Goal: Task Accomplishment & Management: Use online tool/utility

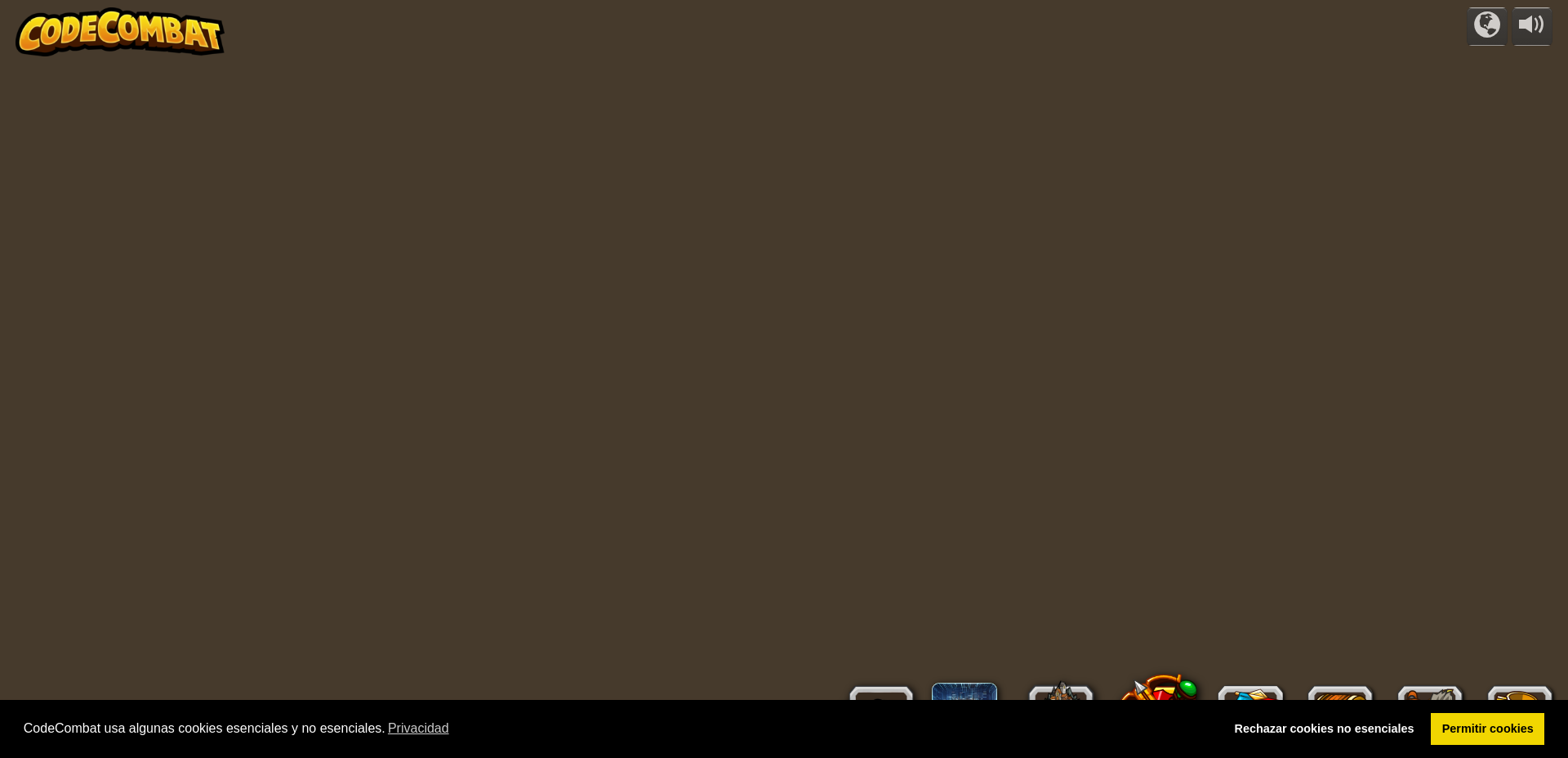
select select "es-ES"
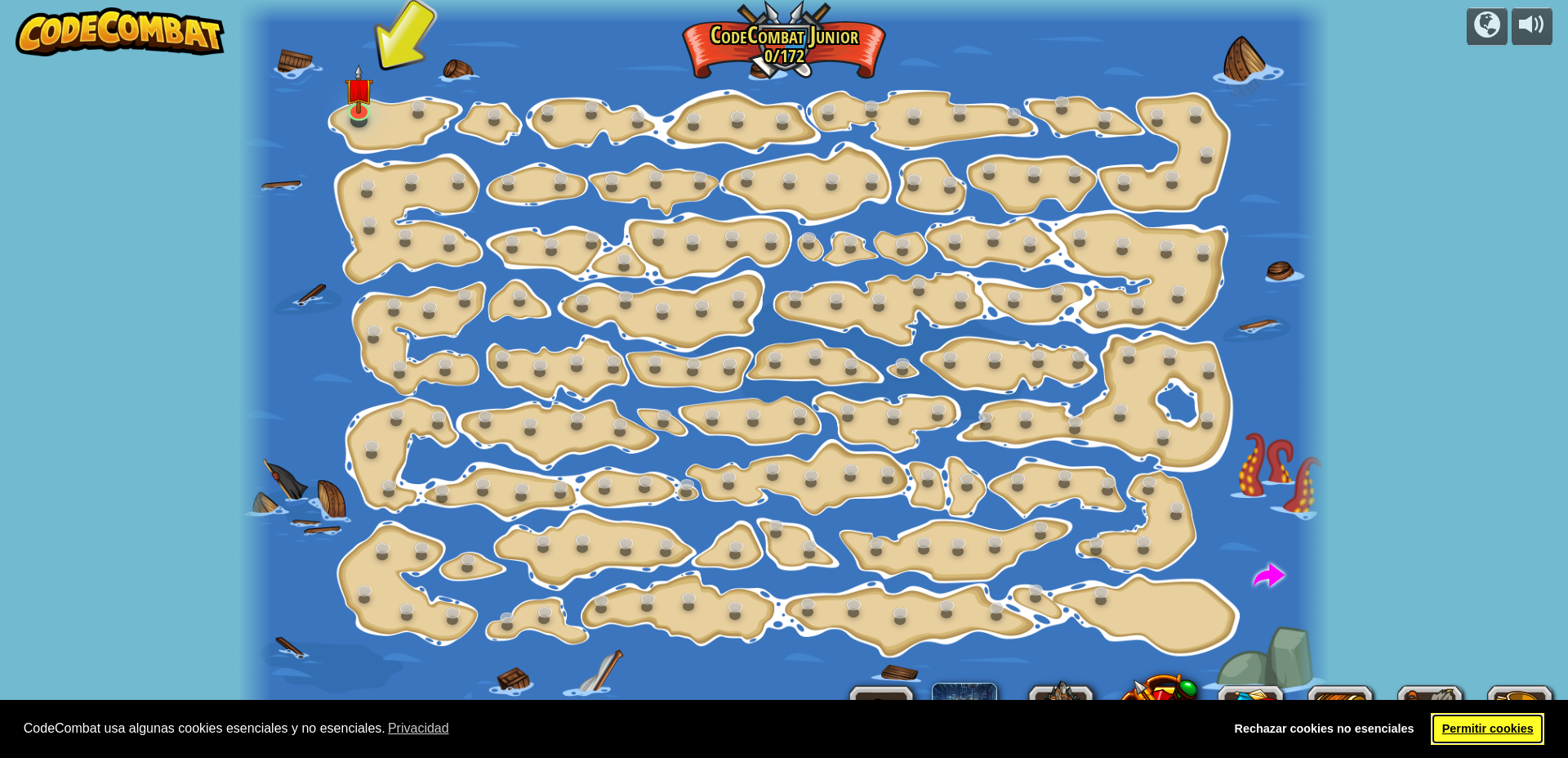
click at [1505, 727] on link "Permitir cookies" at bounding box center [1488, 728] width 113 height 32
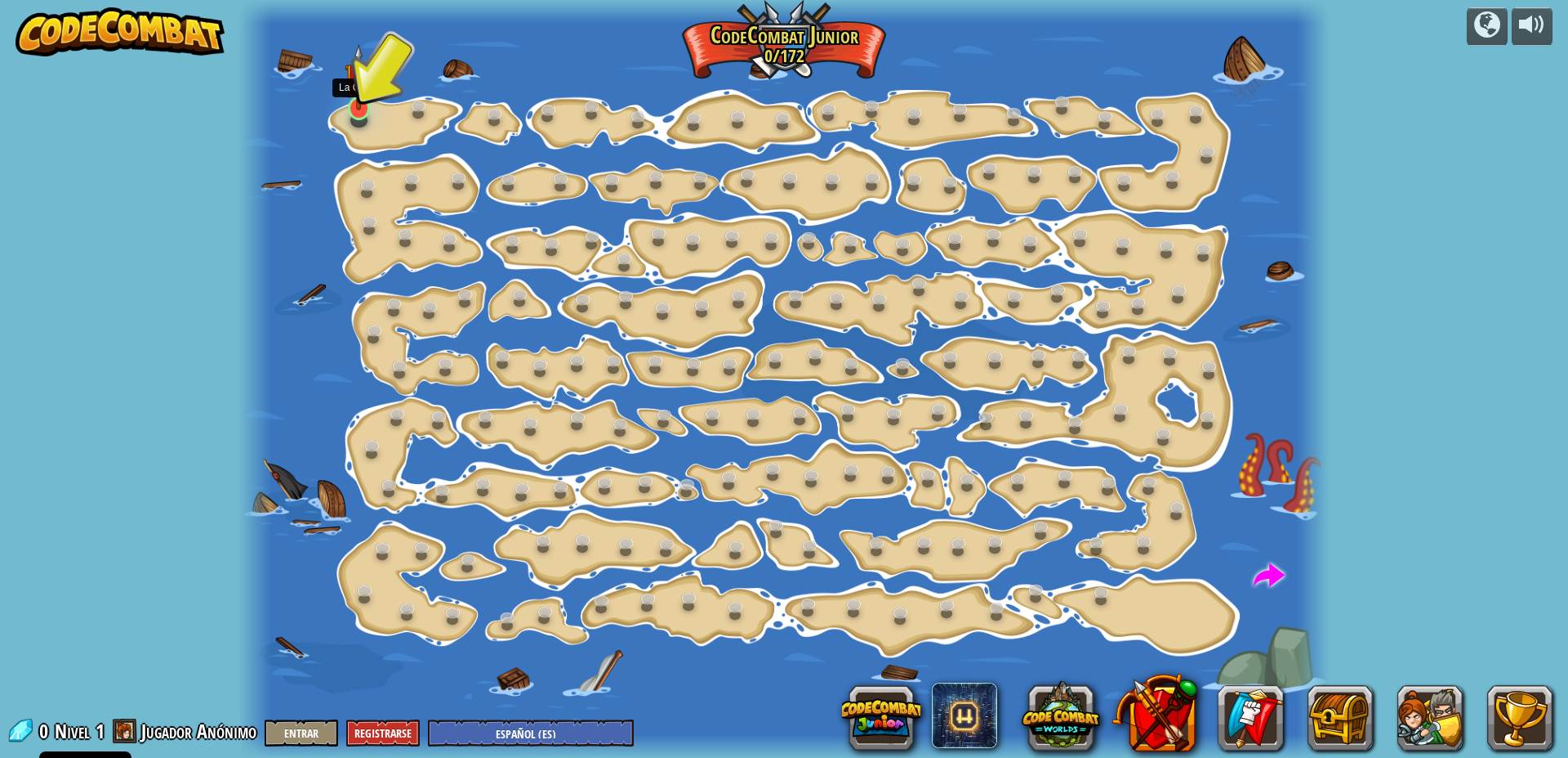
click at [364, 99] on img at bounding box center [358, 77] width 29 height 66
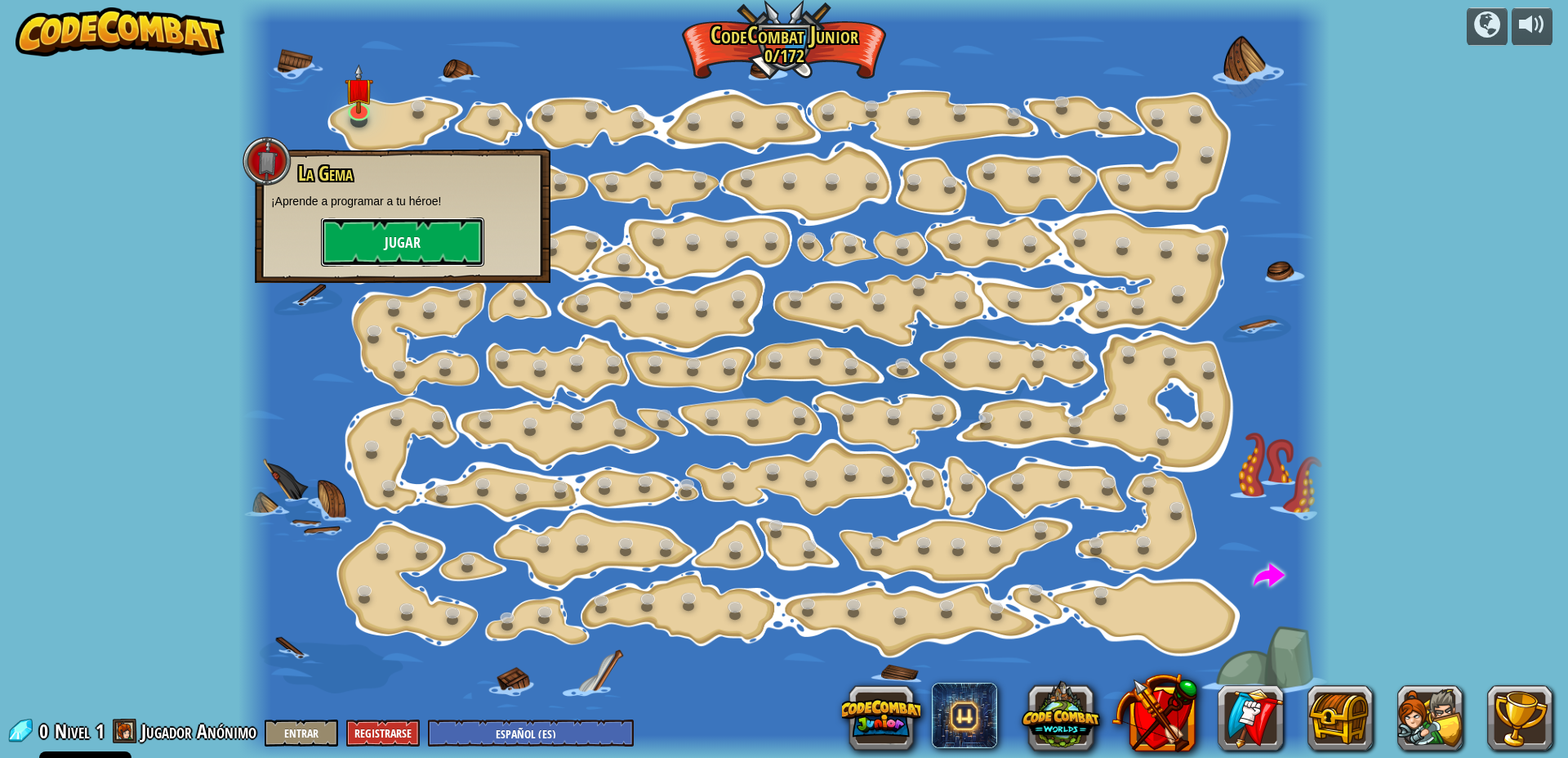
click at [354, 222] on button "Jugar" at bounding box center [402, 241] width 163 height 49
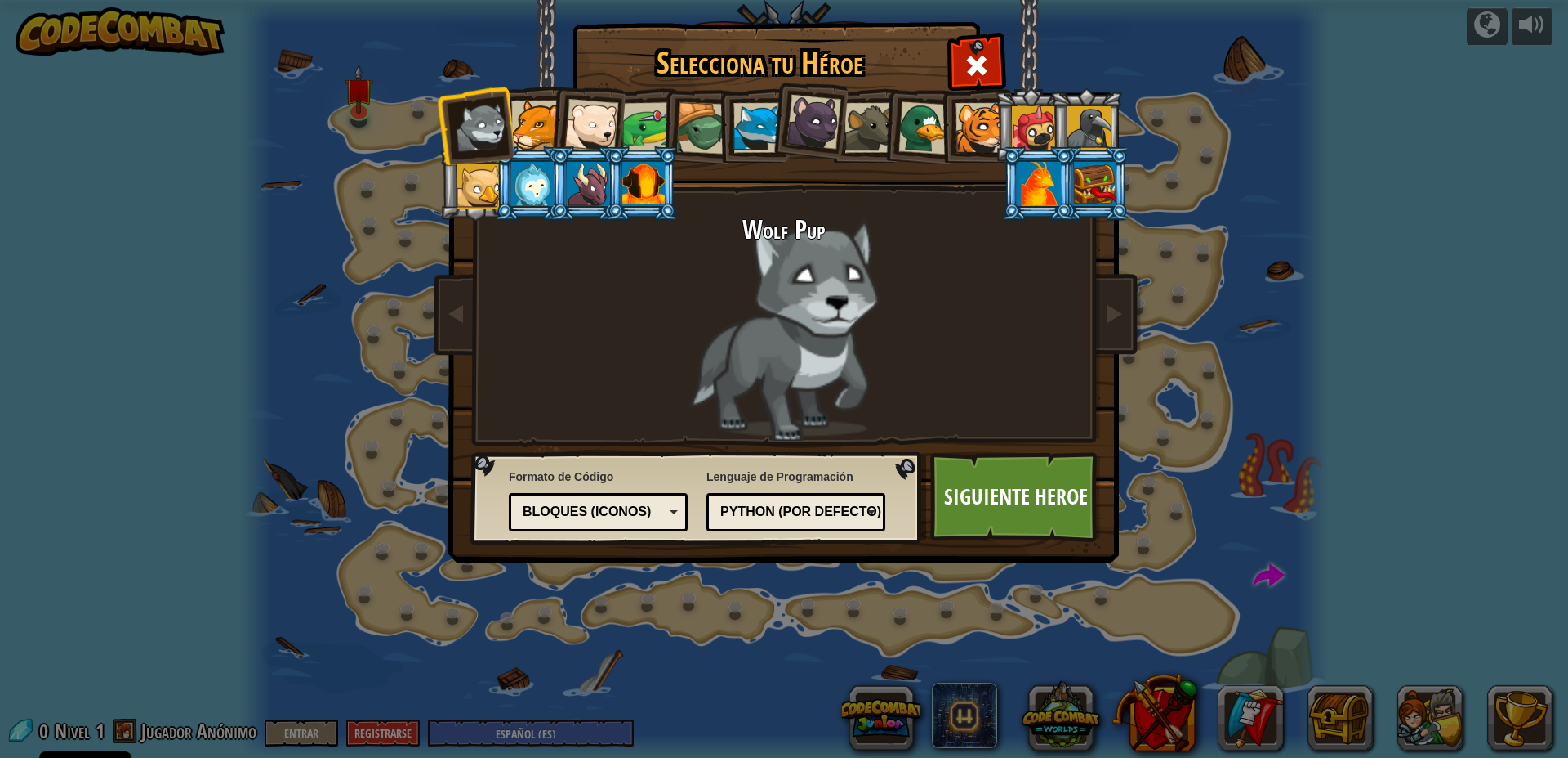
click at [536, 123] on div at bounding box center [536, 125] width 50 height 50
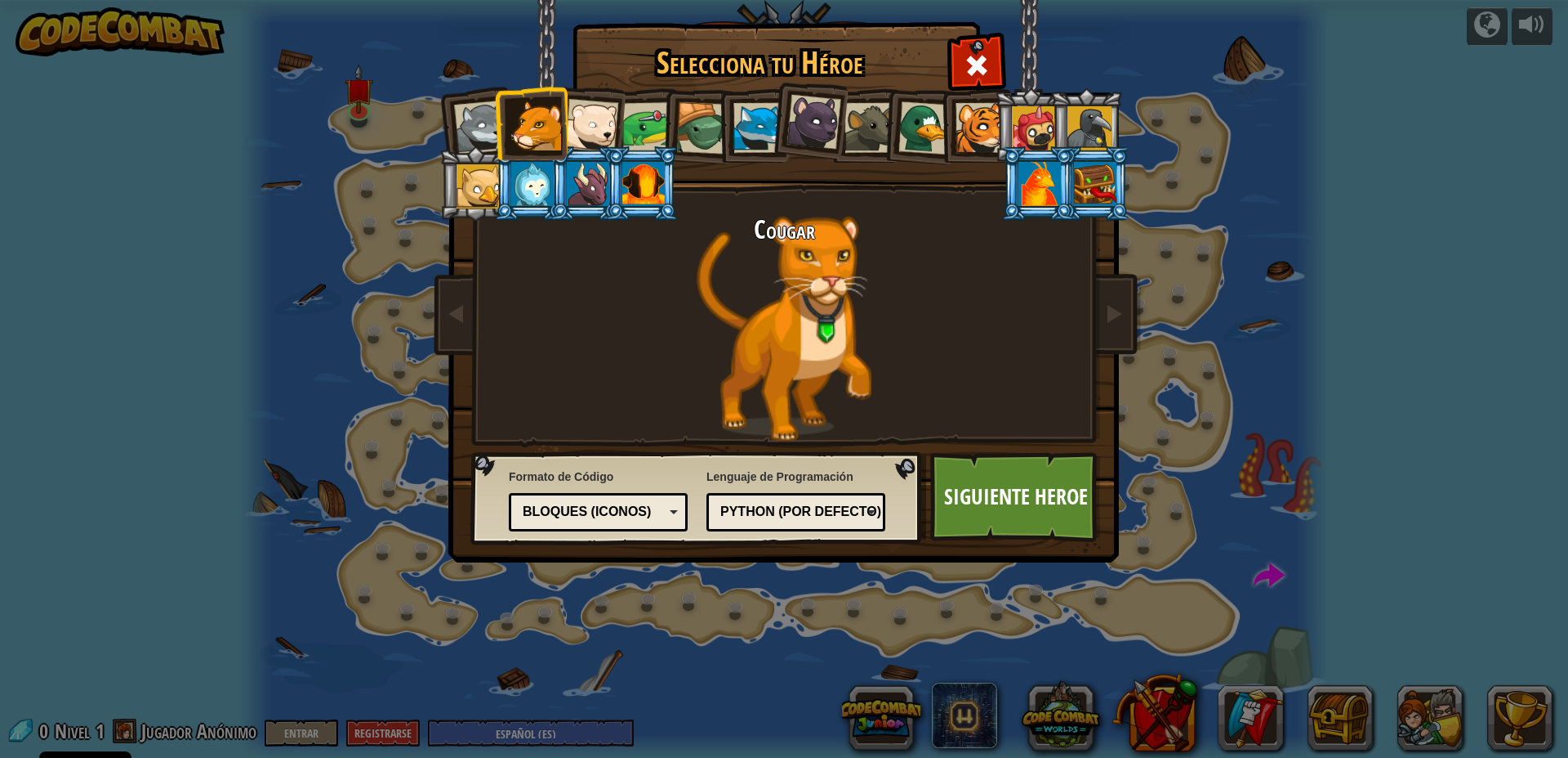
click at [627, 140] on div at bounding box center [647, 127] width 51 height 51
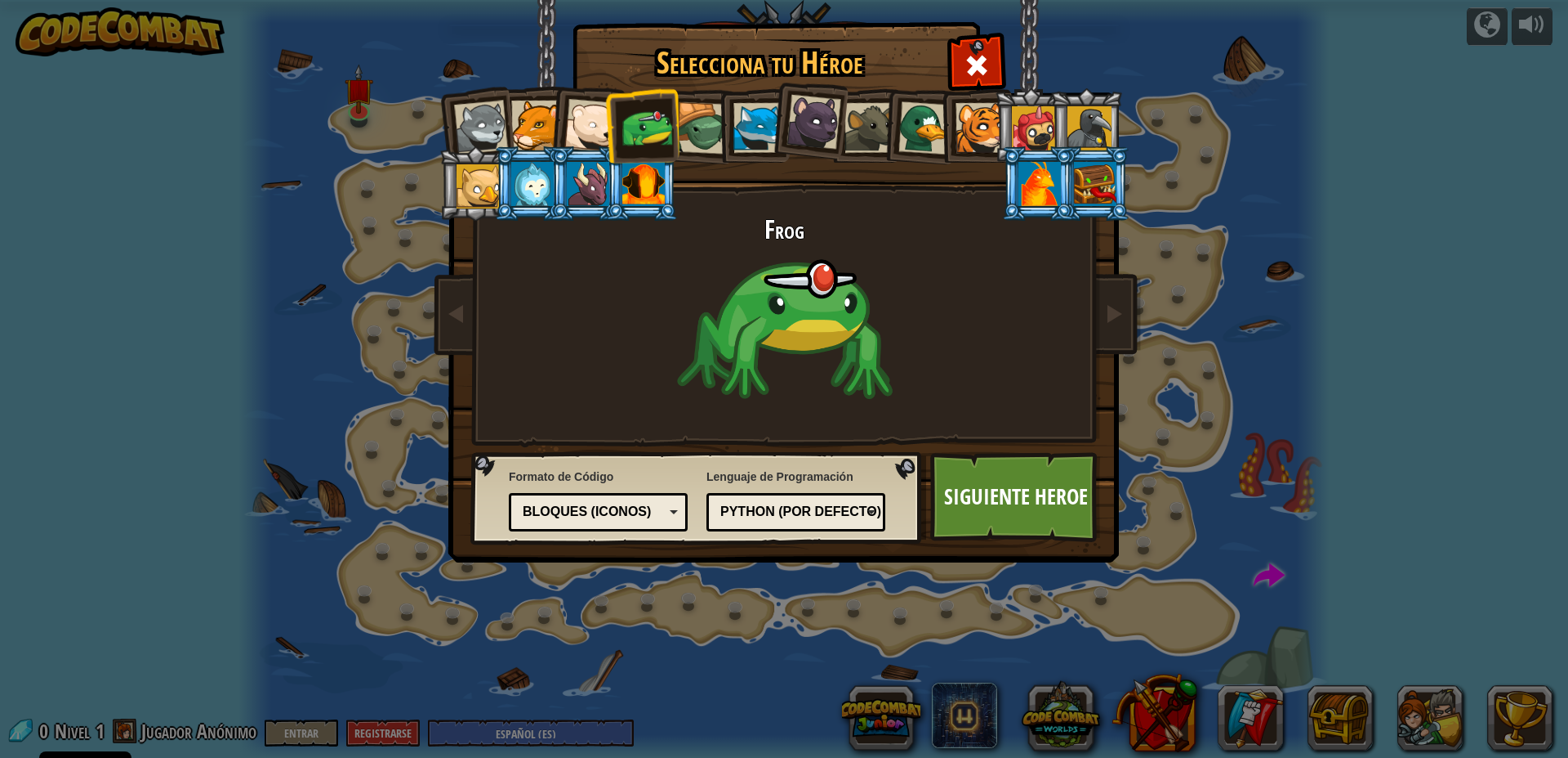
click at [715, 131] on div at bounding box center [702, 128] width 52 height 52
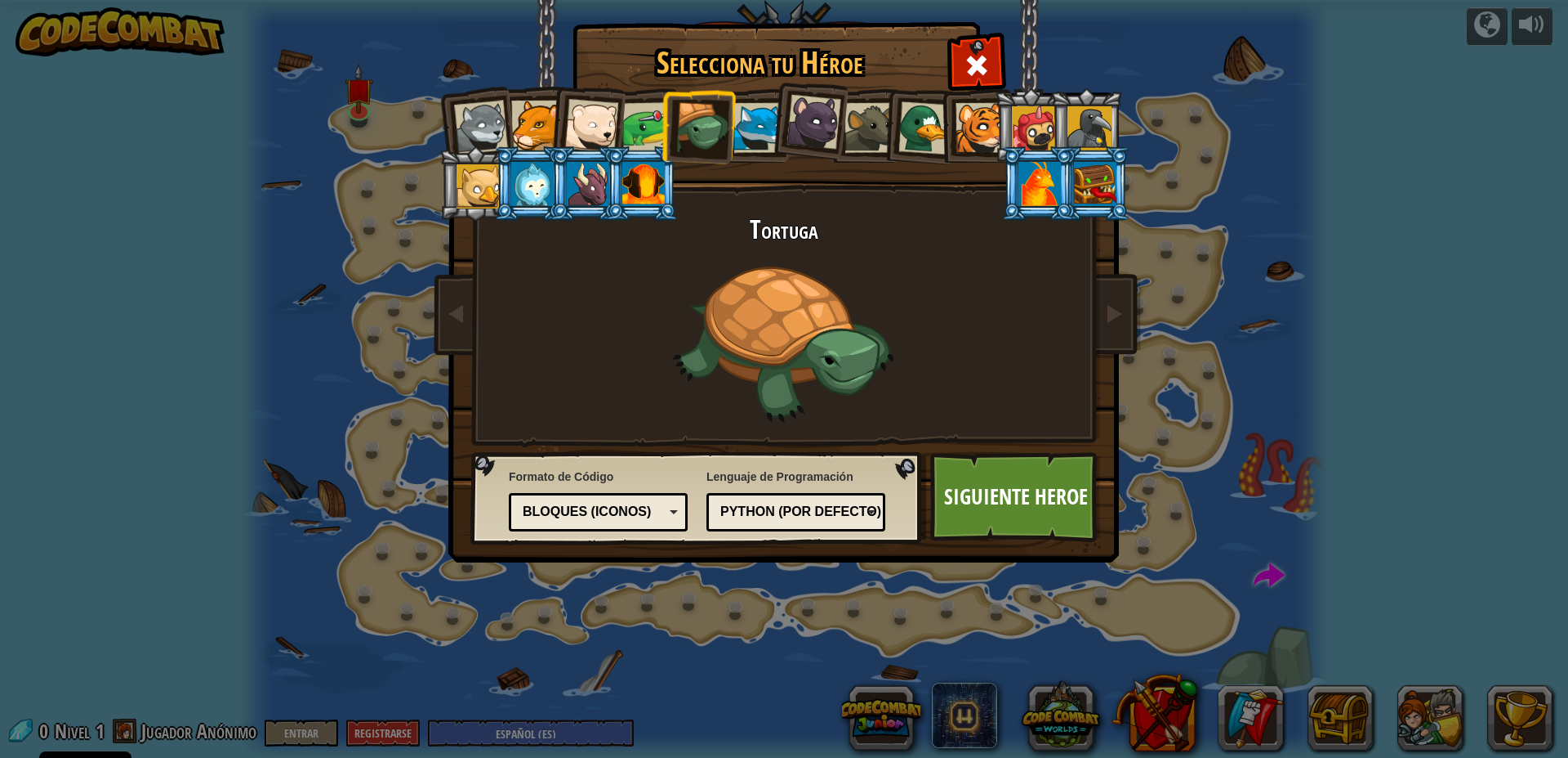
drag, startPoint x: 830, startPoint y: 124, endPoint x: 847, endPoint y: 115, distance: 19.2
click at [847, 89] on ol at bounding box center [785, 89] width 674 height 0
click at [830, 126] on div at bounding box center [814, 122] width 55 height 55
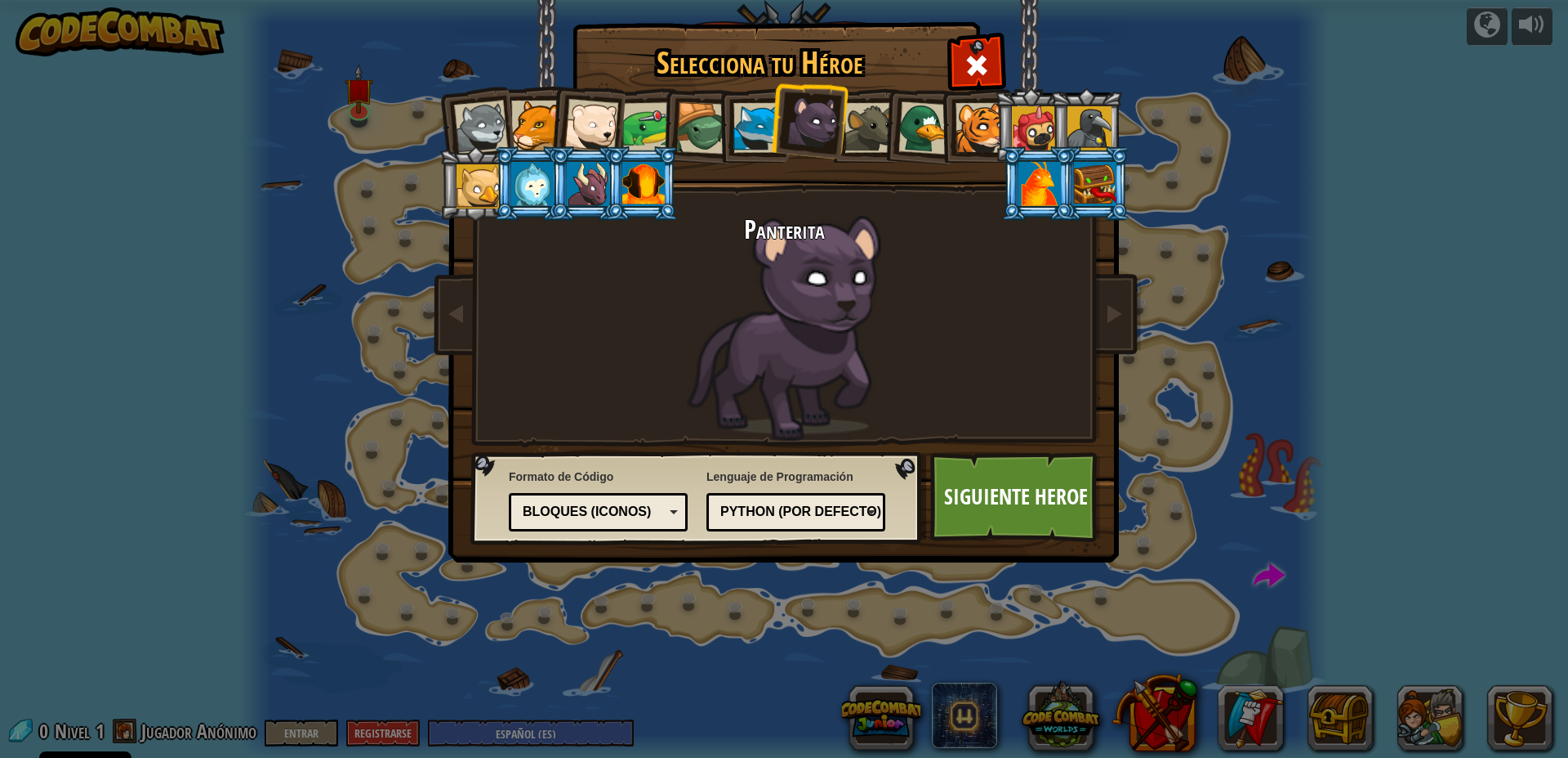
click at [965, 132] on div at bounding box center [980, 128] width 50 height 50
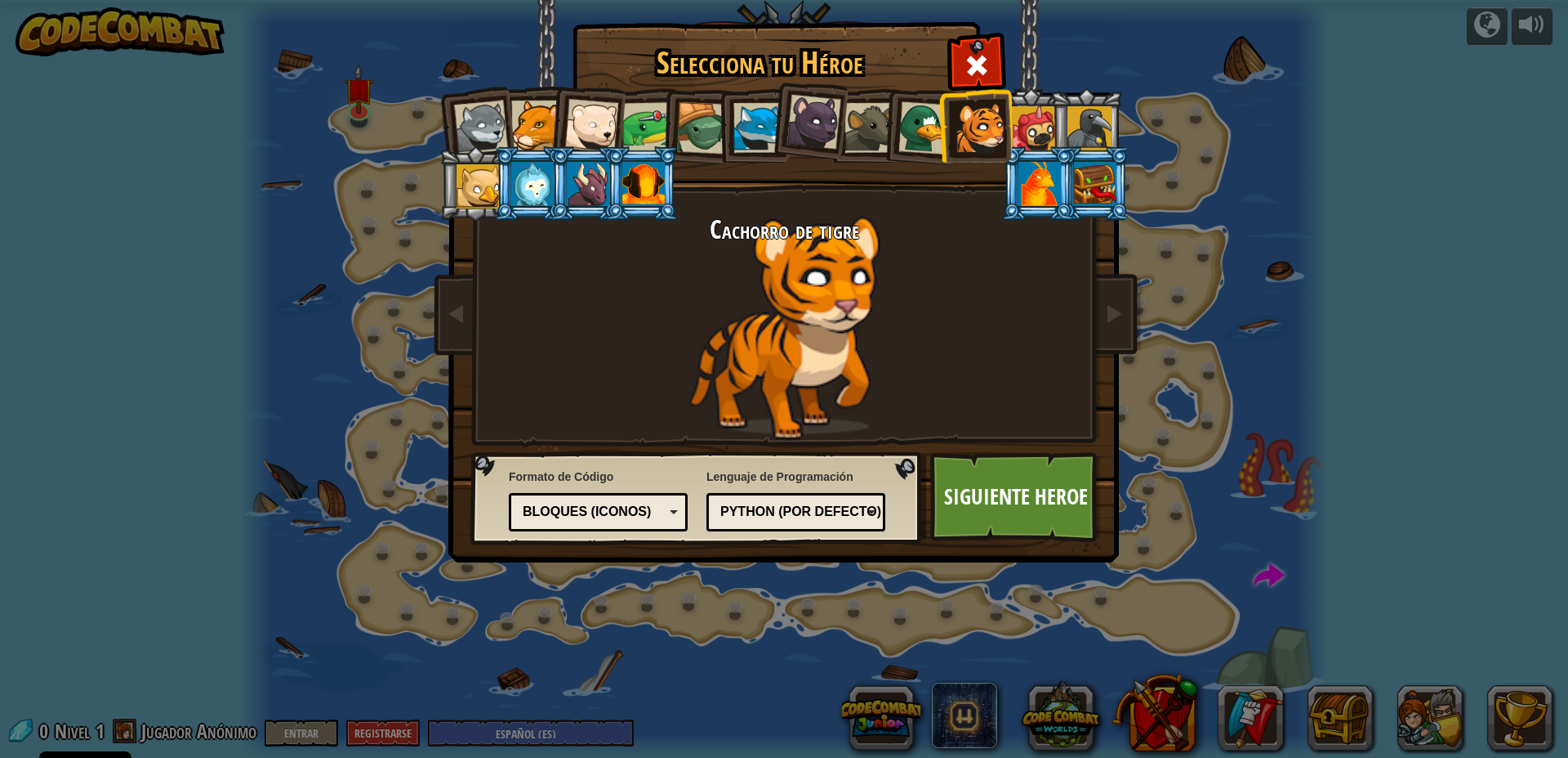
click at [633, 204] on div at bounding box center [643, 183] width 42 height 44
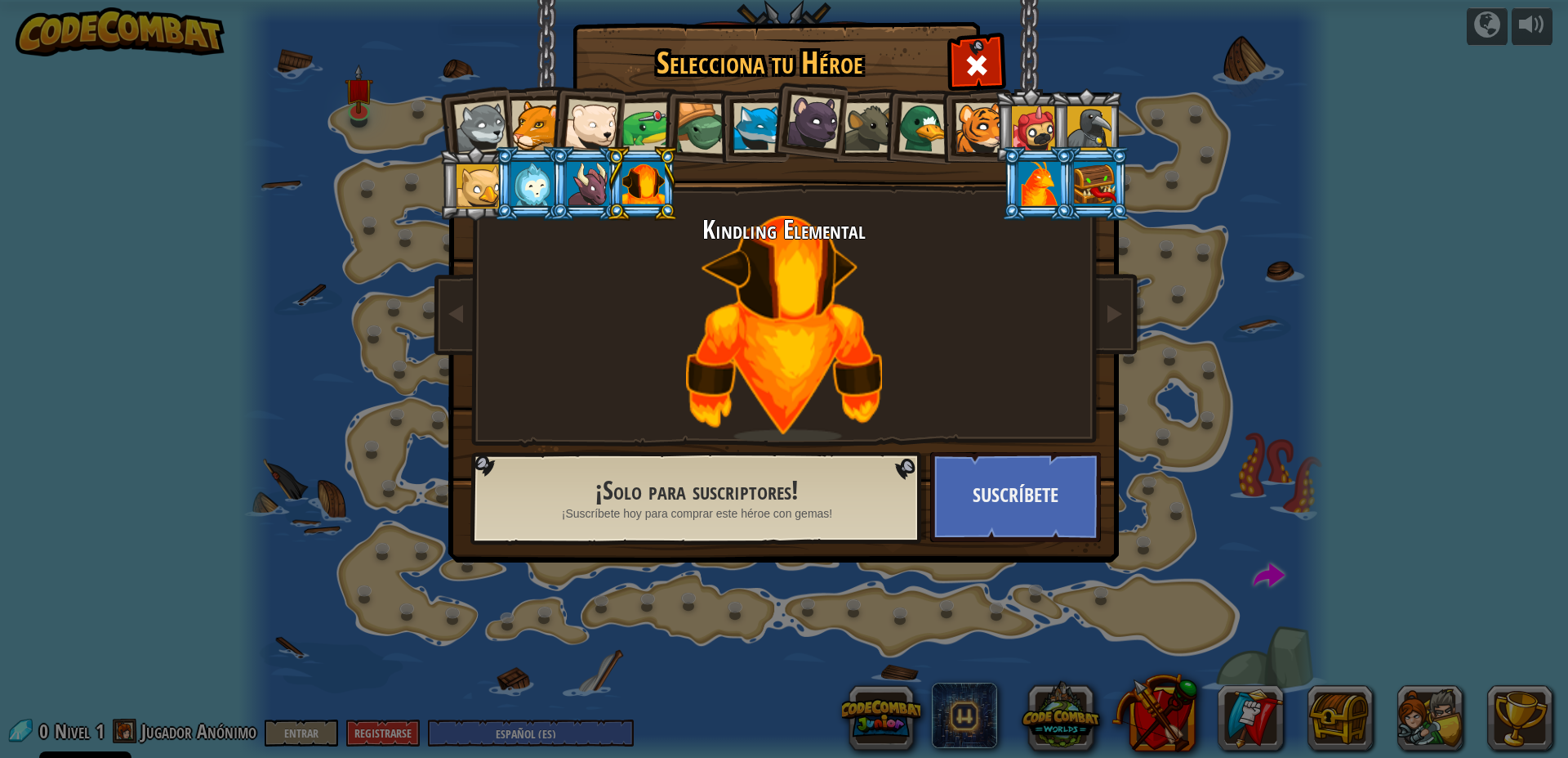
click at [601, 190] on div at bounding box center [588, 183] width 42 height 44
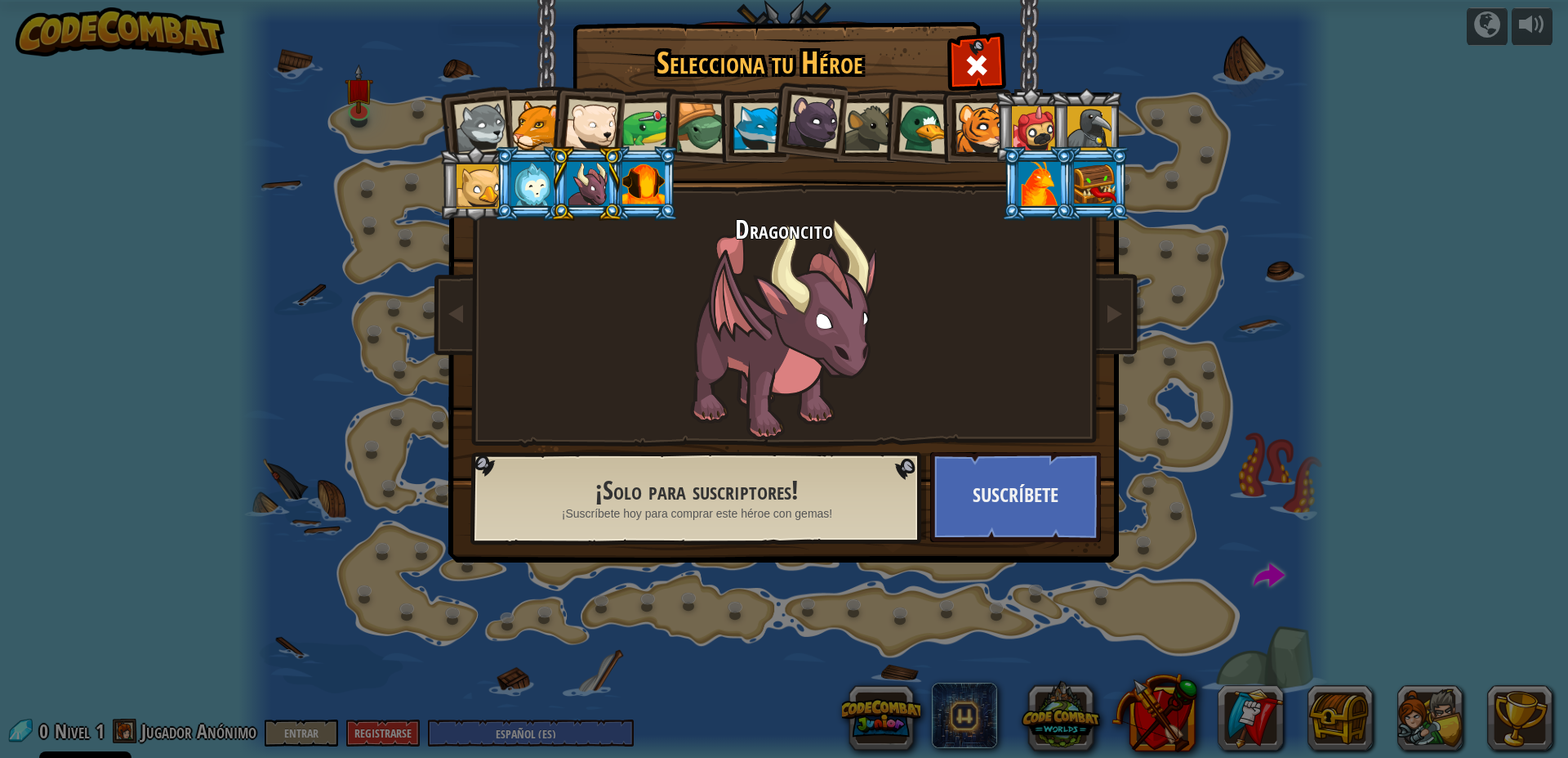
click at [531, 190] on div at bounding box center [532, 183] width 42 height 44
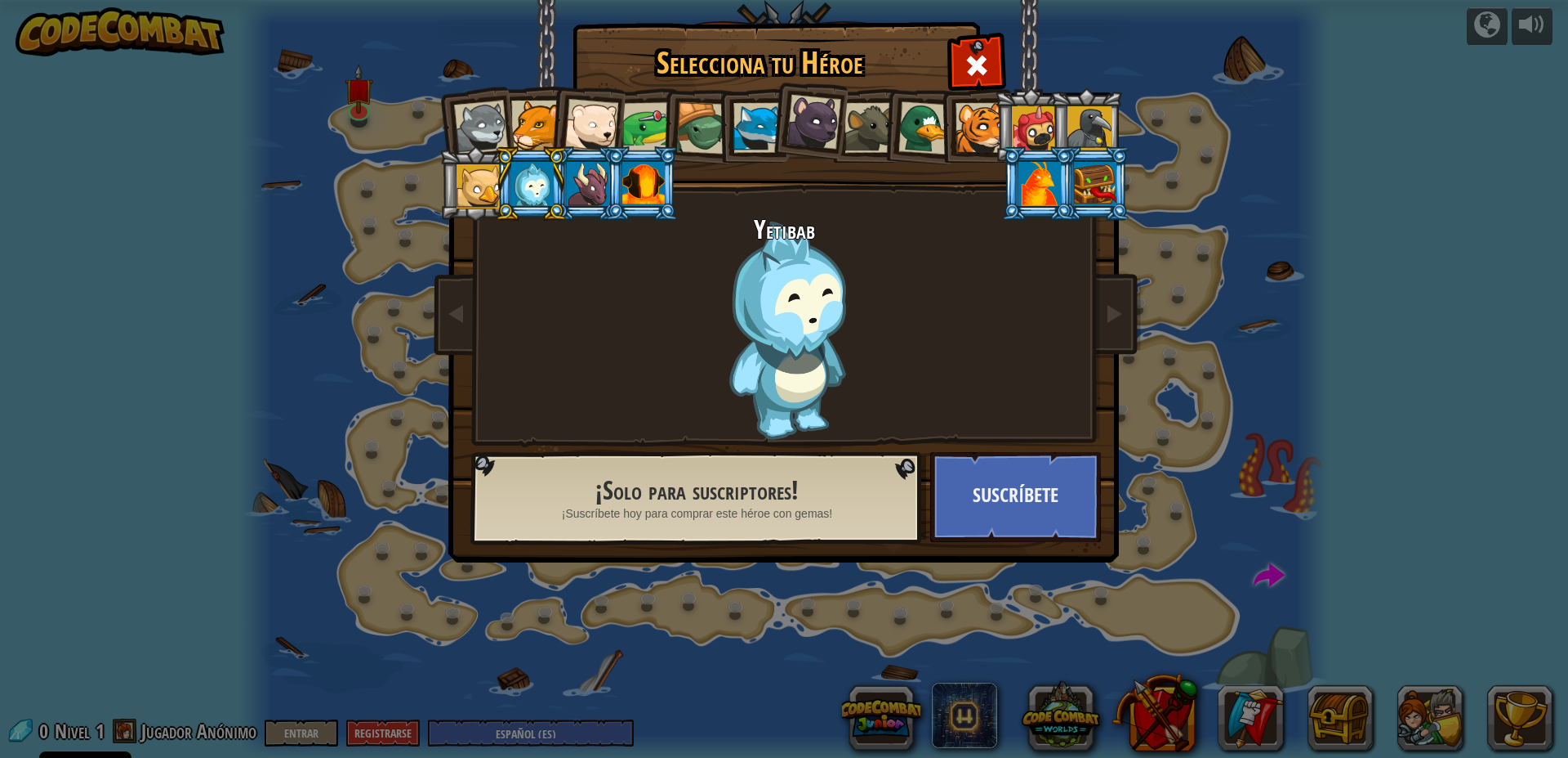
click at [445, 181] on li at bounding box center [475, 184] width 74 height 75
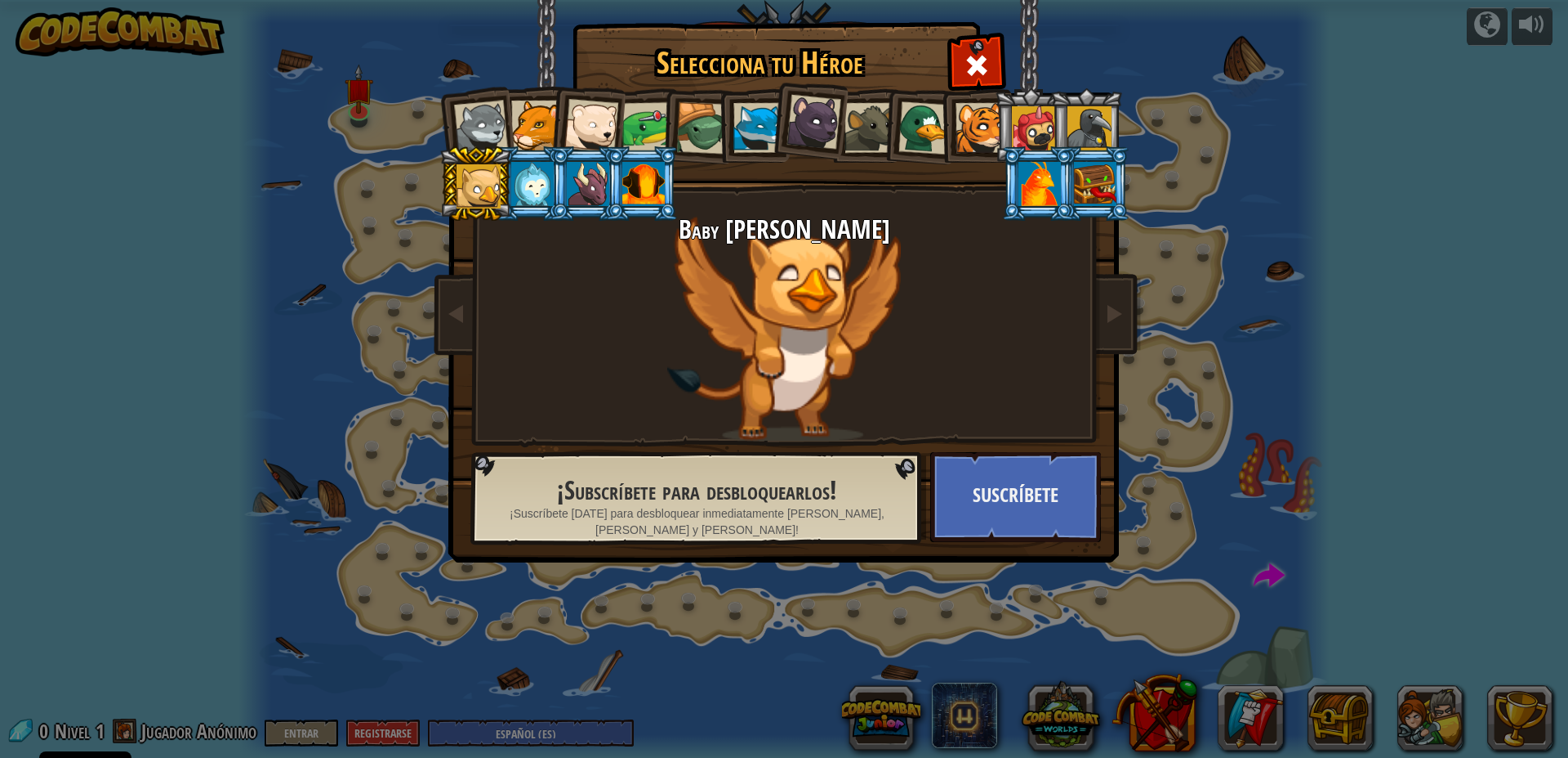
click at [695, 123] on div at bounding box center [702, 128] width 52 height 52
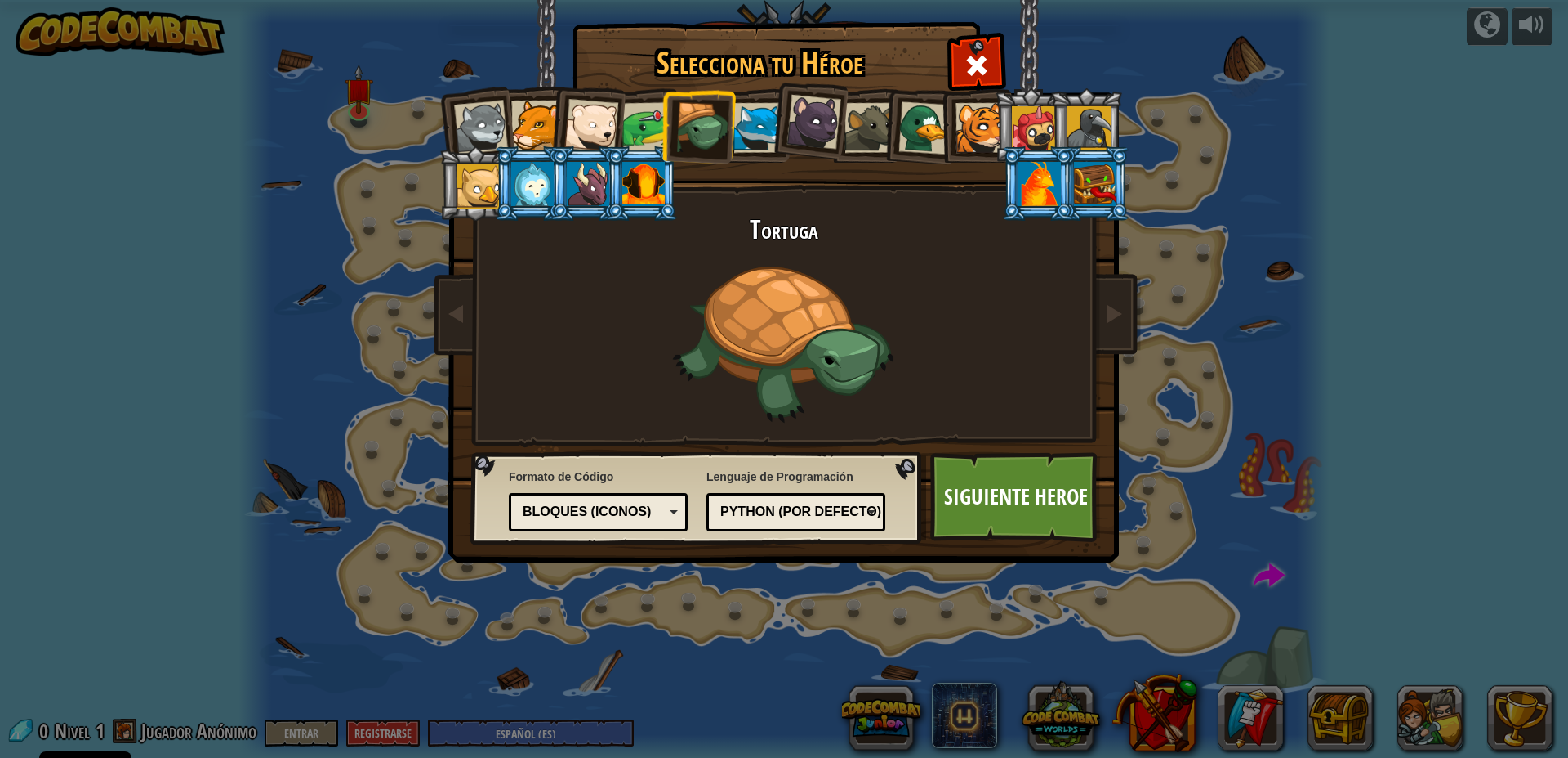
click at [640, 133] on div at bounding box center [647, 127] width 51 height 51
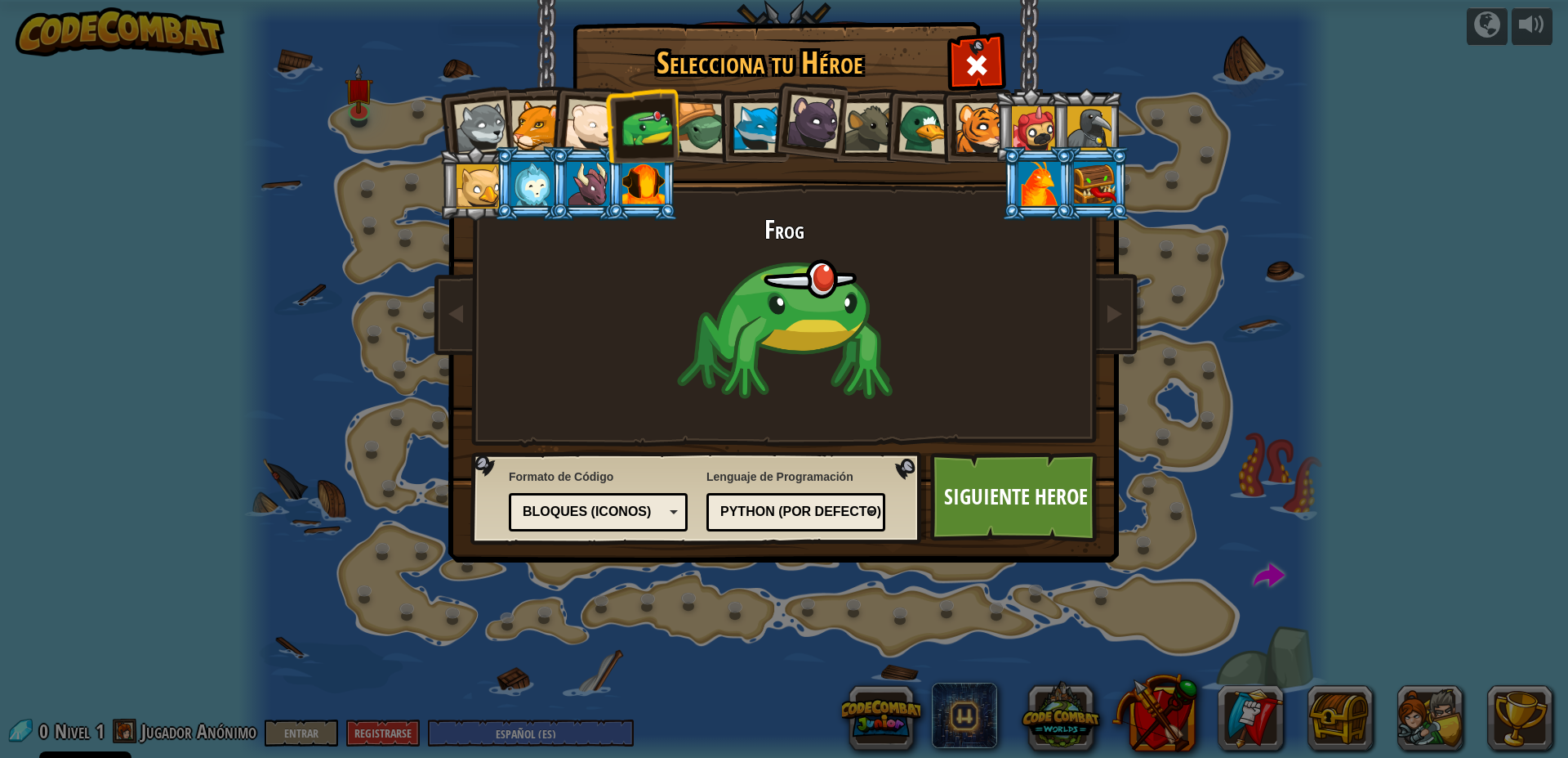
click at [562, 138] on li at bounding box center [586, 123] width 80 height 80
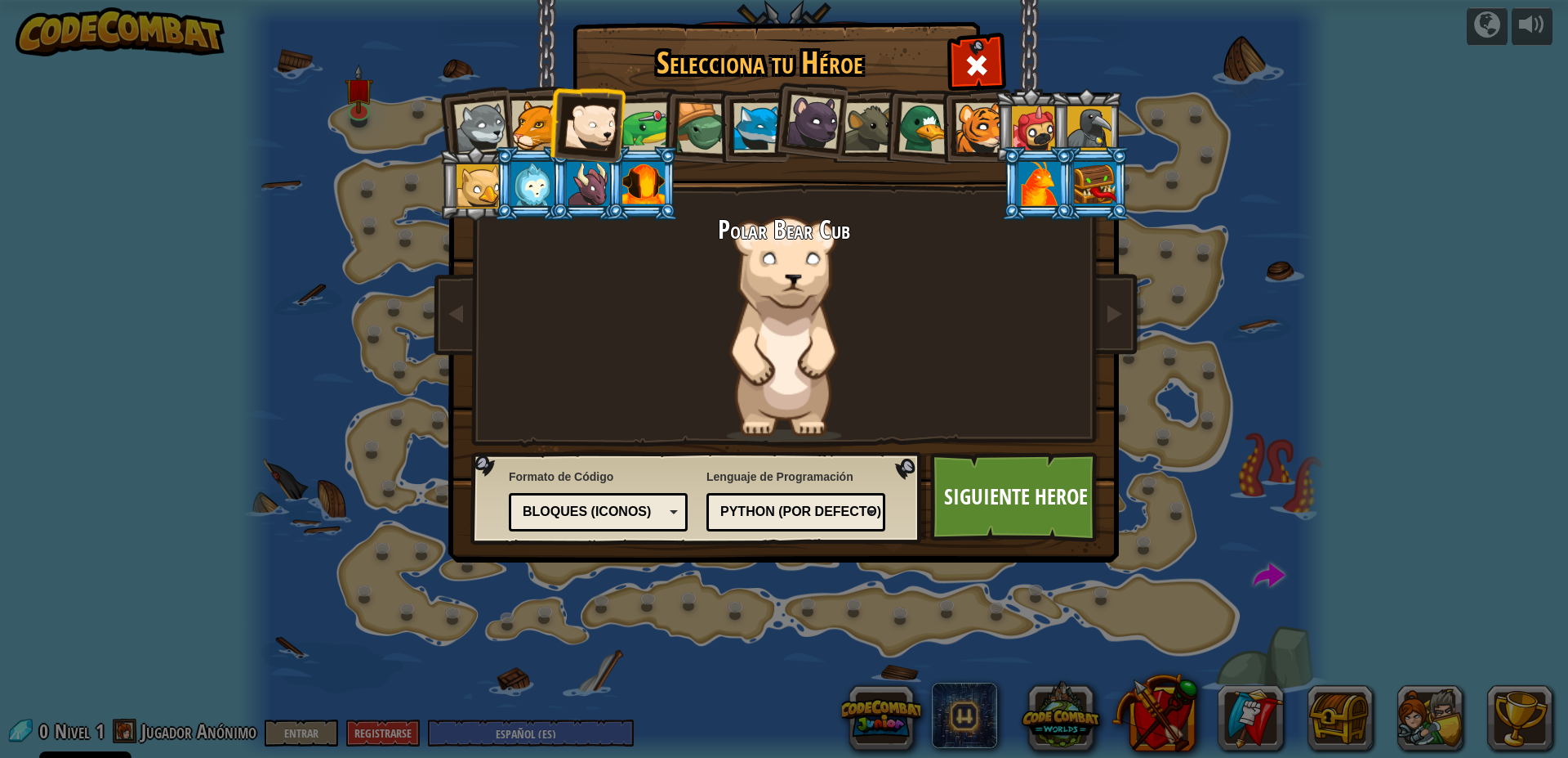
click at [551, 181] on li at bounding box center [586, 184] width 74 height 75
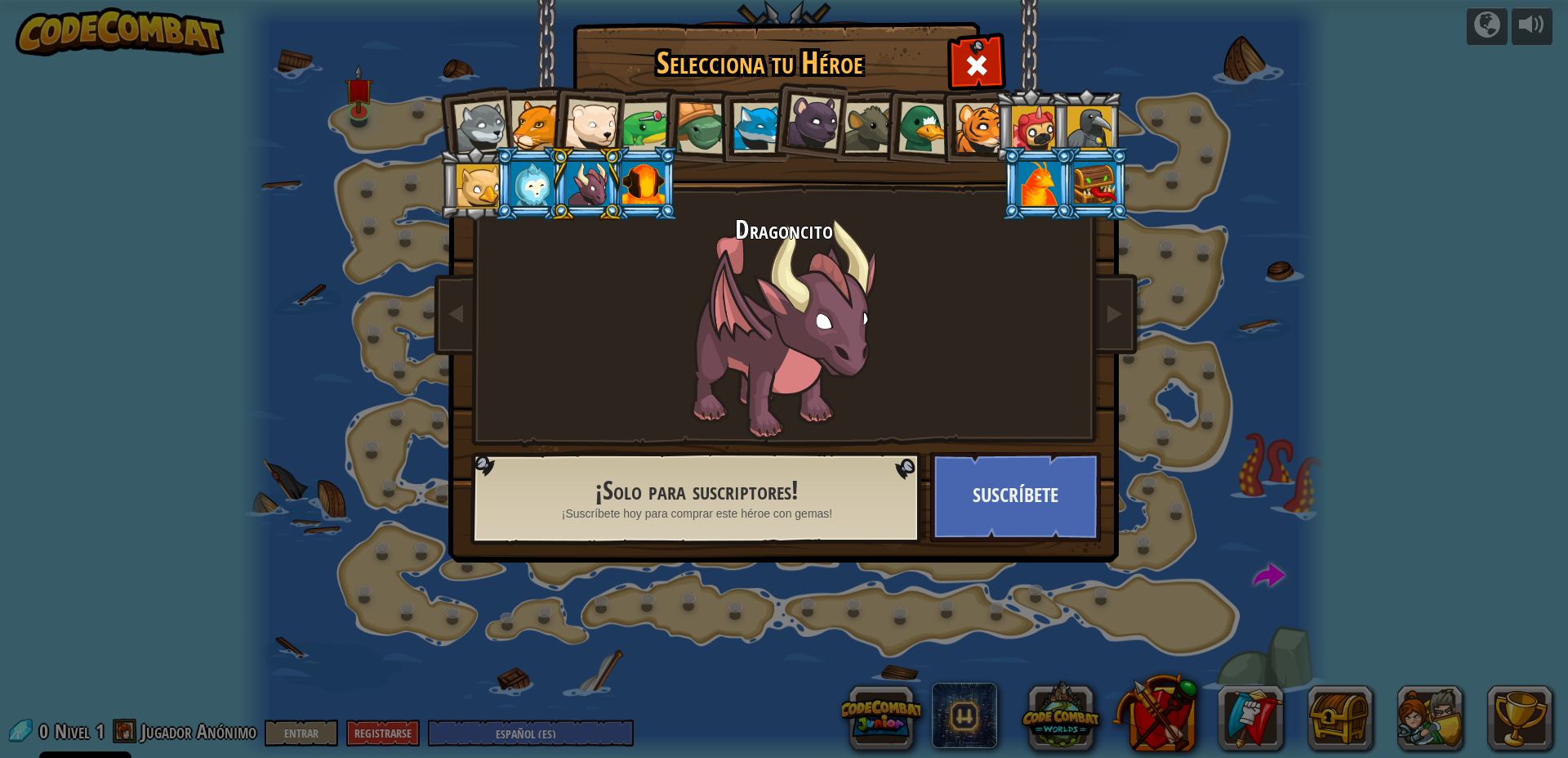
click at [546, 186] on div at bounding box center [532, 183] width 42 height 44
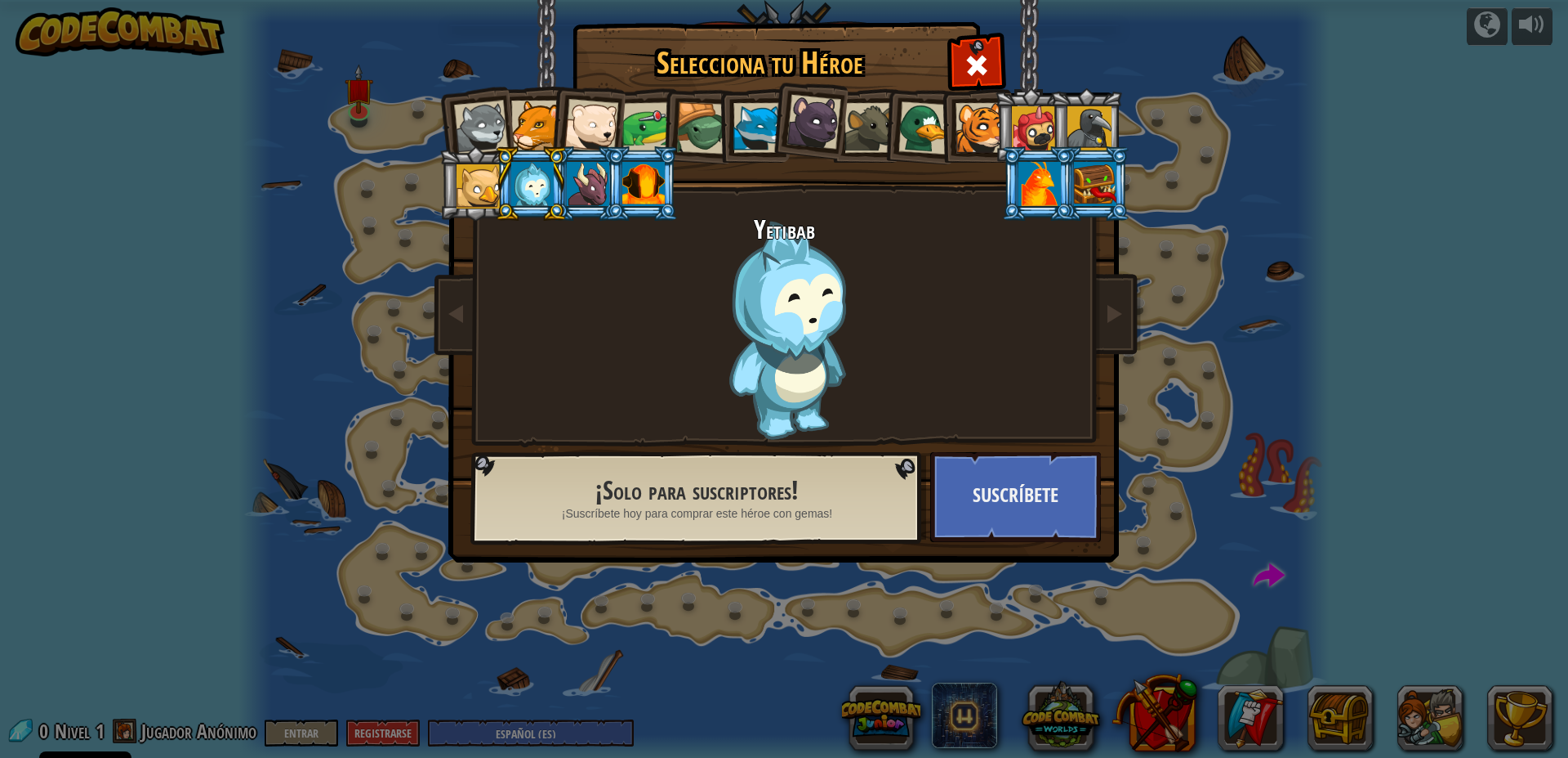
click at [600, 115] on div at bounding box center [591, 125] width 54 height 54
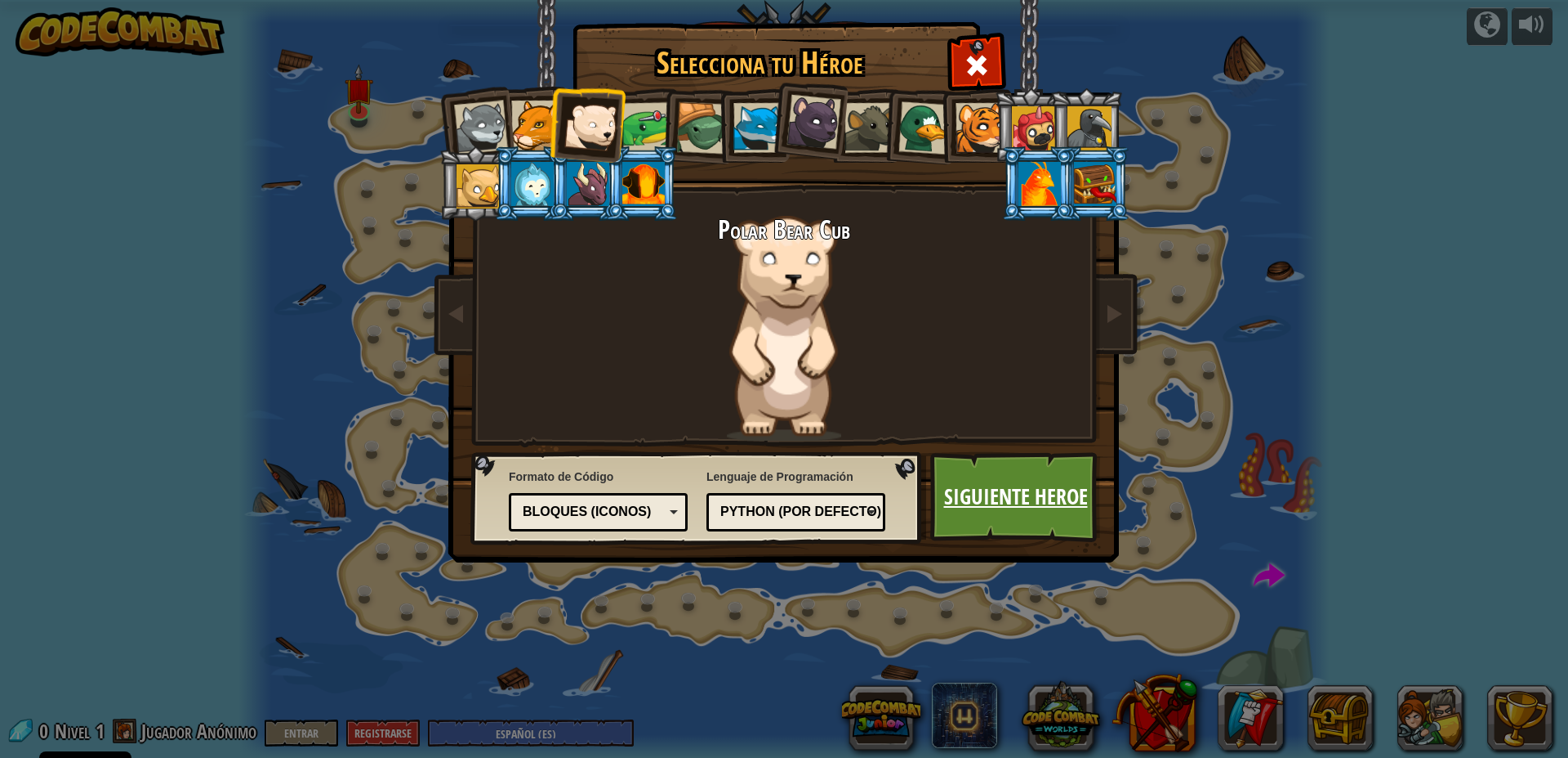
click at [1027, 514] on link "Siguiente Heroe" at bounding box center [1016, 497] width 171 height 90
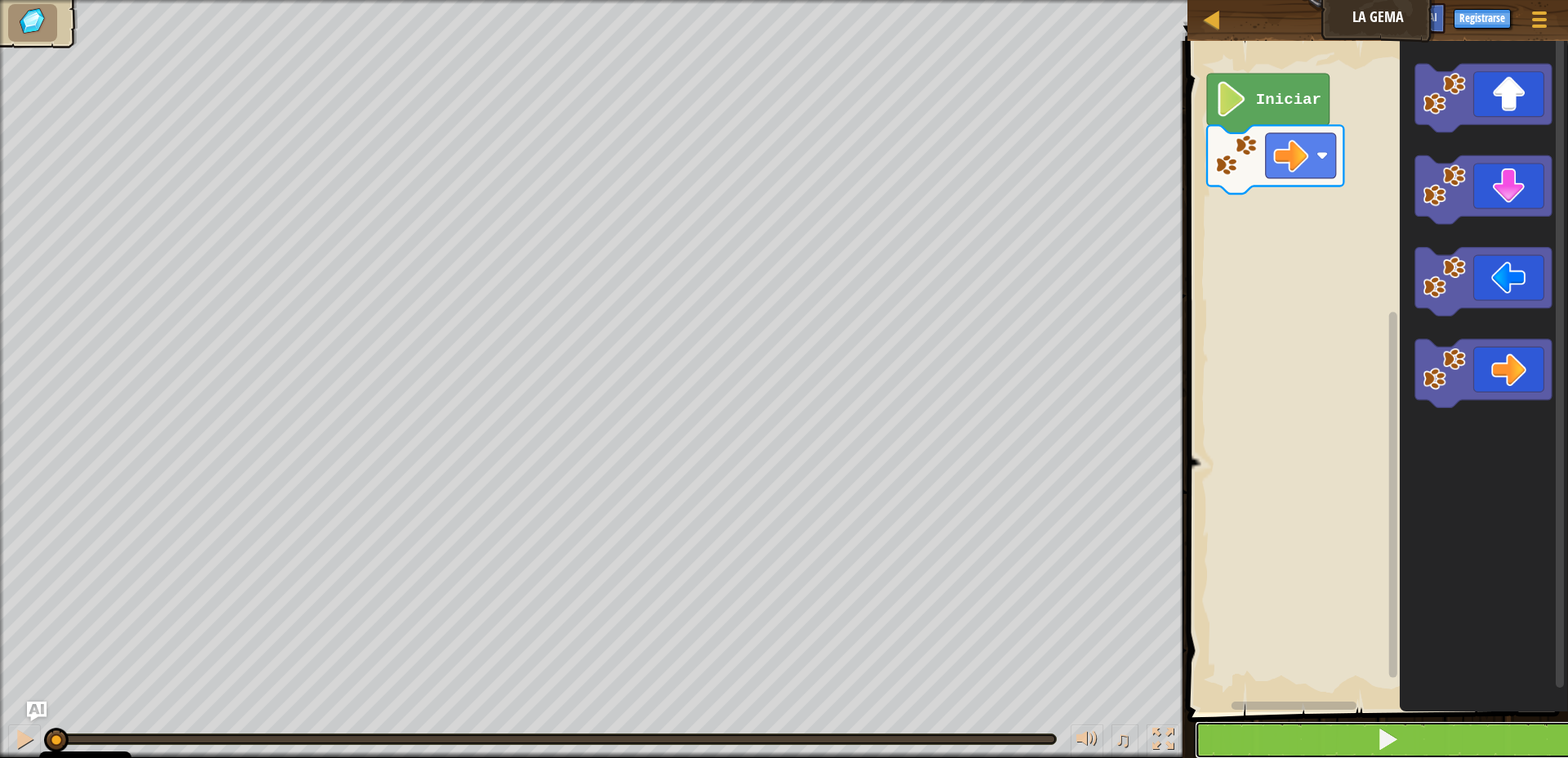
click at [1373, 737] on button at bounding box center [1388, 739] width 386 height 37
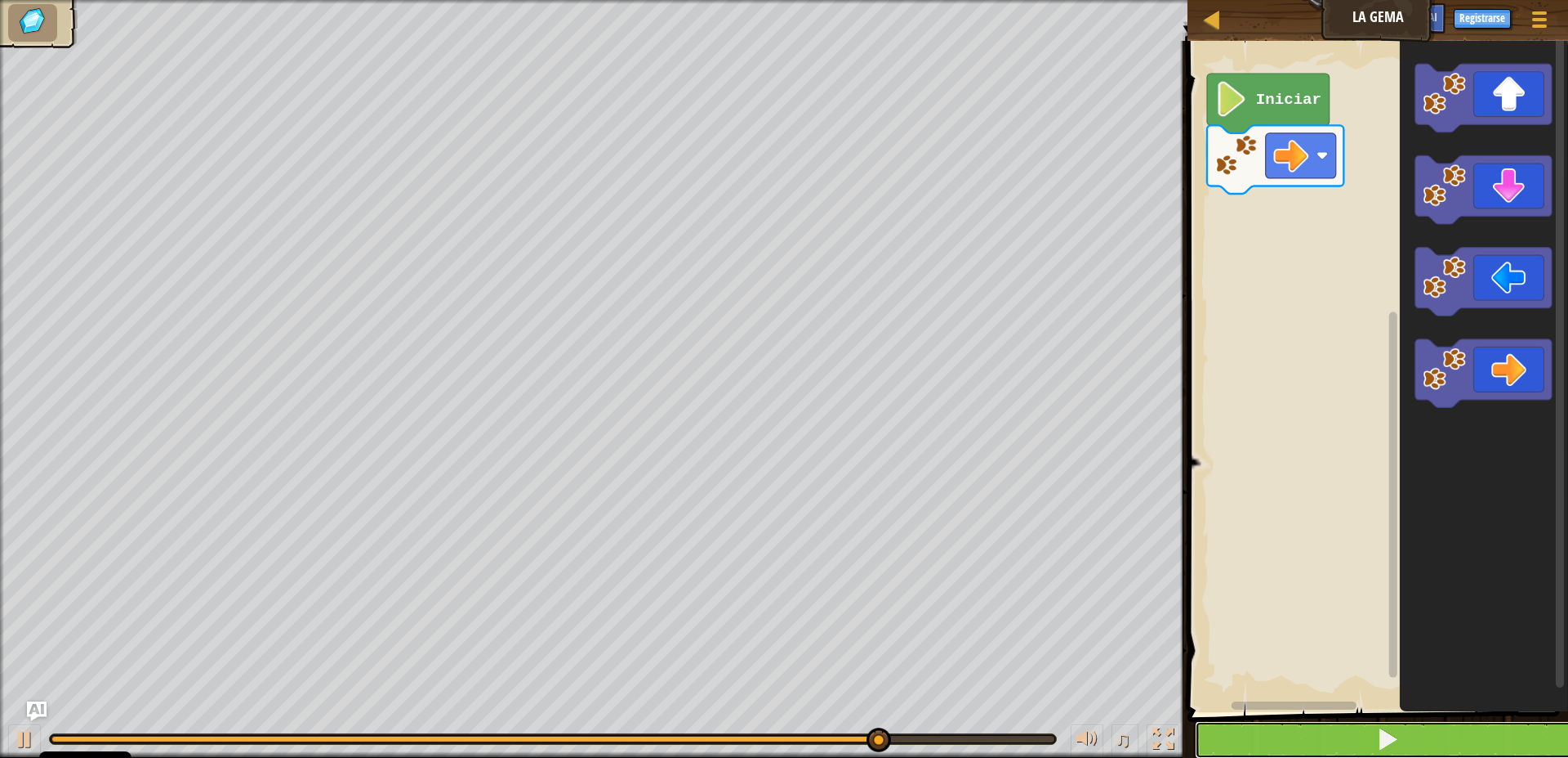
click at [1435, 727] on button at bounding box center [1388, 739] width 386 height 37
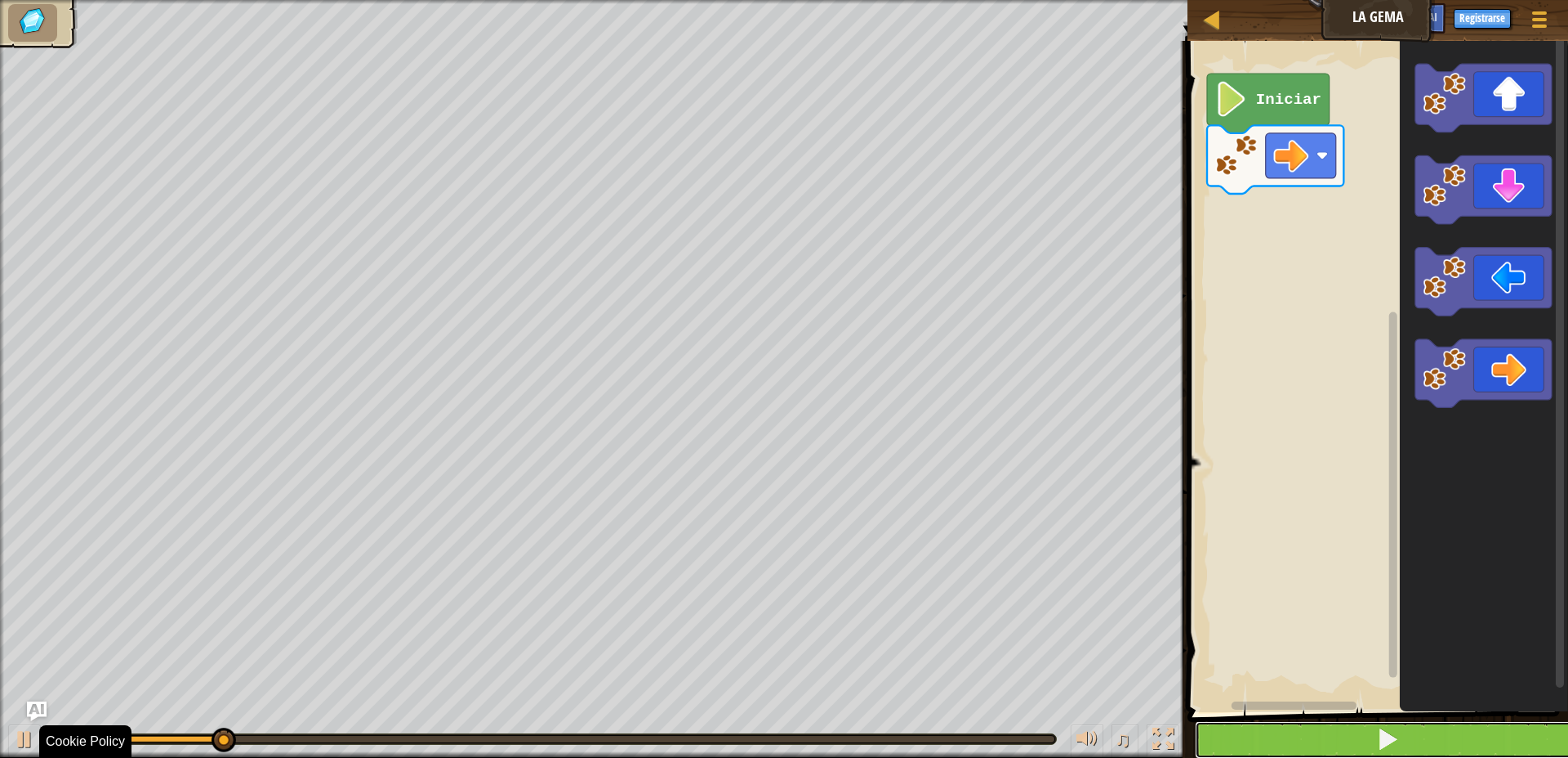
click at [1409, 752] on button at bounding box center [1388, 739] width 386 height 37
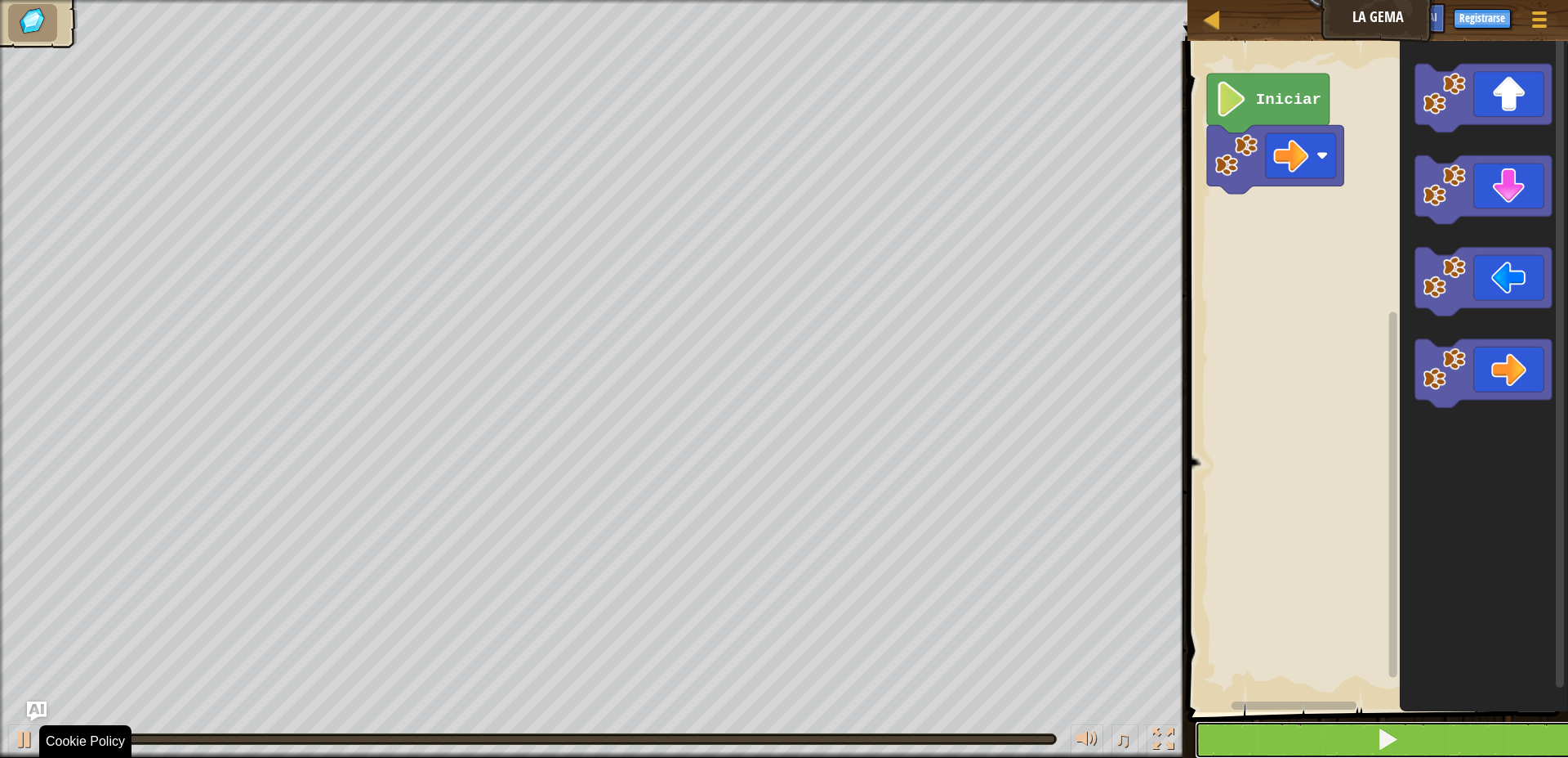
click at [1409, 752] on button at bounding box center [1388, 739] width 386 height 37
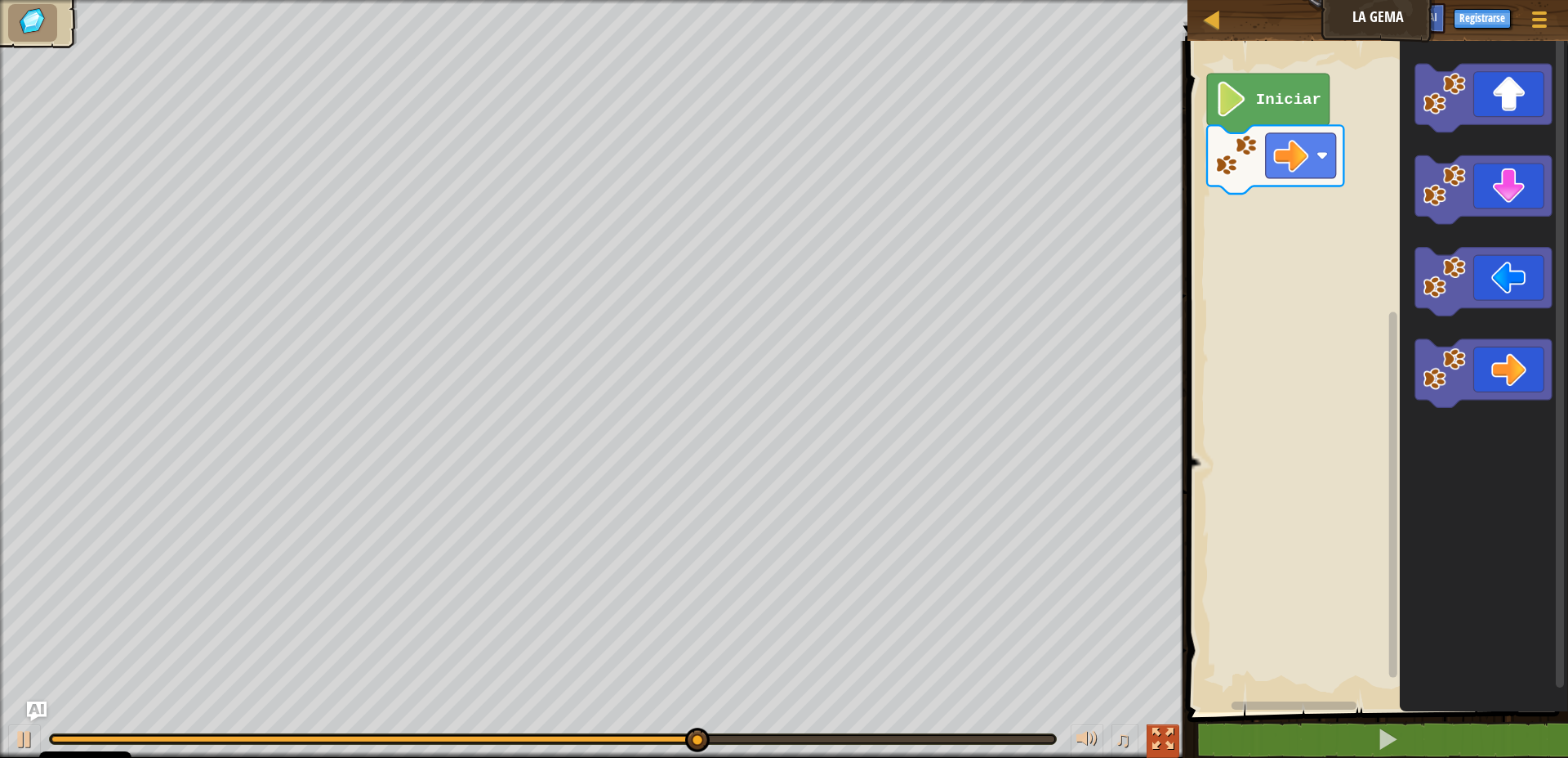
click at [1162, 734] on div at bounding box center [1163, 739] width 22 height 22
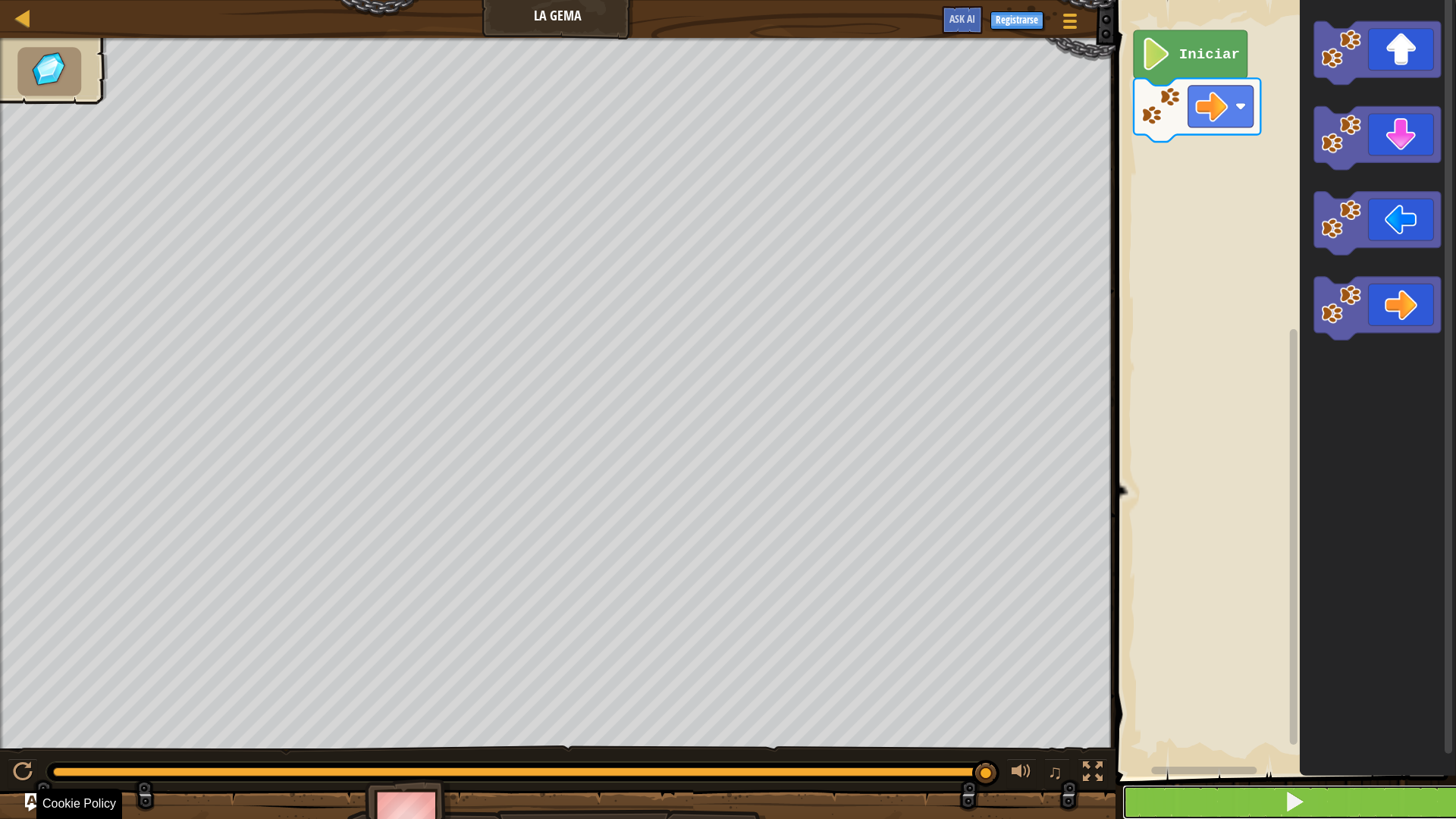
click at [1221, 702] on button at bounding box center [1295, 801] width 345 height 35
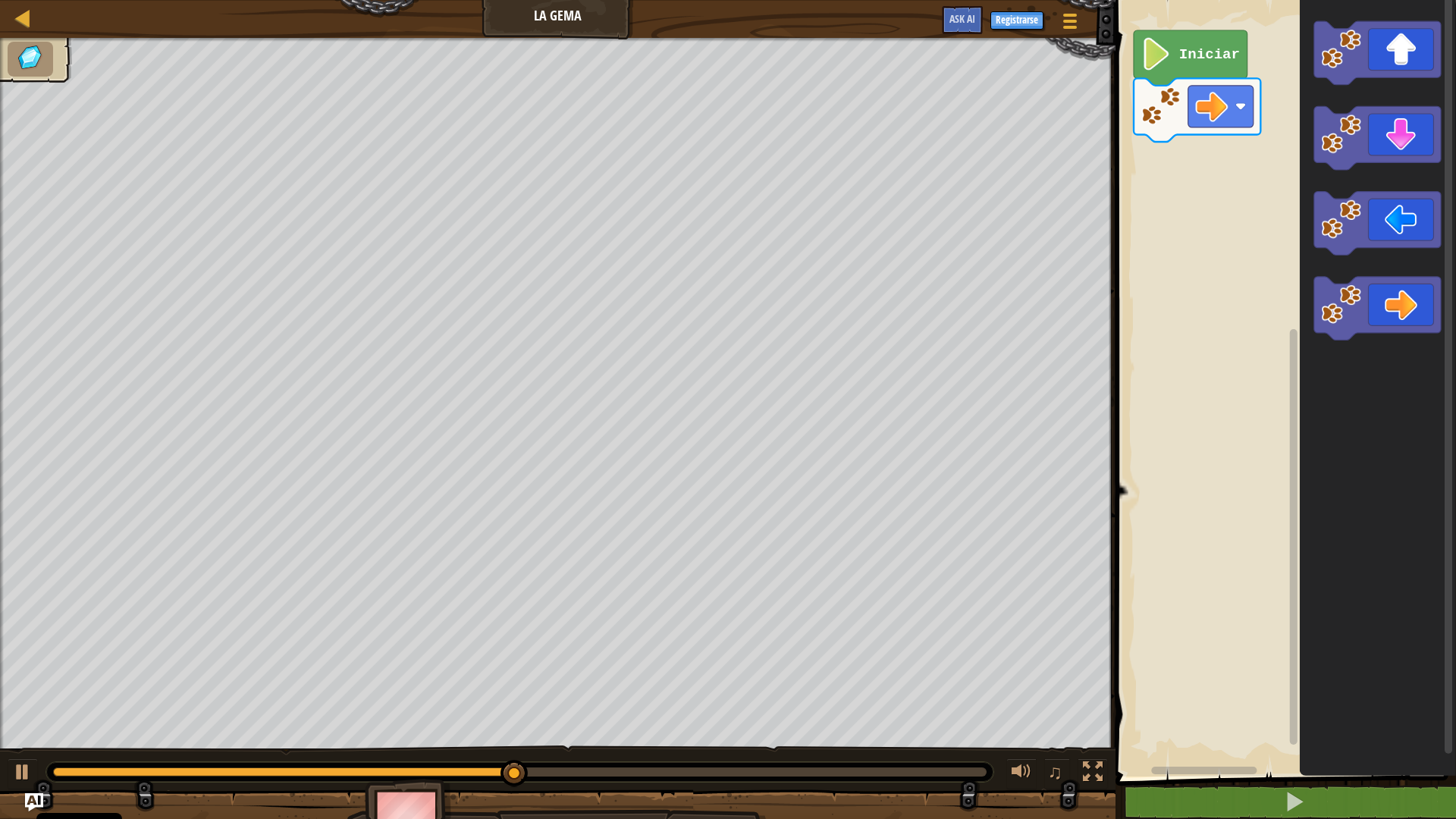
click at [23, 61] on img at bounding box center [30, 58] width 32 height 28
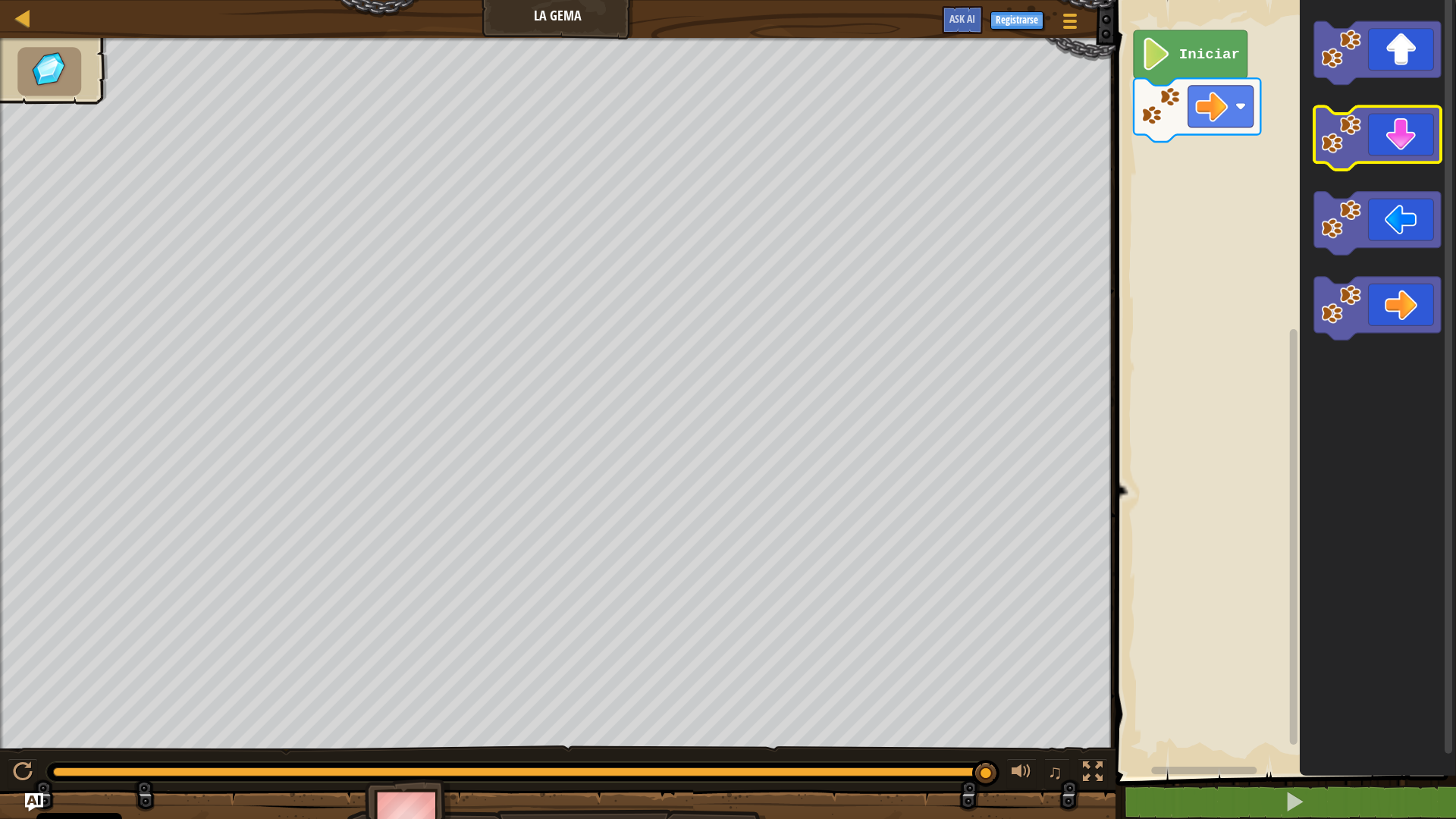
click at [1384, 123] on icon "Espacio de trabajo de Blockly" at bounding box center [1378, 138] width 127 height 64
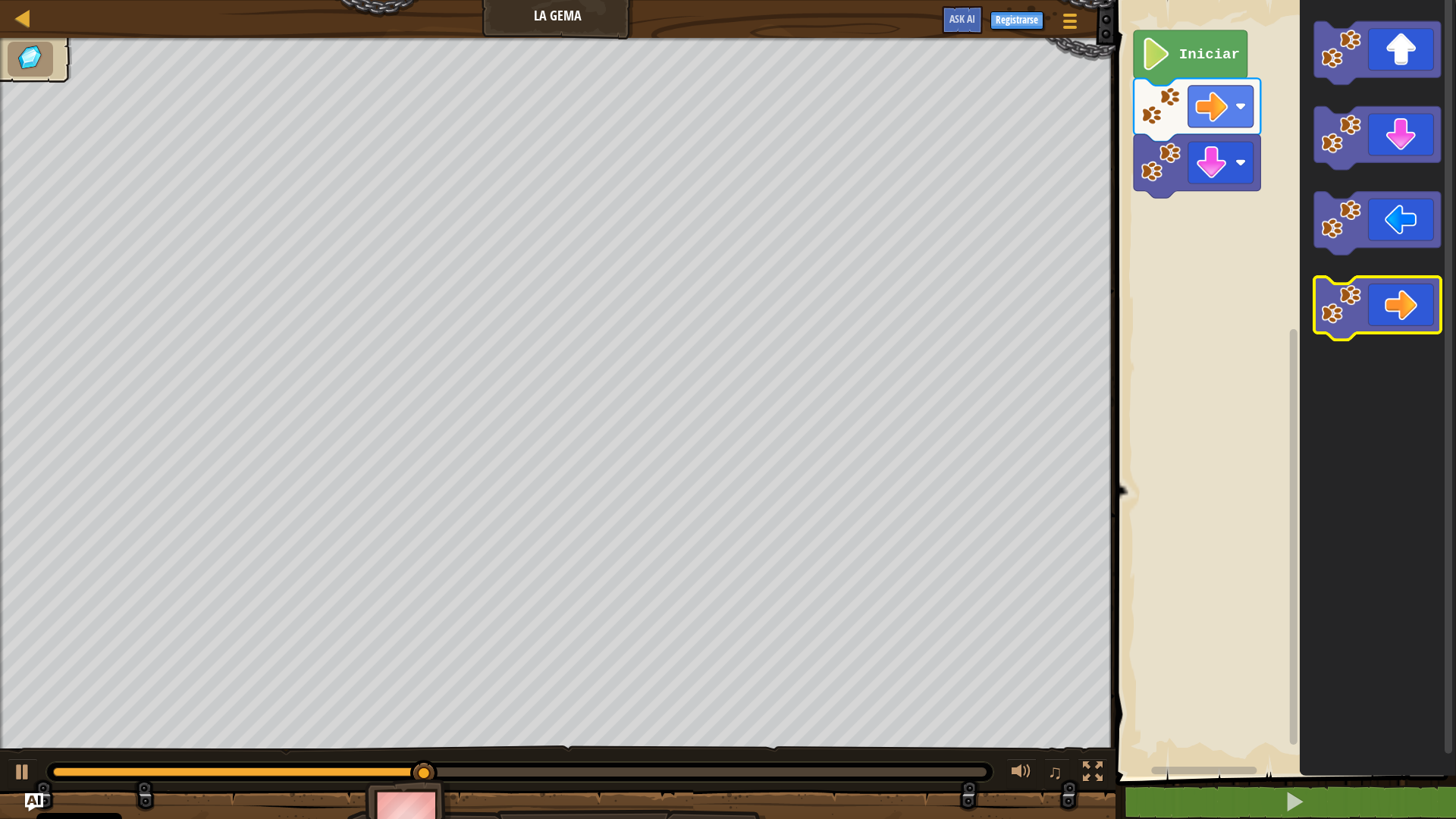
click at [1427, 314] on icon "Espacio de trabajo de Blockly" at bounding box center [1378, 308] width 127 height 64
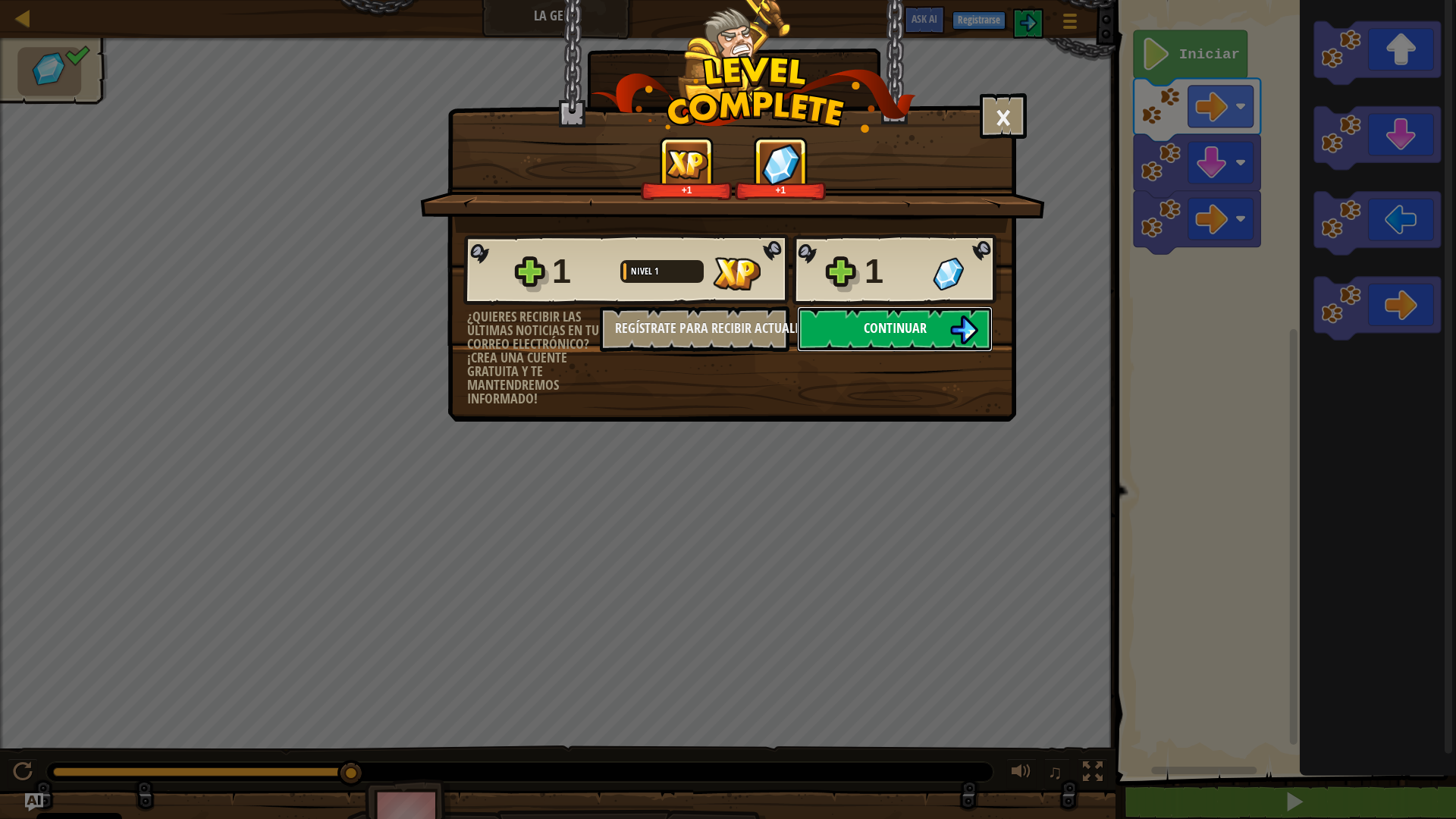
click at [899, 327] on span "Continuar" at bounding box center [896, 327] width 63 height 19
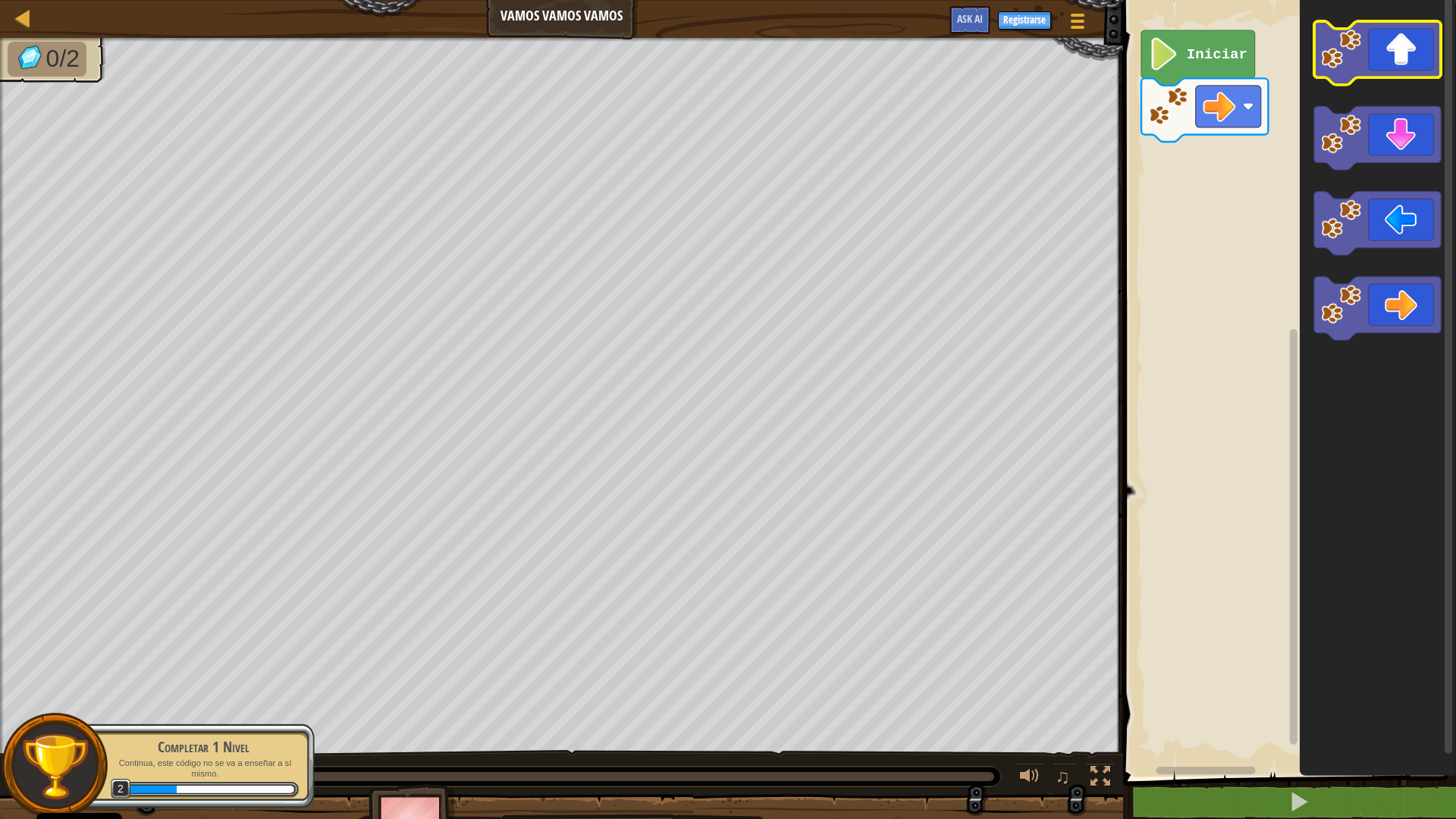
click at [1375, 61] on icon "Espacio de trabajo de Blockly" at bounding box center [1378, 53] width 127 height 64
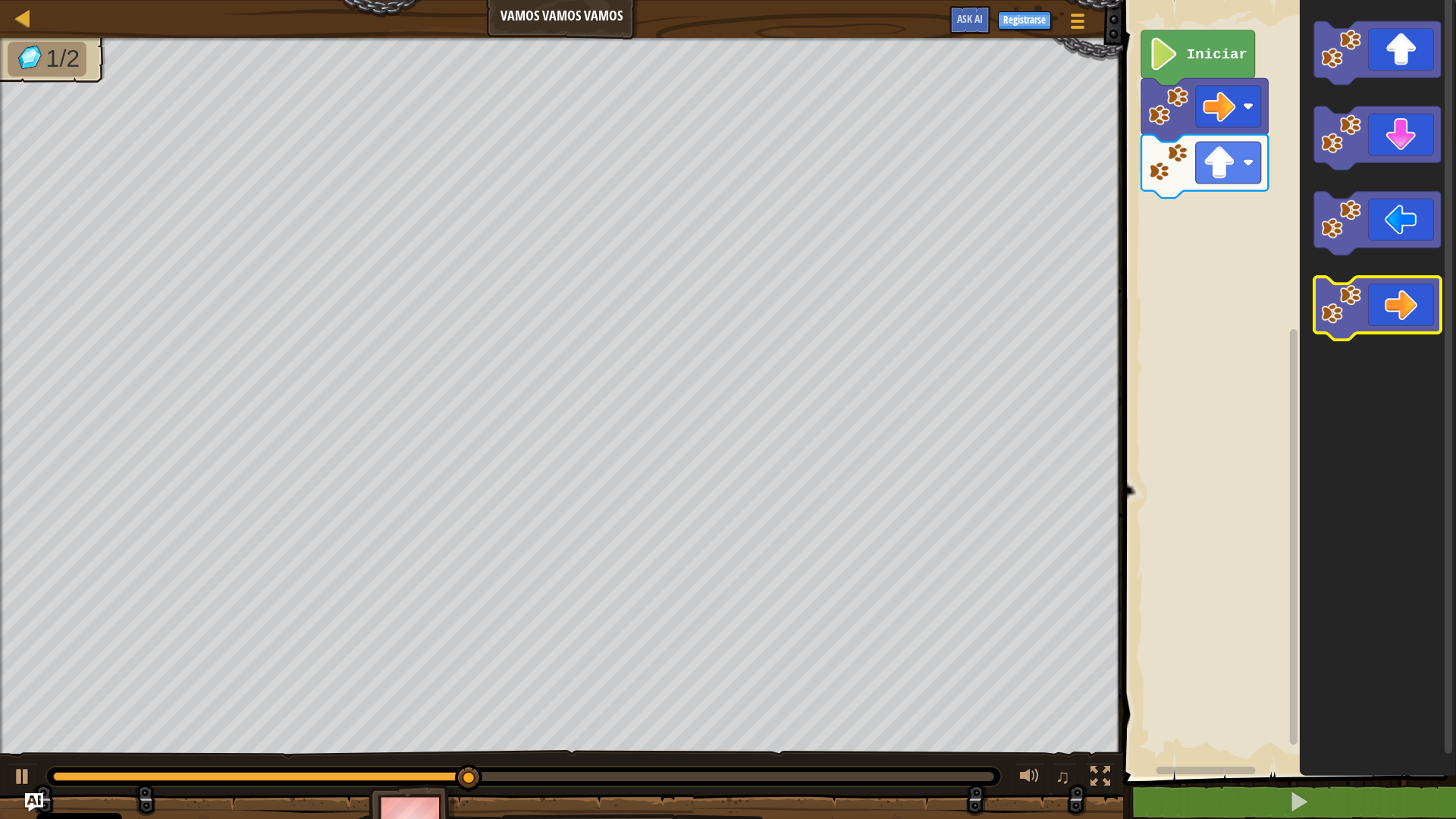
click at [1385, 310] on icon "Espacio de trabajo de Blockly" at bounding box center [1378, 308] width 127 height 64
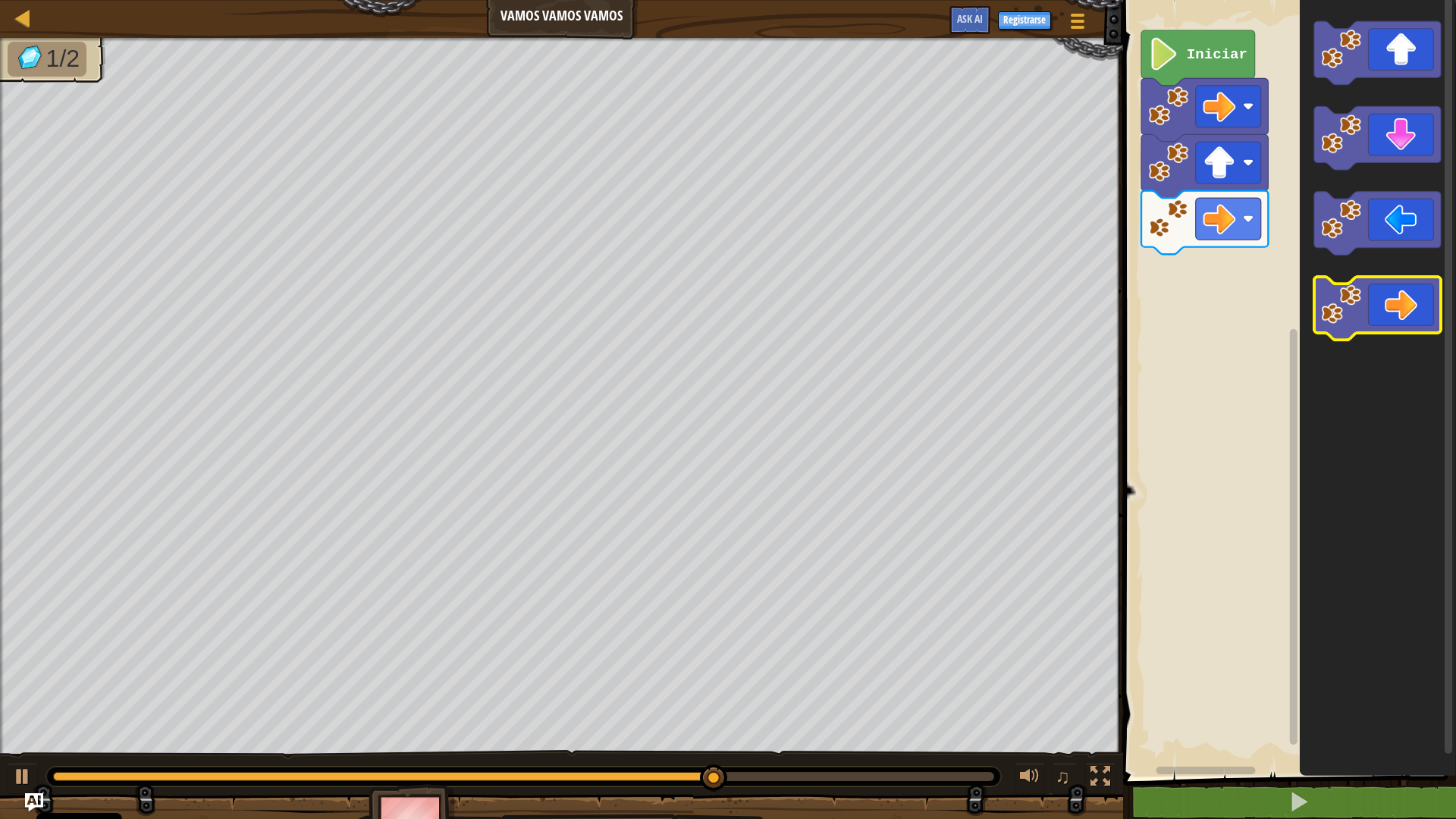
click at [1414, 312] on icon "Espacio de trabajo de Blockly" at bounding box center [1378, 308] width 127 height 64
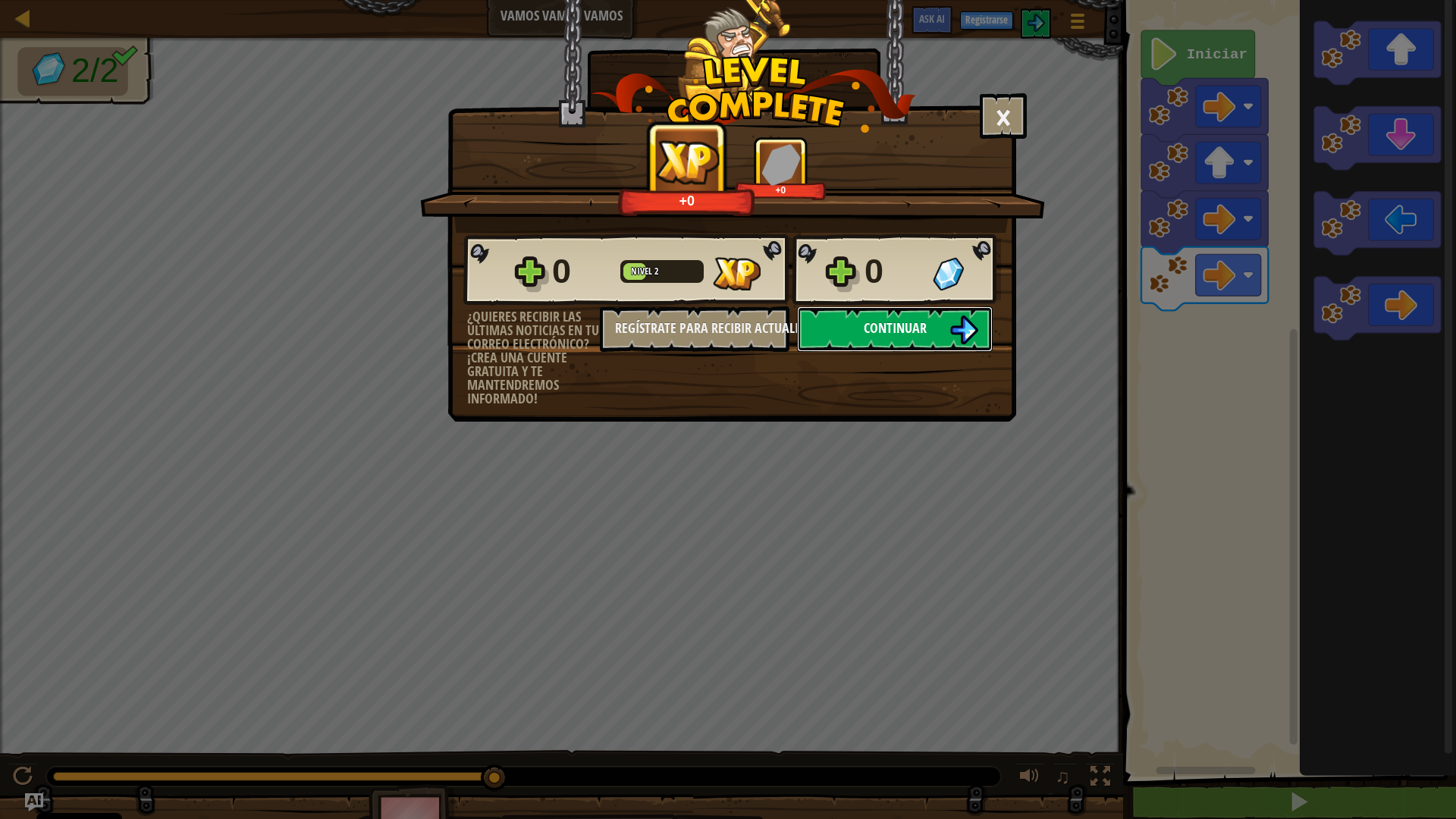
click at [904, 332] on span "Continuar" at bounding box center [896, 327] width 63 height 19
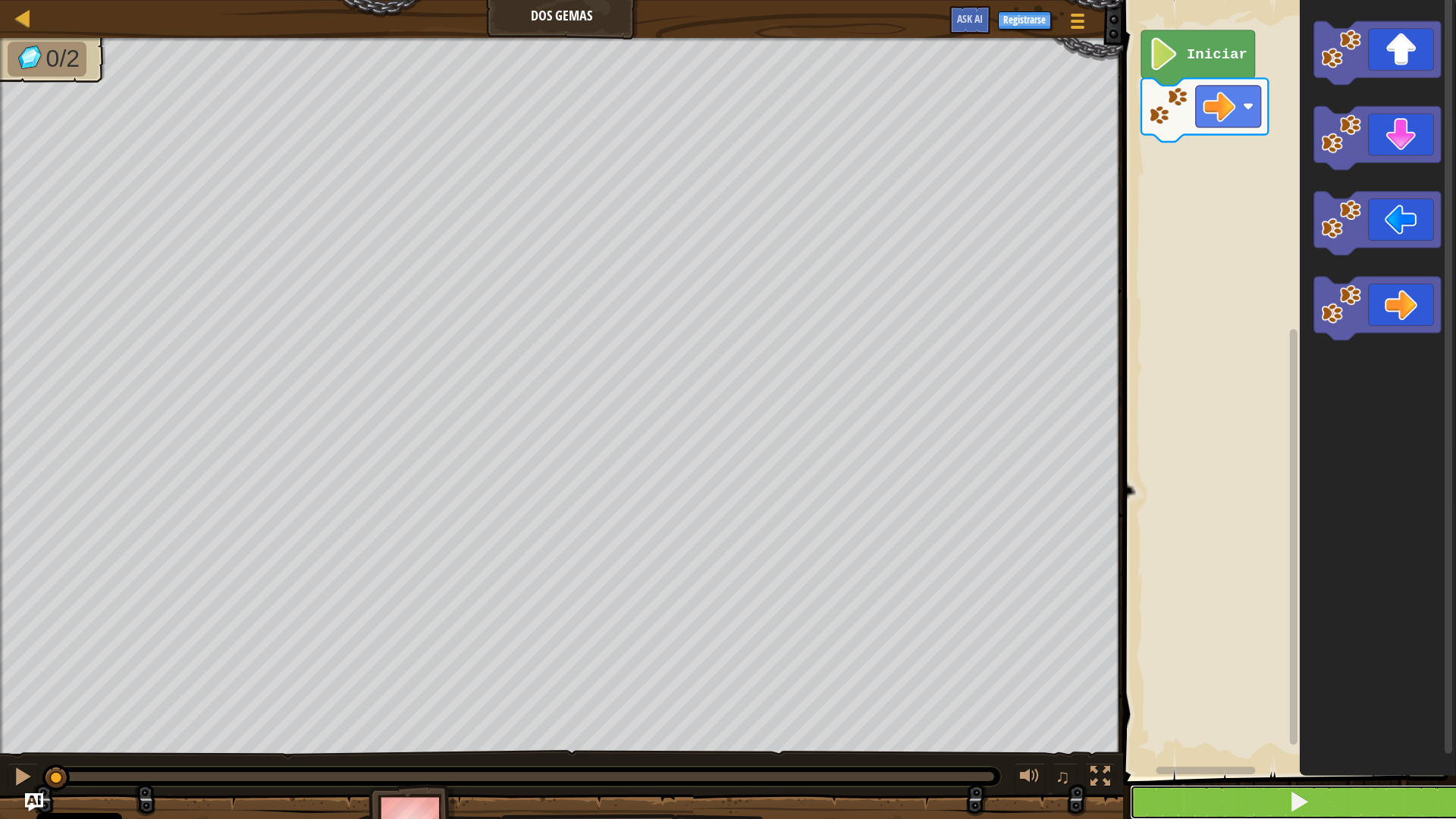
click at [1381, 702] on button at bounding box center [1298, 801] width 337 height 35
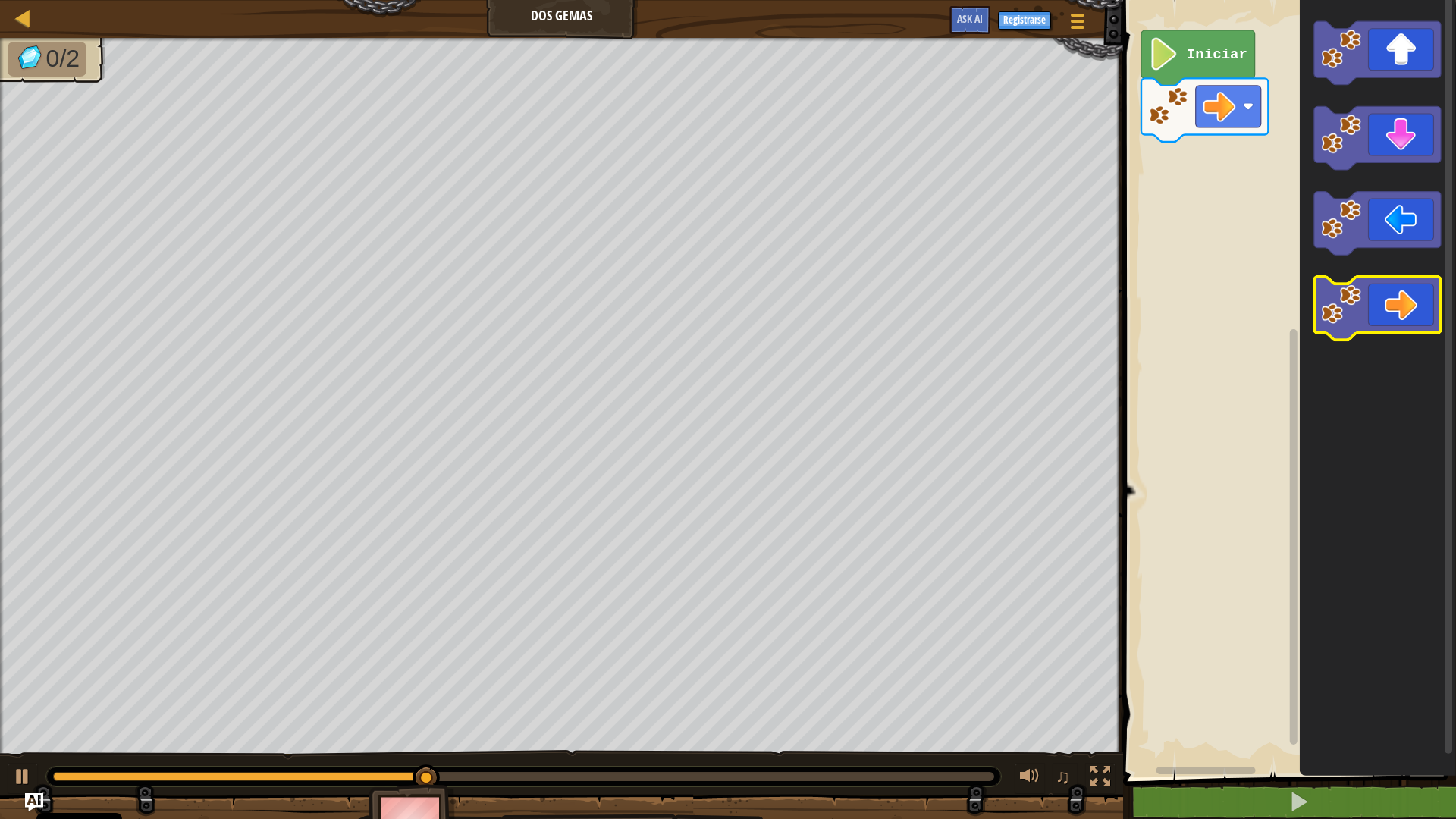
click at [1402, 312] on icon "Espacio de trabajo de Blockly" at bounding box center [1378, 308] width 127 height 64
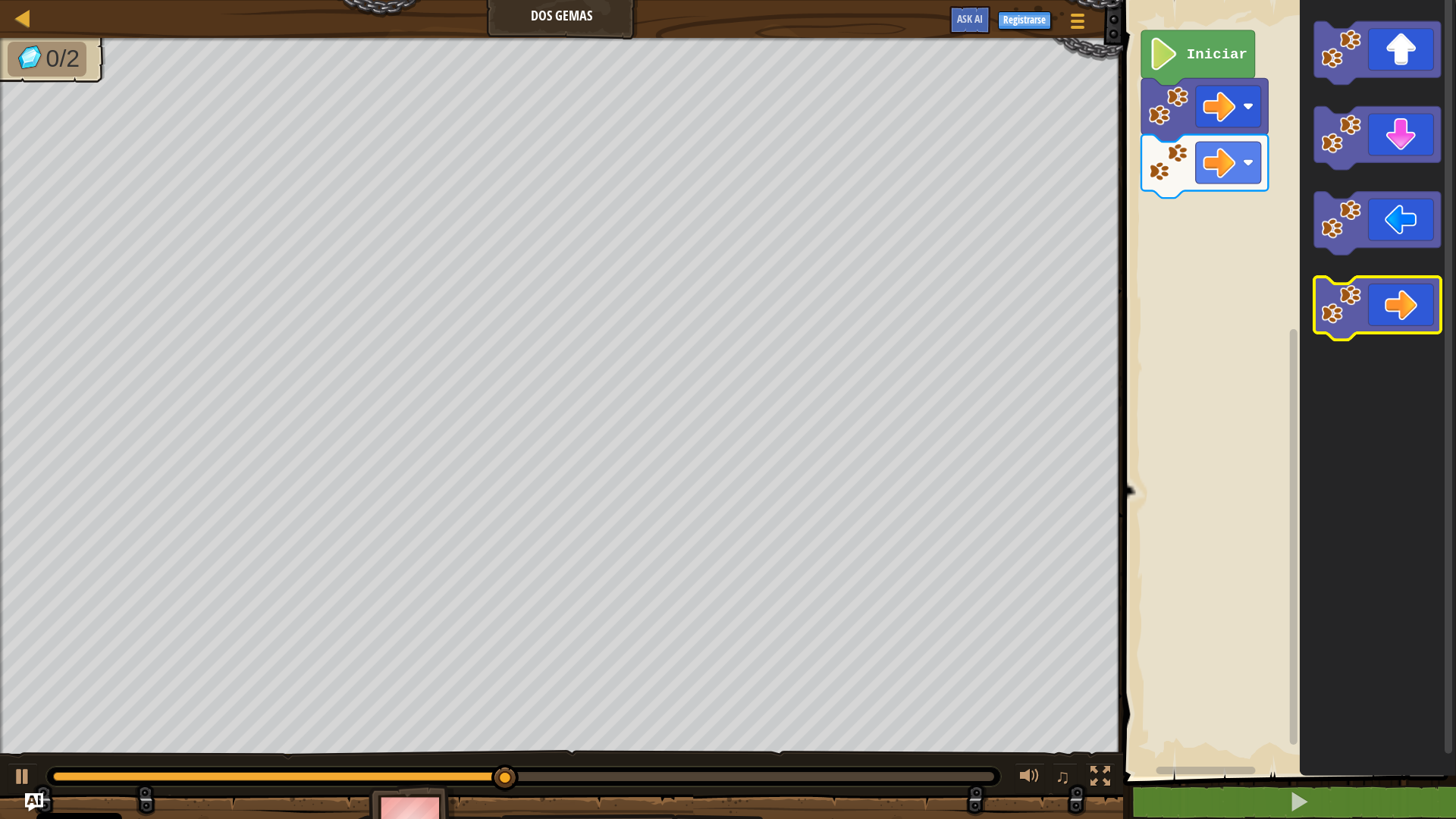
click at [1412, 313] on icon "Espacio de trabajo de Blockly" at bounding box center [1378, 308] width 127 height 64
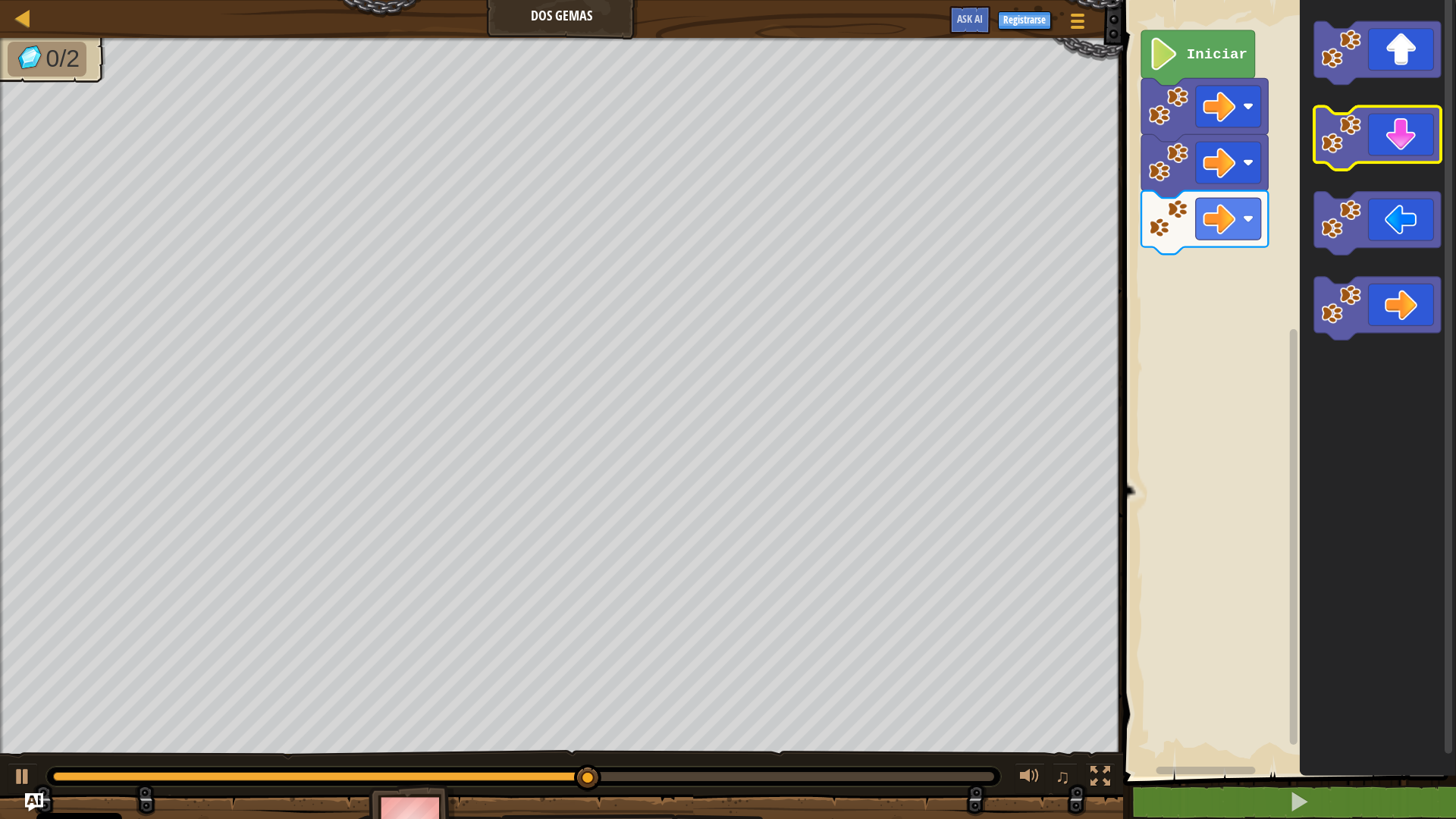
click at [1388, 141] on icon "Espacio de trabajo de Blockly" at bounding box center [1378, 138] width 127 height 64
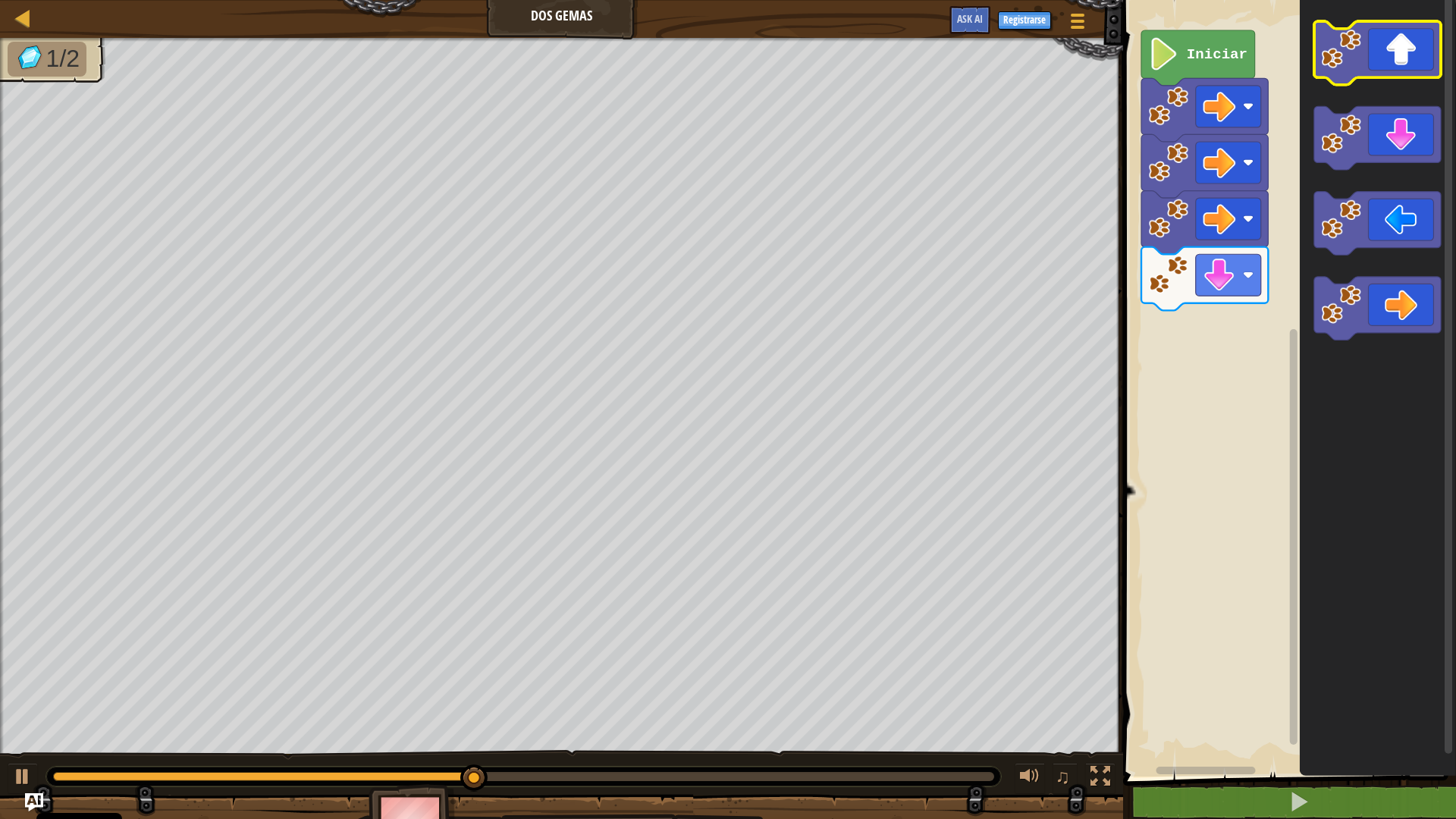
click at [1395, 61] on icon "Espacio de trabajo de Blockly" at bounding box center [1378, 53] width 127 height 64
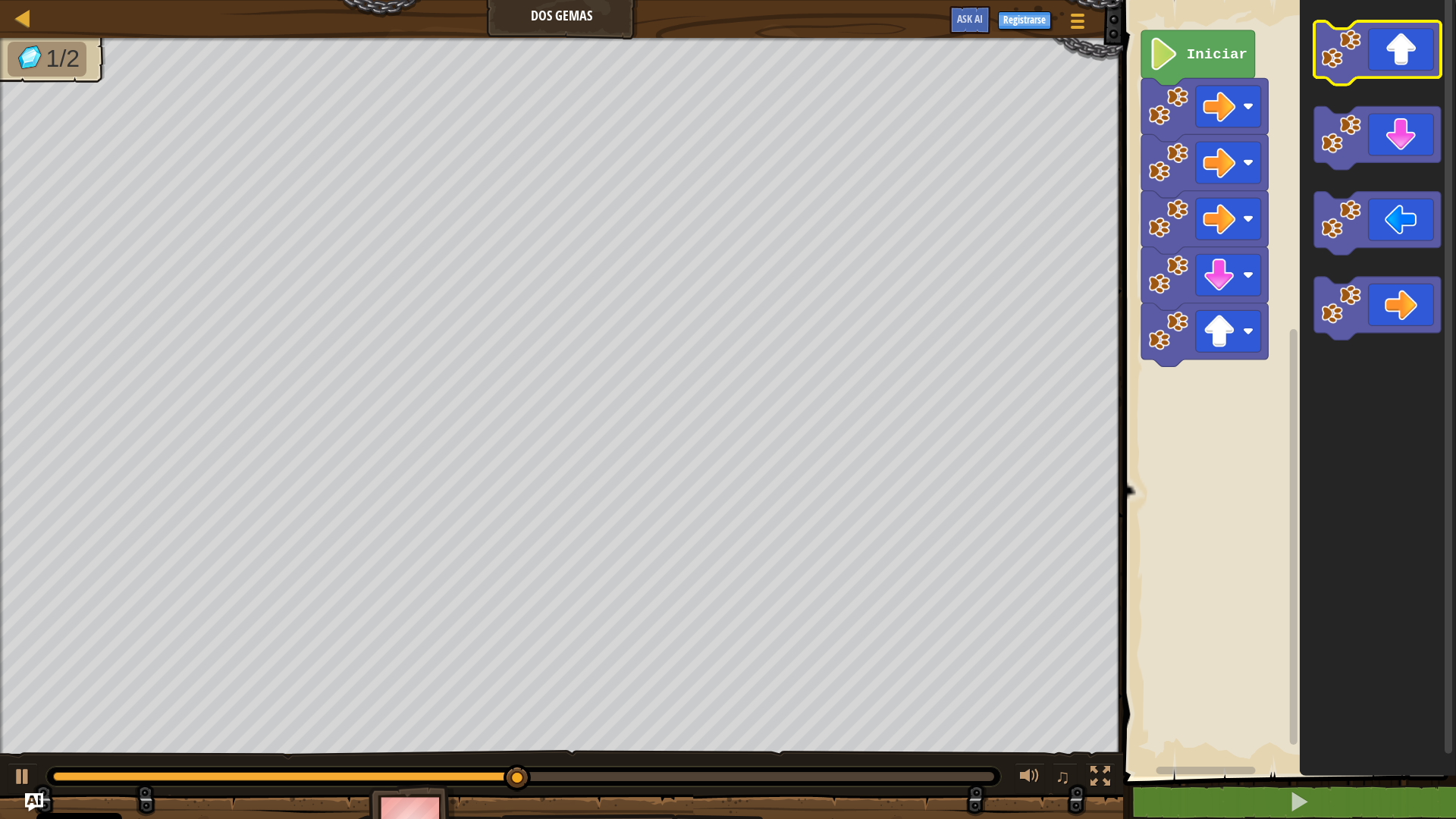
click at [1395, 61] on icon "Espacio de trabajo de Blockly" at bounding box center [1378, 53] width 127 height 64
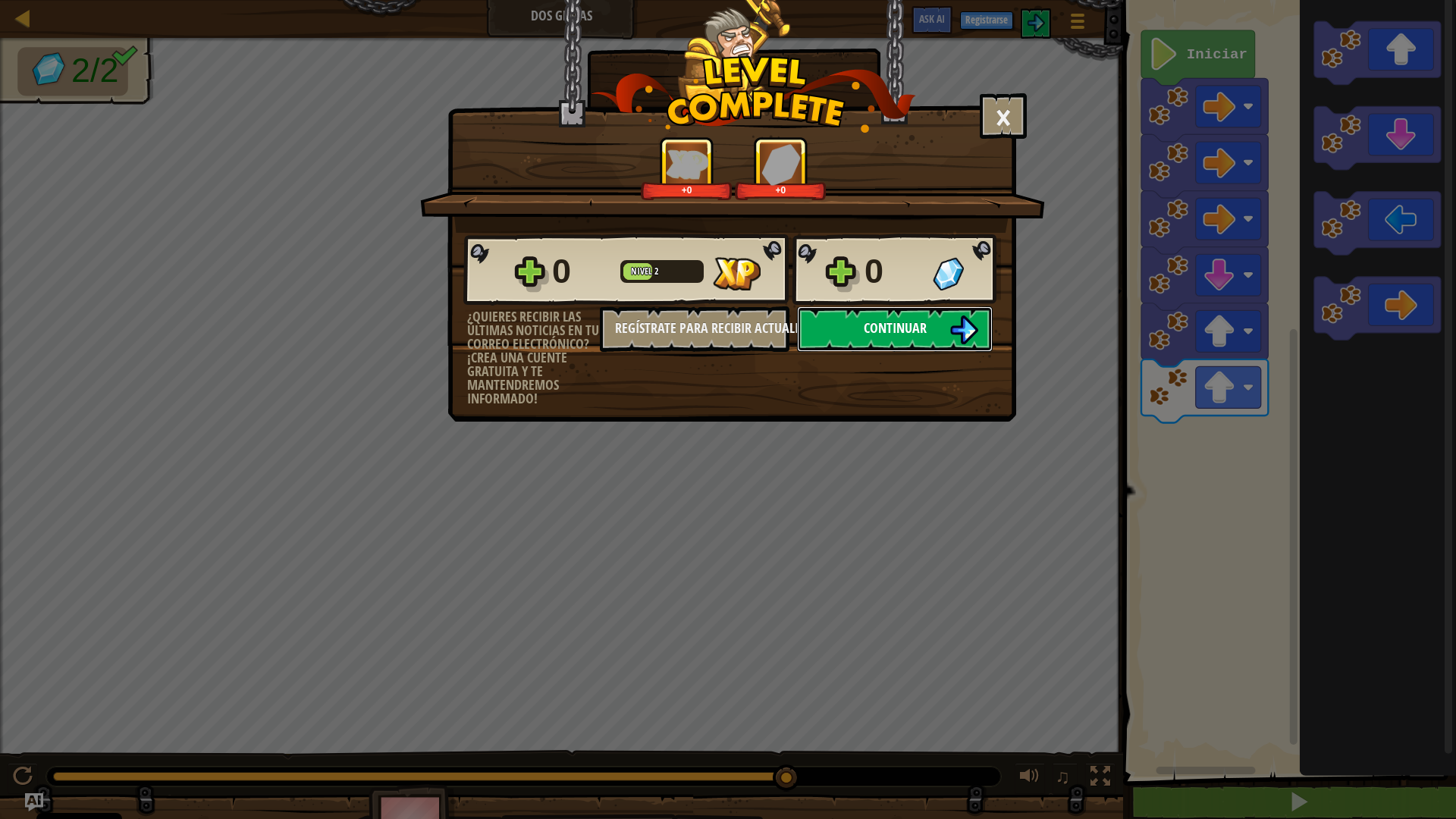
click at [912, 343] on button "Continuar" at bounding box center [895, 329] width 196 height 45
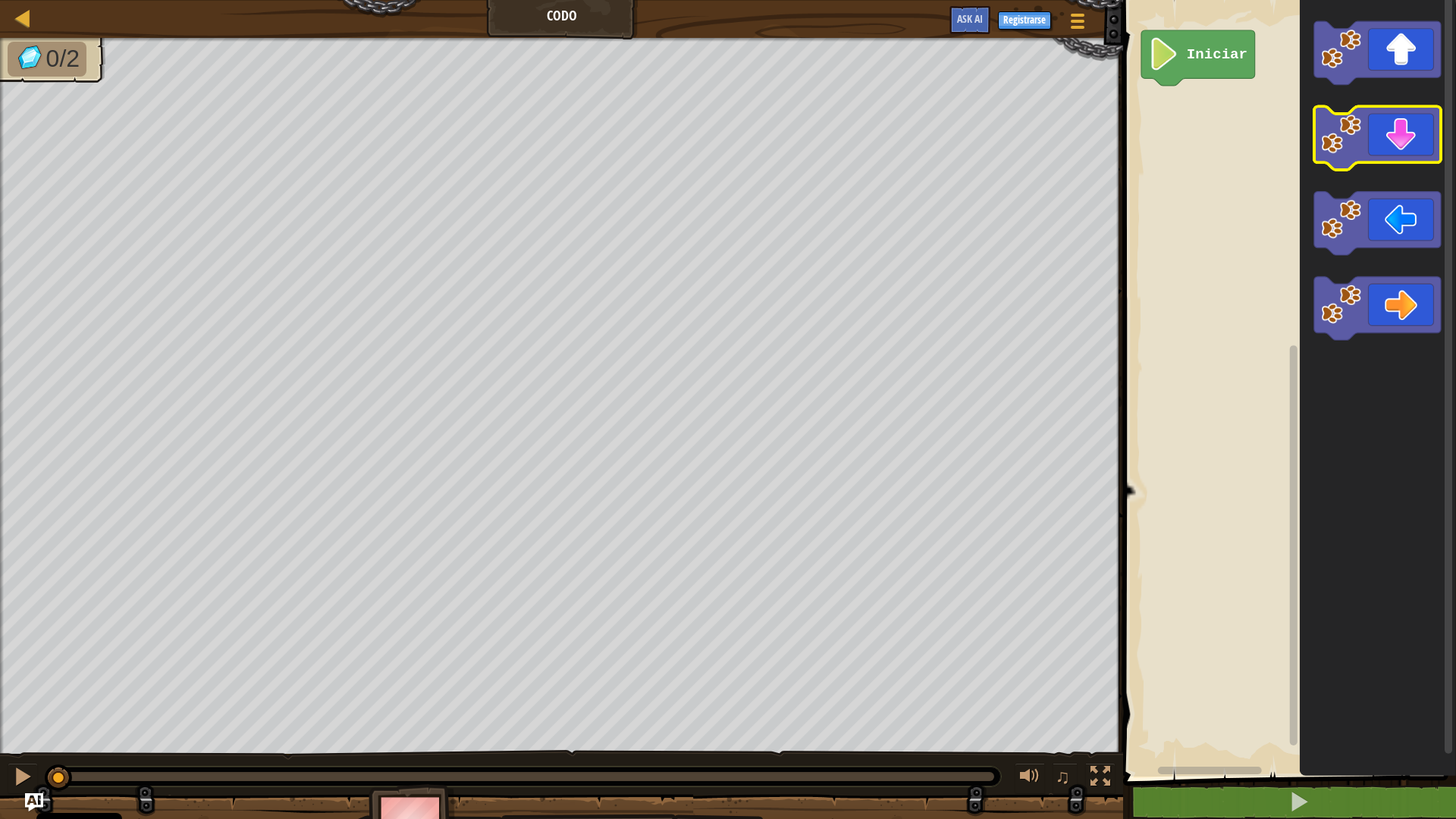
click at [1398, 135] on icon "Espacio de trabajo de Blockly" at bounding box center [1378, 138] width 127 height 64
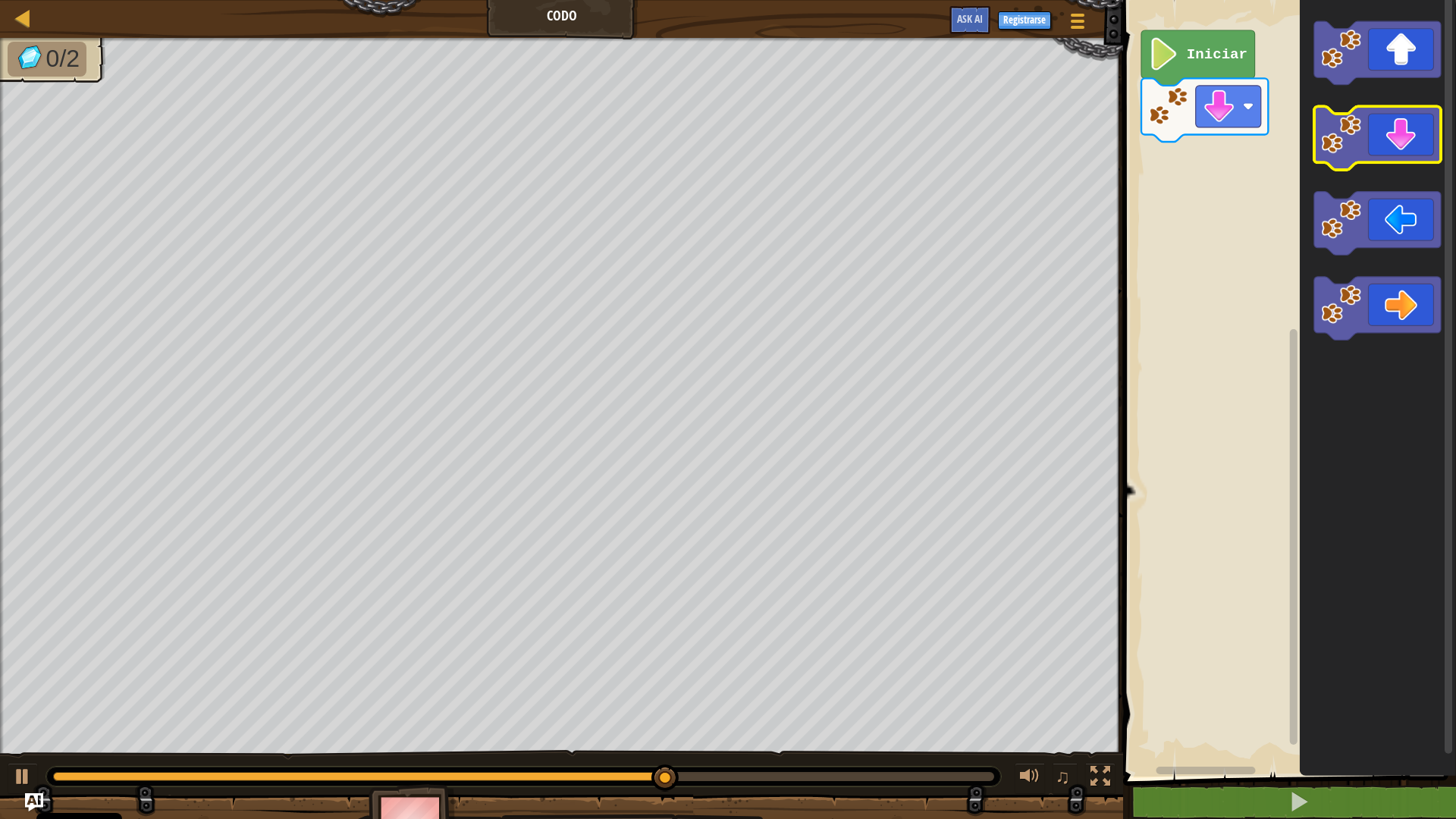
click at [1417, 144] on icon "Espacio de trabajo de Blockly" at bounding box center [1378, 138] width 127 height 64
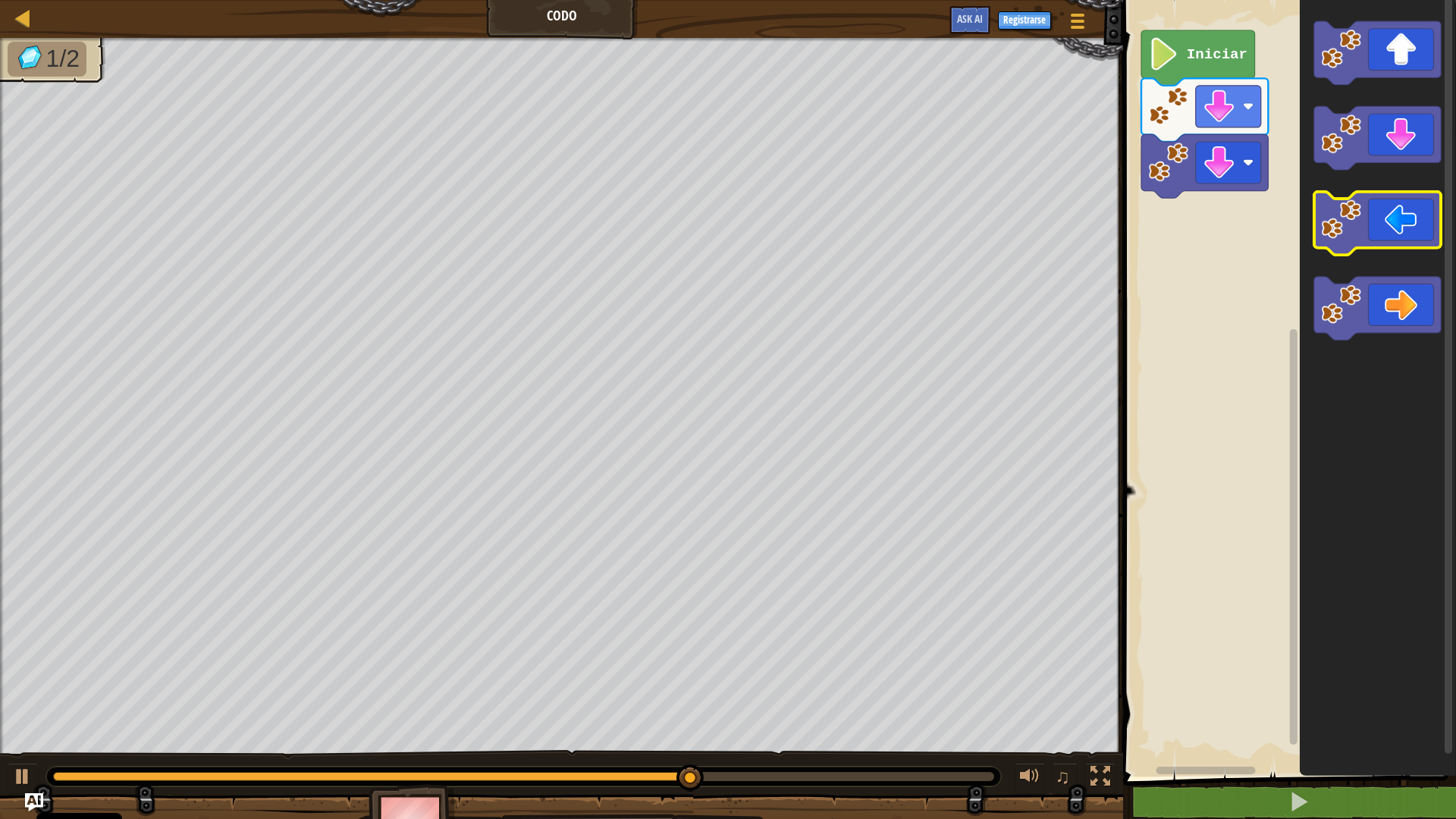
click at [1424, 205] on icon "Espacio de trabajo de Blockly" at bounding box center [1378, 224] width 127 height 64
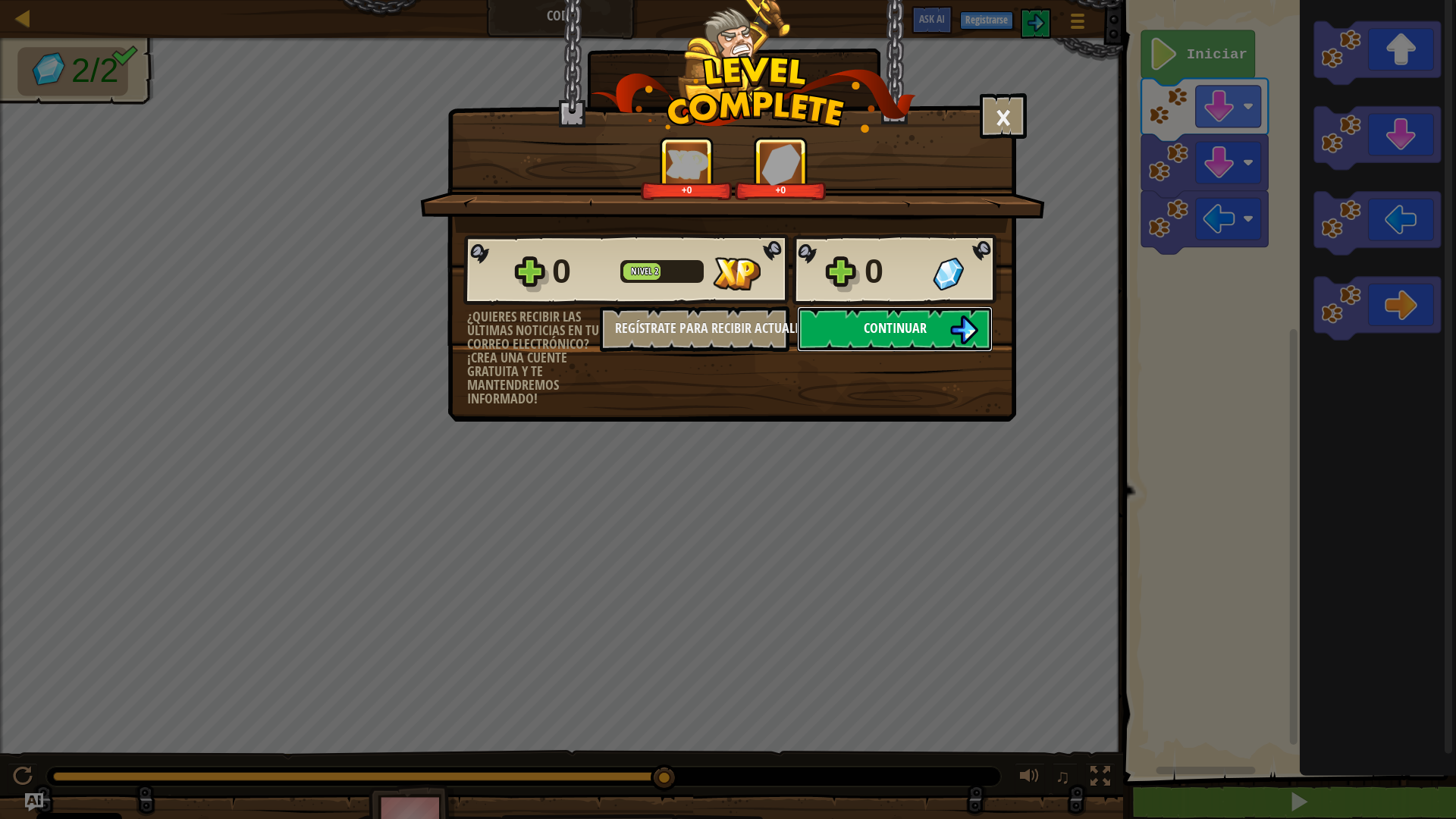
click at [947, 335] on button "Continuar" at bounding box center [895, 329] width 196 height 45
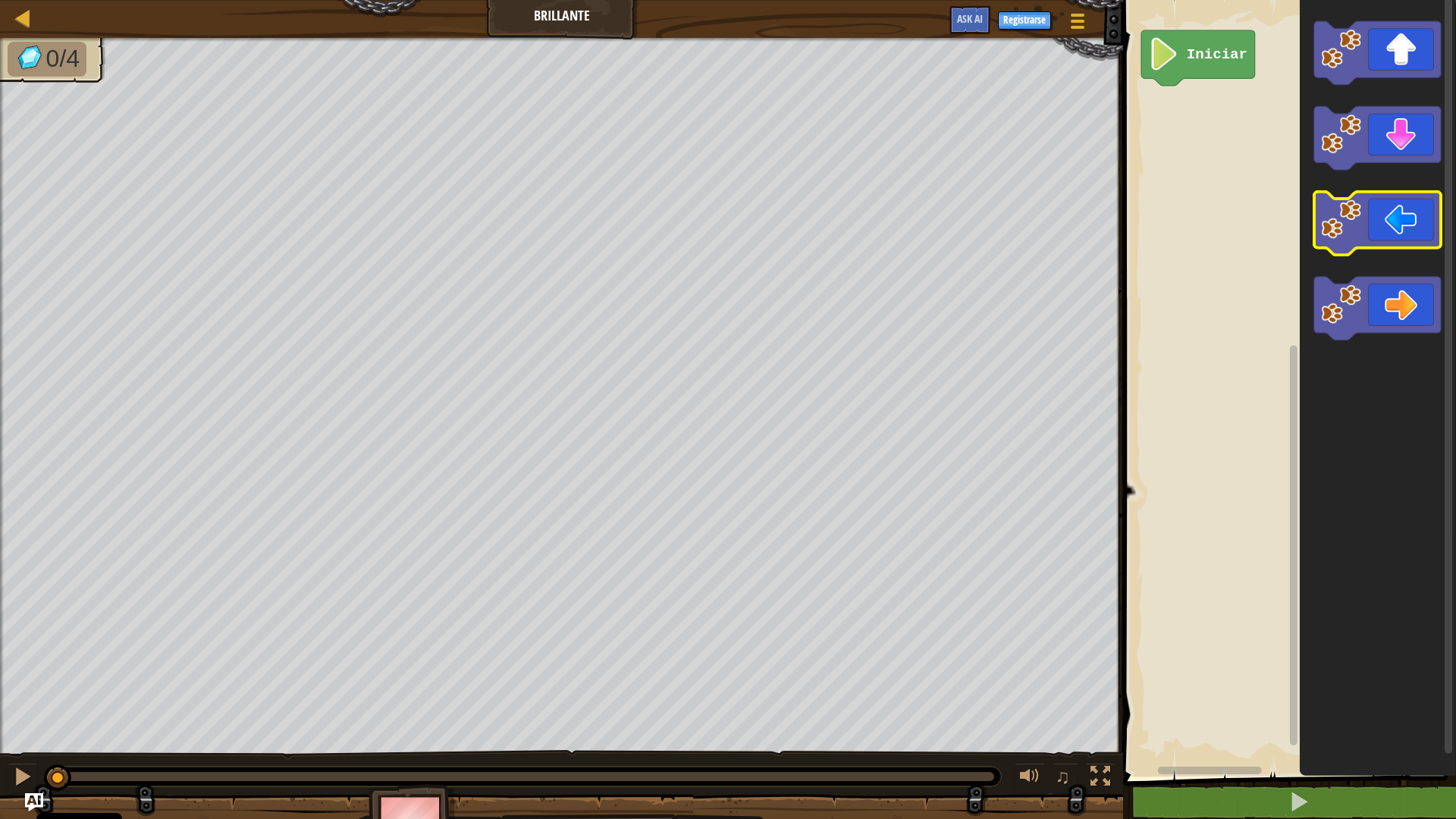
click at [1355, 236] on image "Espacio de trabajo de Blockly" at bounding box center [1341, 220] width 40 height 40
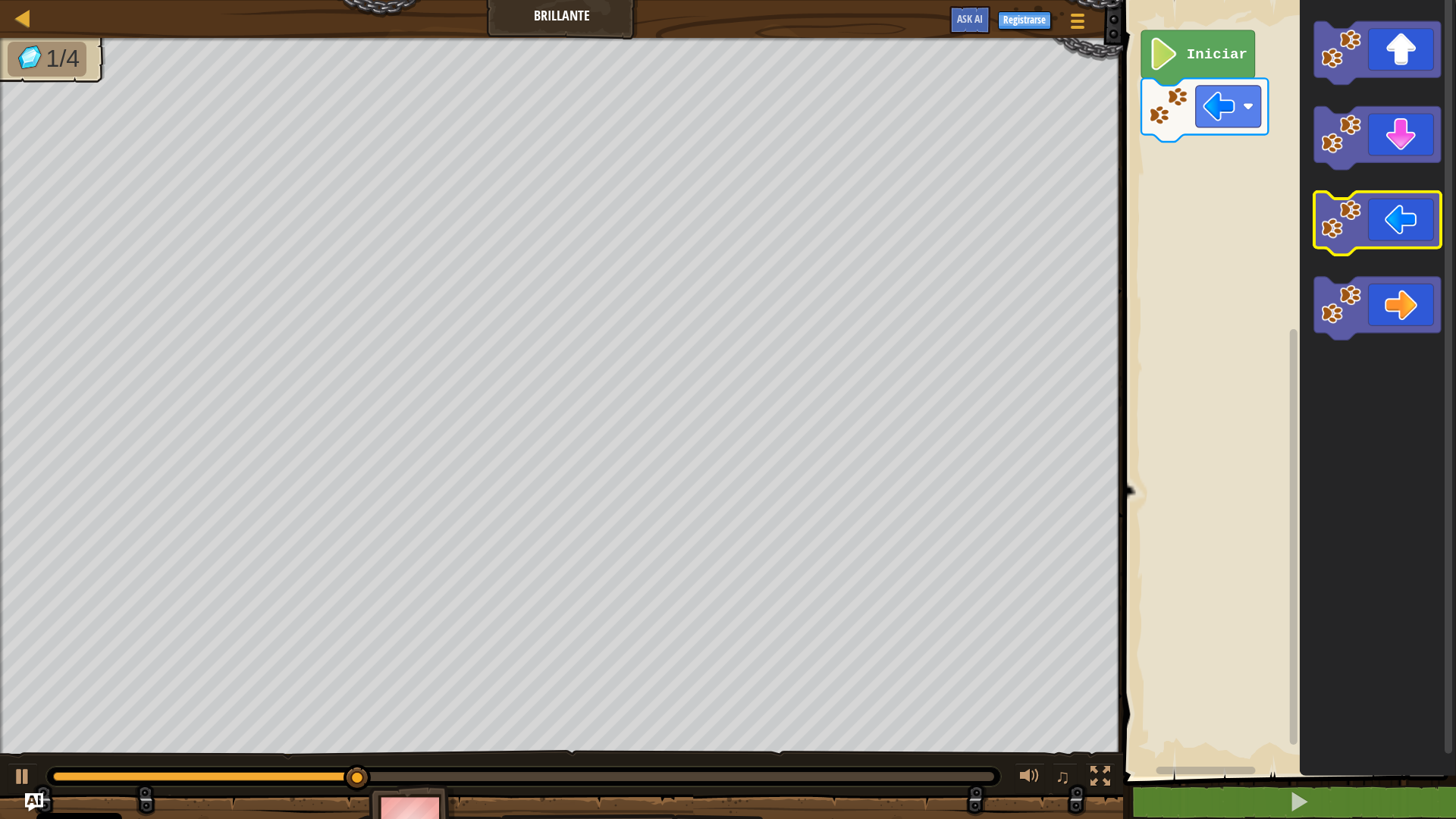
click at [1408, 237] on icon "Espacio de trabajo de Blockly" at bounding box center [1378, 224] width 127 height 64
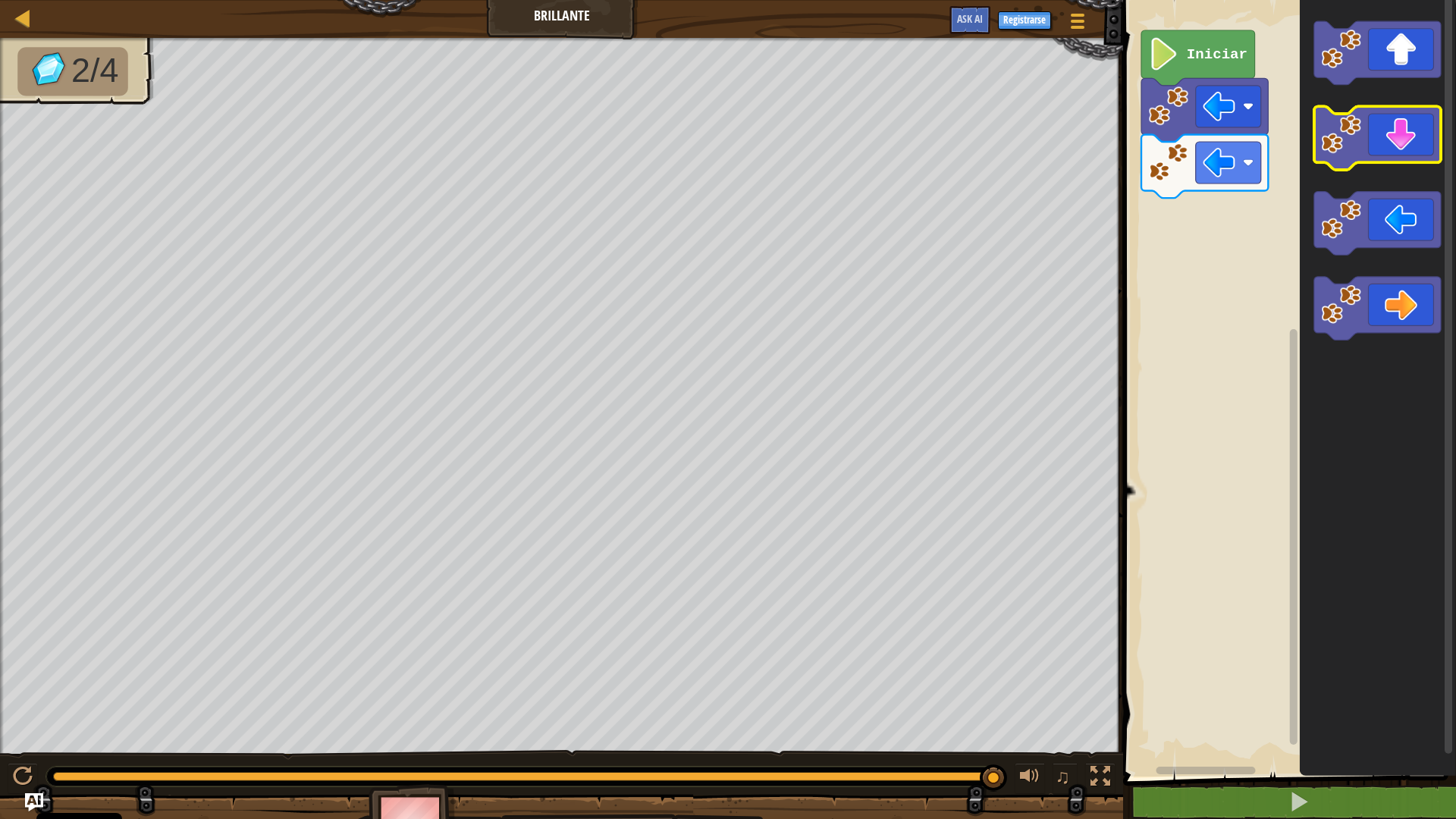
click at [1388, 131] on icon "Espacio de trabajo de Blockly" at bounding box center [1378, 138] width 127 height 64
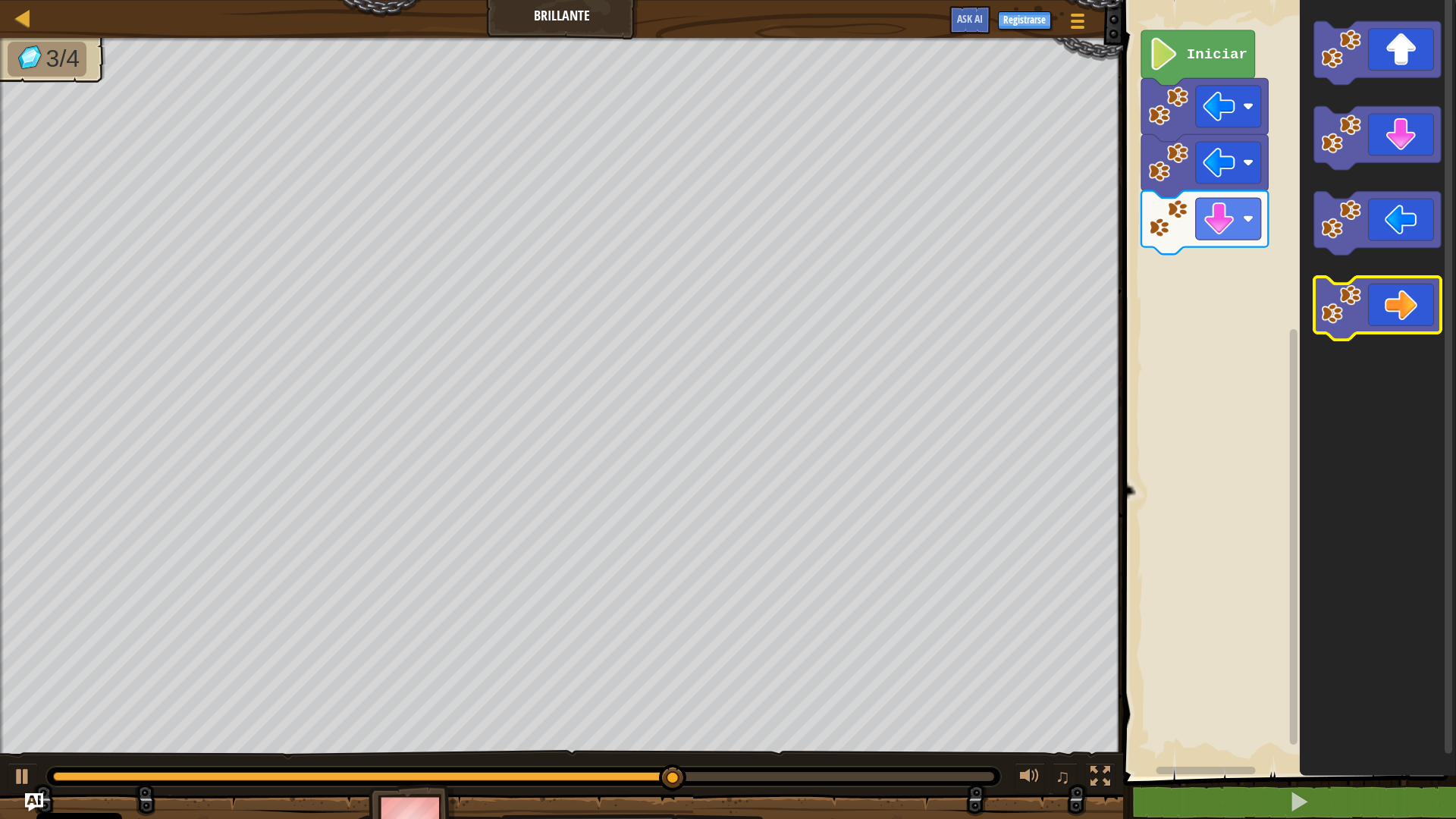
click at [1405, 286] on icon "Espacio de trabajo de Blockly" at bounding box center [1378, 308] width 127 height 64
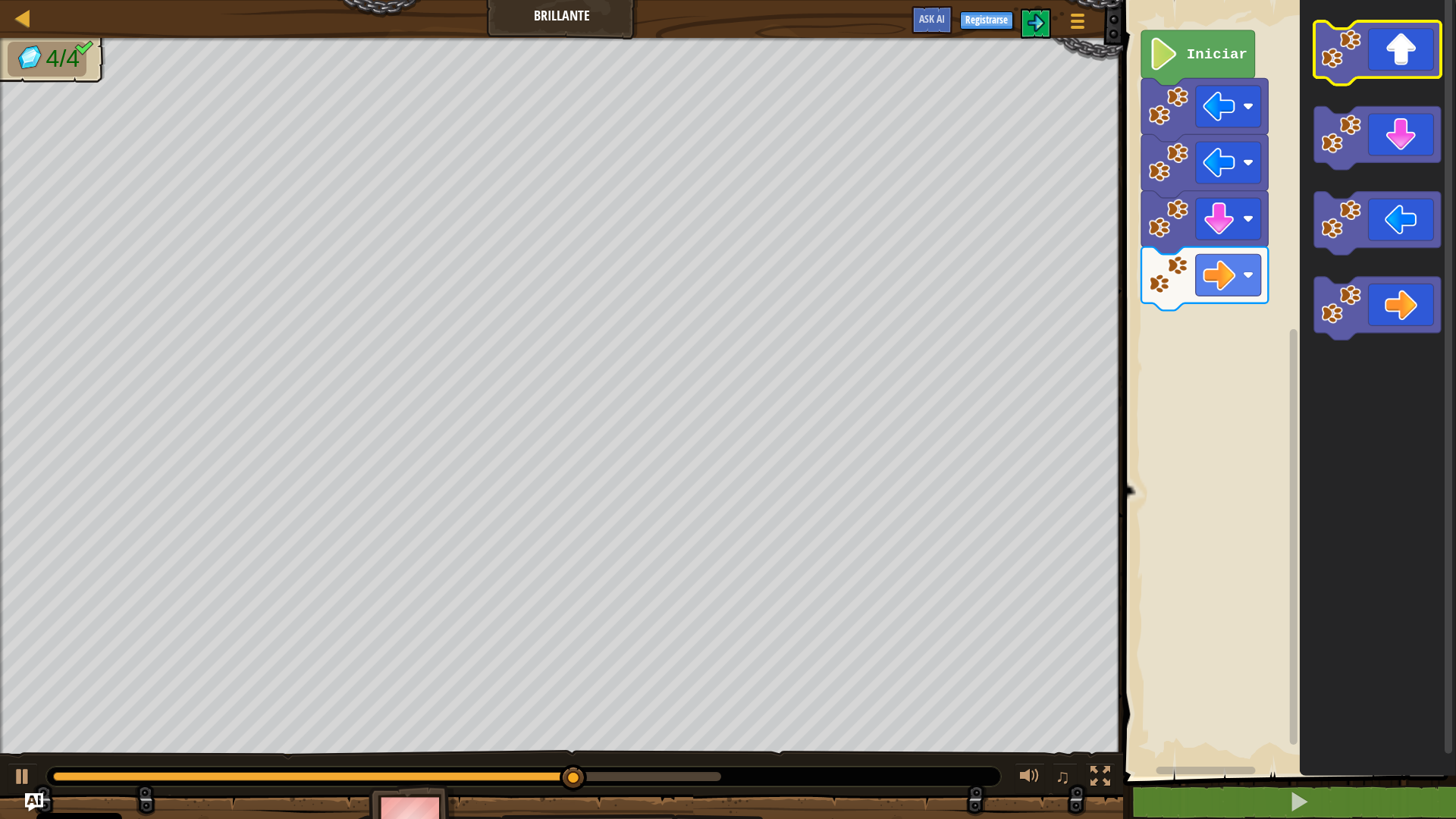
click at [1391, 55] on icon "Espacio de trabajo de Blockly" at bounding box center [1378, 53] width 127 height 64
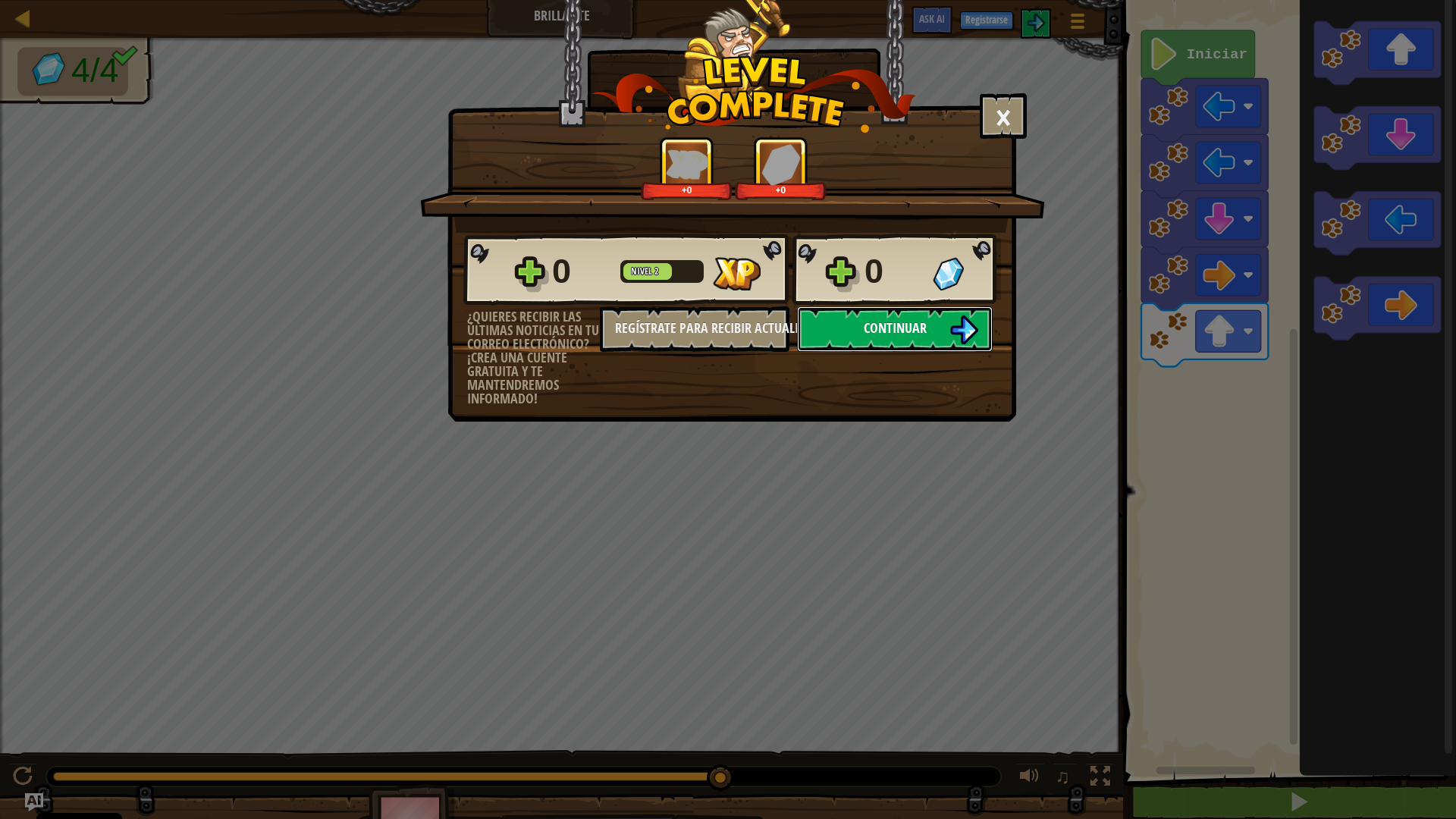
click at [919, 346] on button "Continuar" at bounding box center [895, 329] width 196 height 45
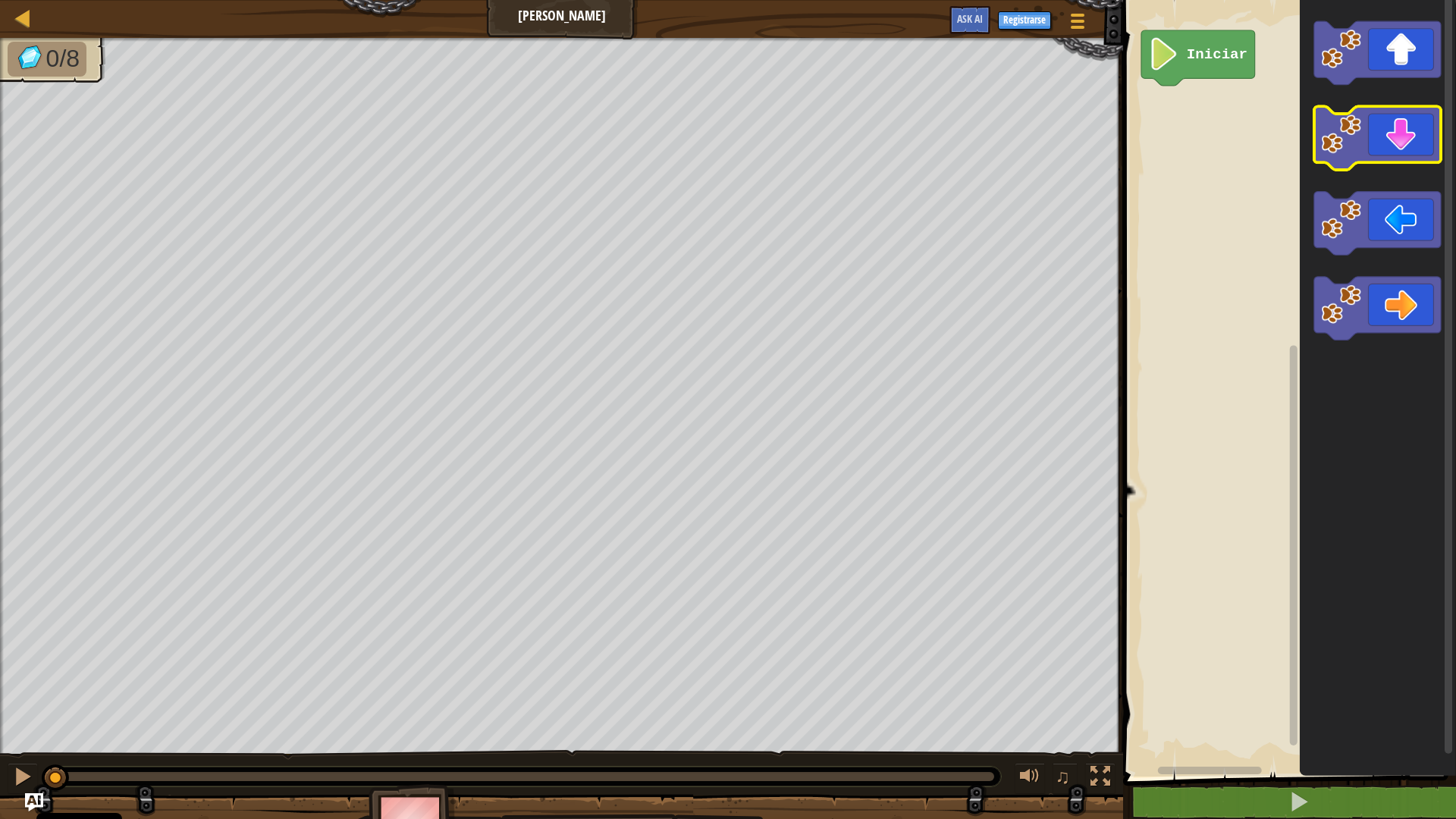
click at [1427, 147] on icon "Espacio de trabajo de Blockly" at bounding box center [1378, 138] width 127 height 64
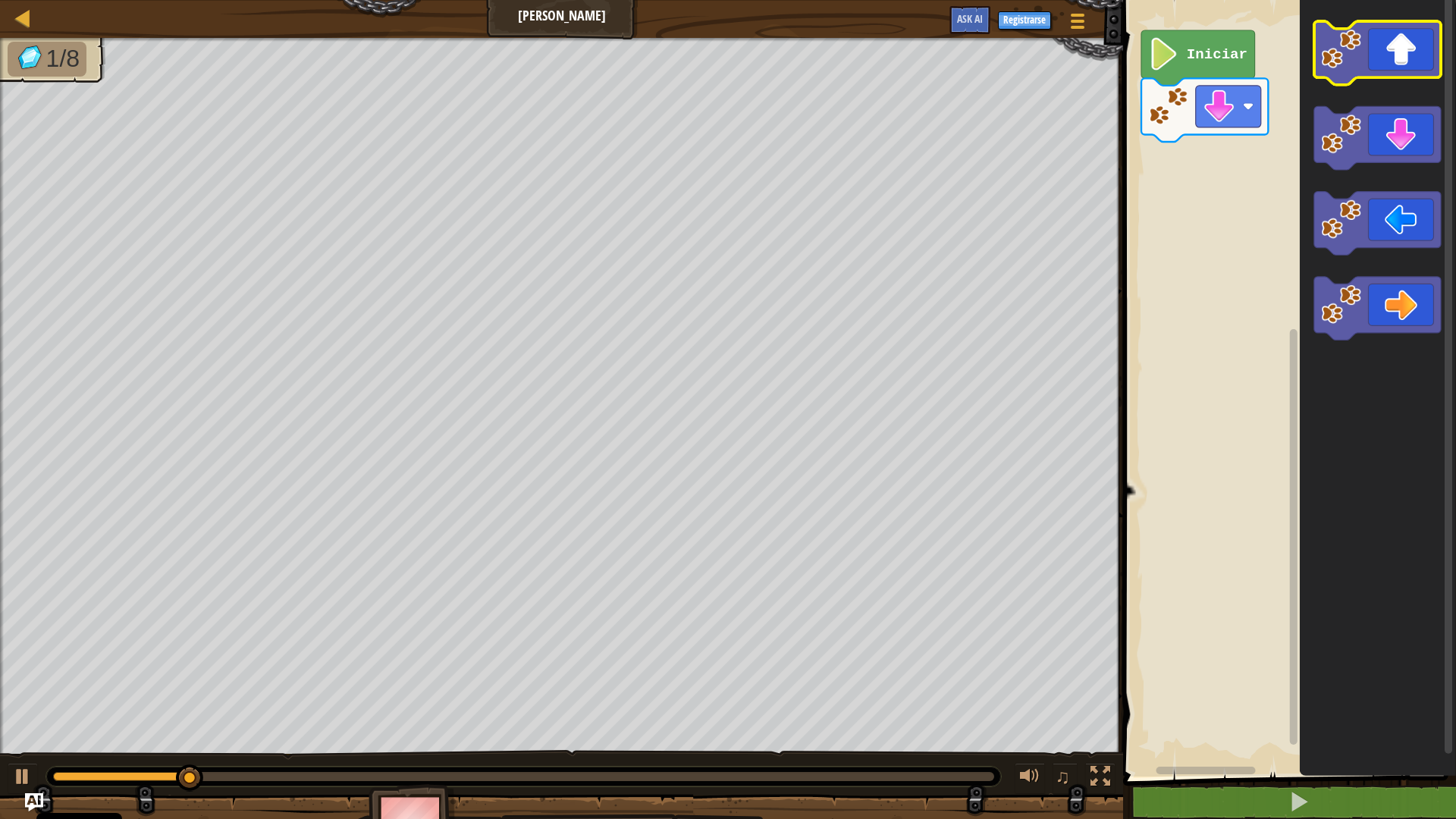
click at [1430, 34] on icon "Espacio de trabajo de Blockly" at bounding box center [1378, 53] width 127 height 64
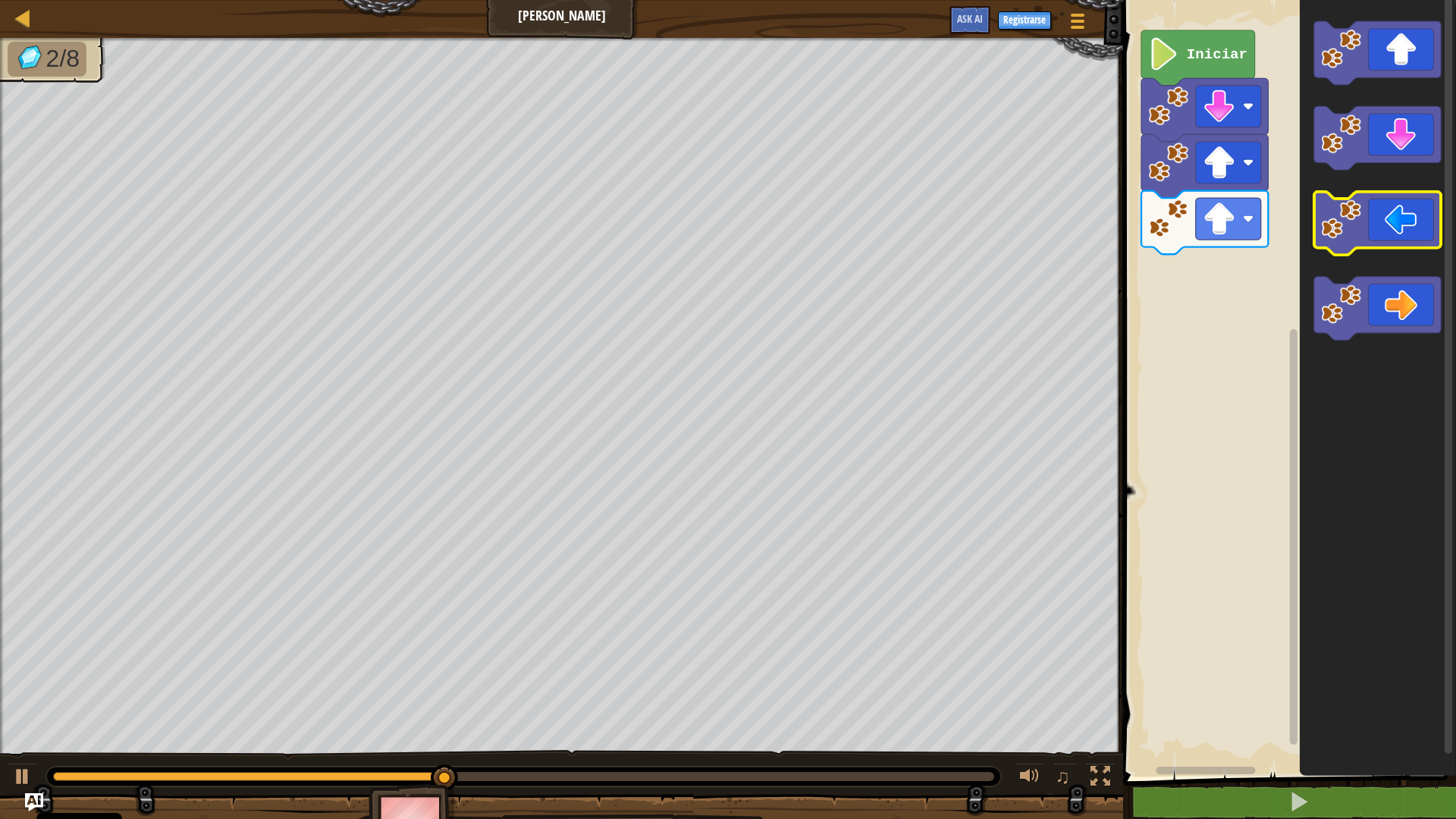
click at [1408, 215] on icon "Espacio de trabajo de Blockly" at bounding box center [1378, 224] width 127 height 64
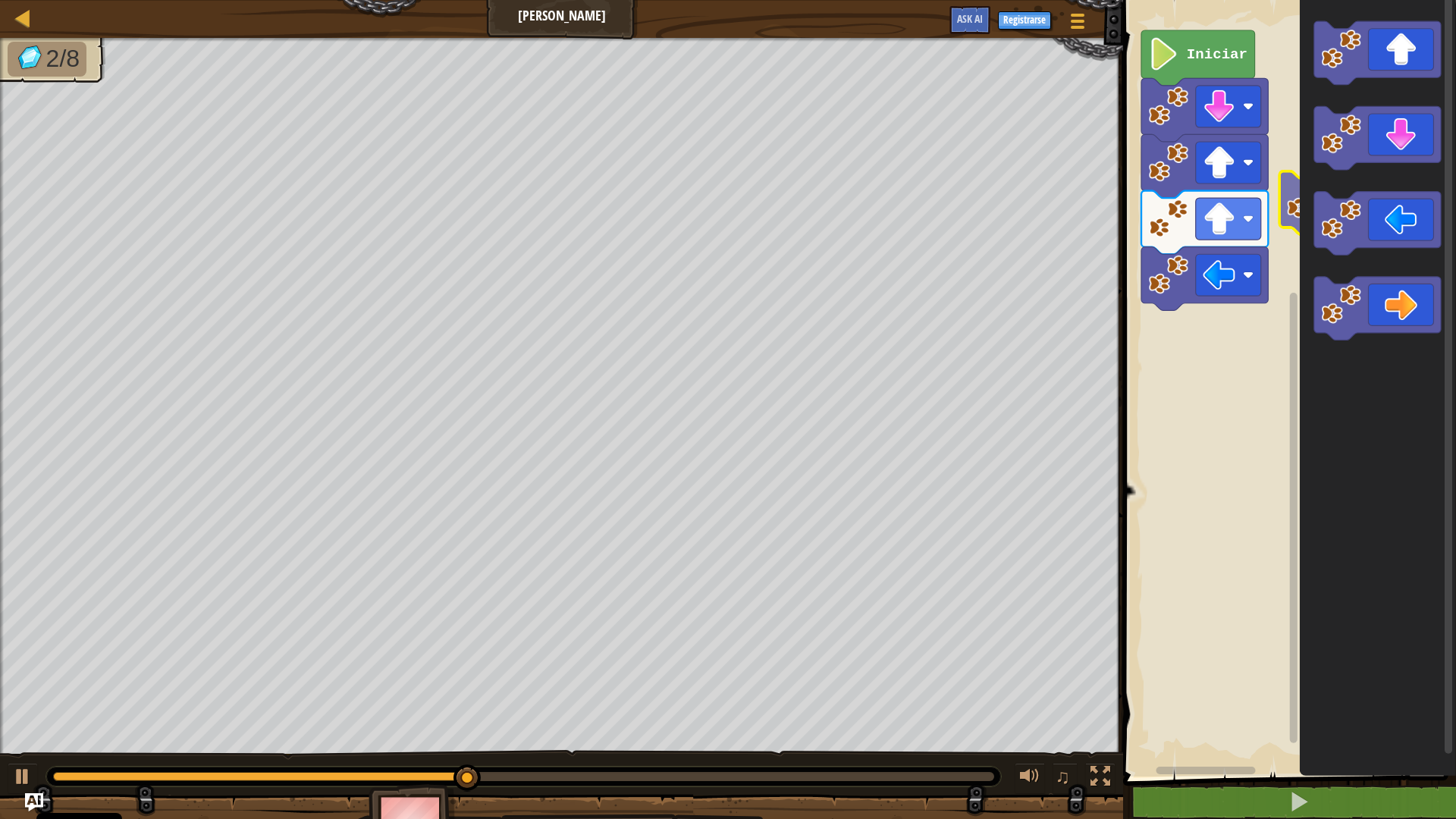
click at [1405, 217] on icon "Espacio de trabajo de Blockly" at bounding box center [1378, 224] width 127 height 64
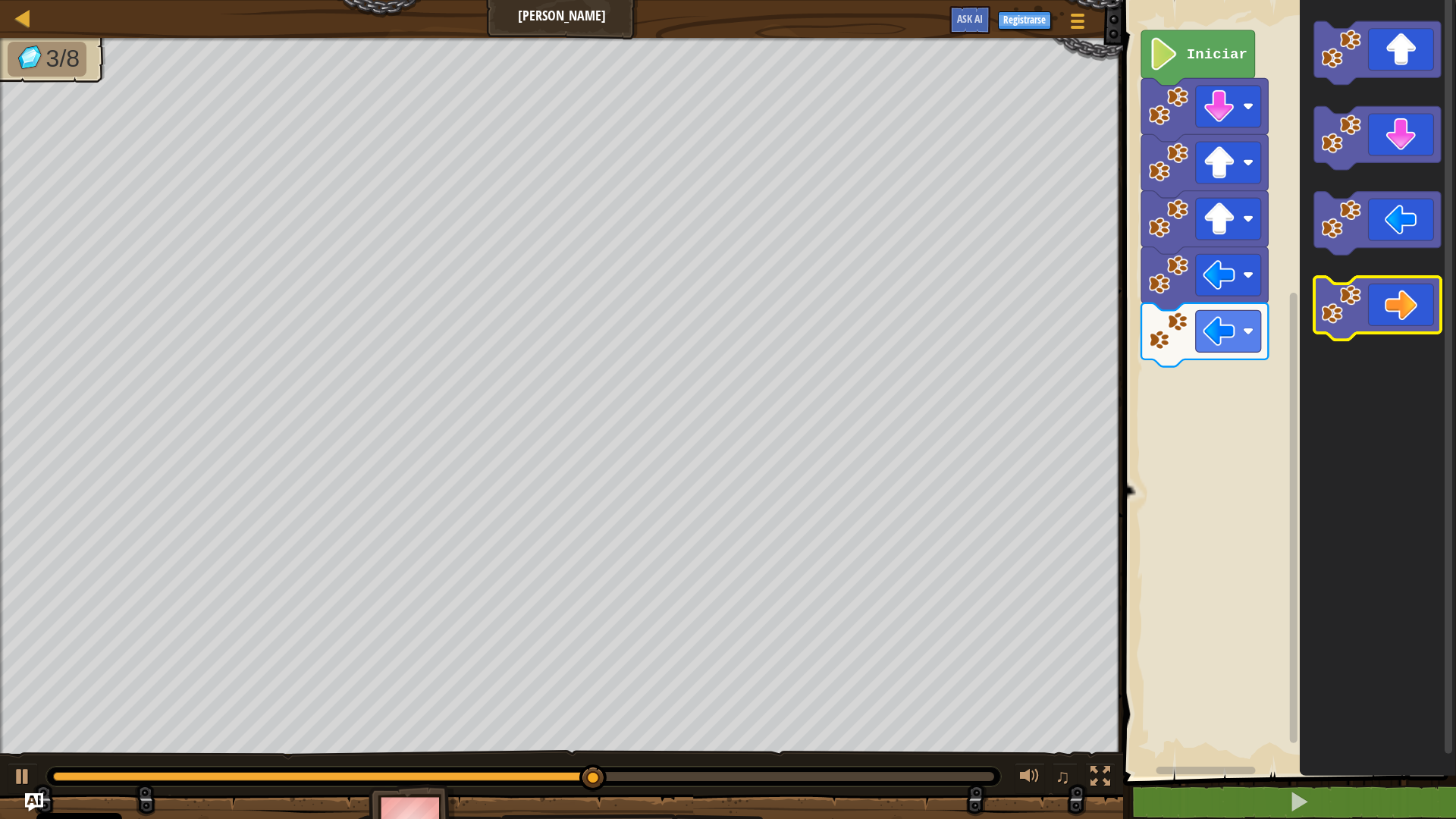
click at [1428, 293] on icon "Espacio de trabajo de Blockly" at bounding box center [1378, 308] width 127 height 64
click at [1434, 298] on icon "Espacio de trabajo de Blockly" at bounding box center [1378, 308] width 127 height 64
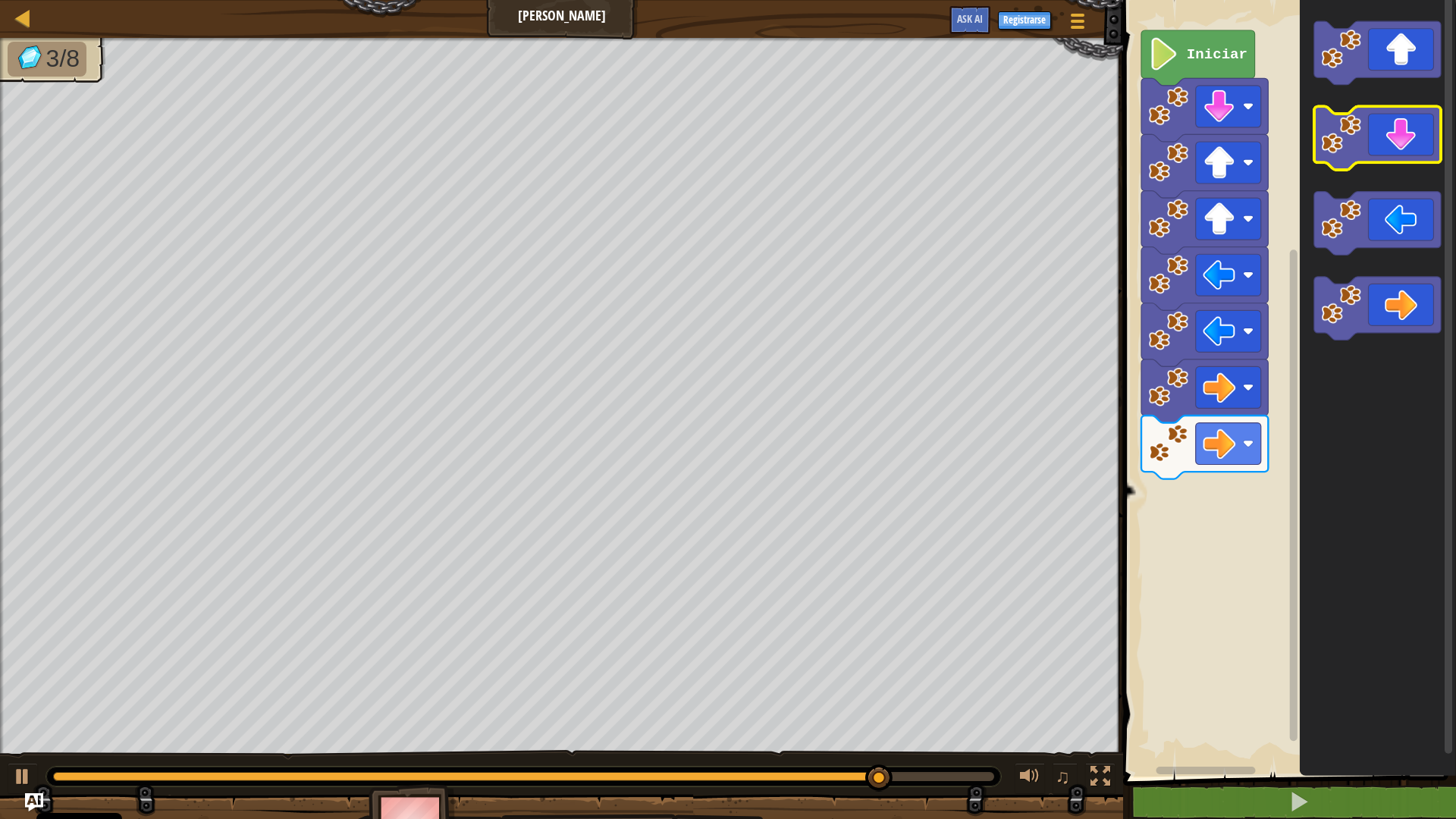
click at [1386, 149] on icon "Espacio de trabajo de Blockly" at bounding box center [1378, 138] width 127 height 64
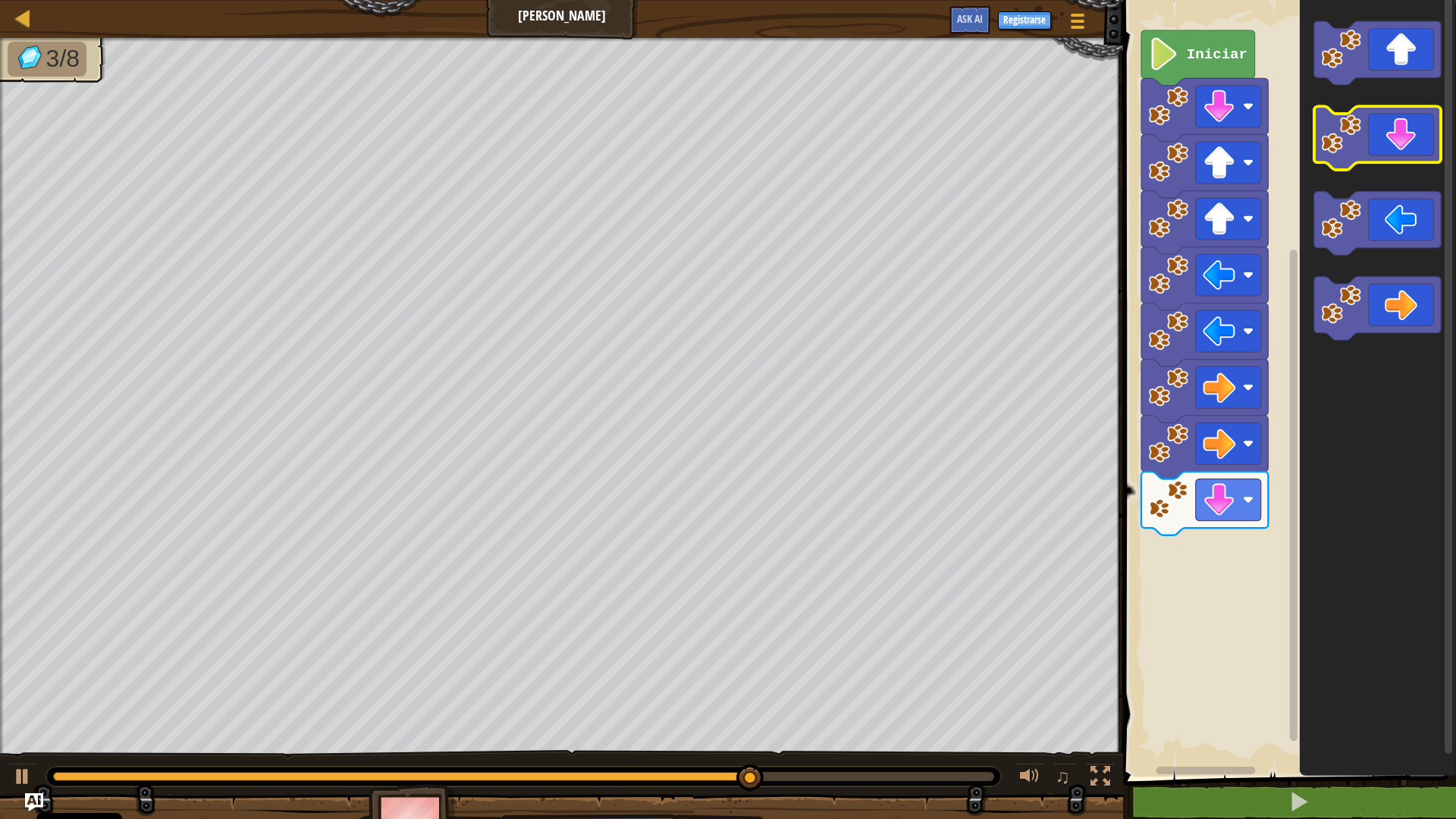
click at [1386, 149] on icon "Espacio de trabajo de Blockly" at bounding box center [1378, 138] width 127 height 64
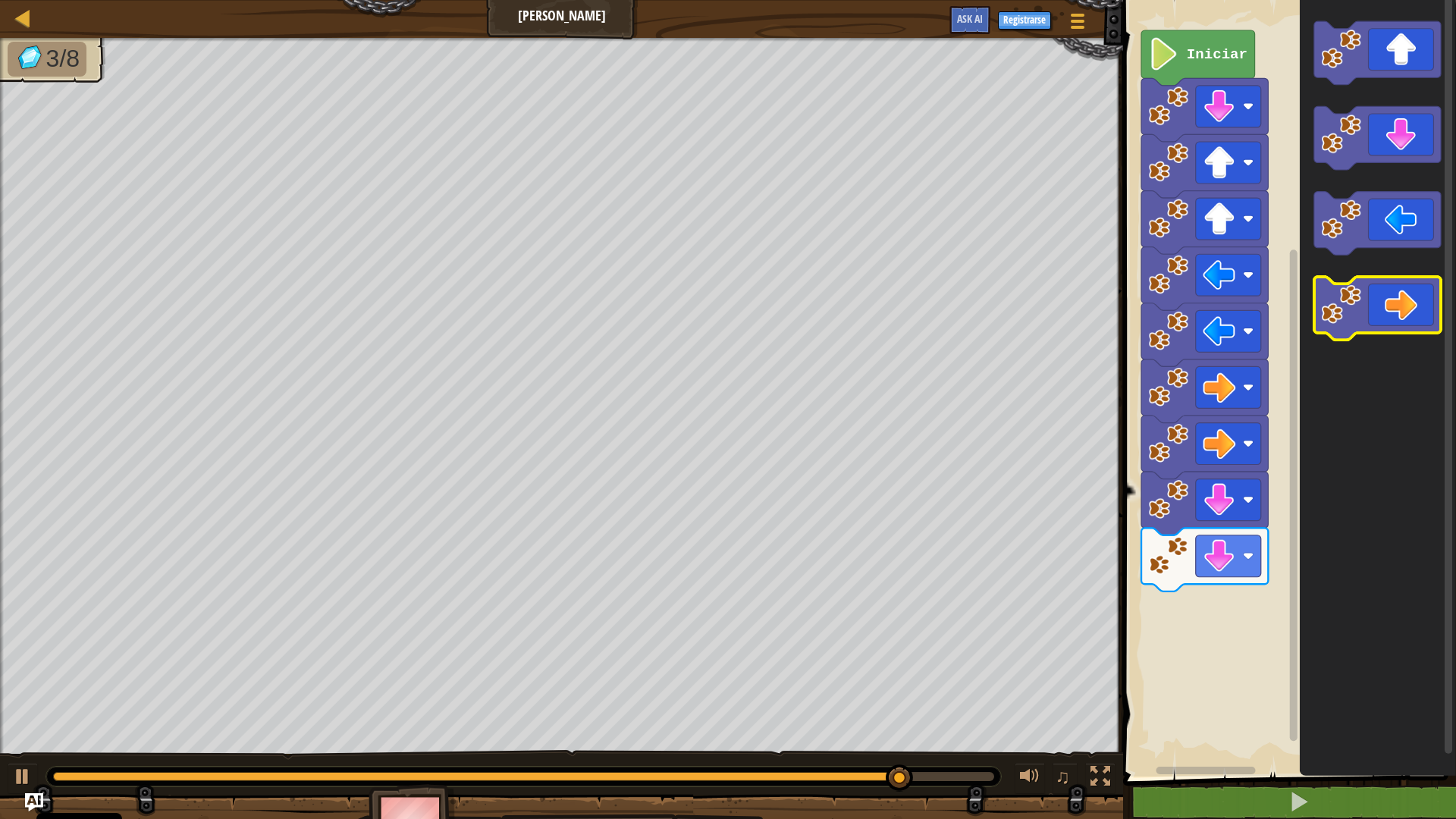
click at [1408, 308] on icon "Espacio de trabajo de Blockly" at bounding box center [1378, 308] width 127 height 64
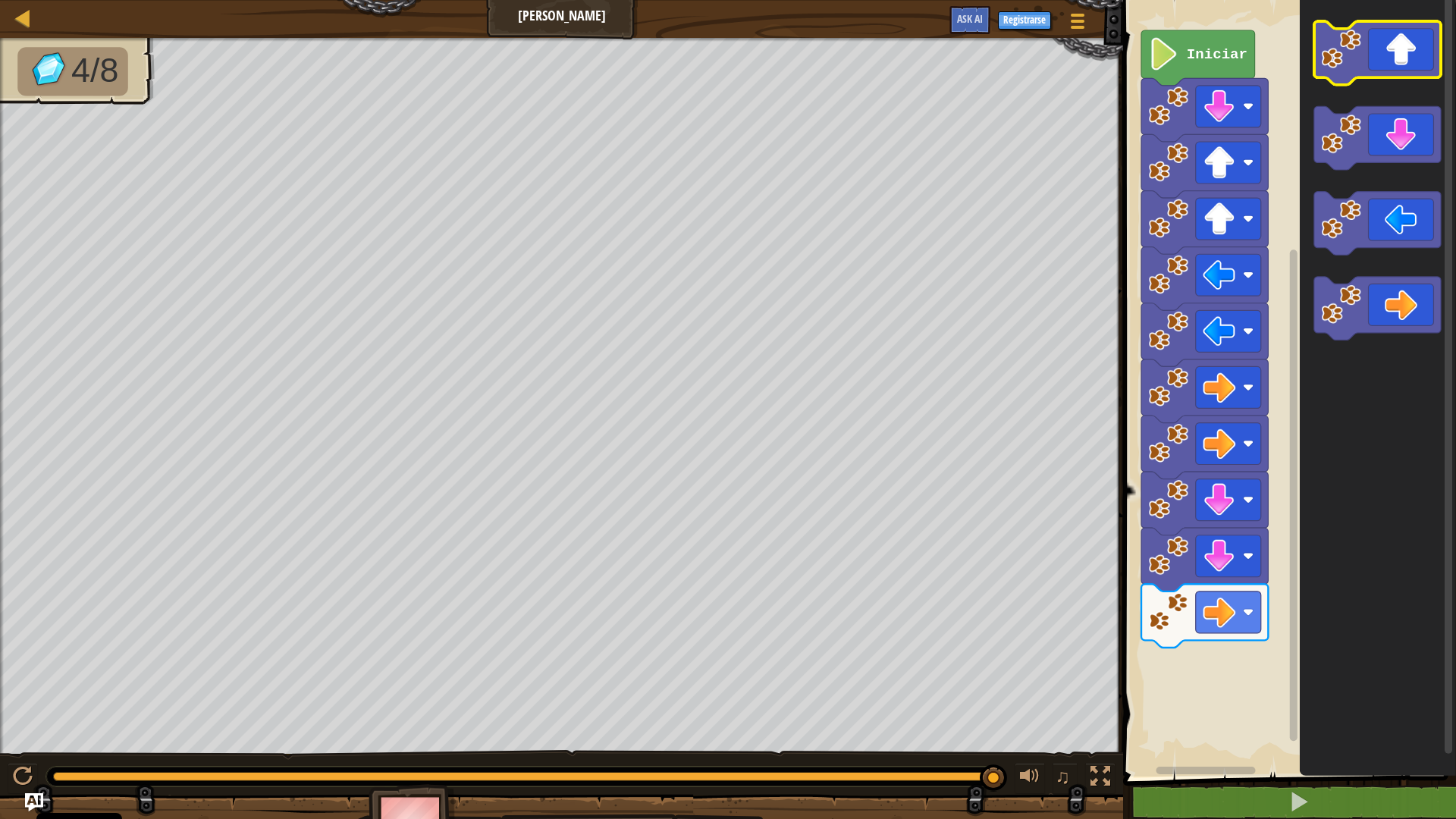
click at [1395, 44] on icon "Espacio de trabajo de Blockly" at bounding box center [1378, 53] width 127 height 64
click at [1381, 64] on icon "Espacio de trabajo de Blockly" at bounding box center [1378, 53] width 127 height 64
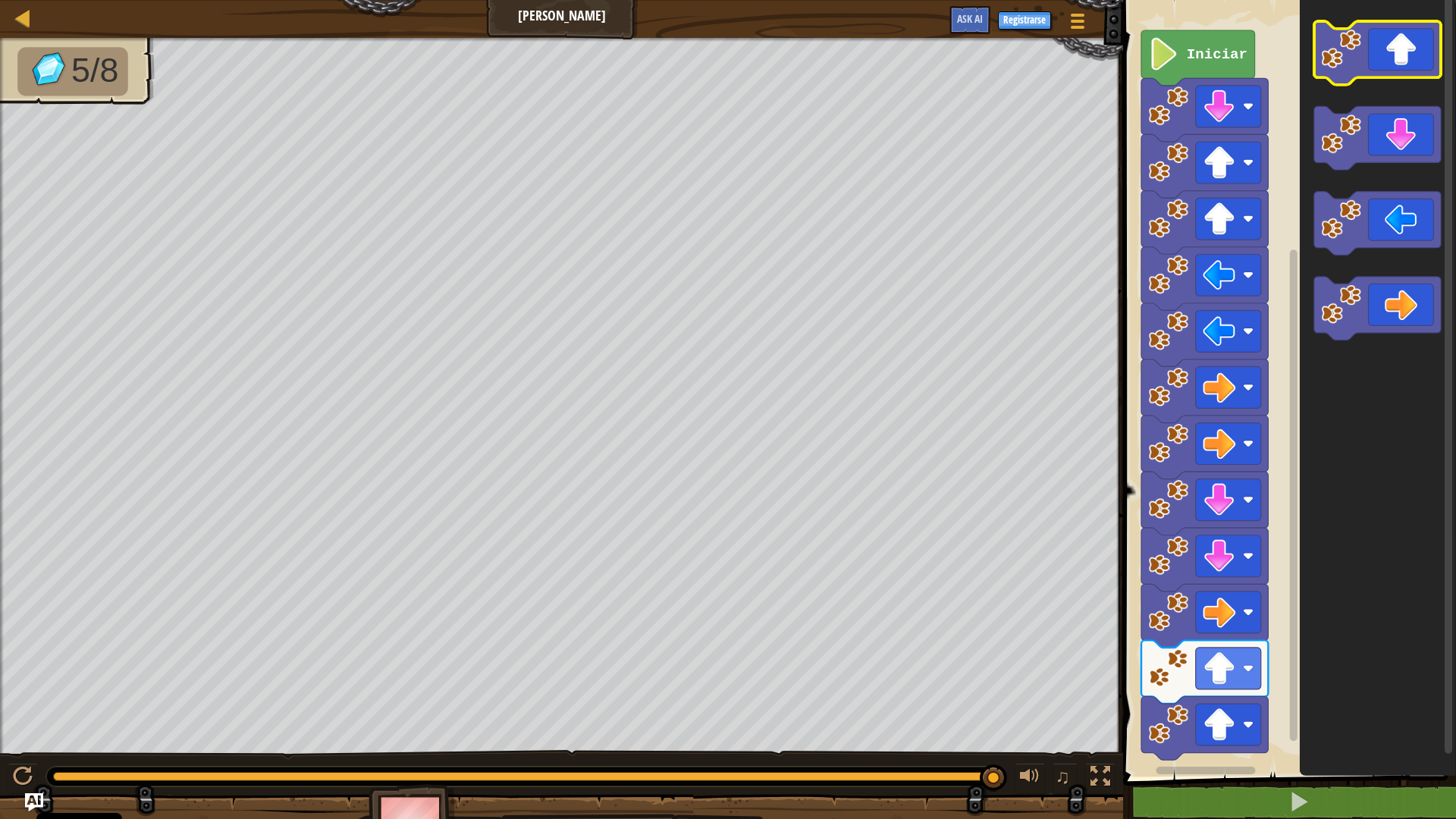
click at [1384, 79] on rect "Espacio de trabajo de Blockly" at bounding box center [1378, 53] width 127 height 64
click at [1386, 78] on g "Espacio de trabajo de Blockly" at bounding box center [1378, 181] width 127 height 319
click at [1388, 75] on icon "Espacio de trabajo de Blockly" at bounding box center [1378, 53] width 127 height 64
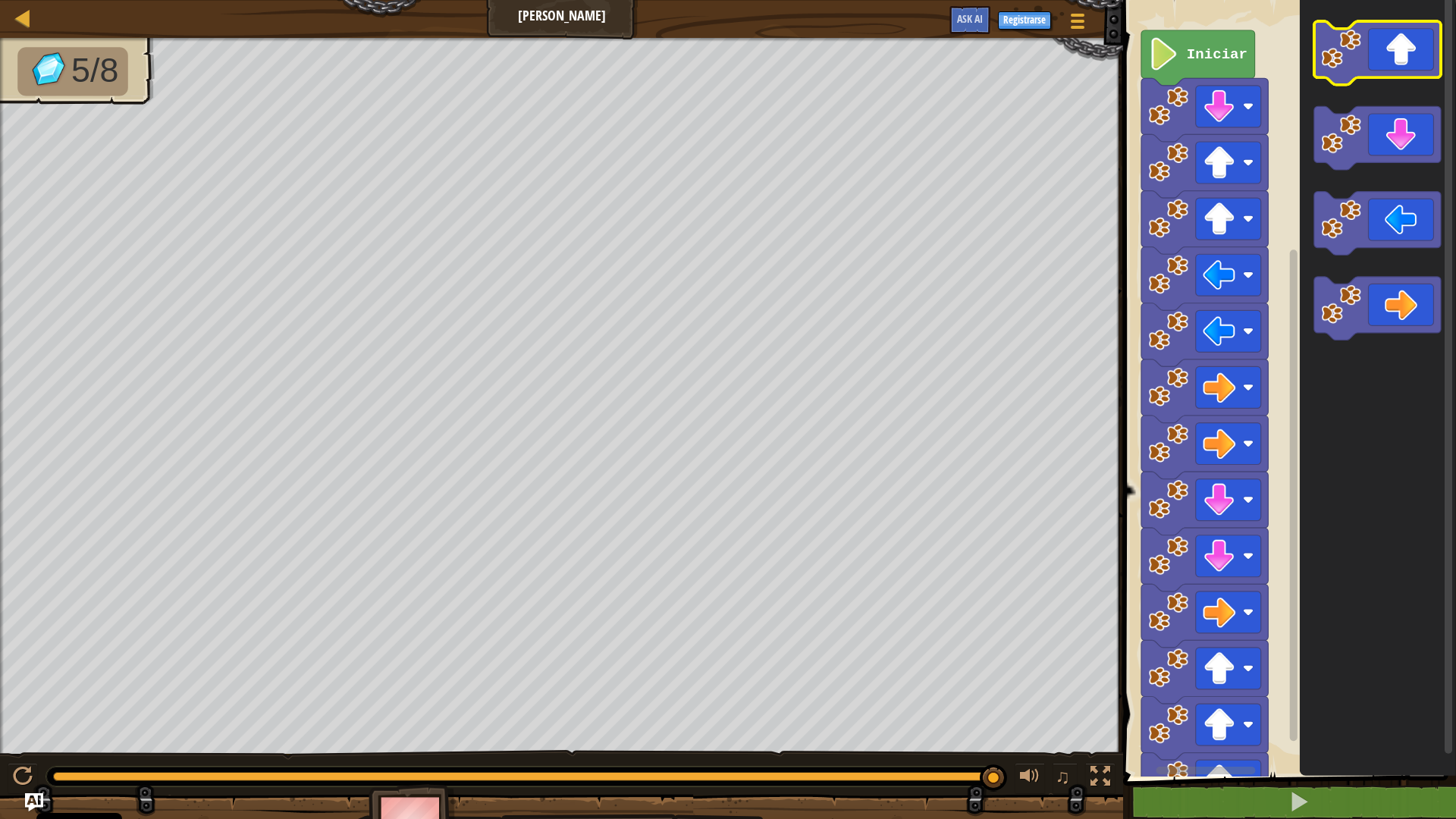
click at [1388, 75] on icon "Espacio de trabajo de Blockly" at bounding box center [1378, 53] width 127 height 64
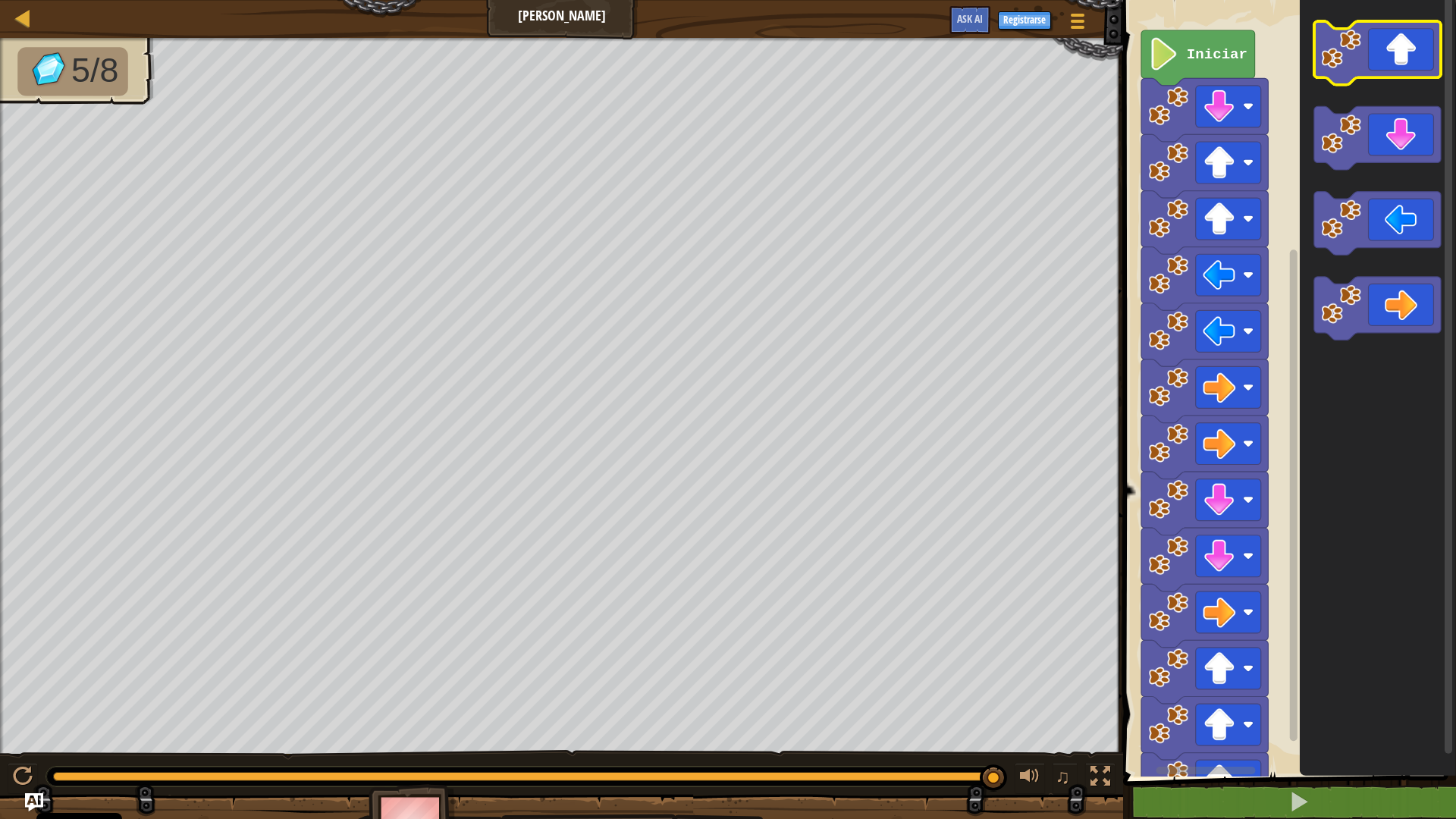
click at [1388, 81] on g "Espacio de trabajo de Blockly" at bounding box center [1378, 181] width 127 height 319
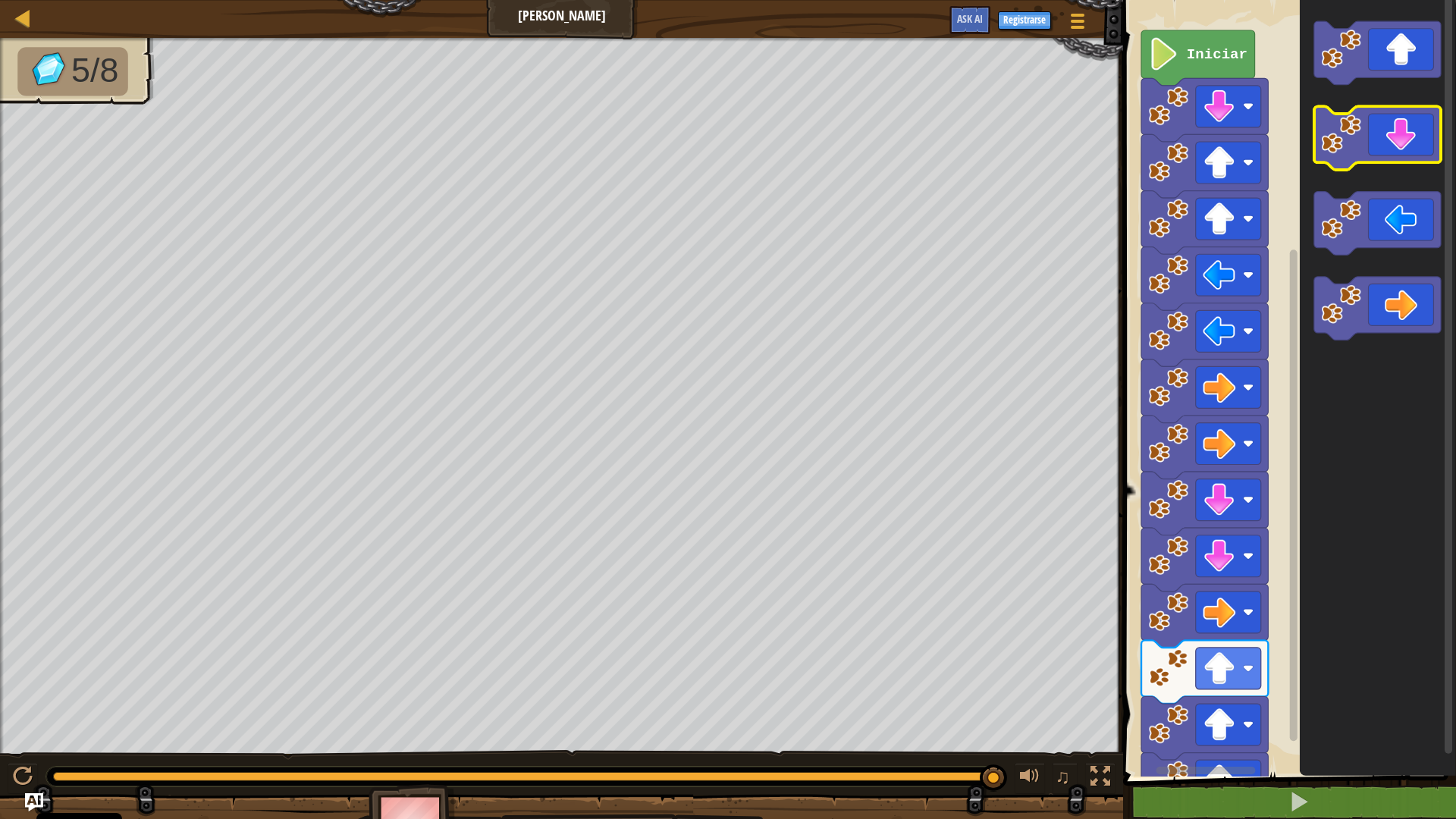
click at [1431, 145] on icon "Espacio de trabajo de Blockly" at bounding box center [1378, 138] width 127 height 64
click at [1391, 152] on icon "Espacio de trabajo de Blockly" at bounding box center [1378, 138] width 127 height 64
click at [1386, 158] on icon "Espacio de trabajo de Blockly" at bounding box center [1378, 138] width 127 height 64
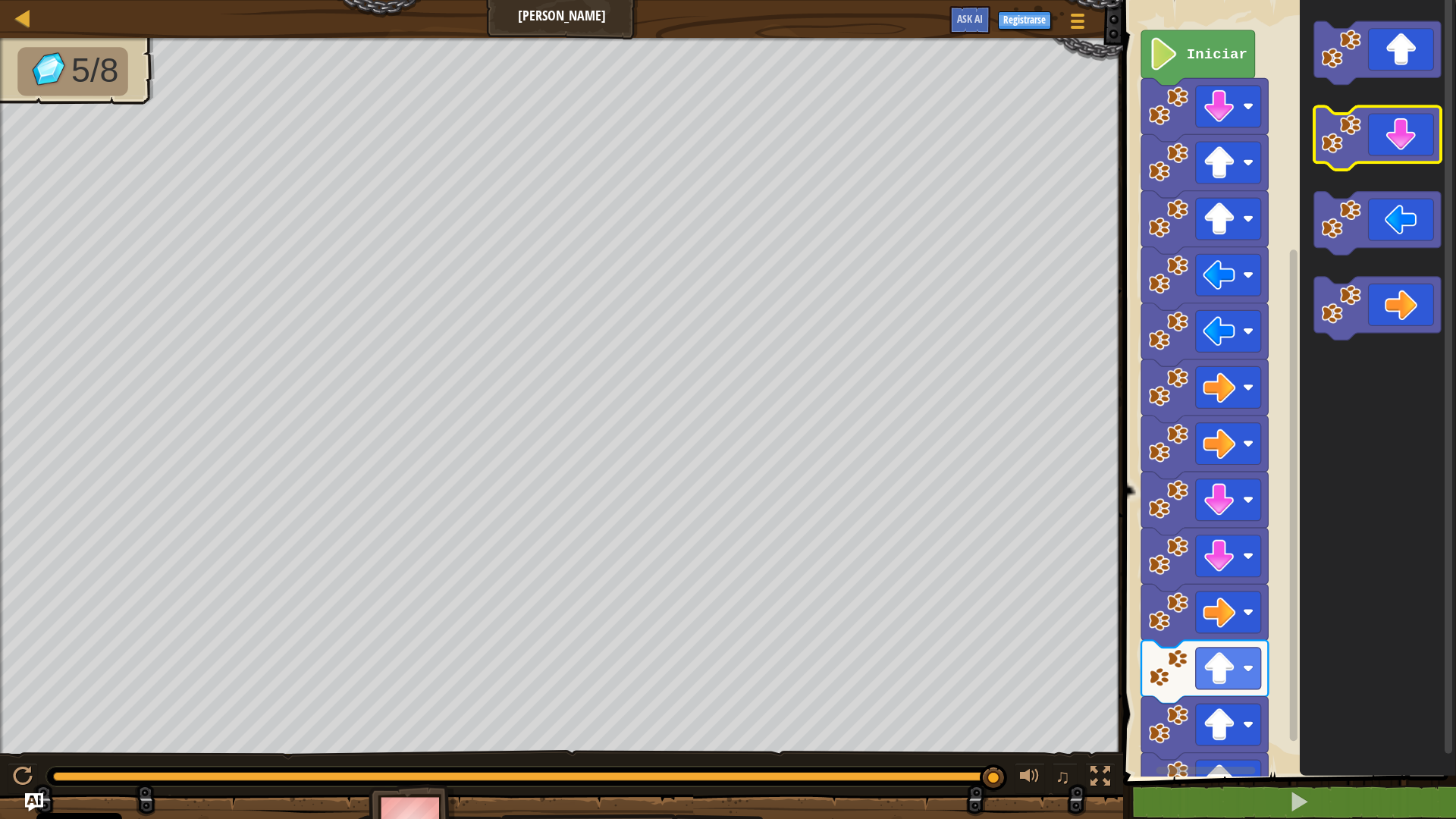
click at [1387, 158] on icon "Espacio de trabajo de Blockly" at bounding box center [1378, 138] width 127 height 64
click at [673, 480] on div "Mapa [PERSON_NAME] Menú del Juego Registrarse Ask AI 1 הההההההההההההההההההההההה…" at bounding box center [728, 410] width 1456 height 819
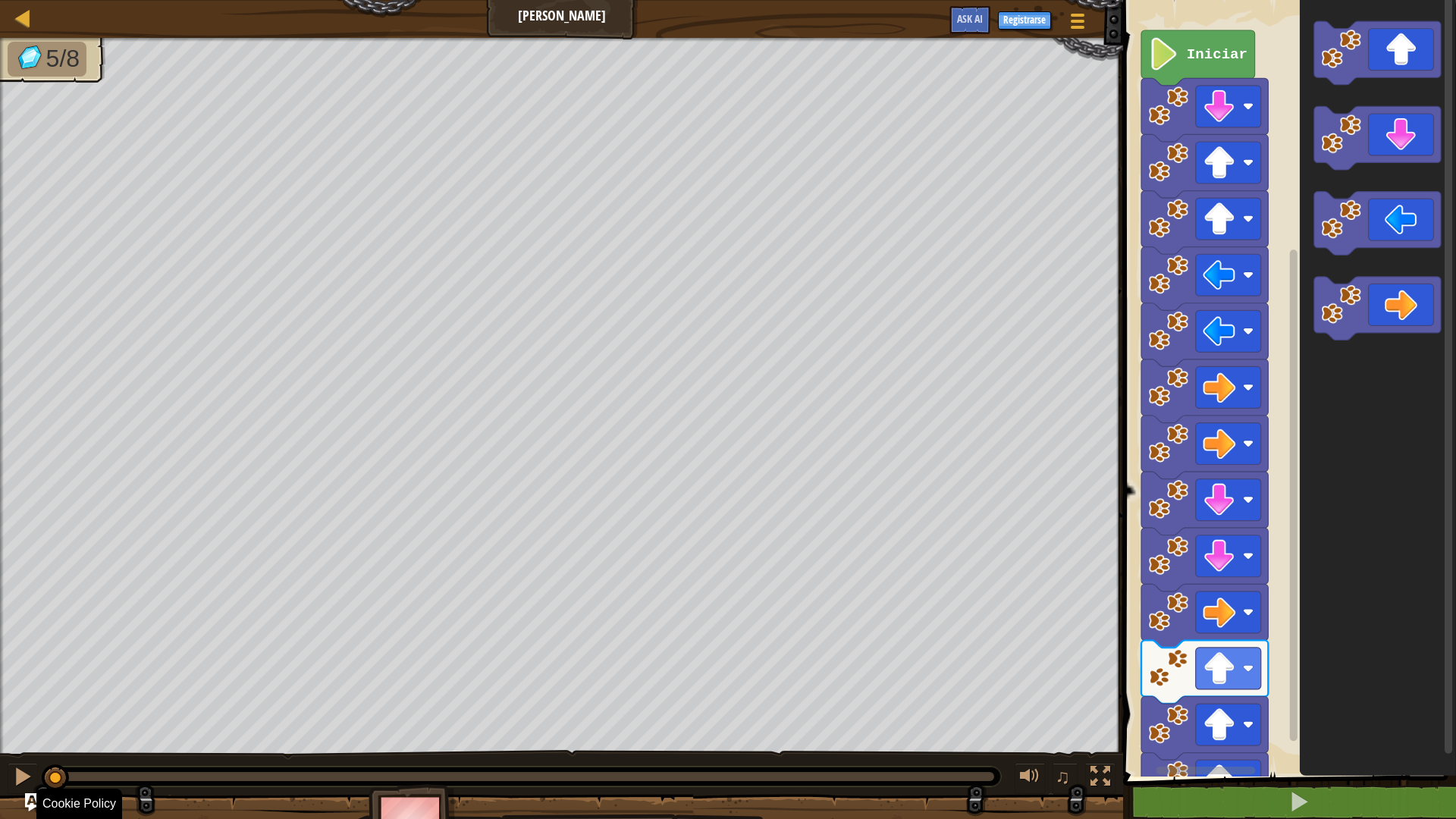
drag, startPoint x: 997, startPoint y: 782, endPoint x: 0, endPoint y: 817, distance: 997.6
click at [0, 702] on div "5/8 ♫ Polar Bear Cub" at bounding box center [728, 446] width 1456 height 818
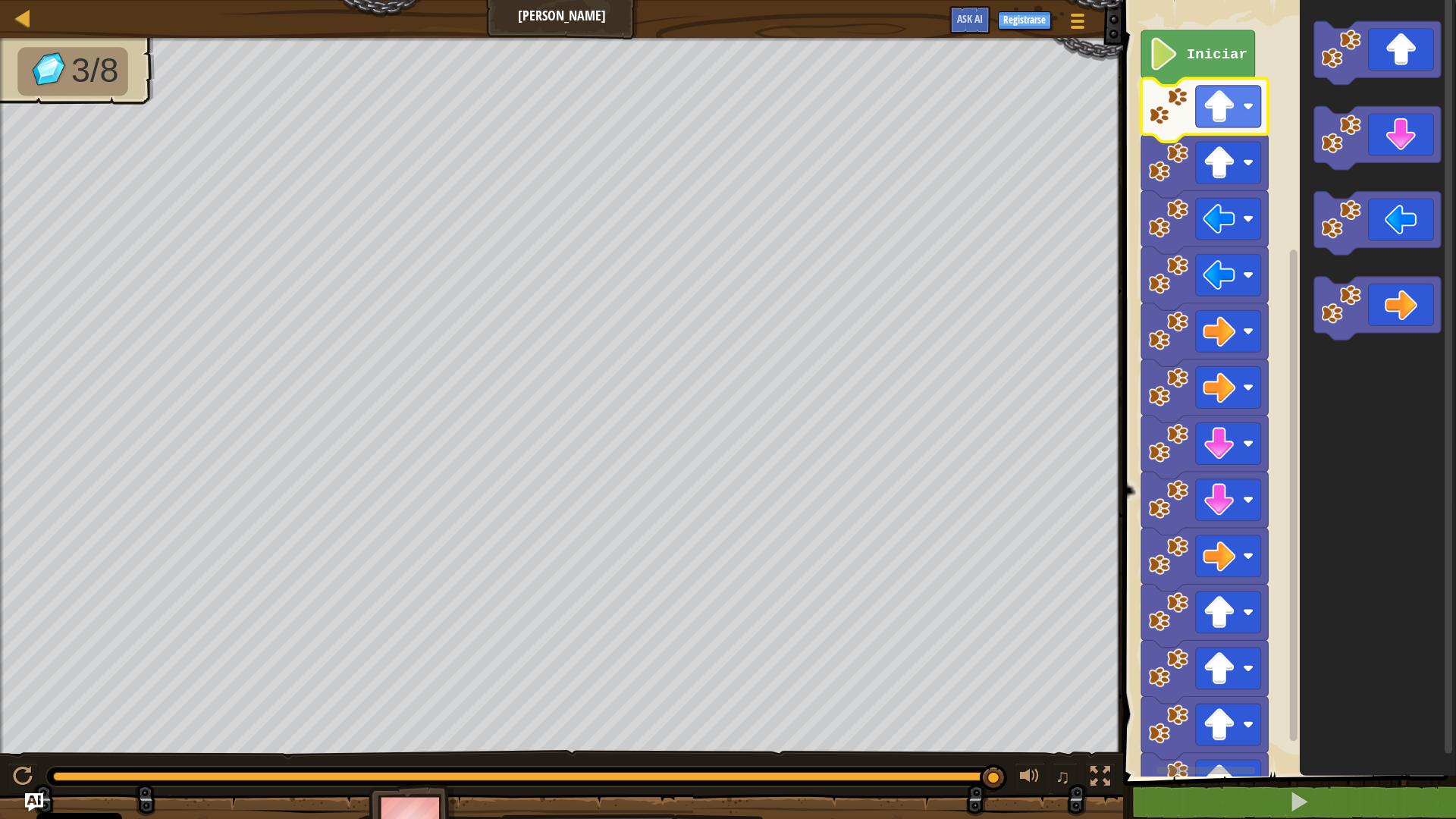
click at [1168, 105] on image "Espacio de trabajo de Blockly" at bounding box center [1169, 106] width 40 height 40
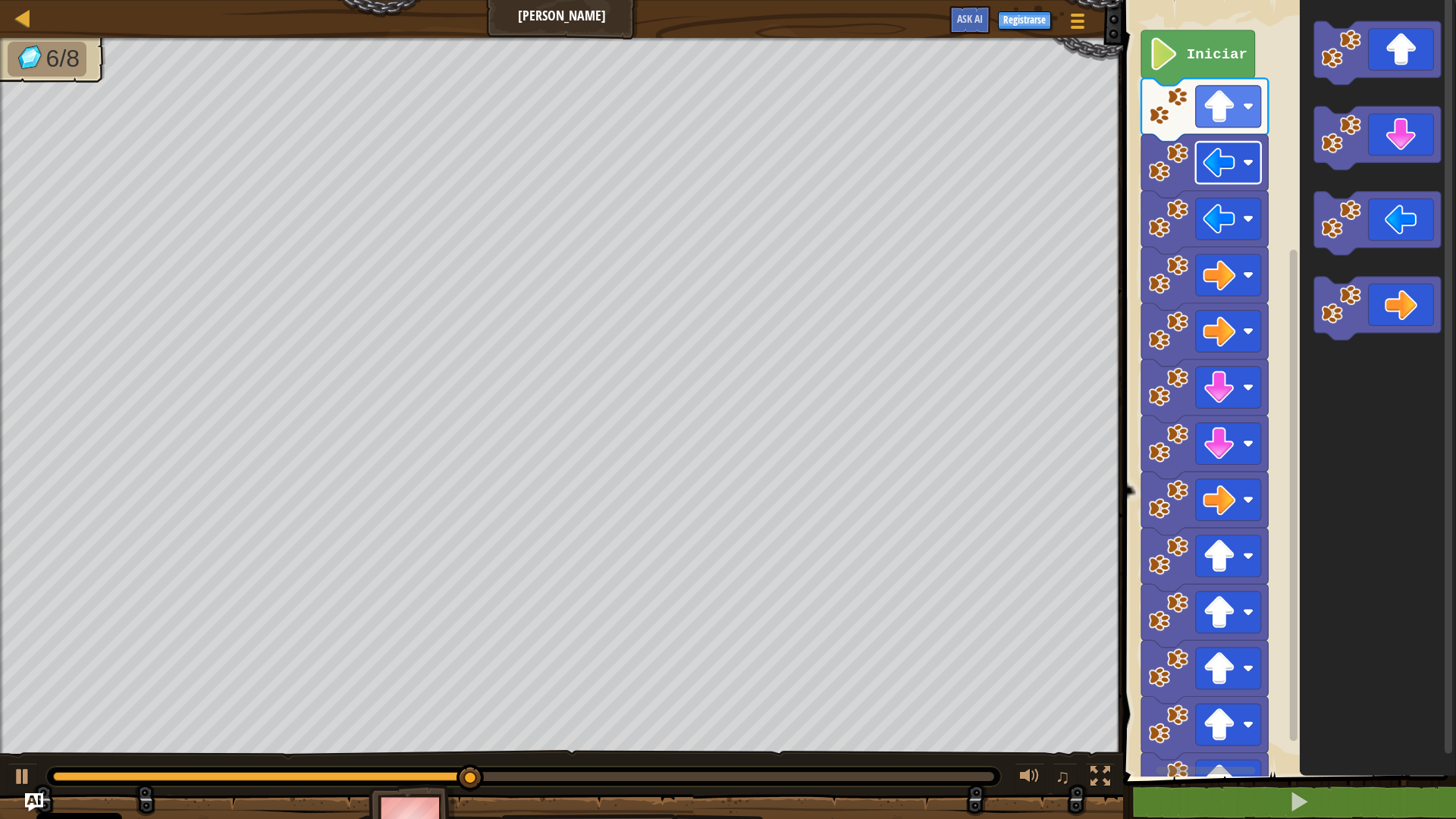
click at [1210, 160] on image "Espacio de trabajo de Blockly" at bounding box center [1219, 162] width 32 height 32
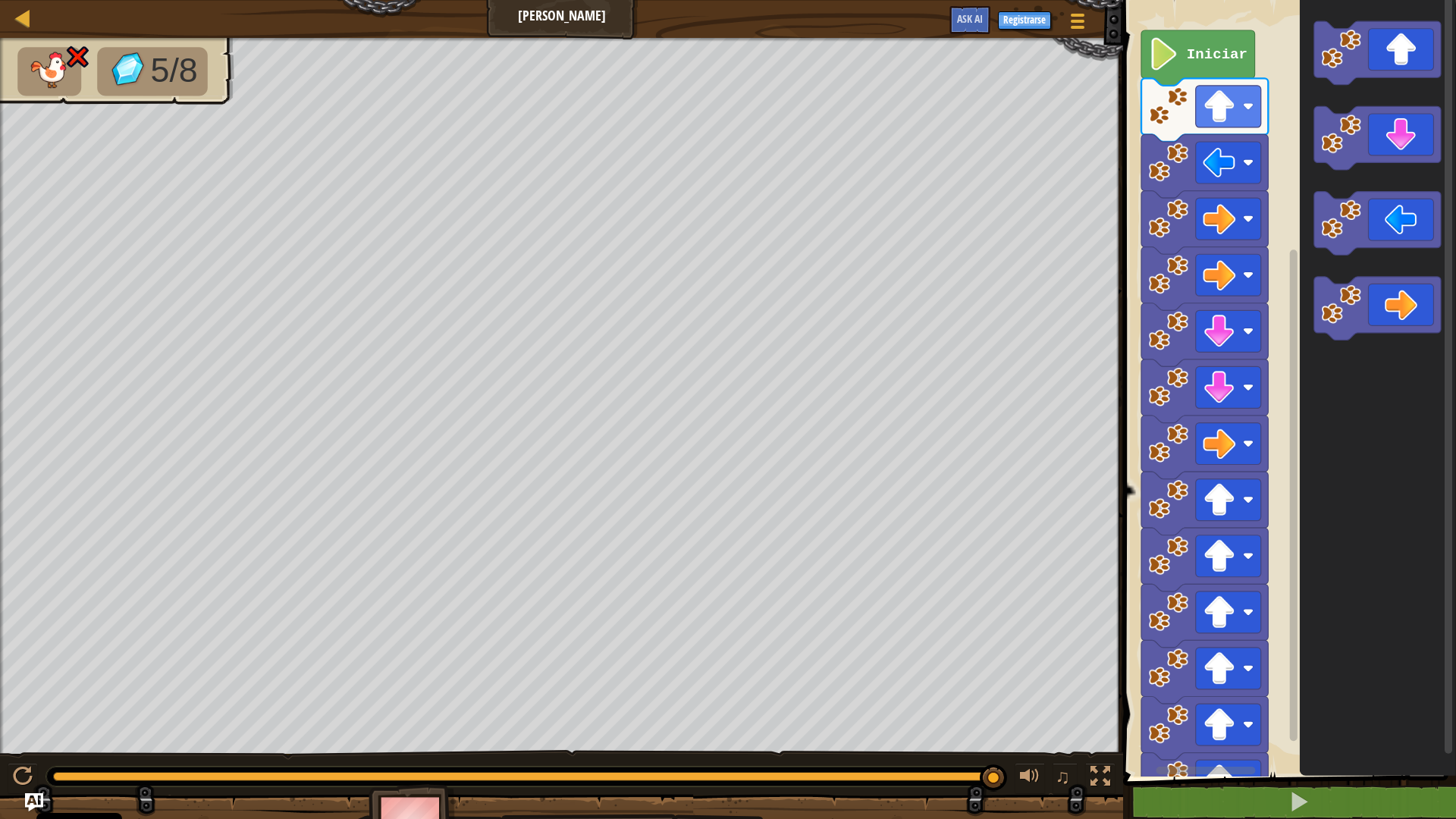
click at [1189, 228] on icon "Espacio de trabajo de Blockly" at bounding box center [1205, 223] width 127 height 64
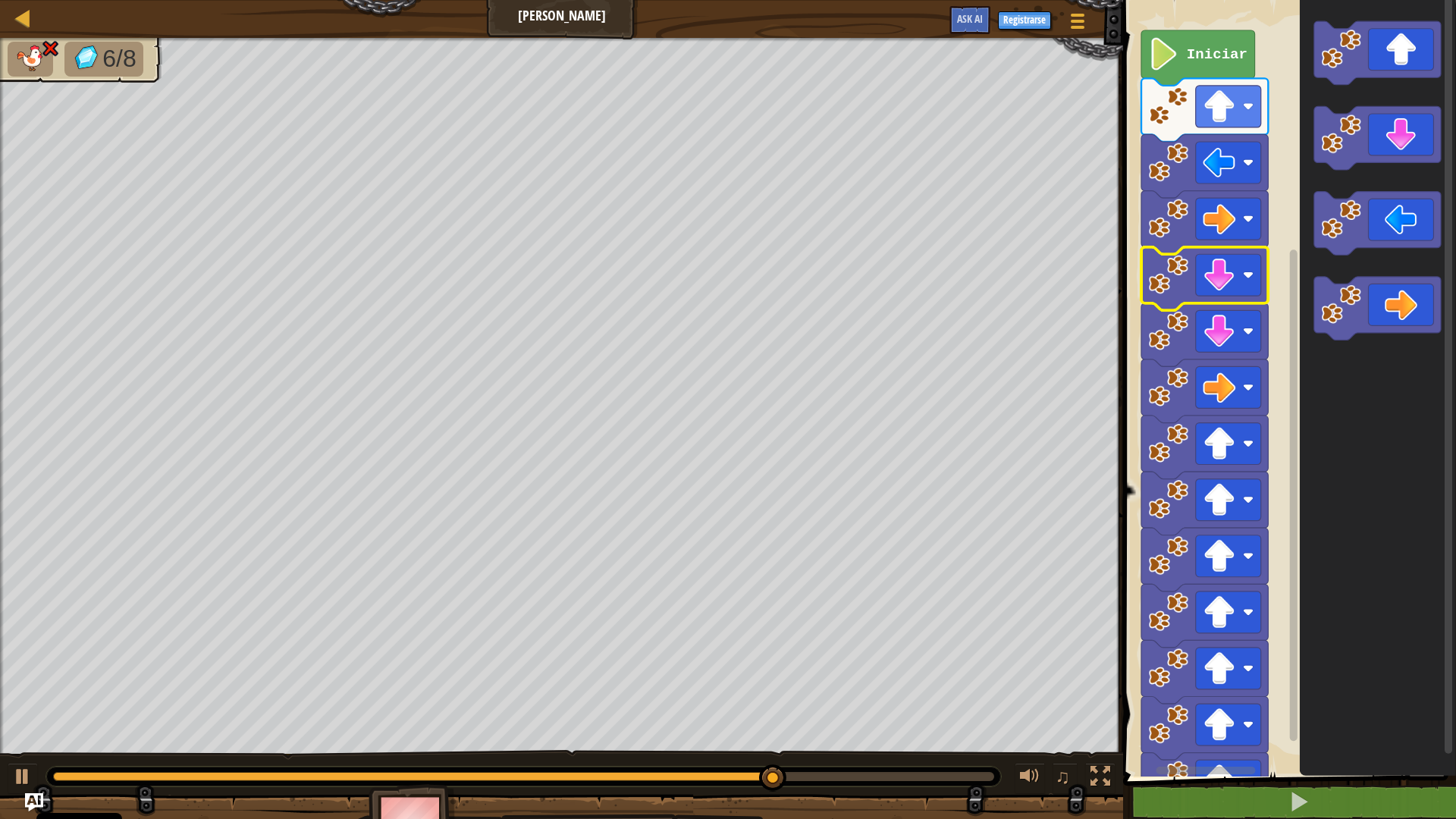
click at [1164, 280] on image "Espacio de trabajo de Blockly" at bounding box center [1169, 275] width 40 height 40
click at [1123, 390] on rect "Espacio de trabajo de Blockly" at bounding box center [1287, 384] width 337 height 784
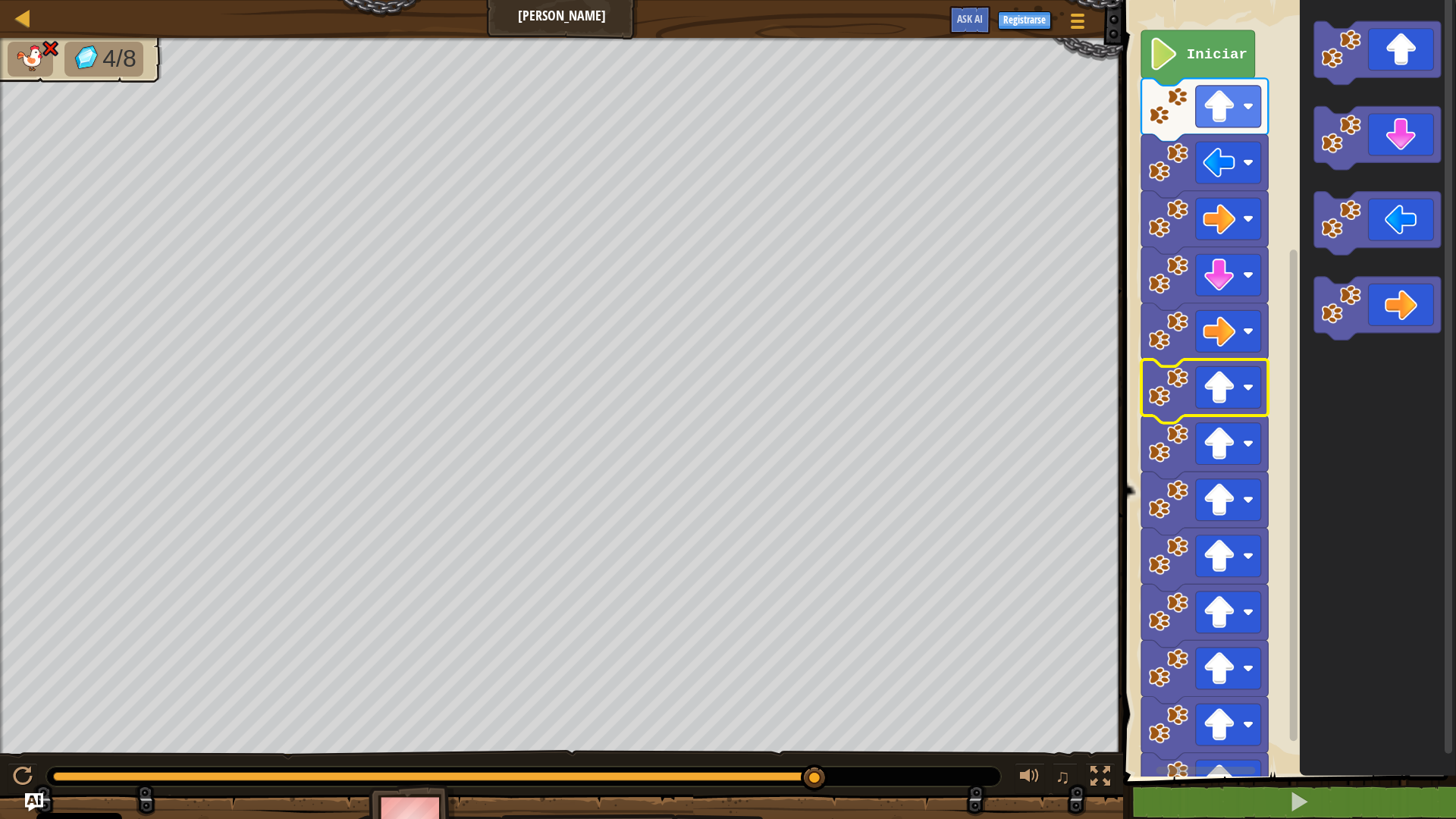
click at [1150, 390] on image "Espacio de trabajo de Blockly" at bounding box center [1169, 387] width 40 height 40
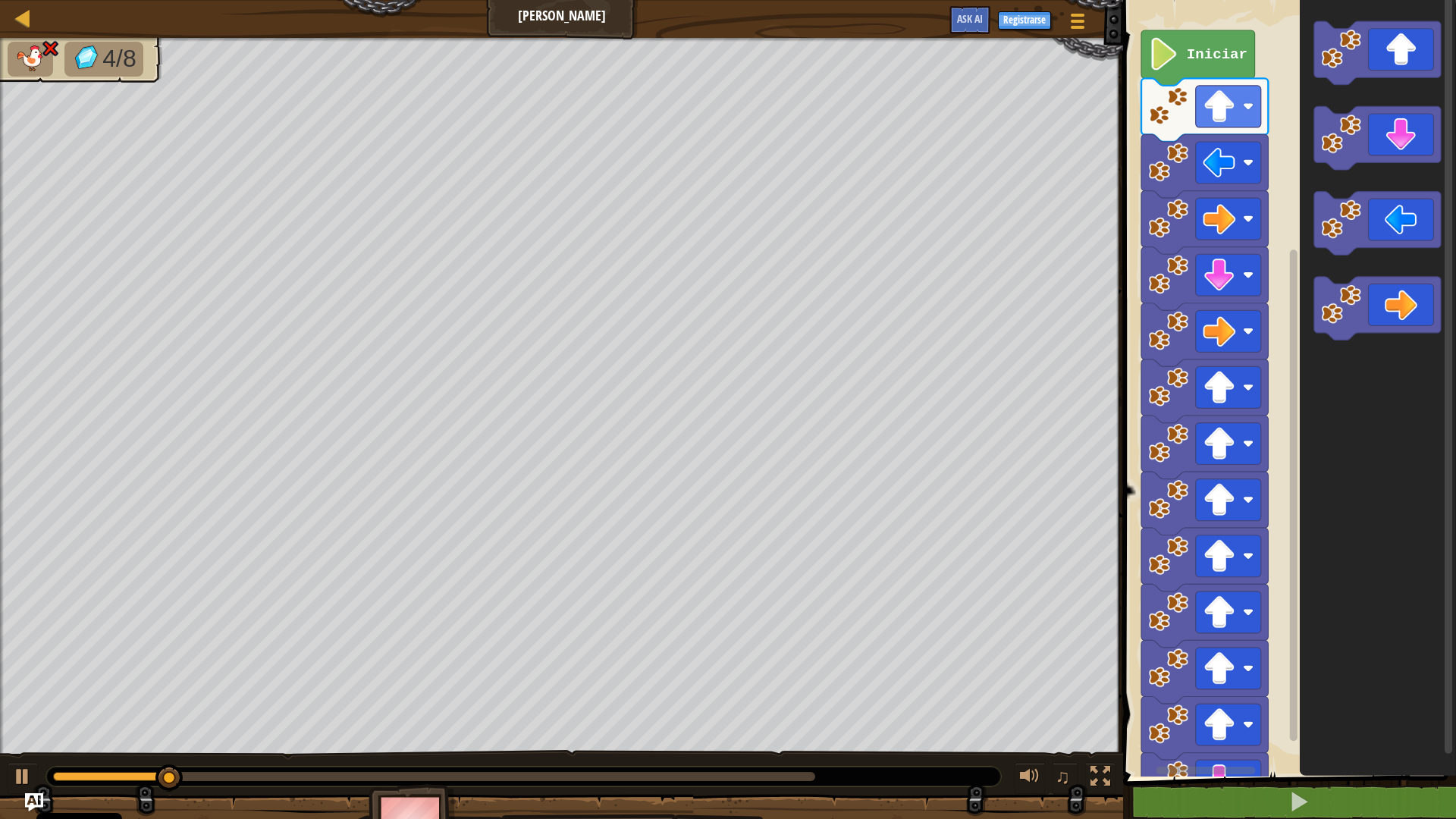
click at [1166, 403] on image "Espacio de trabajo de Blockly" at bounding box center [1169, 387] width 40 height 40
click at [1165, 392] on image "Espacio de trabajo de Blockly" at bounding box center [1169, 387] width 40 height 40
click at [1167, 406] on image "Espacio de trabajo de Blockly" at bounding box center [1169, 387] width 40 height 40
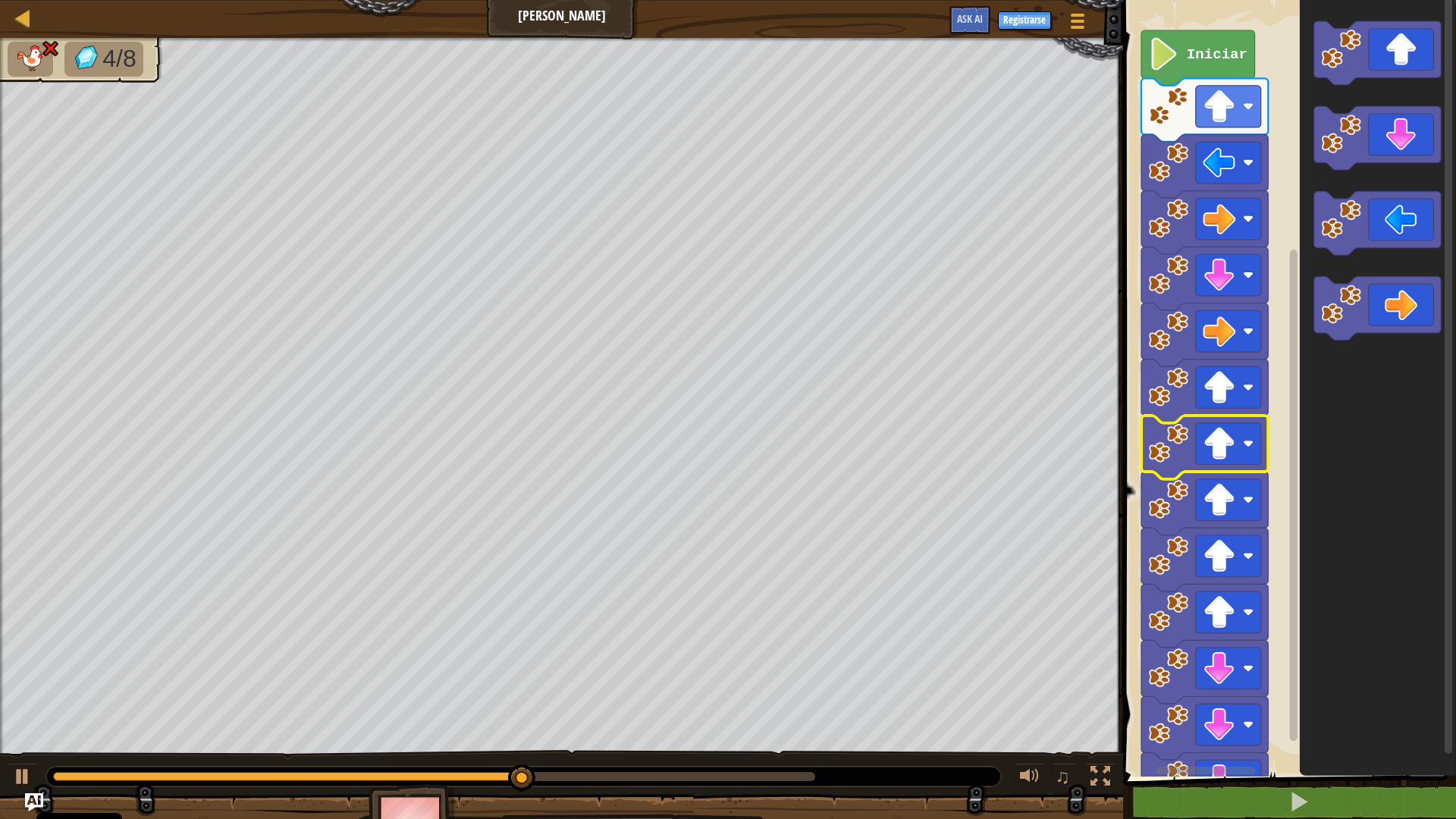
click at [1168, 442] on image "Espacio de trabajo de Blockly" at bounding box center [1169, 443] width 40 height 40
click at [1181, 393] on image "Espacio de trabajo de Blockly" at bounding box center [1169, 387] width 40 height 40
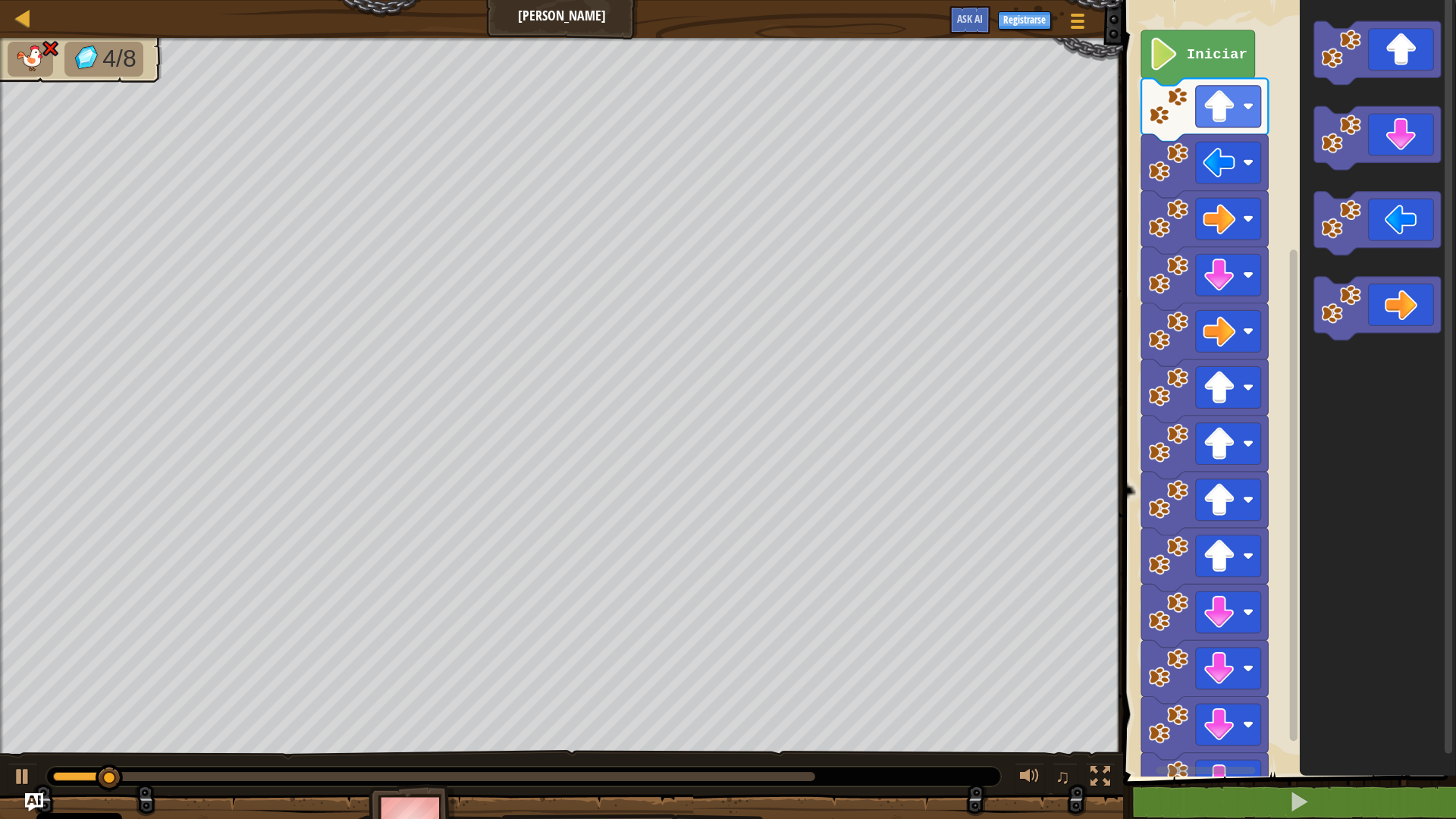
click at [1181, 408] on icon "Espacio de trabajo de Blockly" at bounding box center [1205, 391] width 127 height 64
click at [1189, 456] on icon "Espacio de trabajo de Blockly" at bounding box center [1205, 447] width 127 height 64
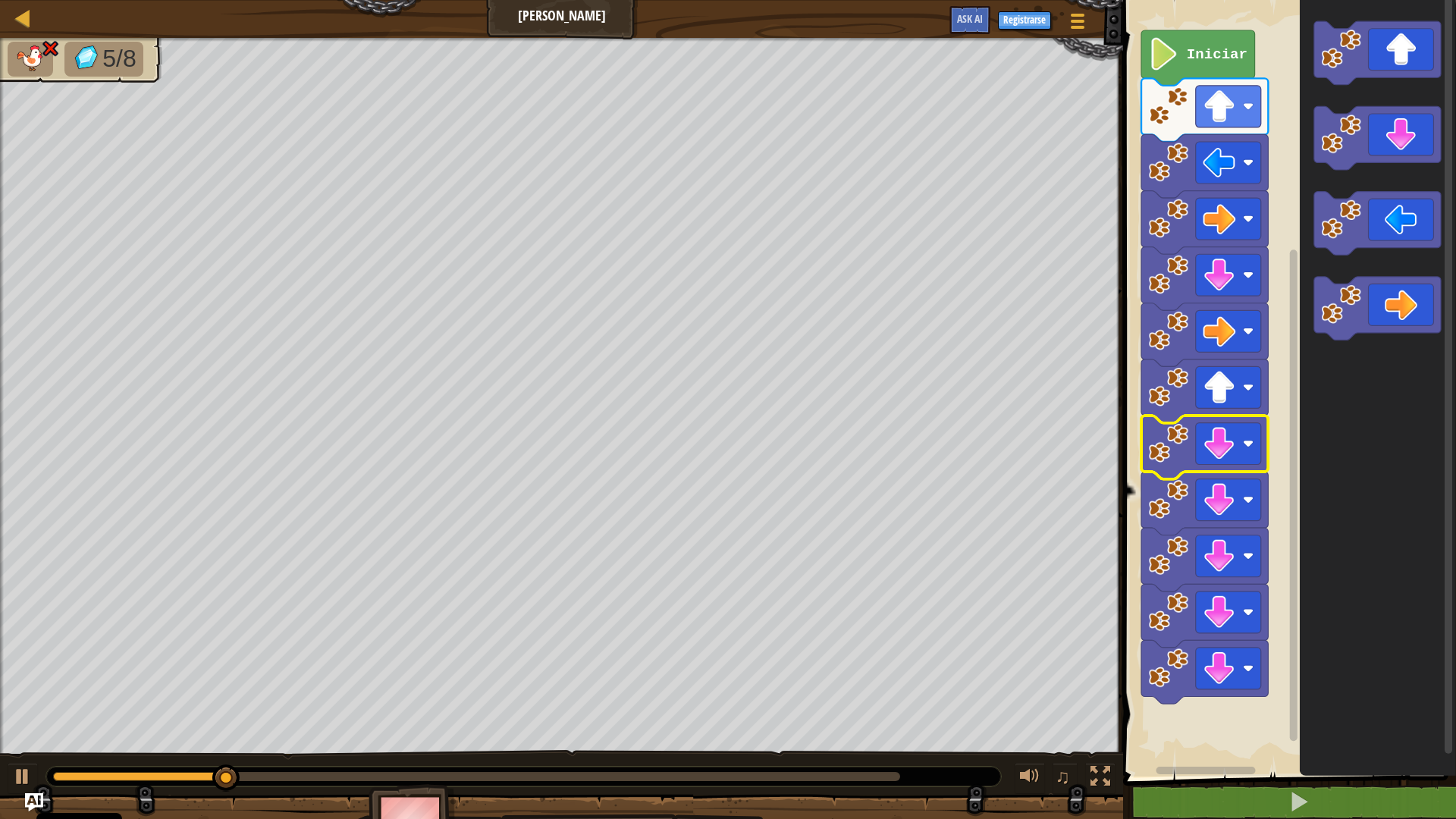
click at [1189, 456] on icon "Espacio de trabajo de Blockly" at bounding box center [1205, 447] width 127 height 64
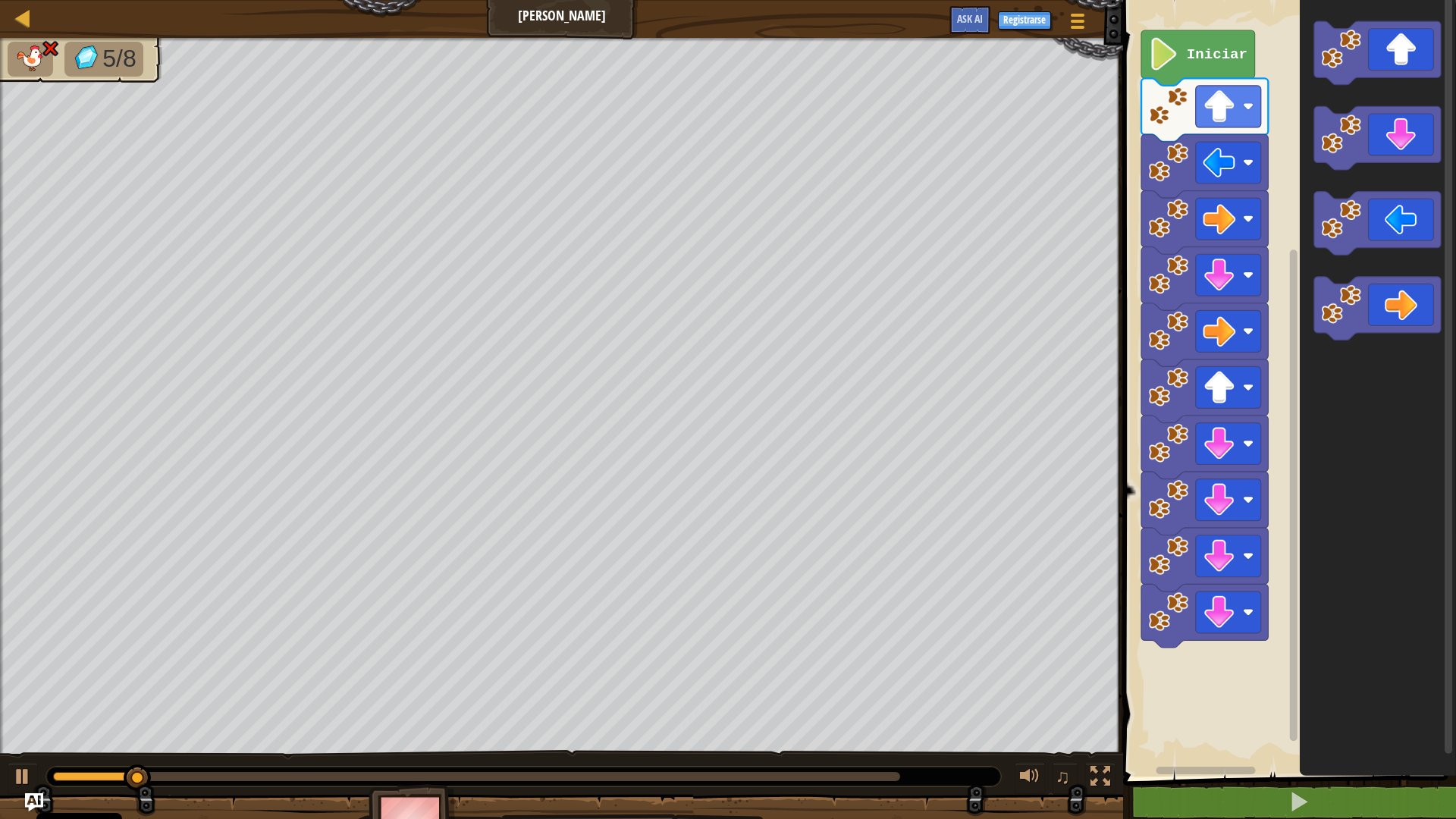
click at [1186, 456] on image "Espacio de trabajo de Blockly" at bounding box center [1169, 443] width 40 height 40
click at [1174, 465] on icon "Espacio de trabajo de Blockly" at bounding box center [1205, 447] width 127 height 64
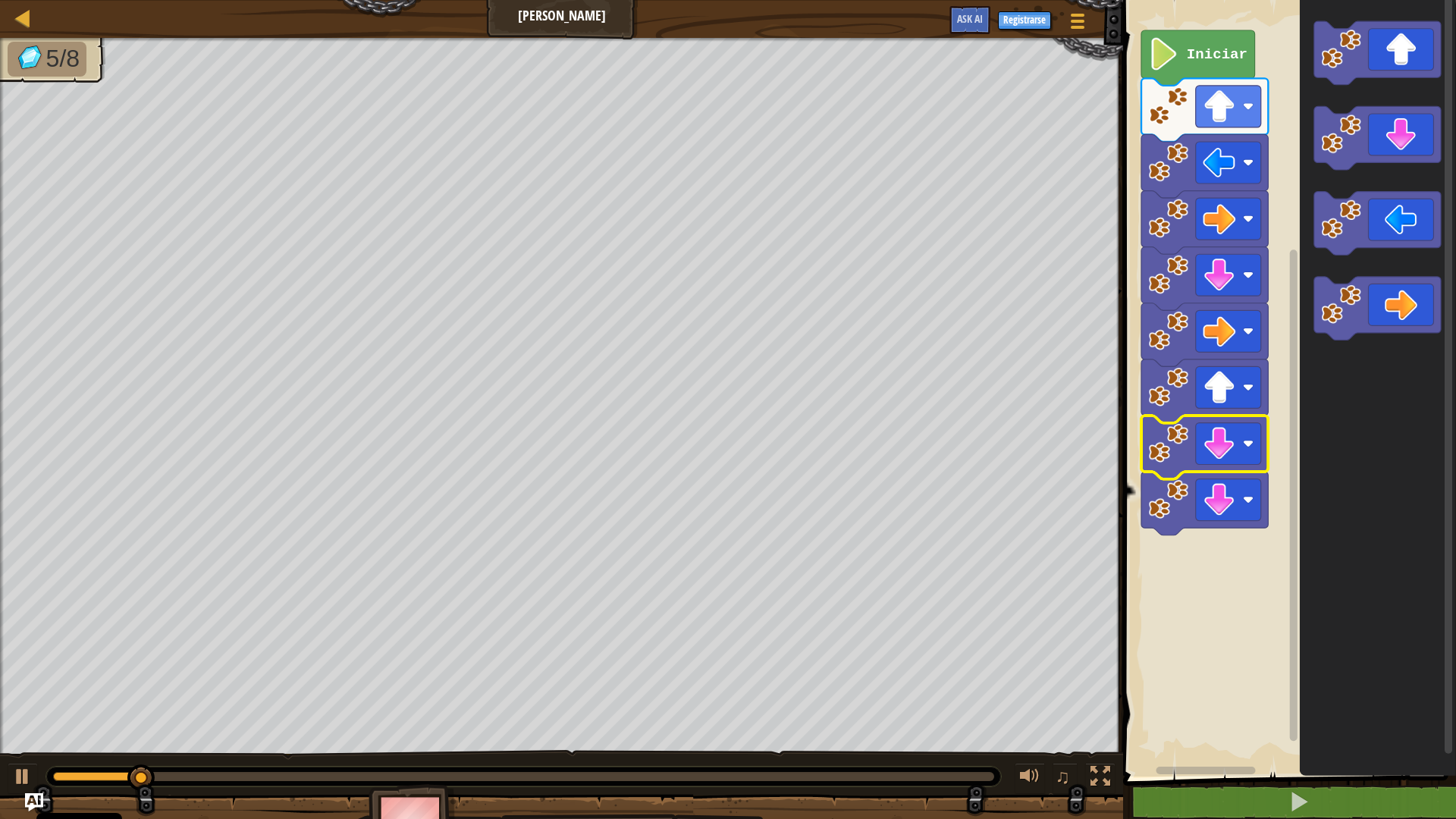
click at [1174, 465] on icon "Espacio de trabajo de Blockly" at bounding box center [1205, 447] width 127 height 64
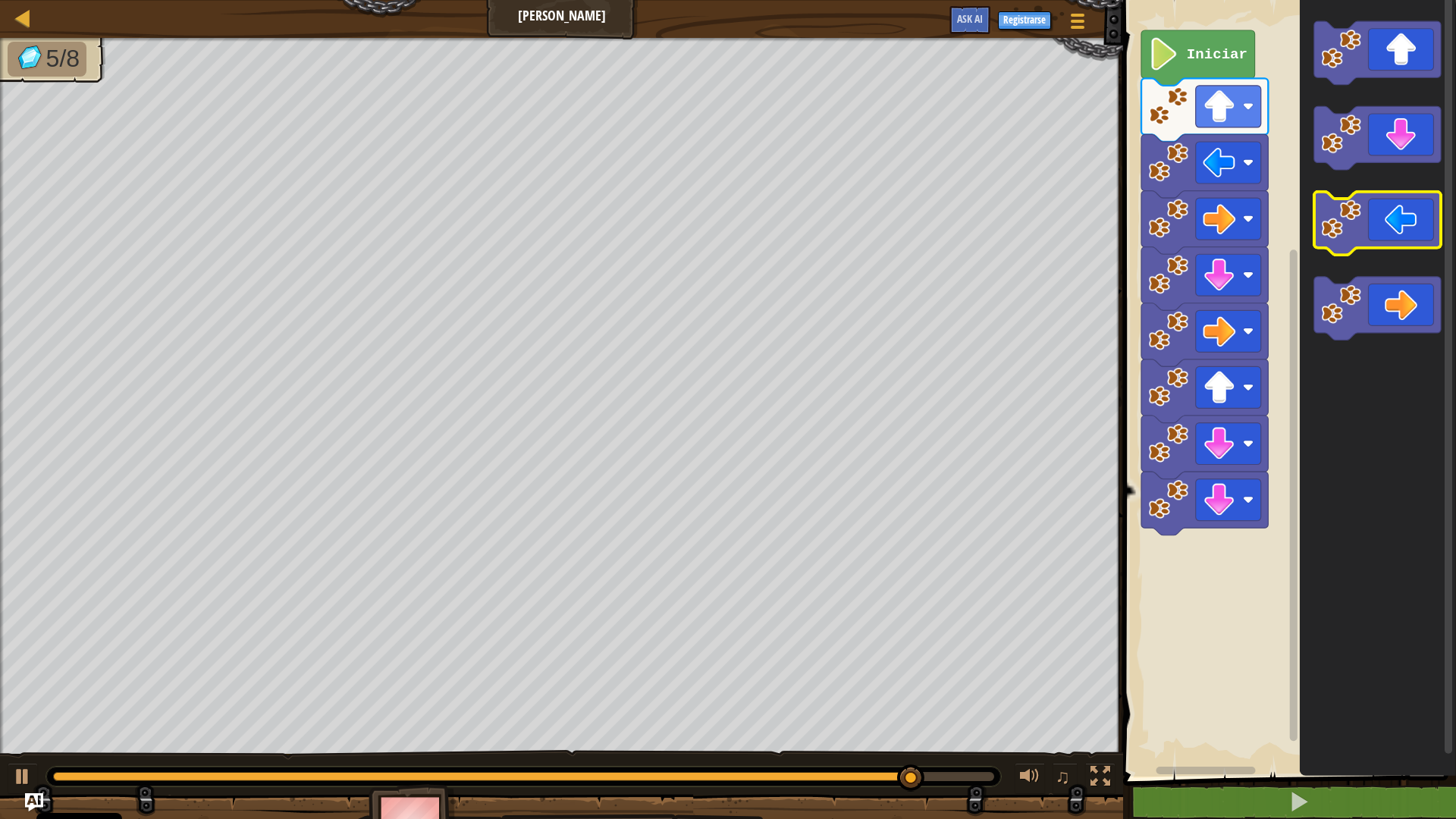
click at [1357, 224] on image "Espacio de trabajo de Blockly" at bounding box center [1341, 220] width 40 height 40
click at [1326, 244] on icon "Espacio de trabajo de Blockly" at bounding box center [1378, 224] width 127 height 64
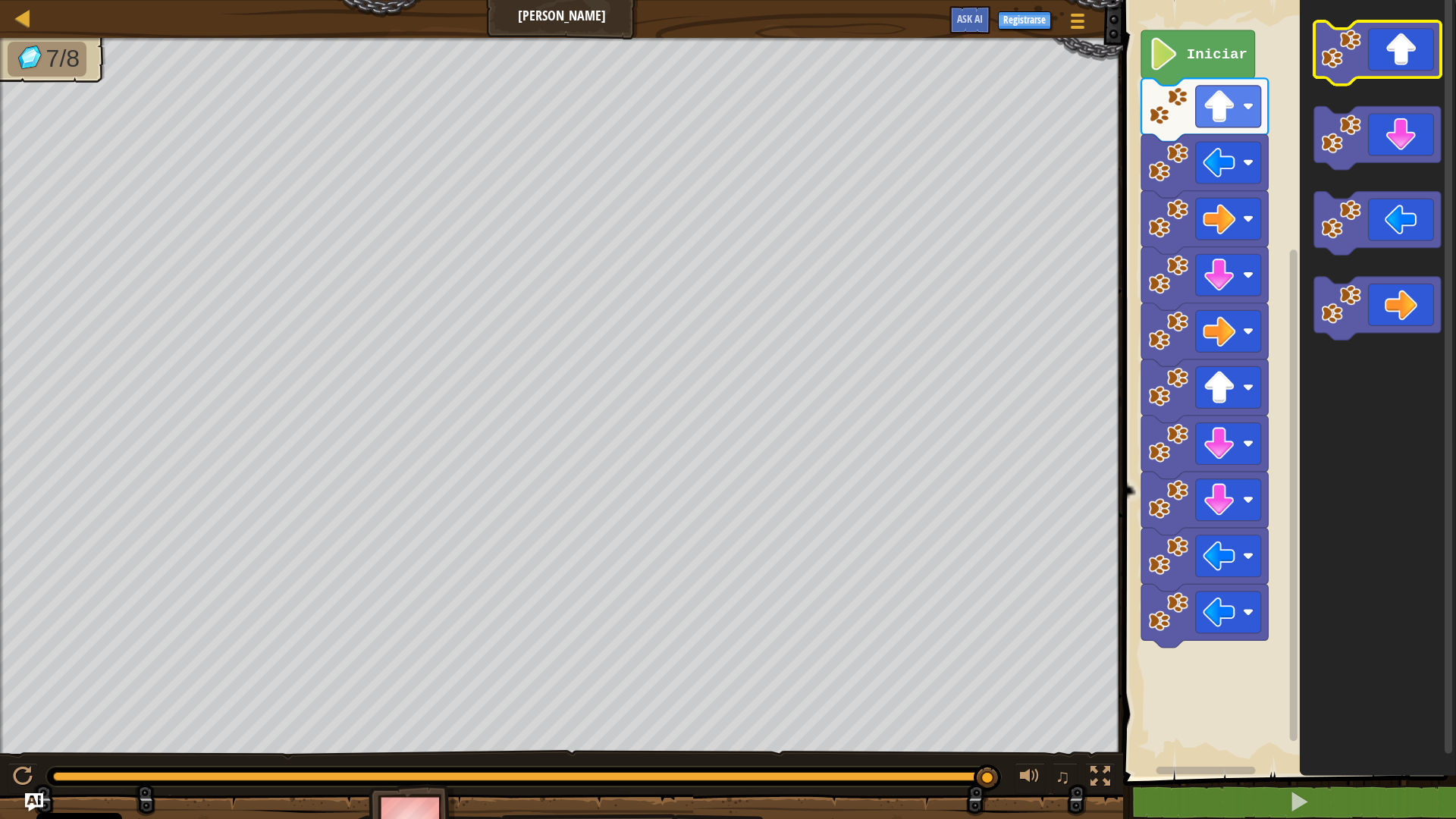
click at [1405, 49] on icon "Espacio de trabajo de Blockly" at bounding box center [1378, 53] width 127 height 64
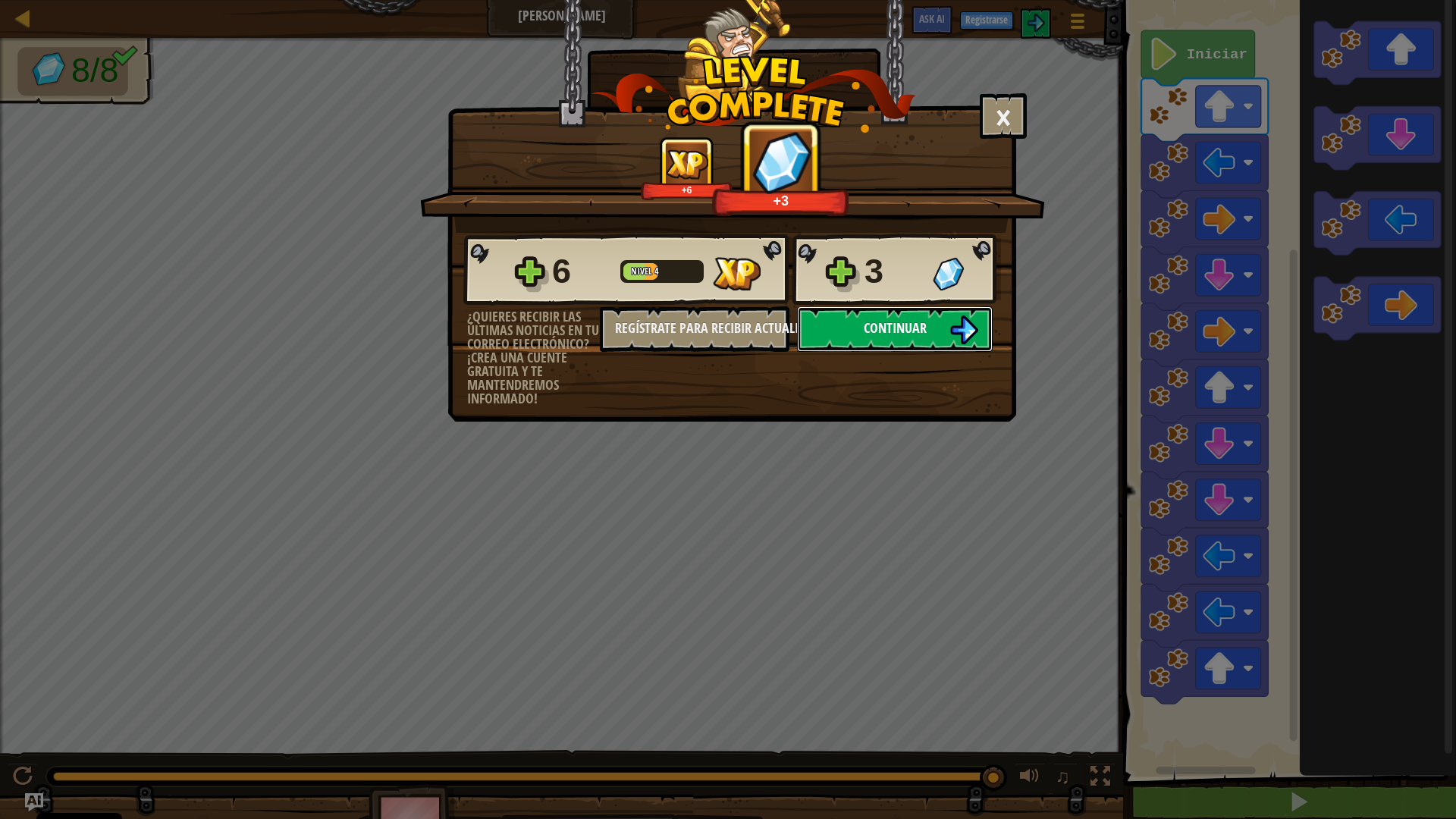
click at [902, 327] on span "Continuar" at bounding box center [896, 327] width 63 height 19
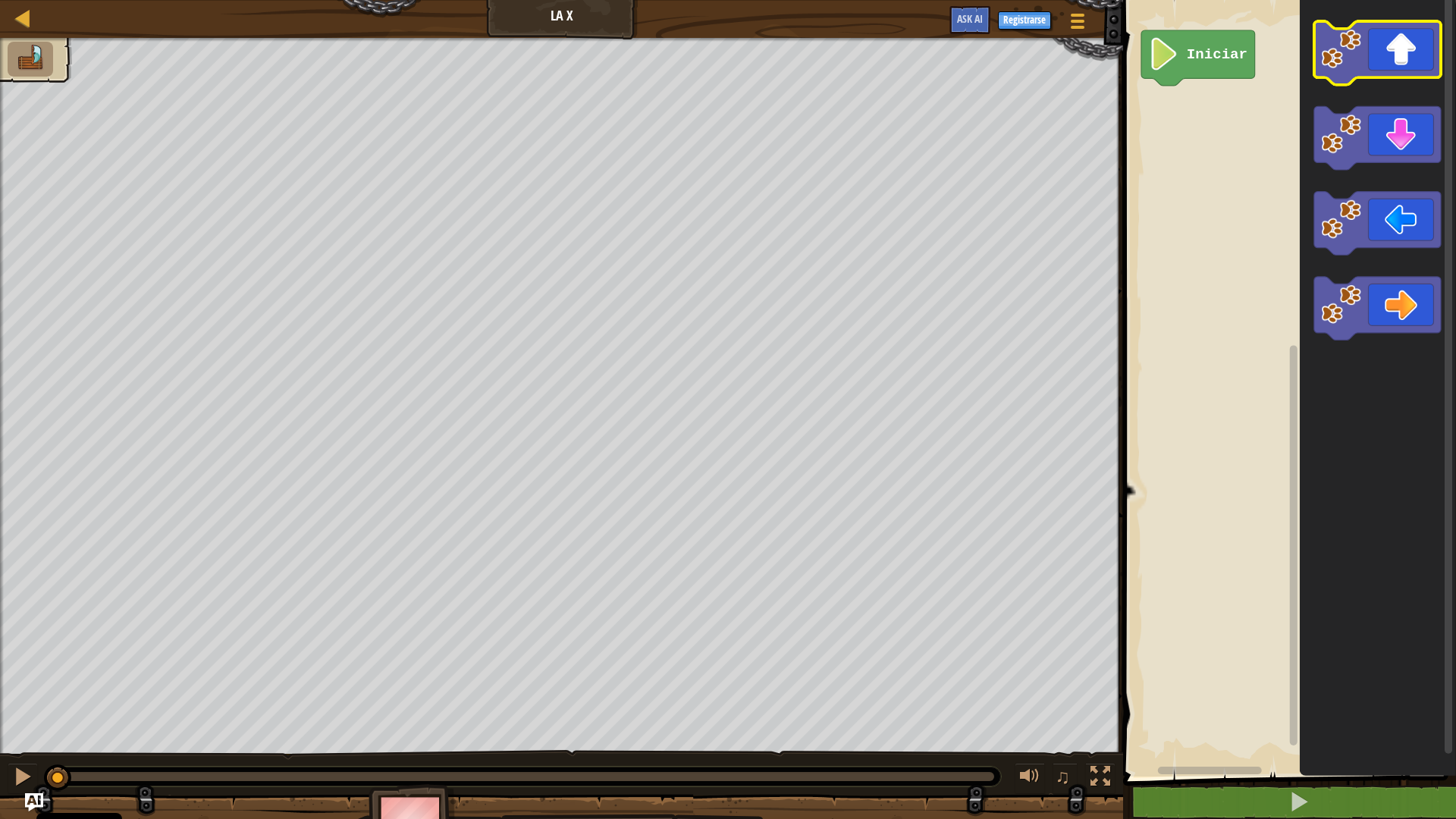
click at [1402, 52] on icon "Espacio de trabajo de Blockly" at bounding box center [1378, 53] width 127 height 64
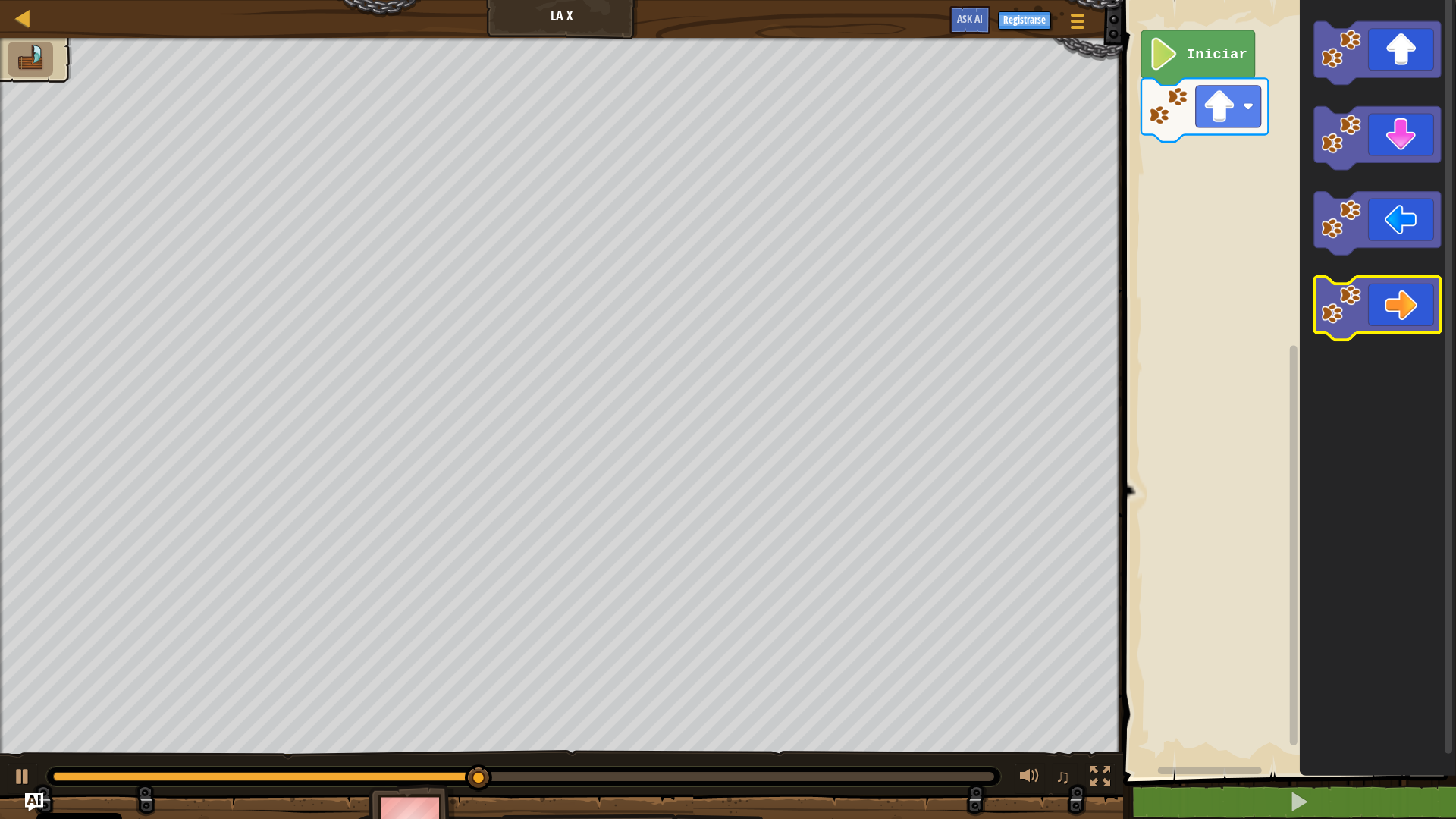
click at [1413, 320] on icon "Espacio de trabajo de Blockly" at bounding box center [1378, 308] width 127 height 64
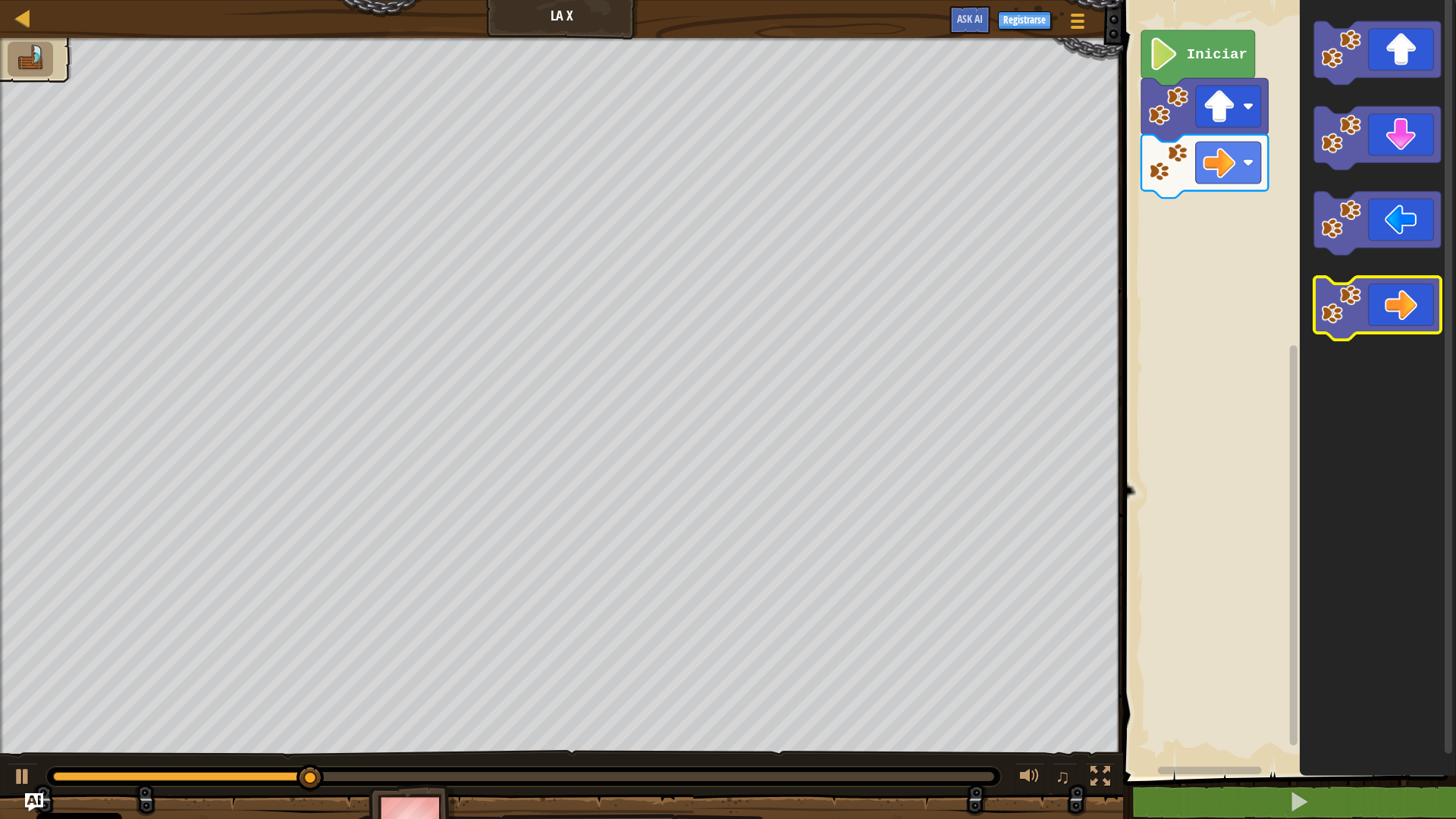
click at [1405, 321] on icon "Espacio de trabajo de Blockly" at bounding box center [1378, 308] width 127 height 64
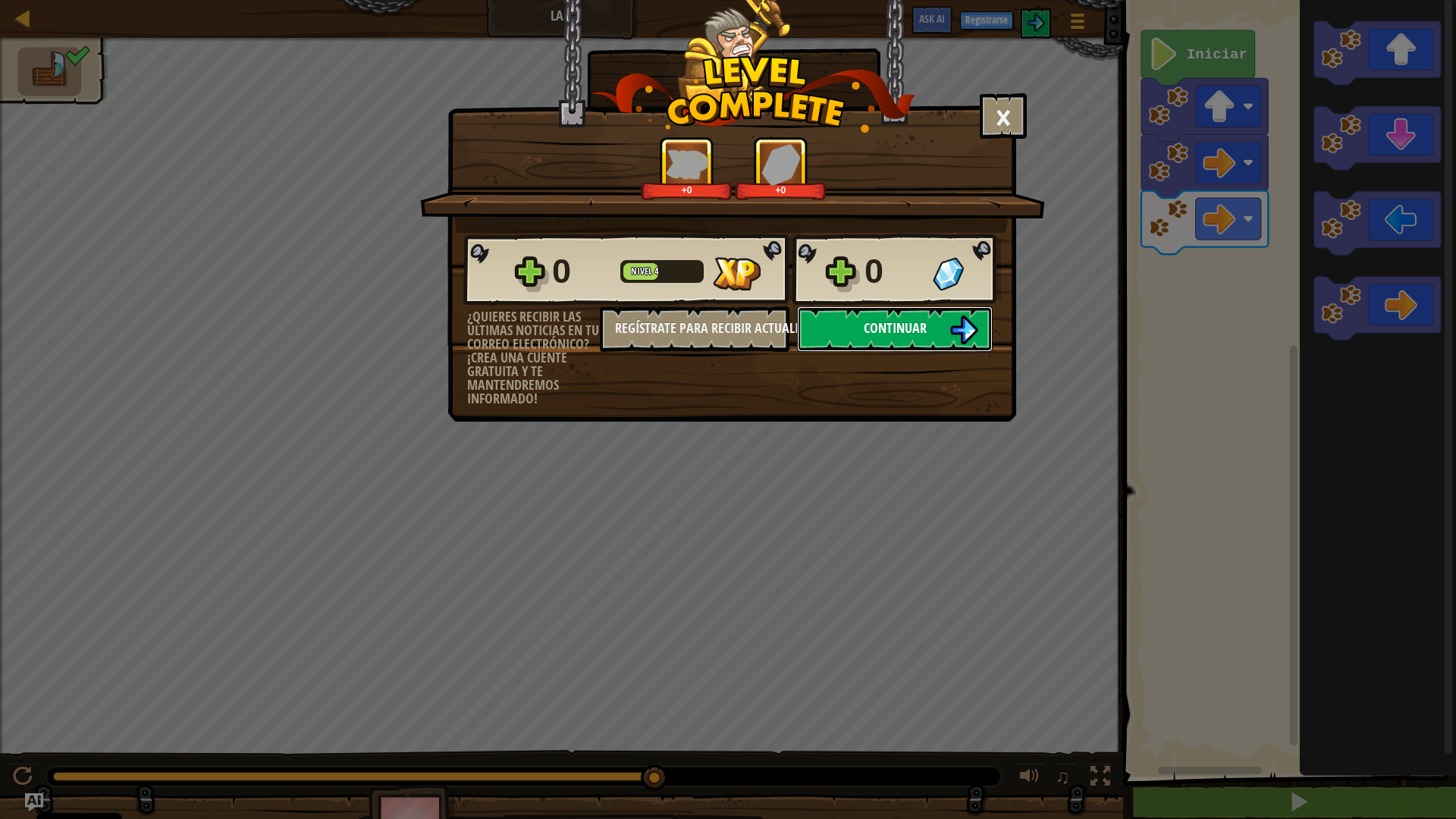
click at [904, 322] on span "Continuar" at bounding box center [896, 327] width 63 height 19
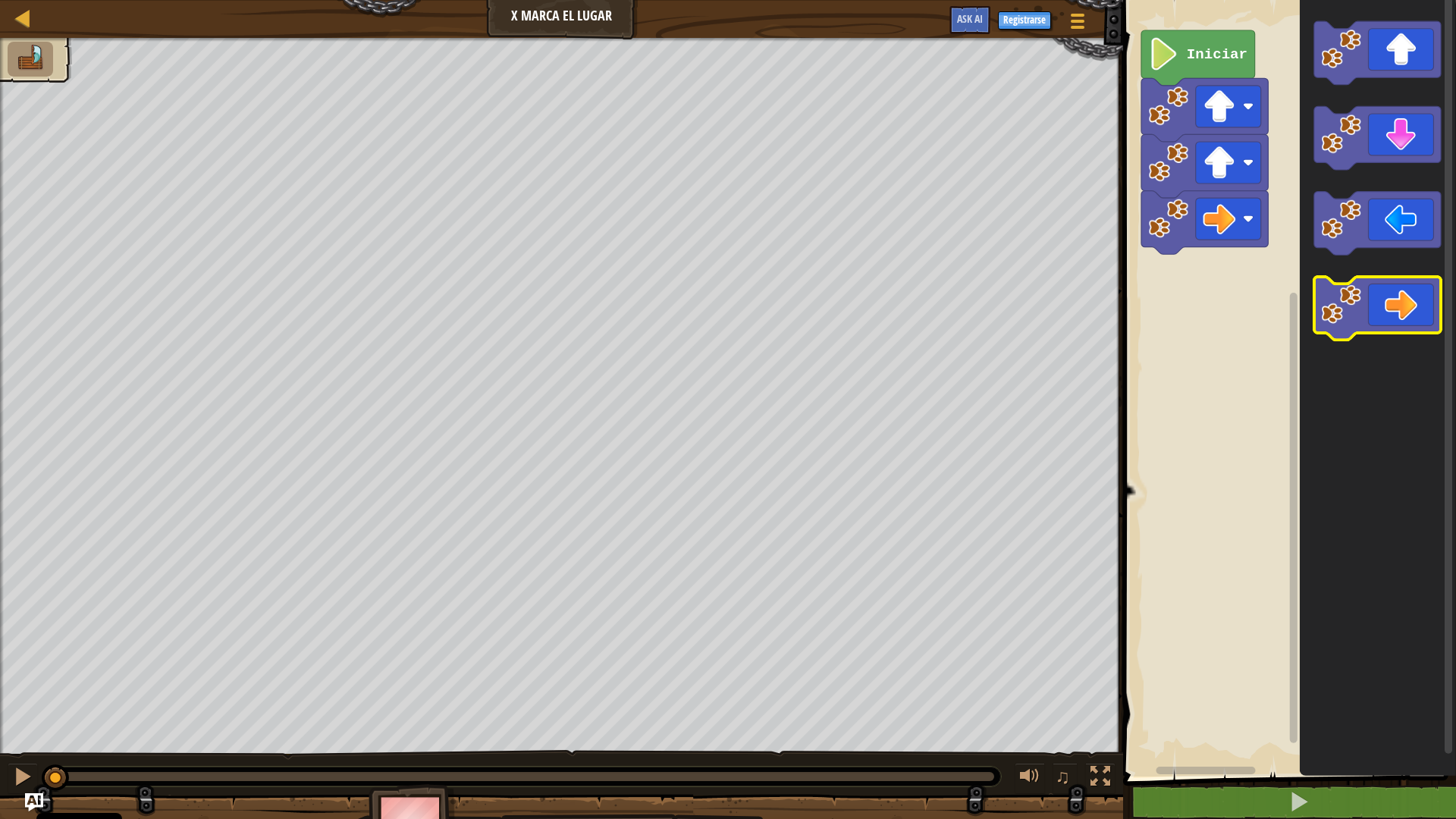
click at [1409, 310] on icon "Espacio de trabajo de Blockly" at bounding box center [1378, 308] width 127 height 64
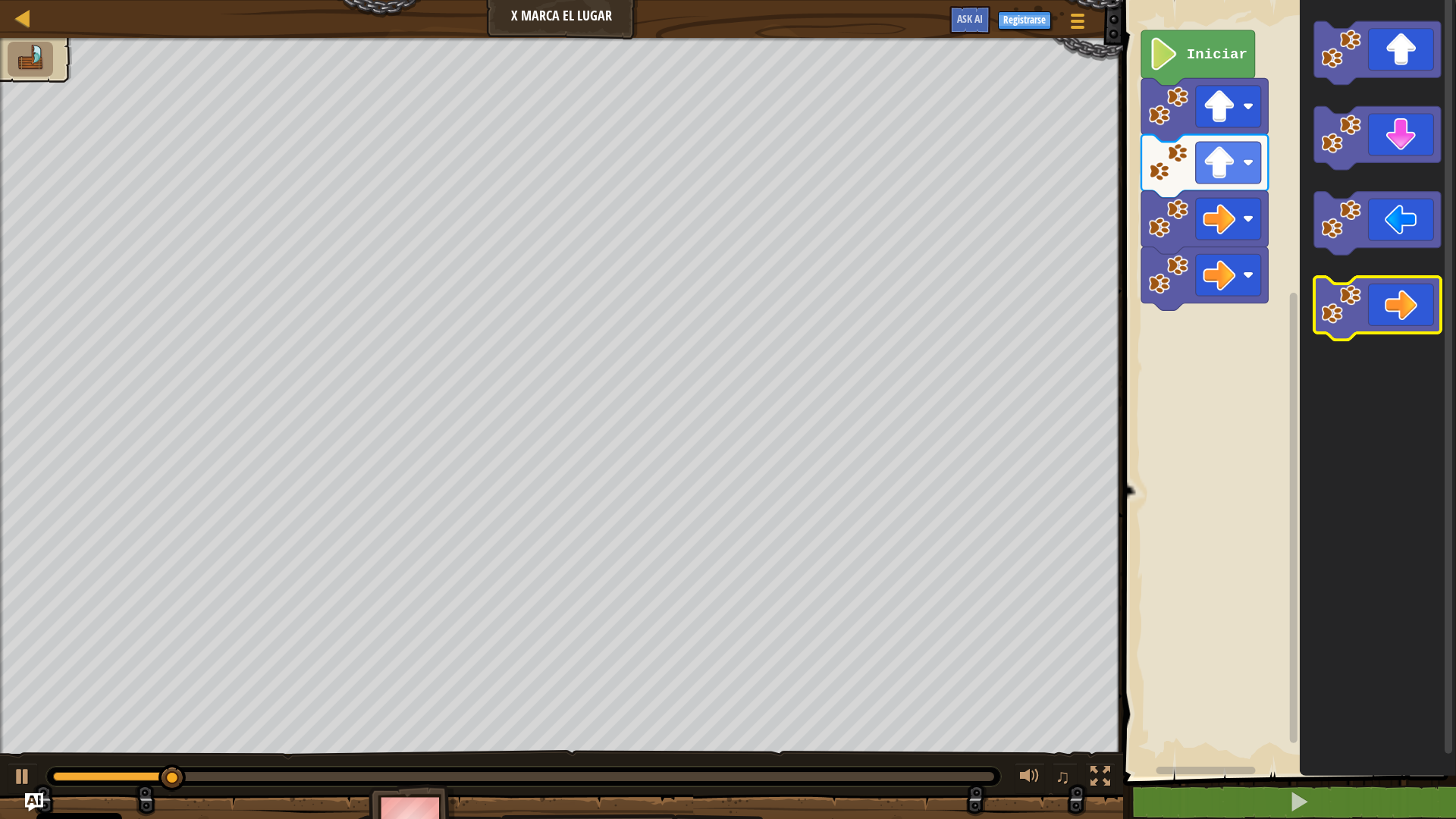
click at [1395, 315] on icon "Espacio de trabajo de Blockly" at bounding box center [1378, 308] width 127 height 64
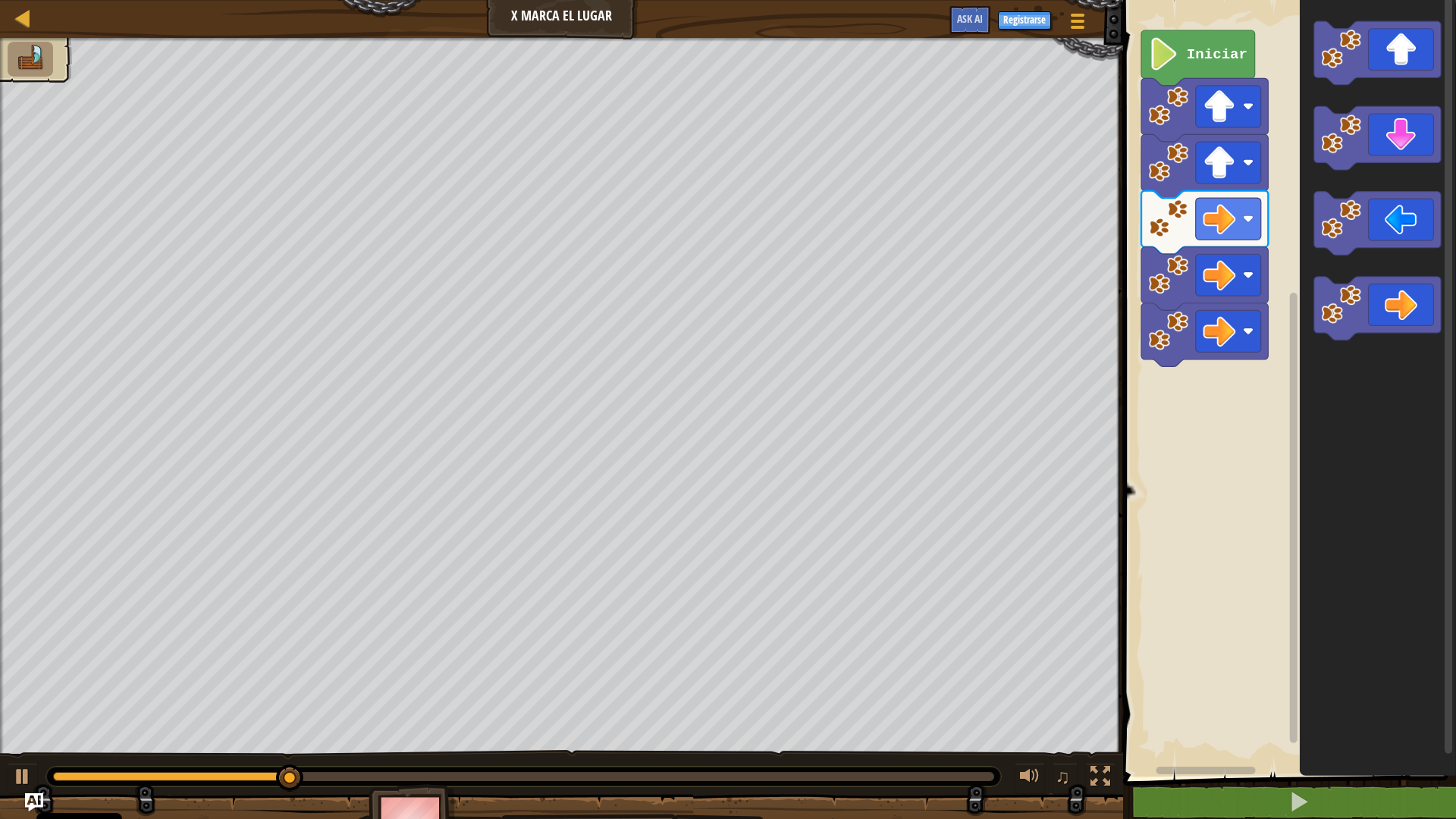
click at [1392, 172] on icon "Espacio de trabajo de Blockly" at bounding box center [1378, 384] width 156 height 784
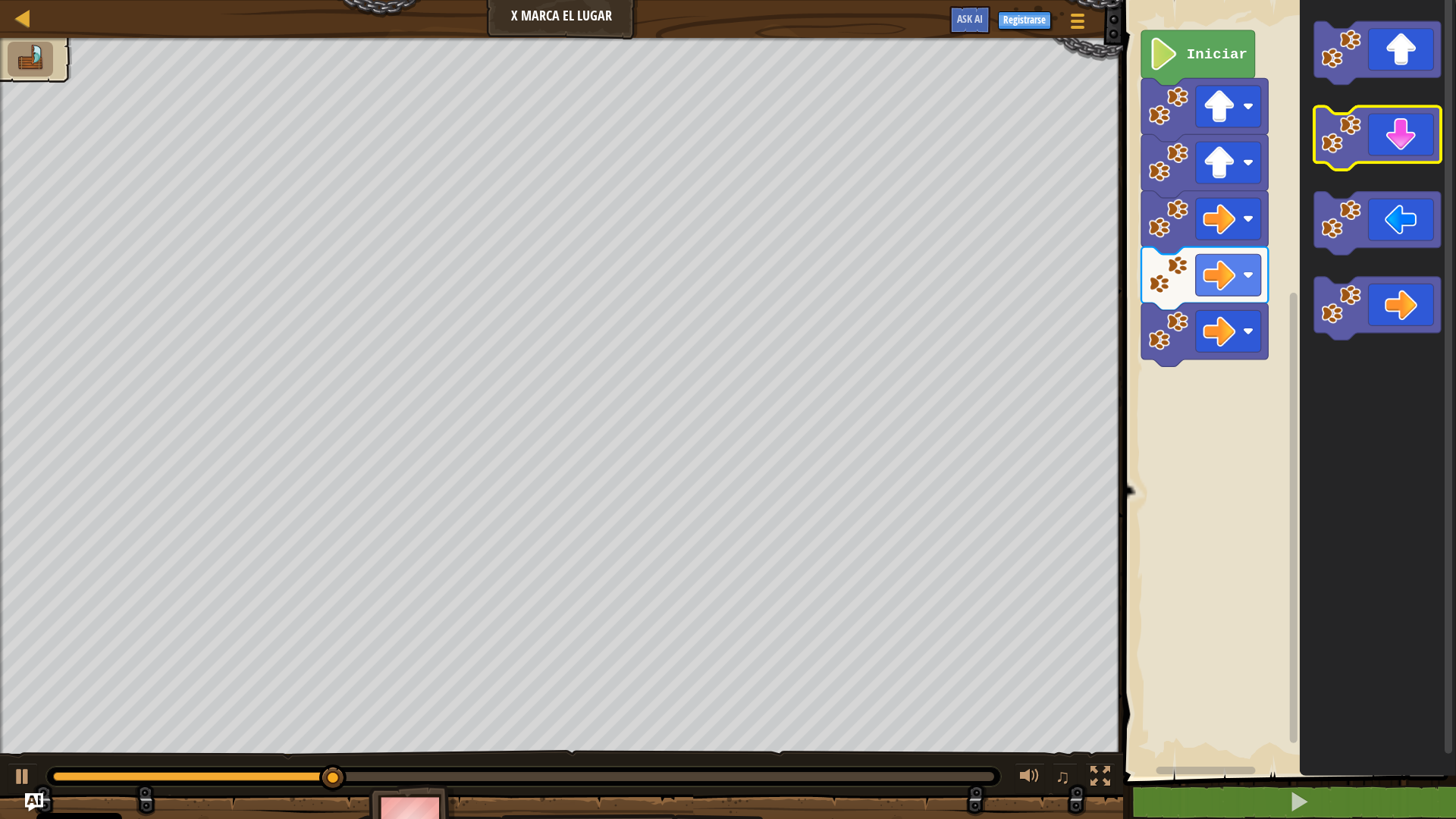
click at [1404, 147] on icon "Espacio de trabajo de Blockly" at bounding box center [1378, 138] width 127 height 64
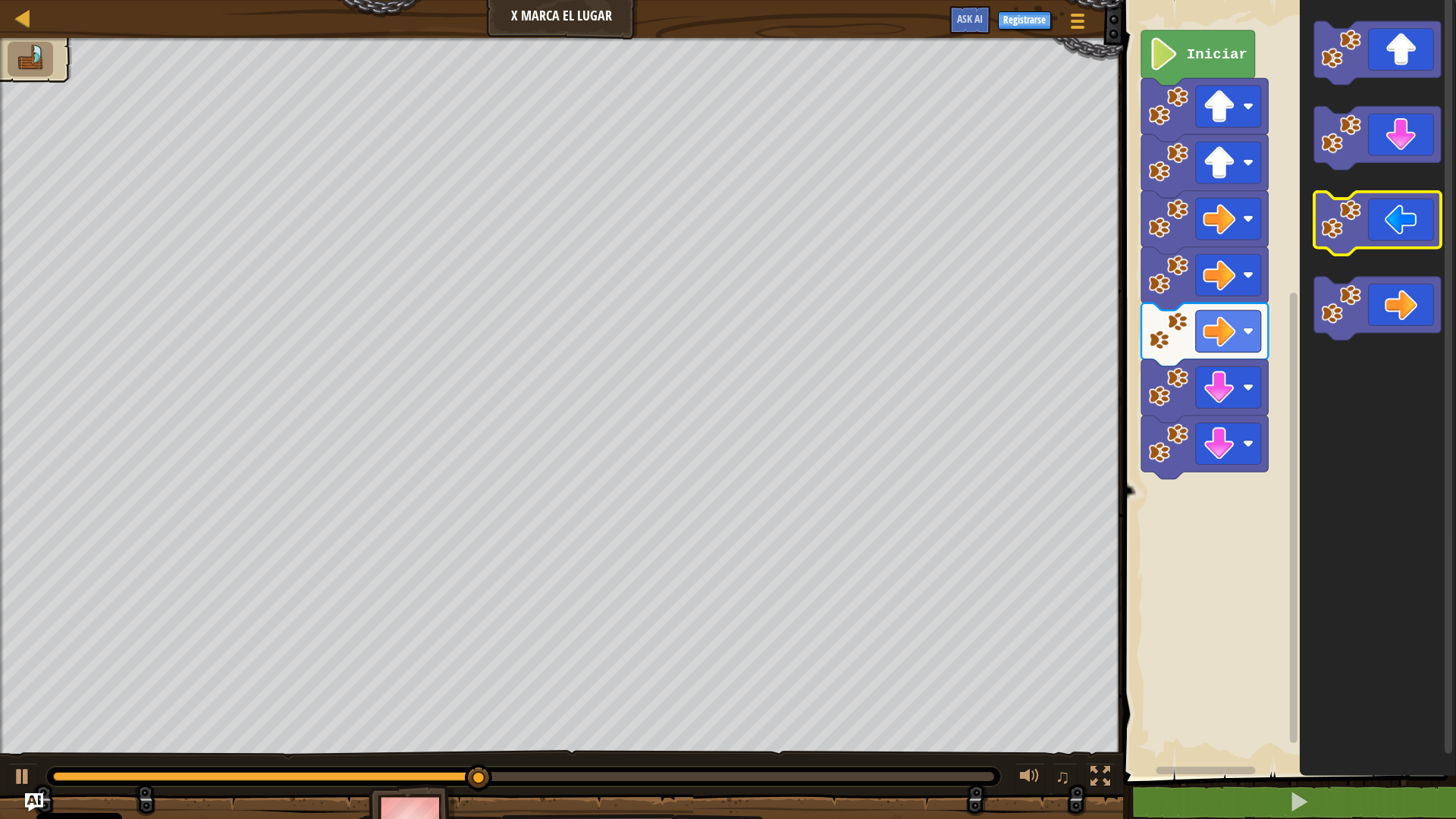
click at [1408, 237] on icon "Espacio de trabajo de Blockly" at bounding box center [1378, 224] width 127 height 64
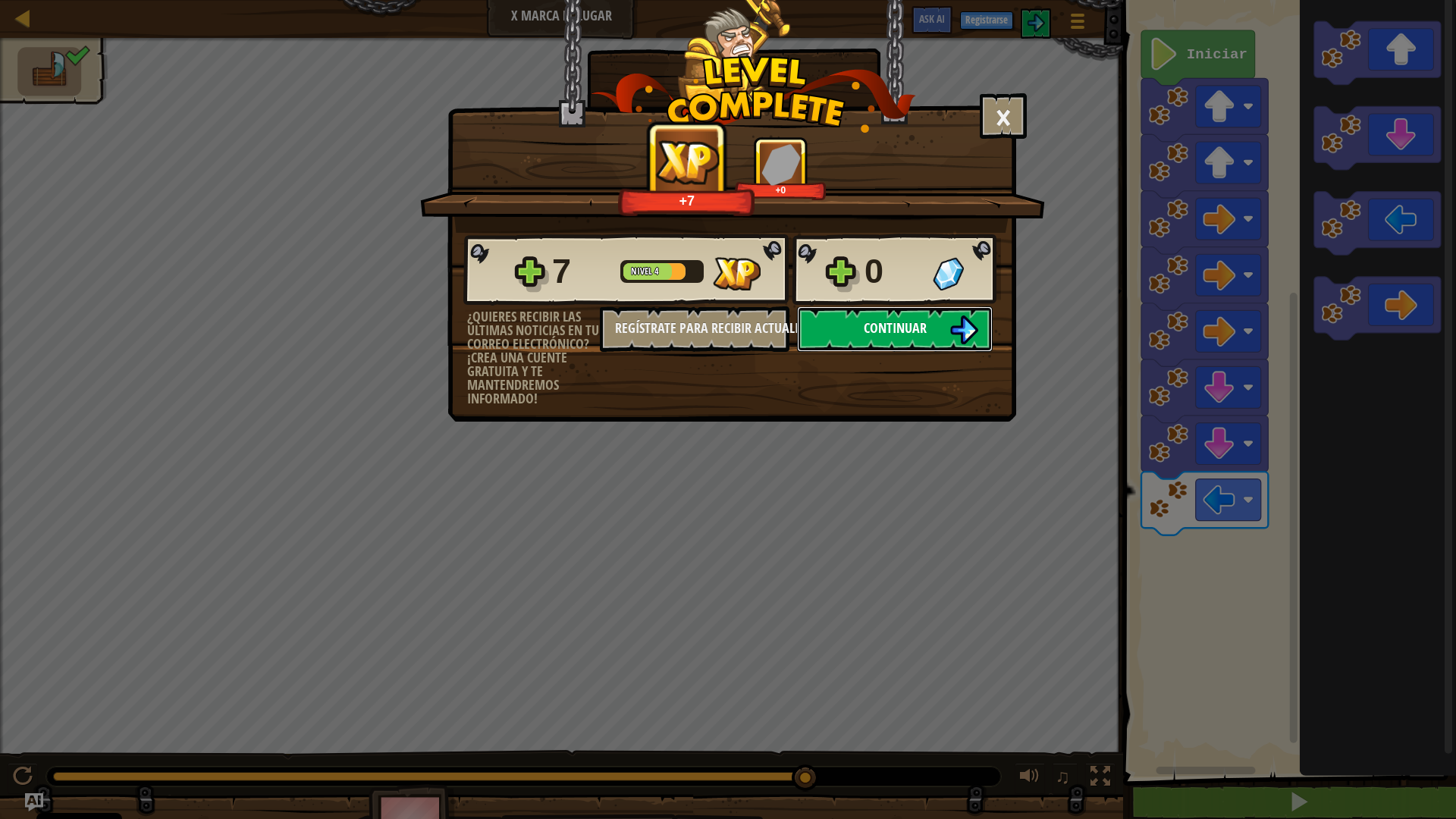
click at [826, 322] on button "Continuar" at bounding box center [895, 329] width 196 height 45
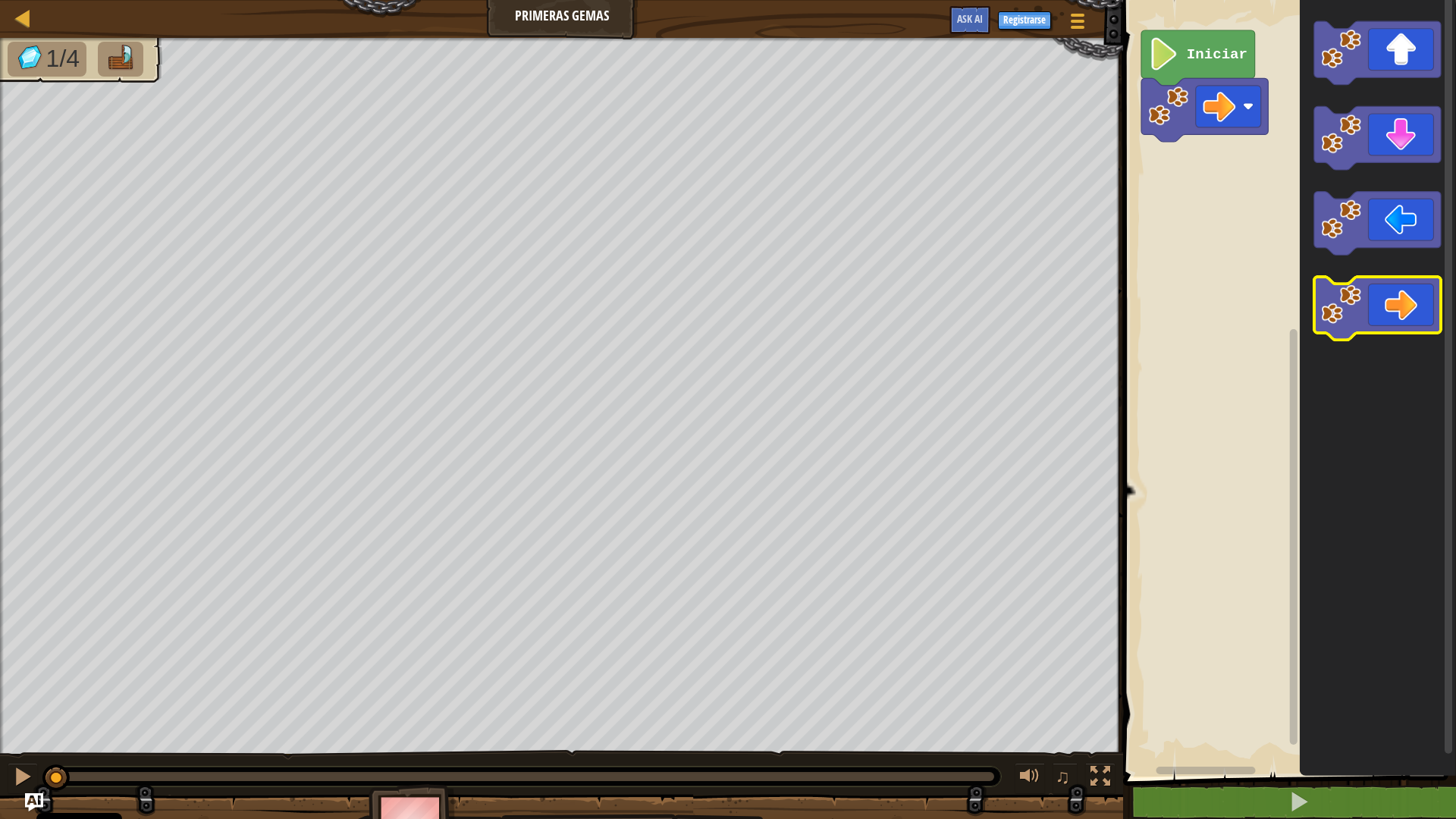
click at [1421, 290] on icon "Espacio de trabajo de Blockly" at bounding box center [1378, 308] width 127 height 64
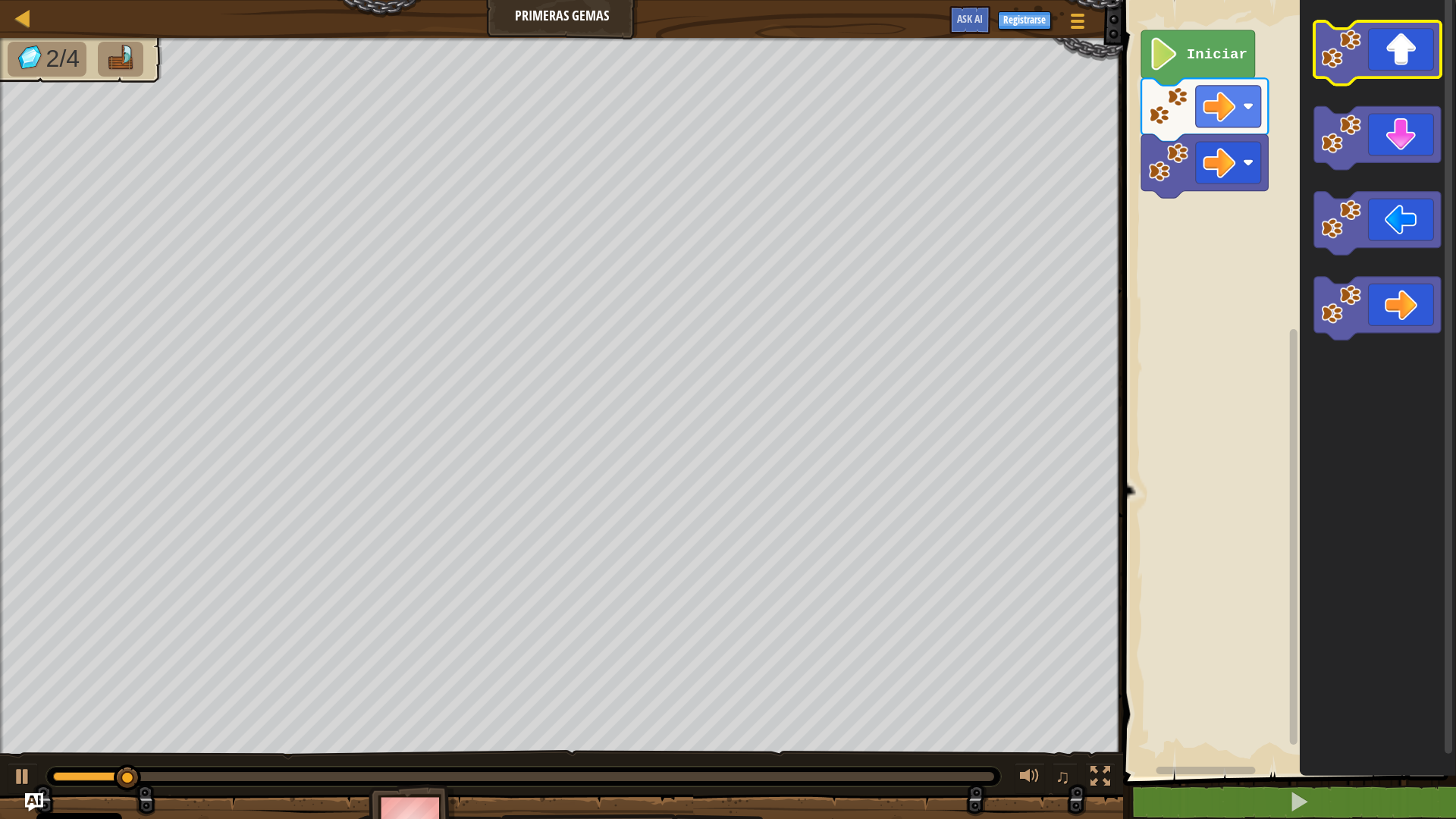
click at [1422, 50] on icon "Espacio de trabajo de Blockly" at bounding box center [1378, 53] width 127 height 64
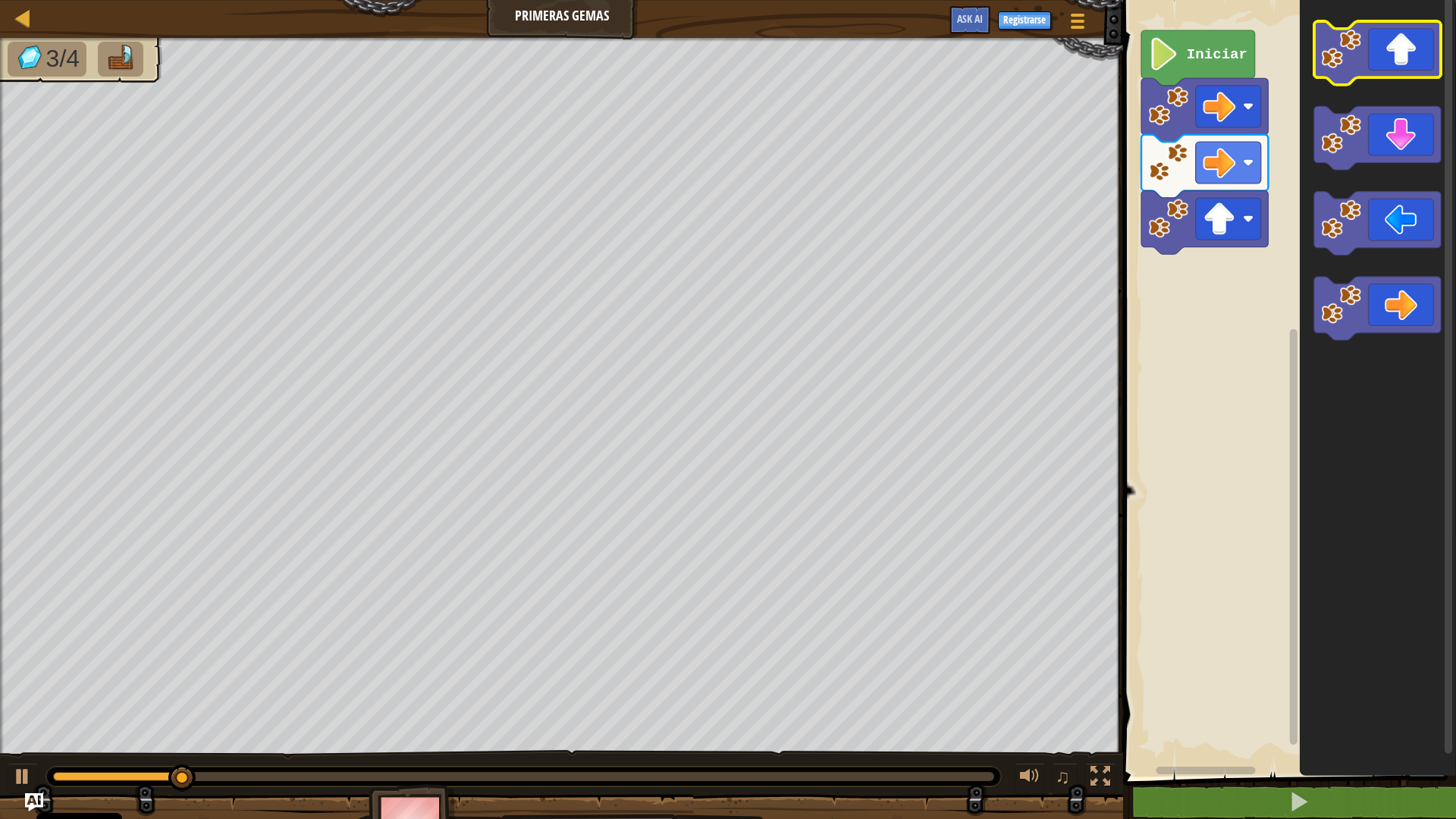
click at [1422, 49] on icon "Espacio de trabajo de Blockly" at bounding box center [1378, 53] width 127 height 64
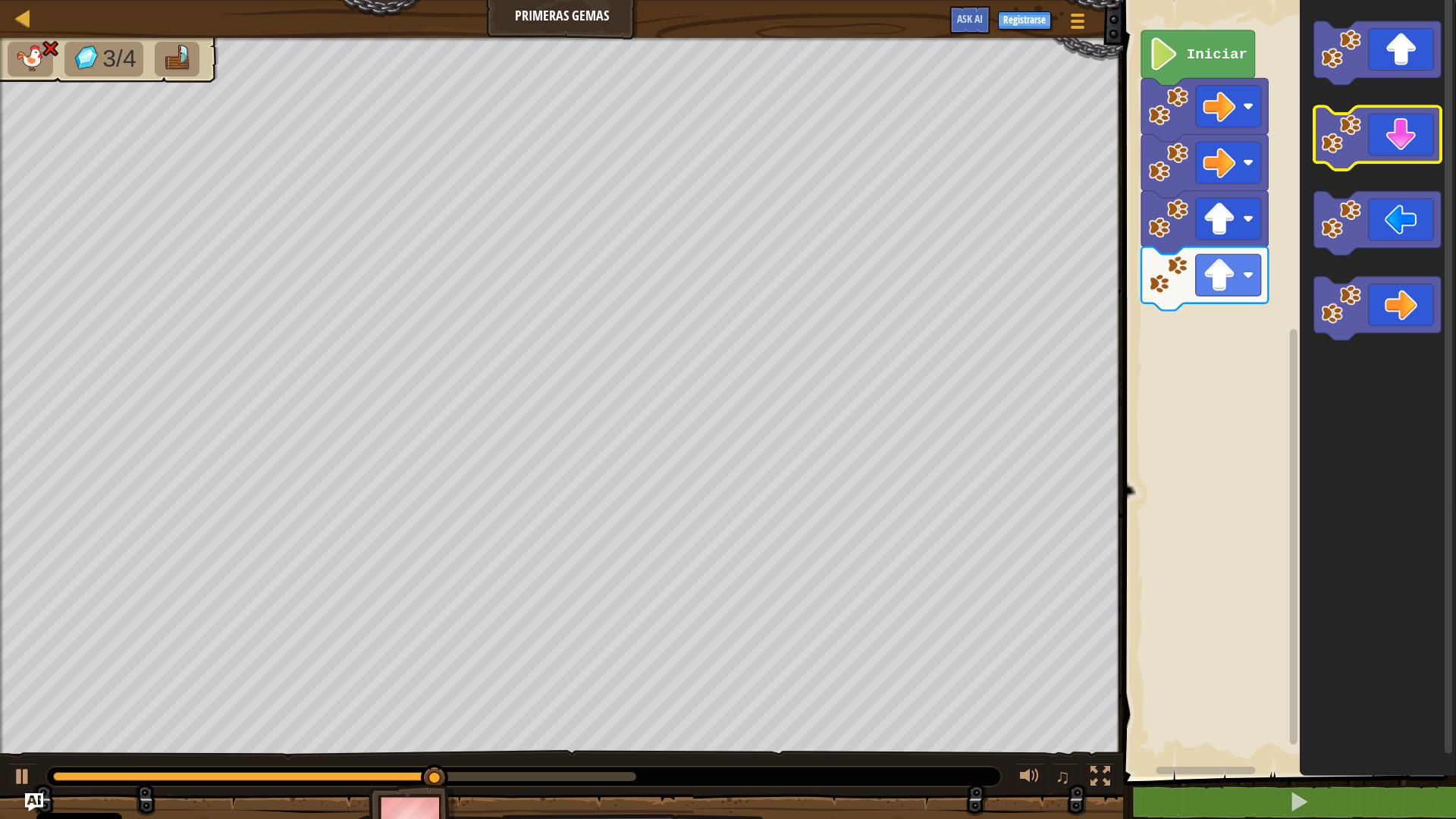
click at [1407, 151] on icon "Espacio de trabajo de Blockly" at bounding box center [1378, 138] width 127 height 64
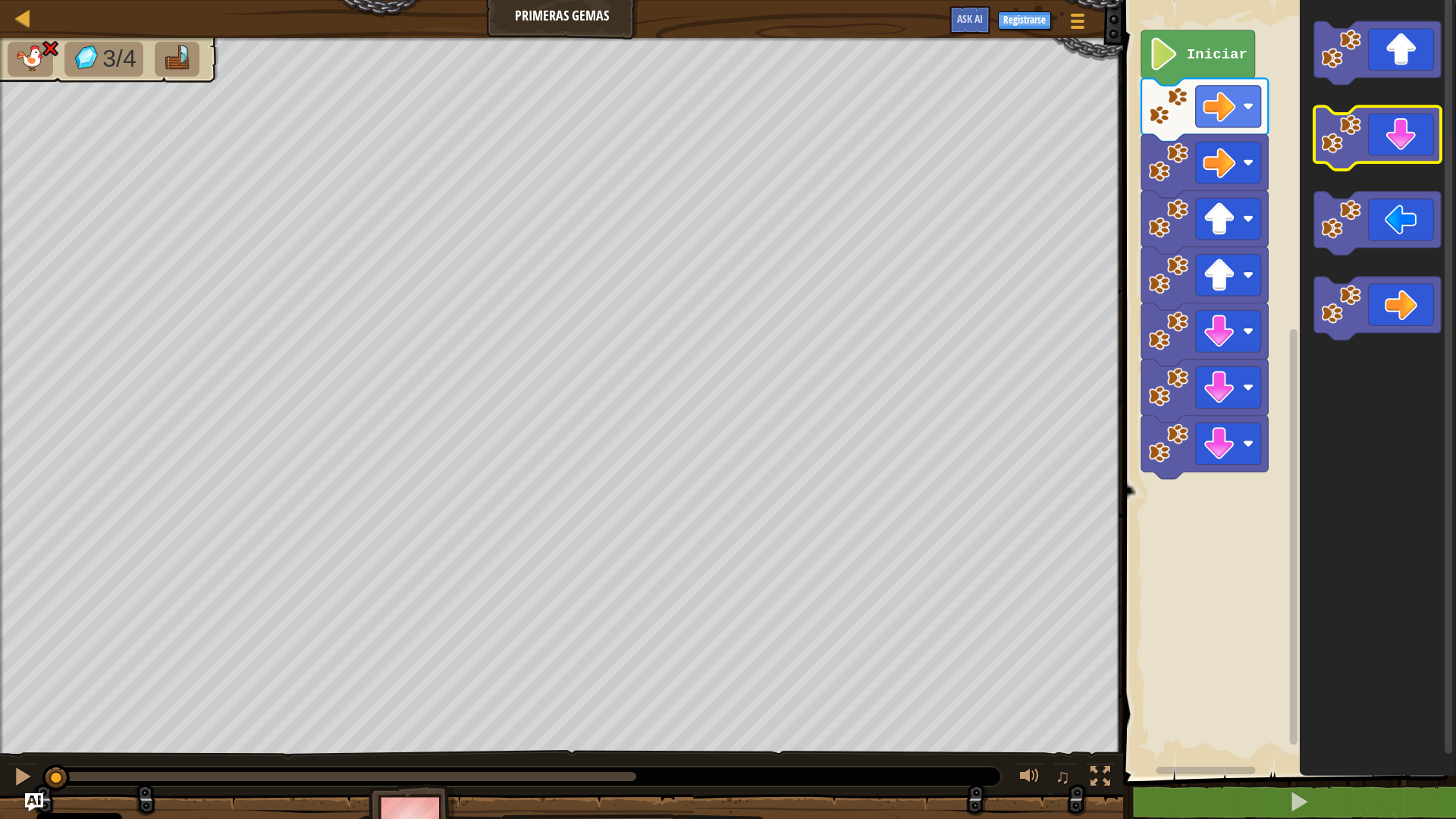
click at [1398, 151] on icon "Espacio de trabajo de Blockly" at bounding box center [1378, 138] width 127 height 64
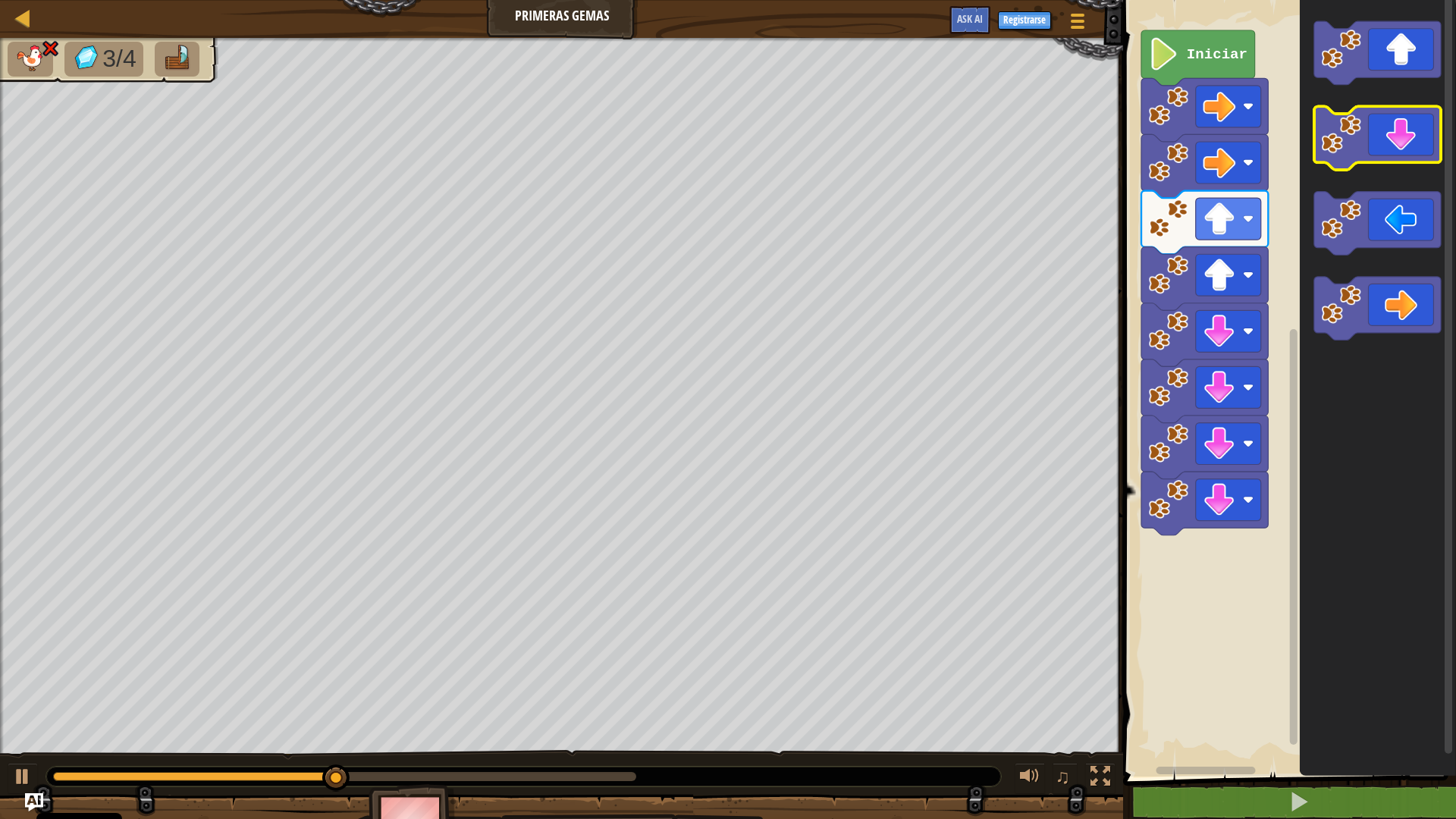
click at [1397, 160] on icon "Espacio de trabajo de Blockly" at bounding box center [1378, 138] width 127 height 64
click at [1406, 141] on icon "Espacio de trabajo de Blockly" at bounding box center [1378, 138] width 127 height 64
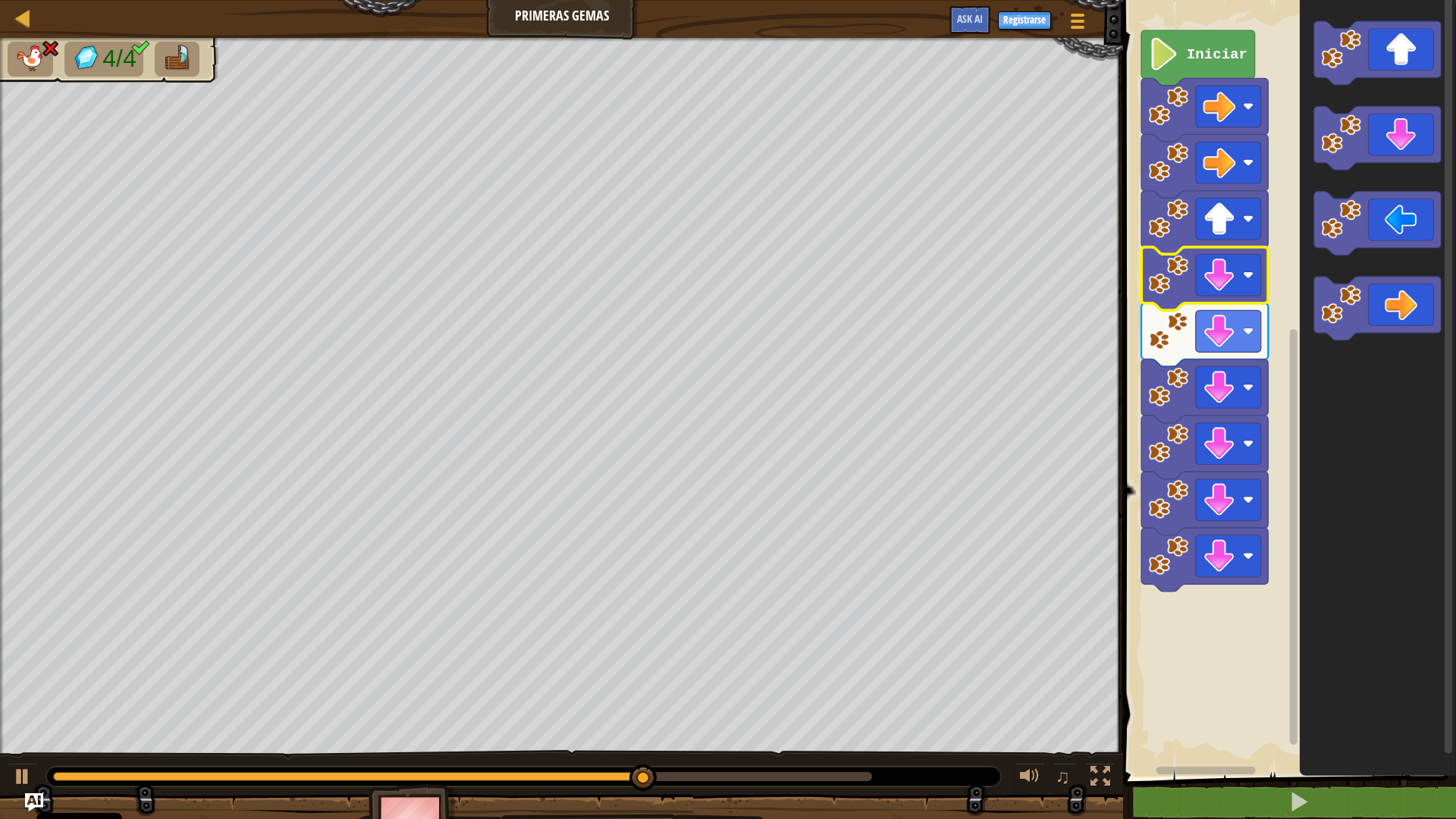
click at [1175, 269] on image "Espacio de trabajo de Blockly" at bounding box center [1169, 275] width 40 height 40
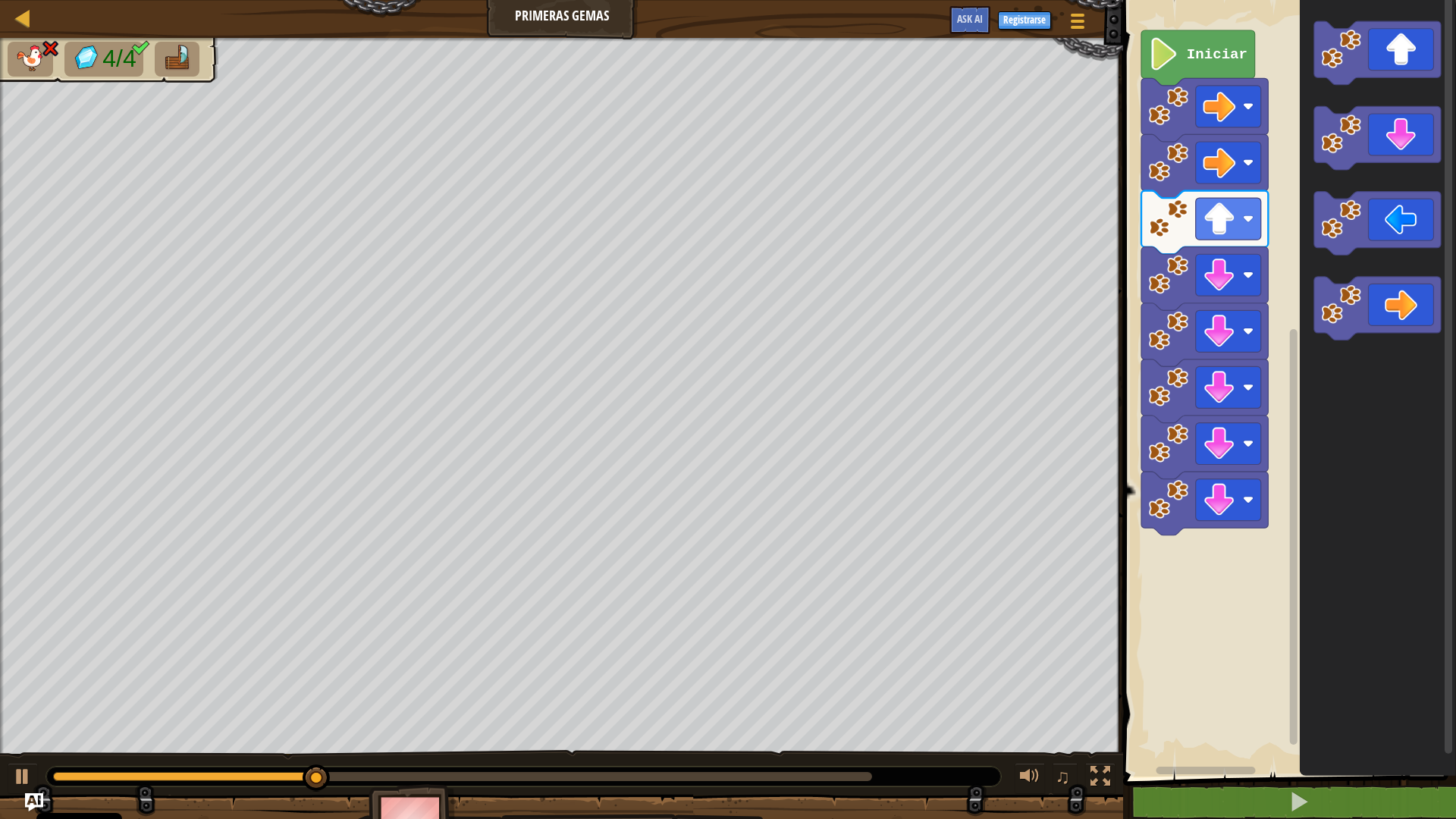
click at [1176, 268] on image "Espacio de trabajo de Blockly" at bounding box center [1169, 275] width 40 height 40
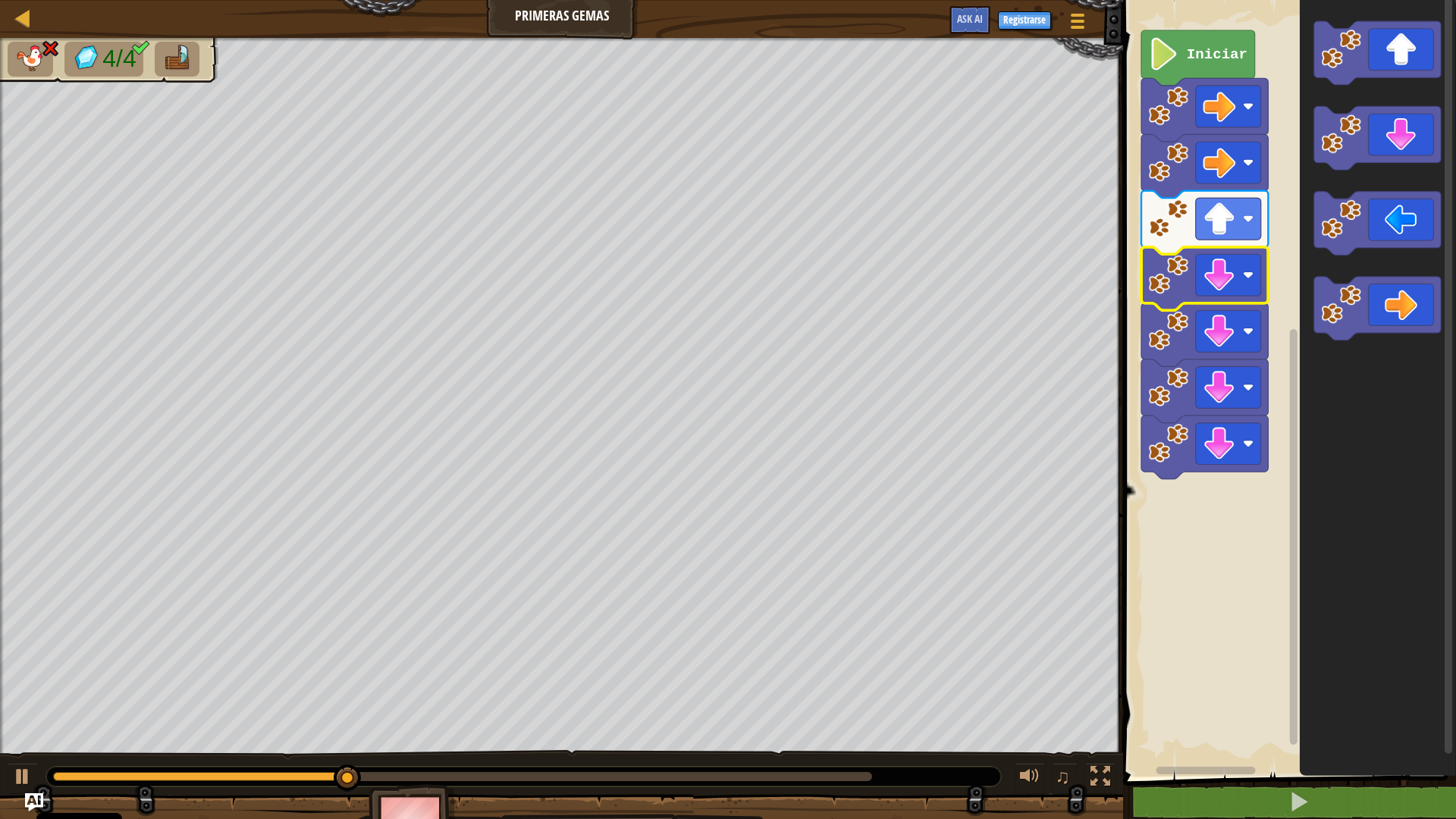
click at [1176, 268] on image "Espacio de trabajo de Blockly" at bounding box center [1169, 275] width 40 height 40
click at [1156, 284] on image "Espacio de trabajo de Blockly" at bounding box center [1169, 275] width 40 height 40
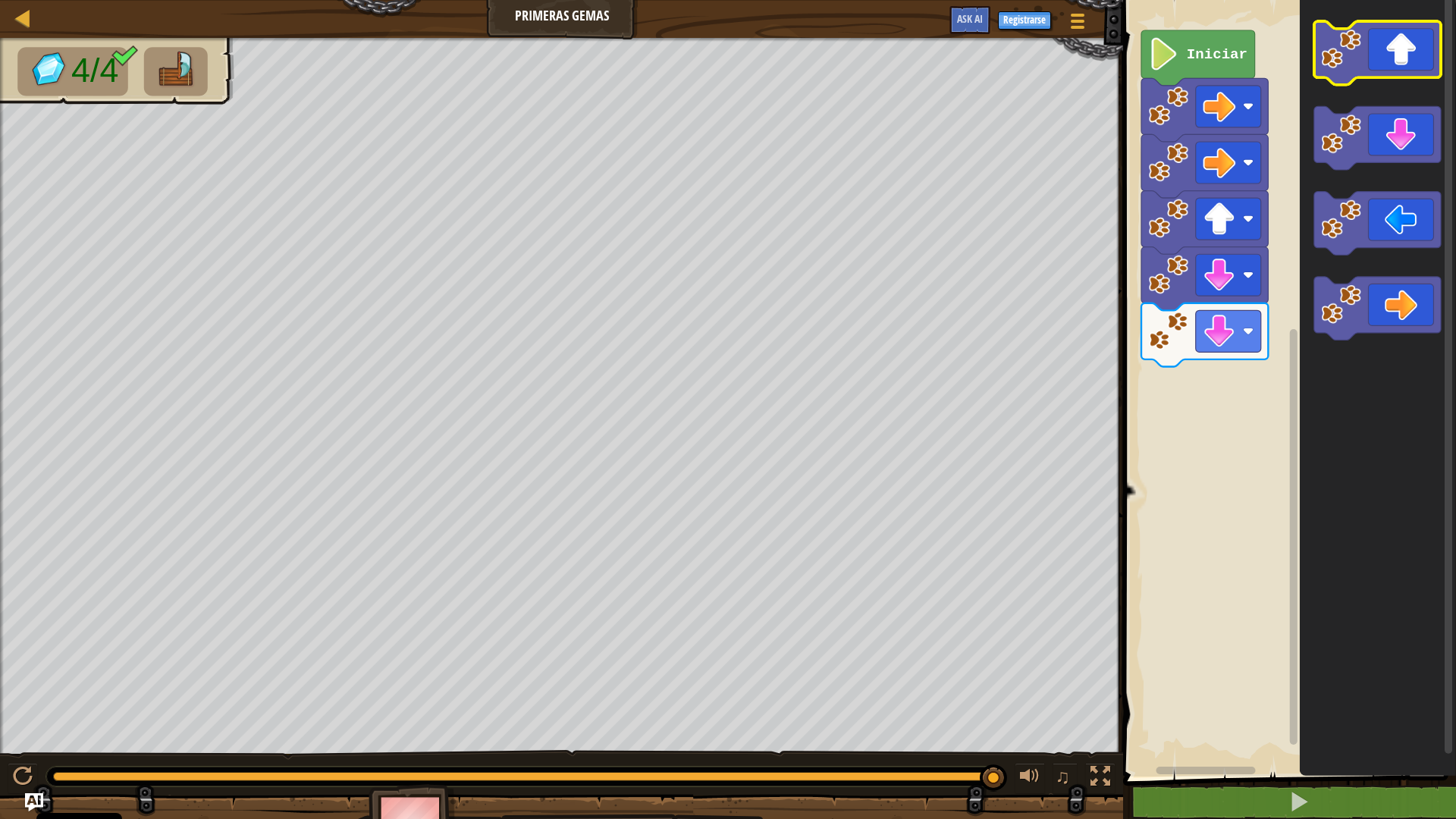
click at [1404, 50] on icon "Espacio de trabajo de Blockly" at bounding box center [1378, 53] width 127 height 64
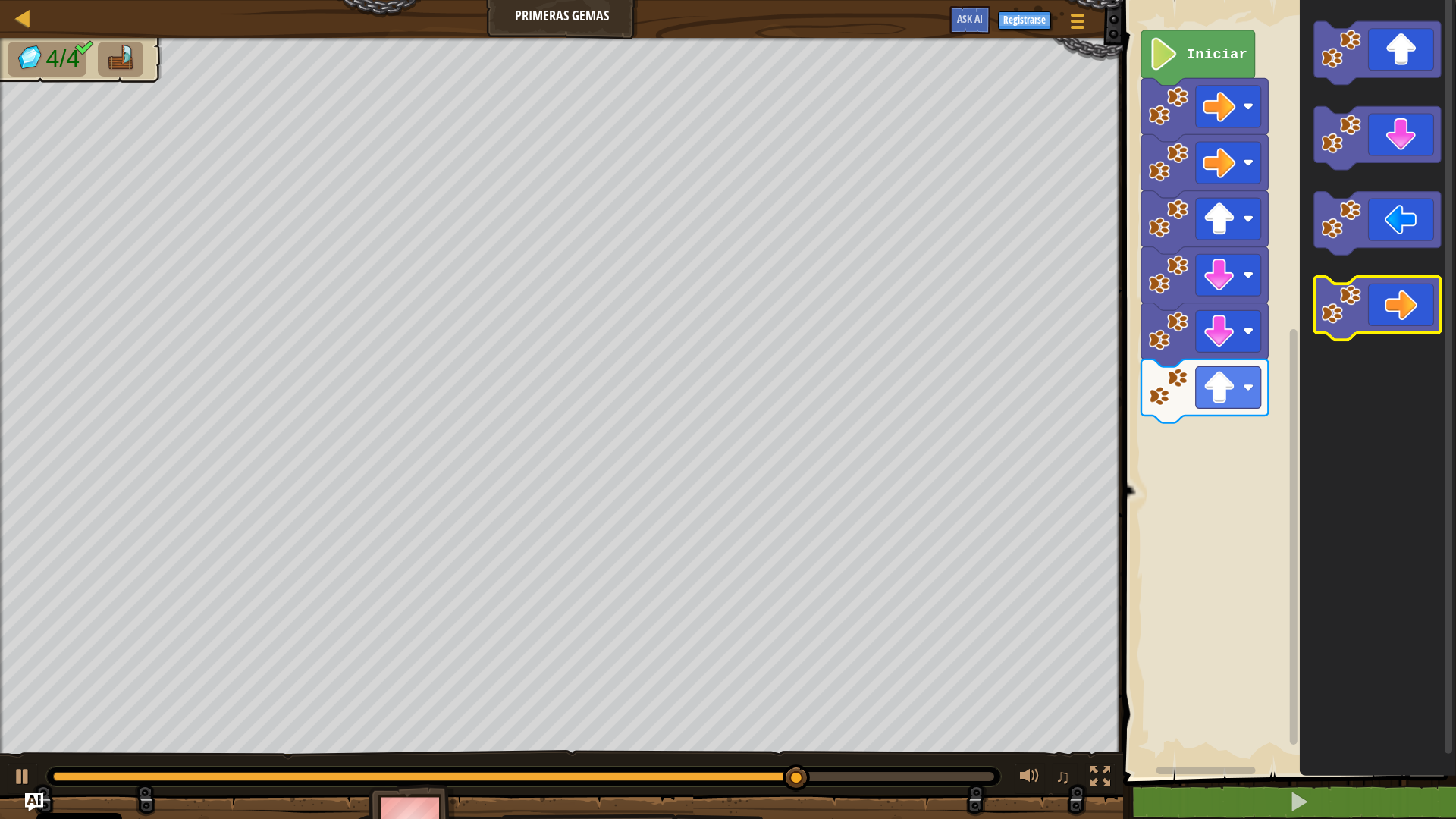
click at [1403, 304] on icon "Espacio de trabajo de Blockly" at bounding box center [1378, 308] width 127 height 64
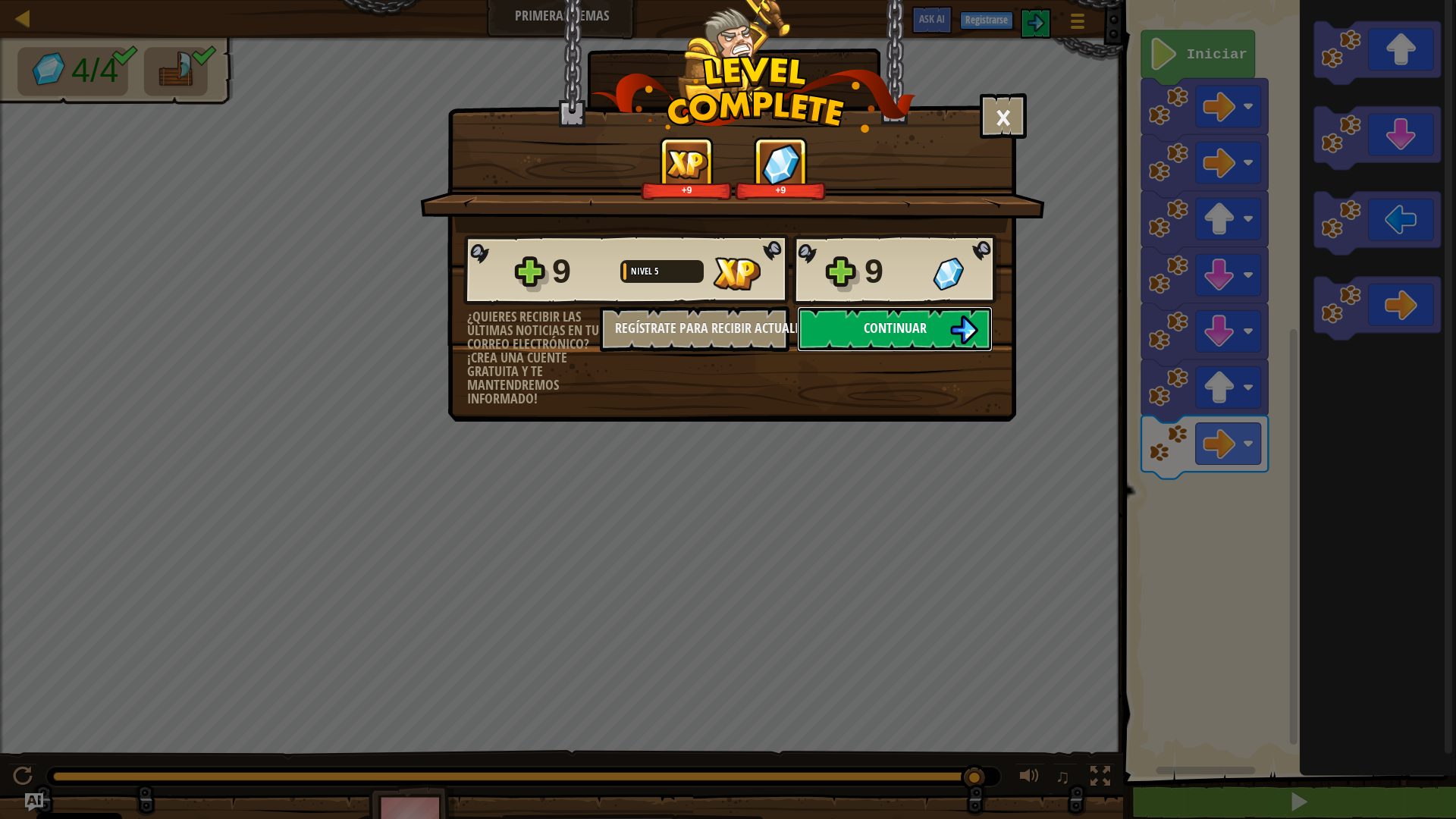
click at [816, 315] on button "Continuar" at bounding box center [895, 329] width 196 height 45
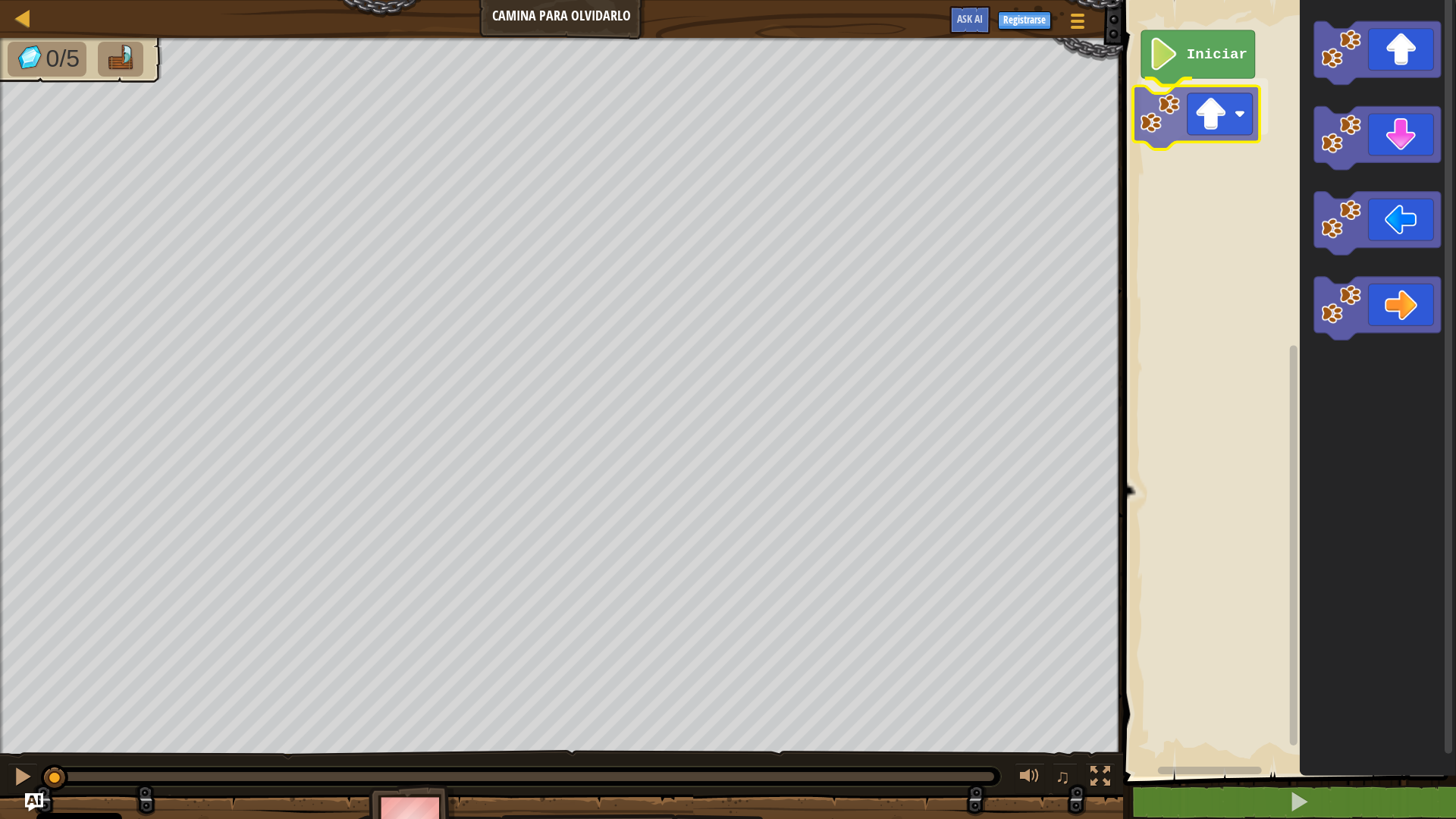
click at [1228, 134] on div "Iniciar" at bounding box center [1287, 384] width 337 height 784
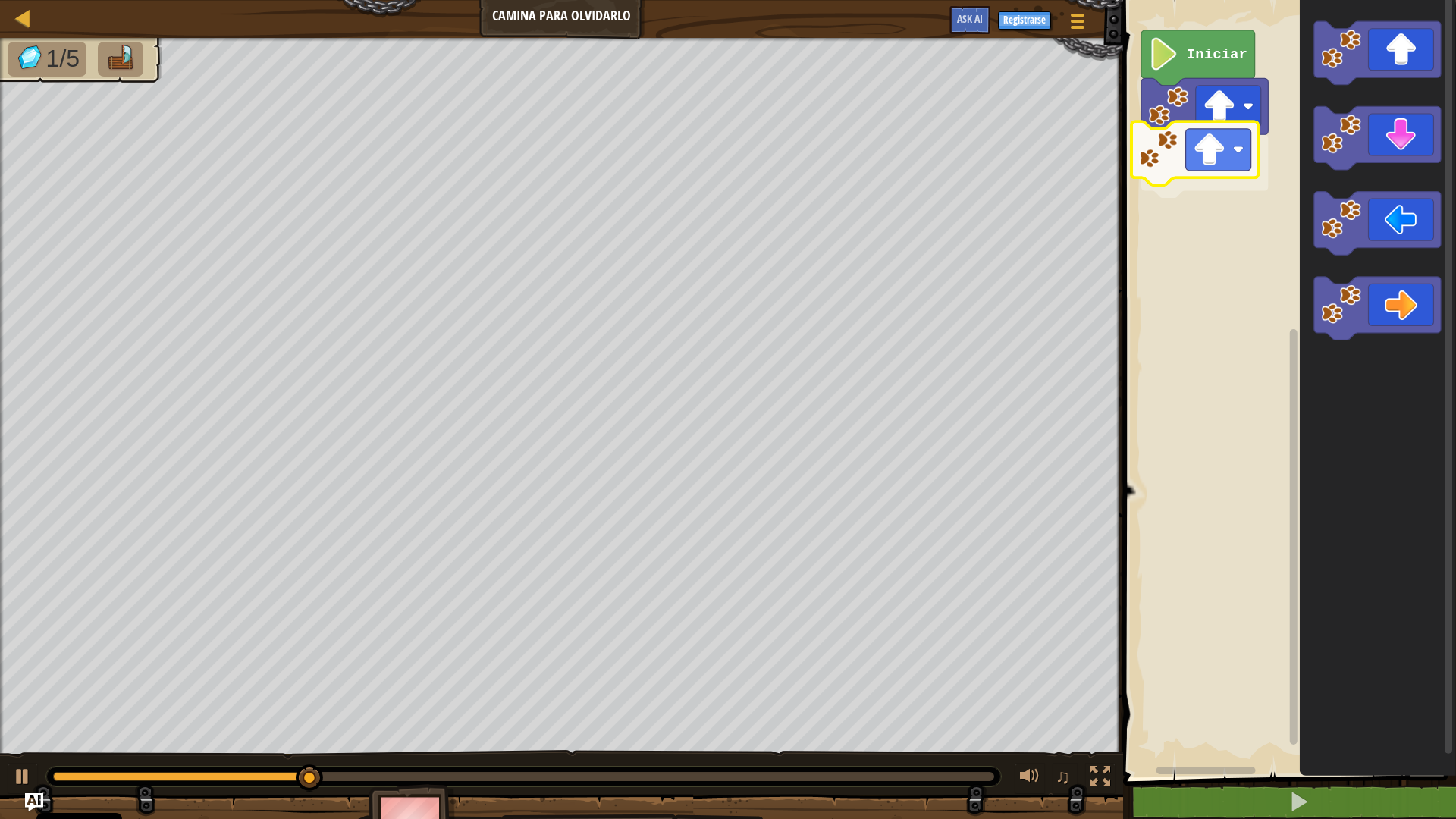
click at [1242, 157] on div "Iniciar" at bounding box center [1287, 384] width 337 height 784
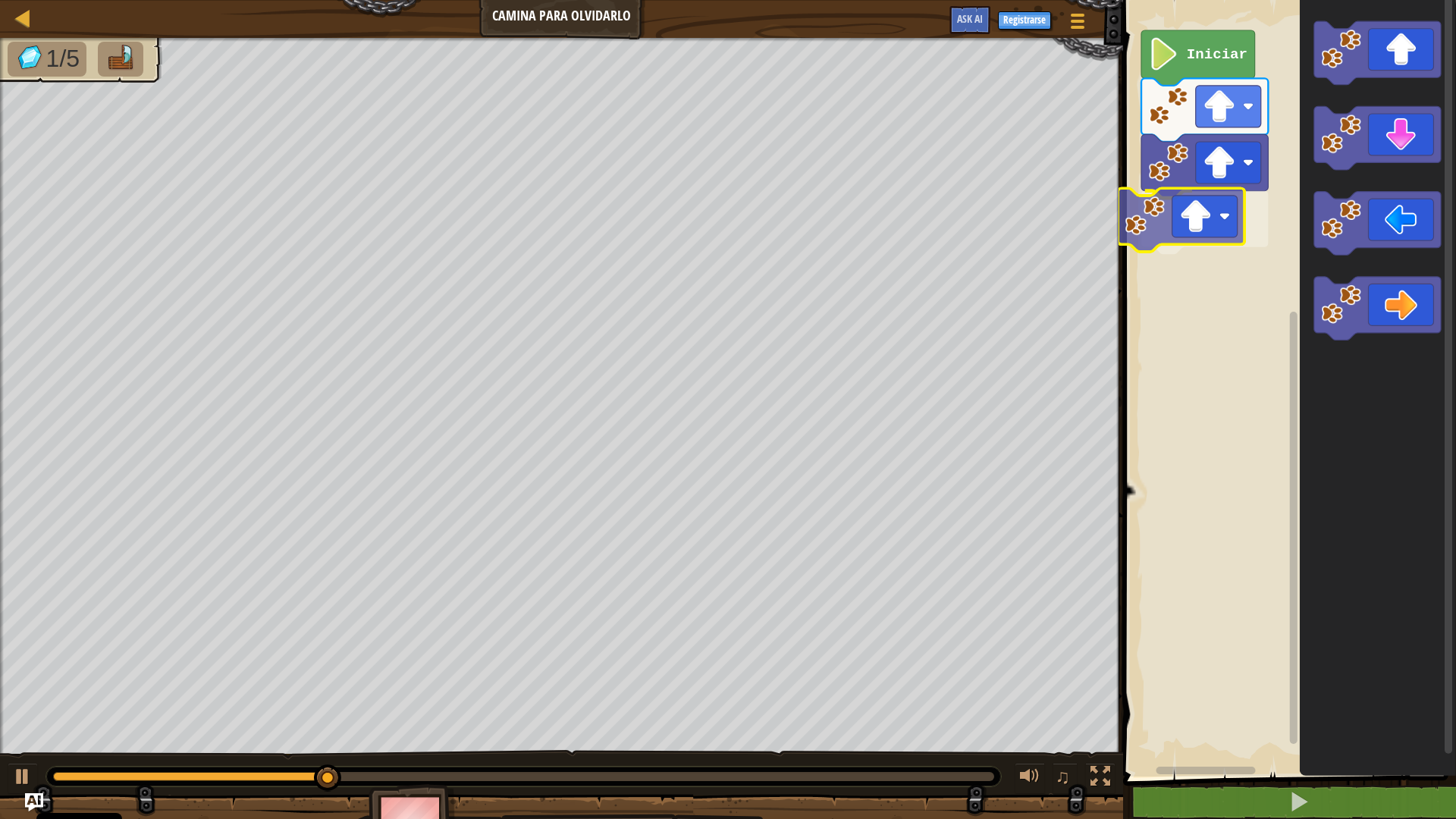
click at [1232, 219] on div "Iniciar" at bounding box center [1287, 384] width 337 height 784
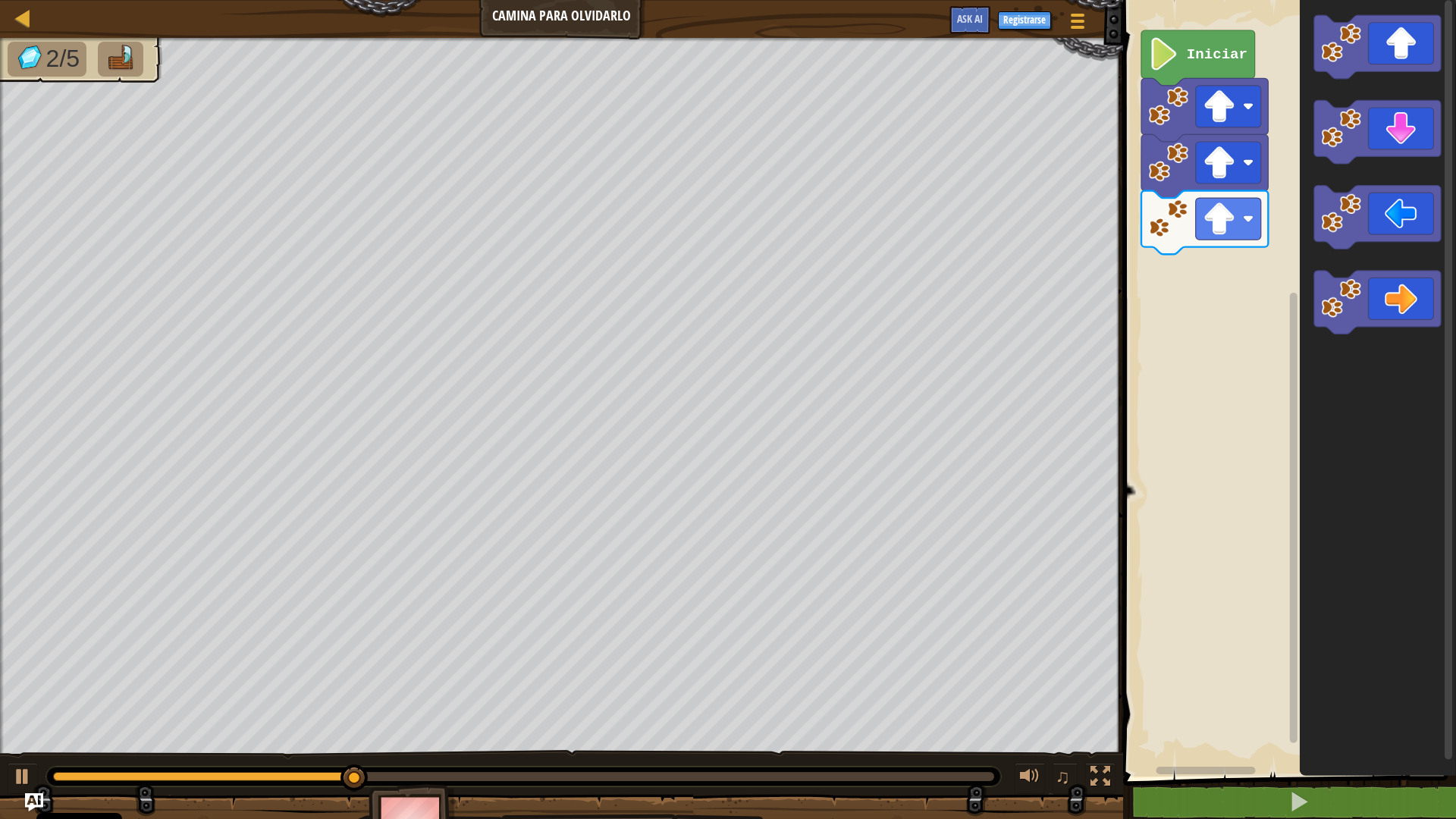
click at [1260, 293] on div "Iniciar" at bounding box center [1287, 384] width 337 height 784
click at [1380, 315] on icon "Espacio de trabajo de Blockly" at bounding box center [1378, 301] width 127 height 64
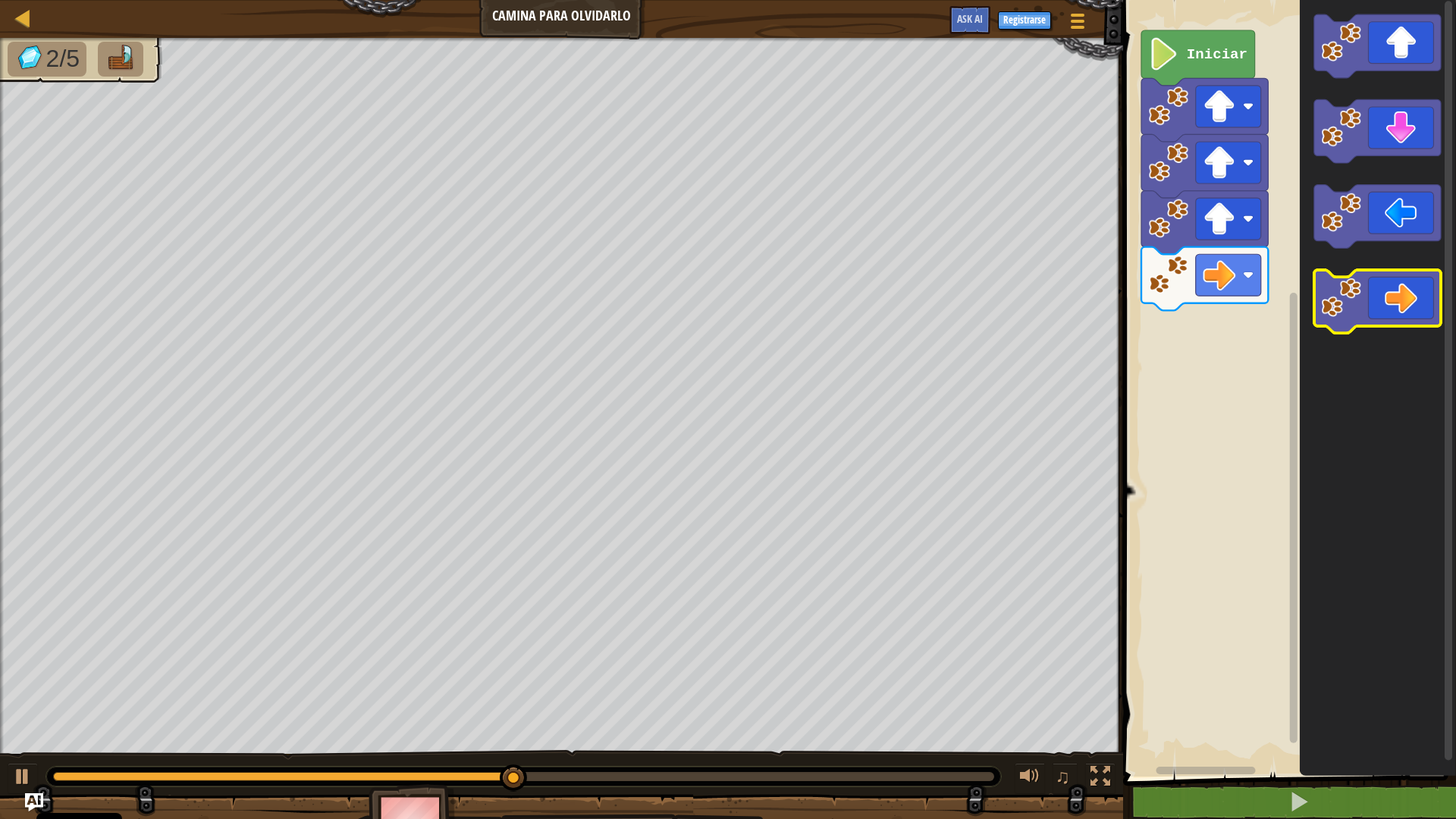
click at [1436, 312] on icon "Espacio de trabajo de Blockly" at bounding box center [1378, 301] width 127 height 64
click at [1411, 323] on icon "Espacio de trabajo de Blockly" at bounding box center [1378, 301] width 127 height 64
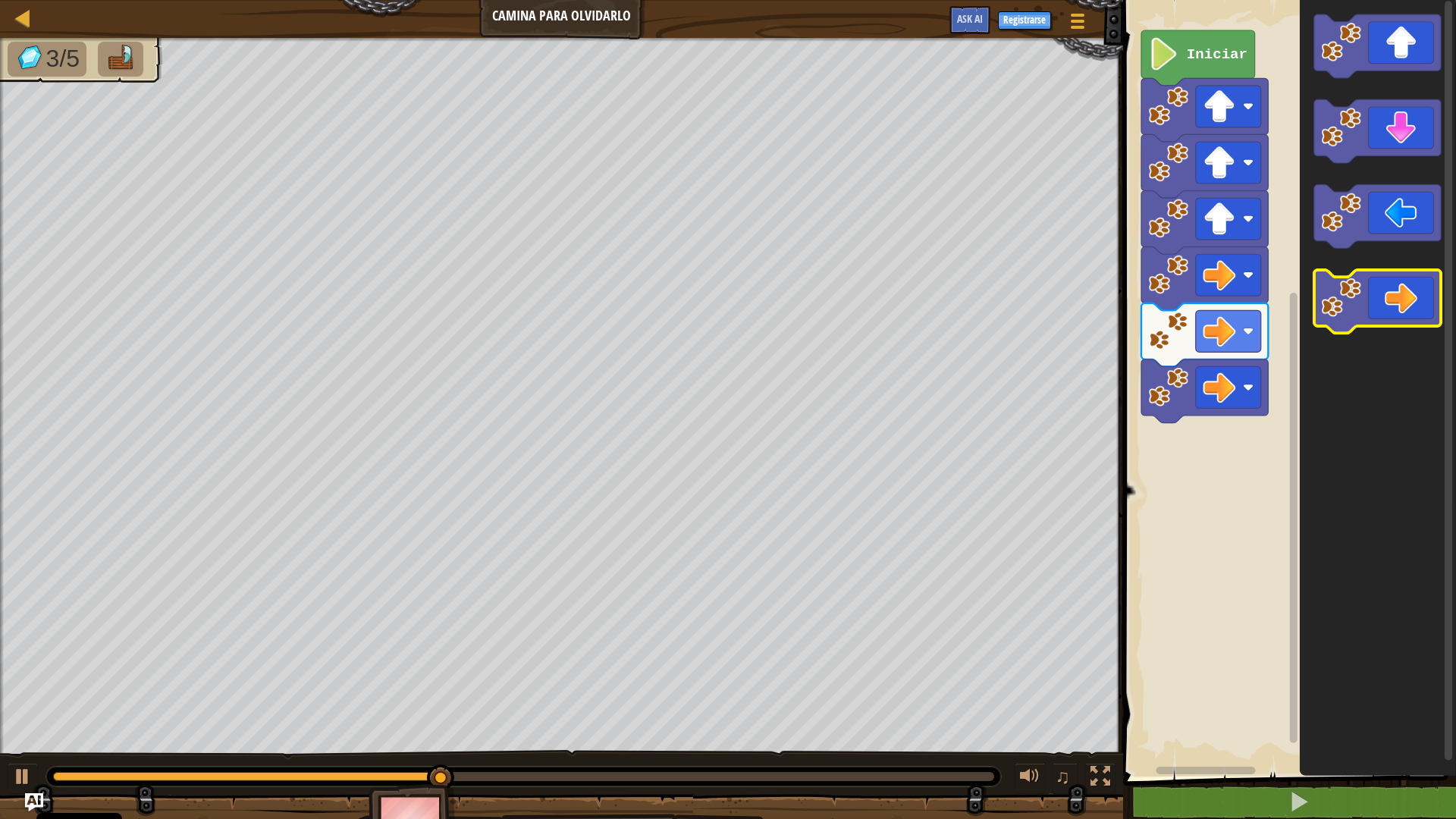
click at [1393, 325] on icon "Espacio de trabajo de Blockly" at bounding box center [1378, 301] width 127 height 64
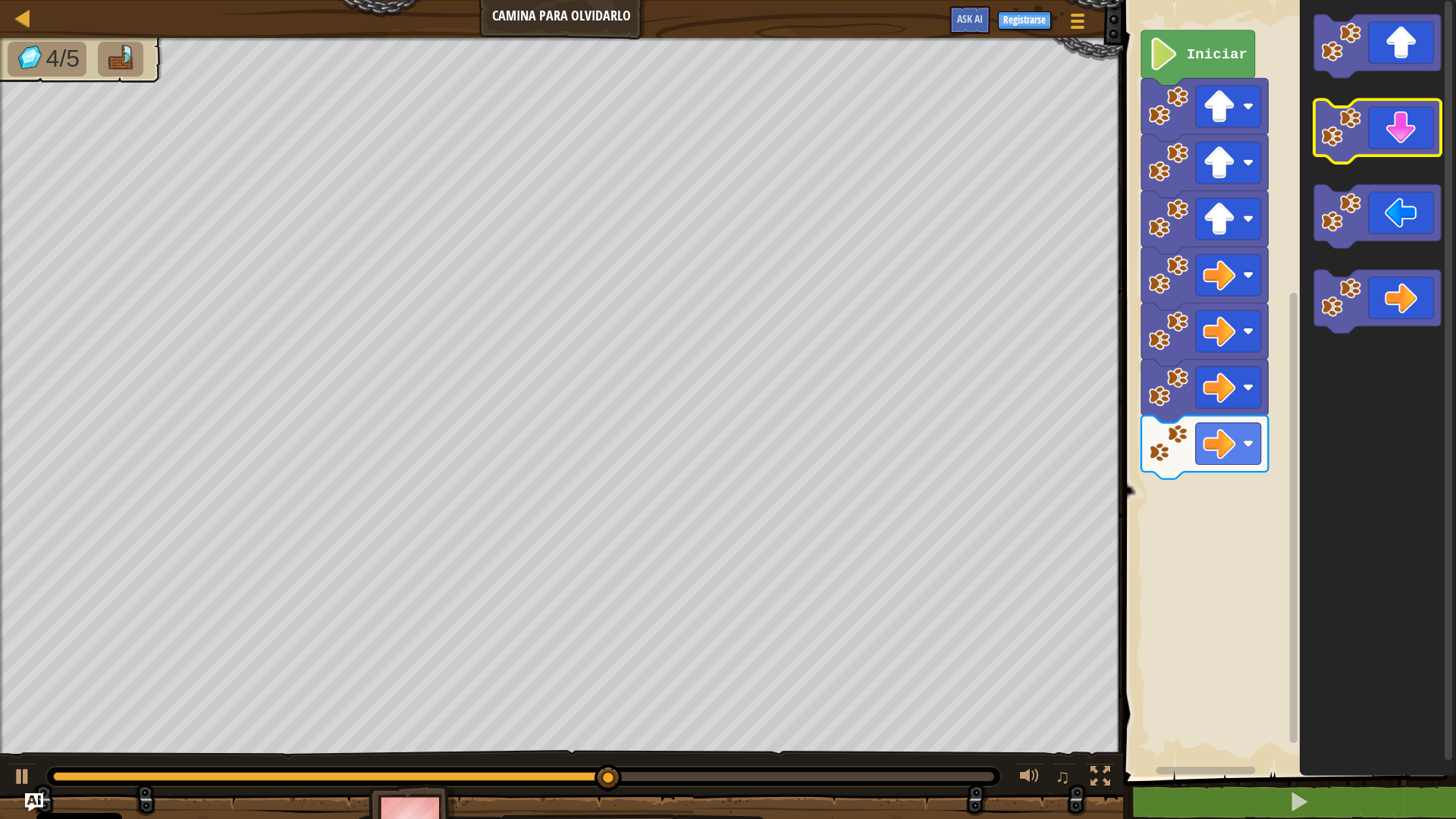
click at [1391, 144] on icon "Espacio de trabajo de Blockly" at bounding box center [1378, 131] width 127 height 64
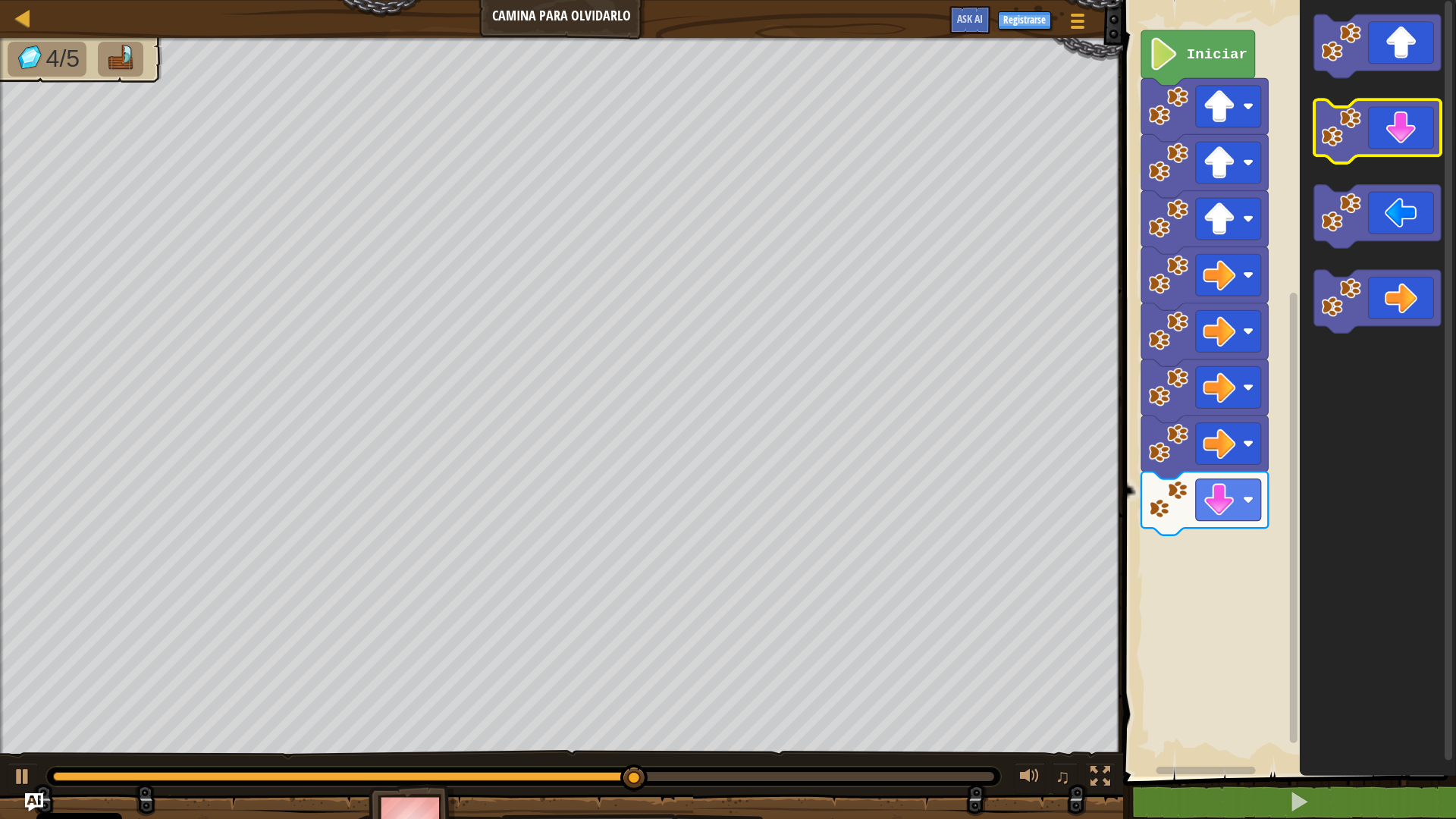
click at [1391, 144] on icon "Espacio de trabajo de Blockly" at bounding box center [1378, 131] width 127 height 64
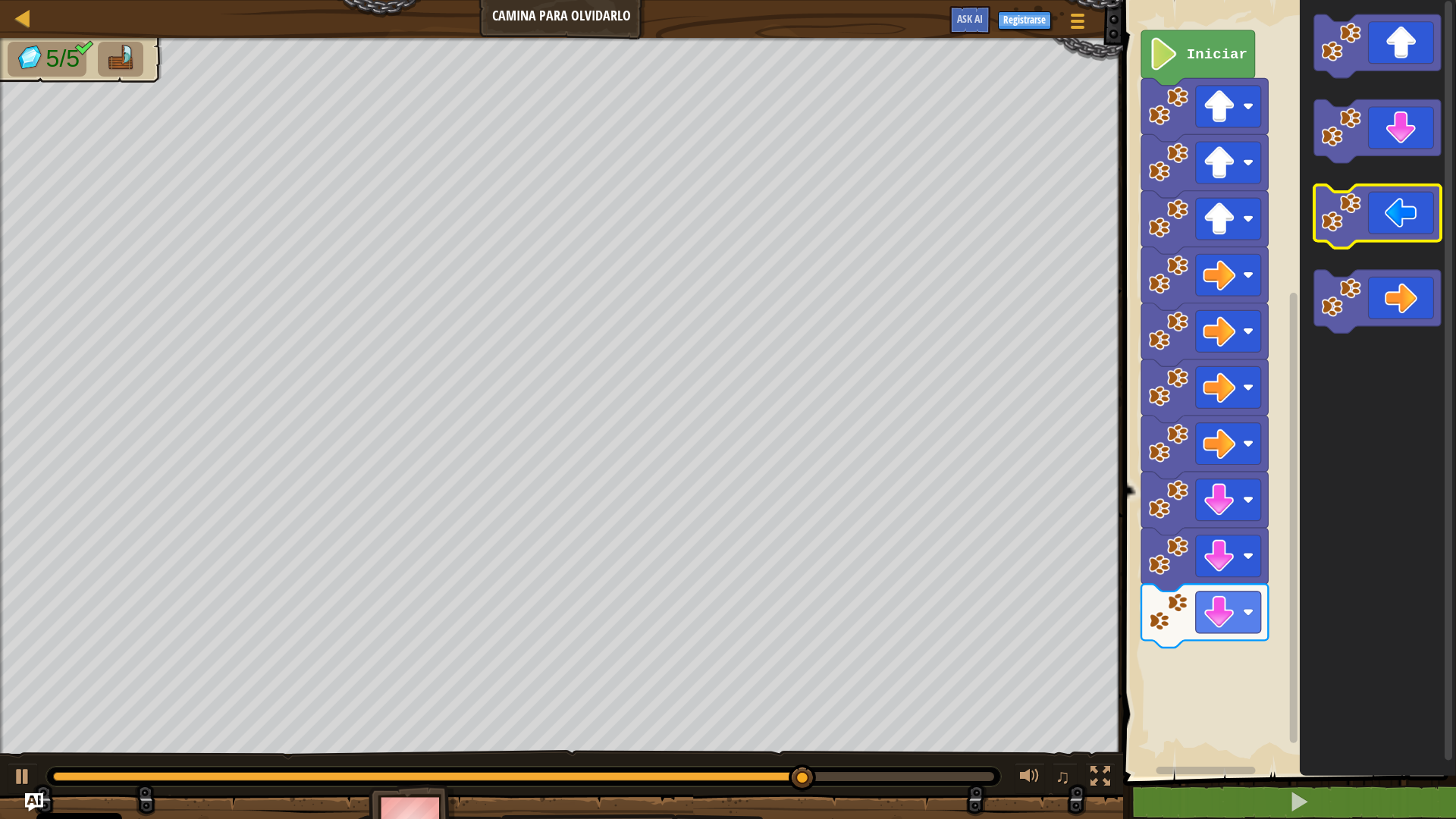
click at [1406, 219] on icon "Espacio de trabajo de Blockly" at bounding box center [1378, 217] width 127 height 64
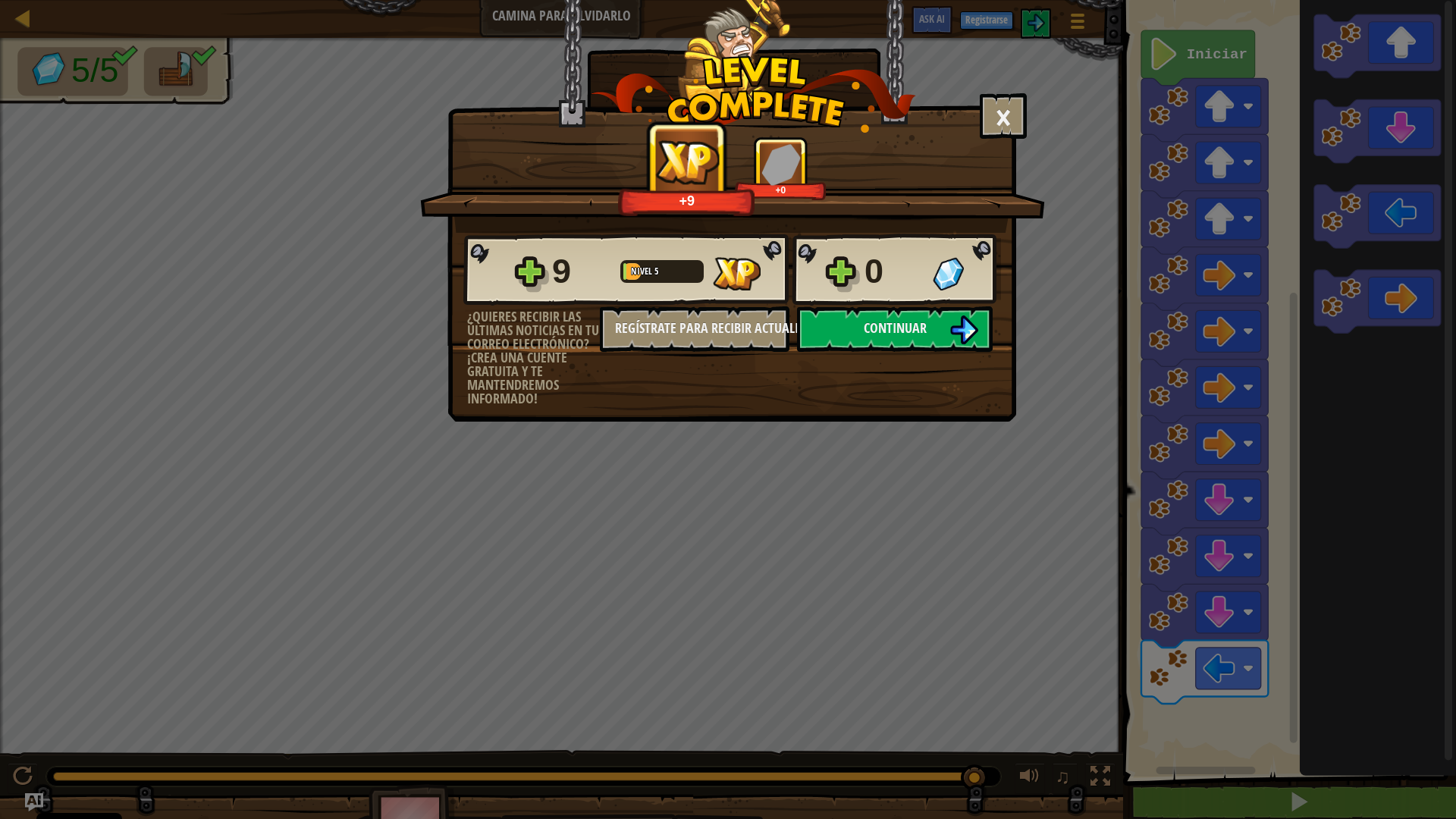
click at [919, 357] on div "9 Nivel 5 0 ¿Quieres recibir las últimas noticias en tu correo electrónico? ¡Cr…" at bounding box center [732, 319] width 567 height 173
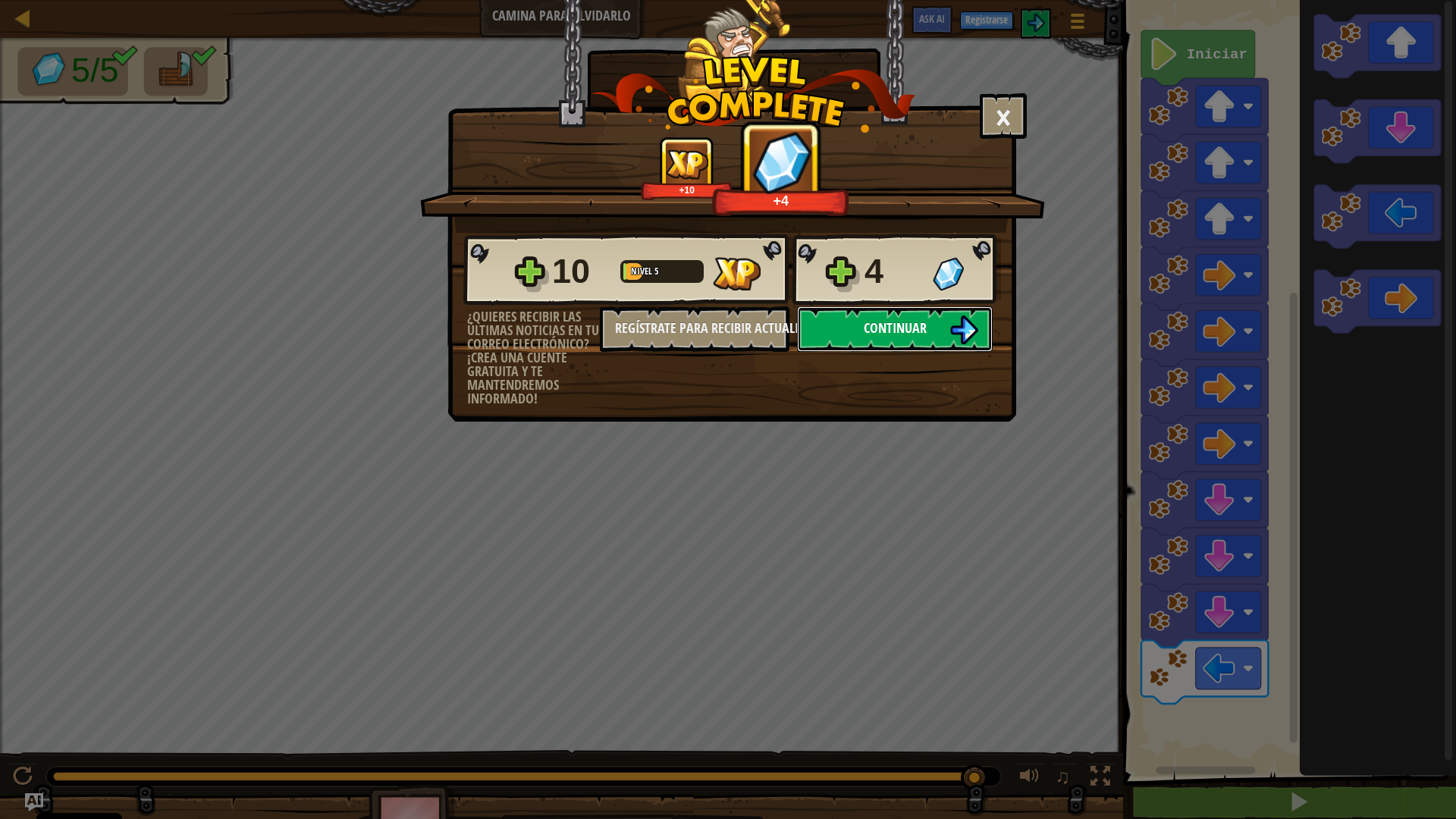
click at [911, 335] on span "Continuar" at bounding box center [896, 327] width 63 height 19
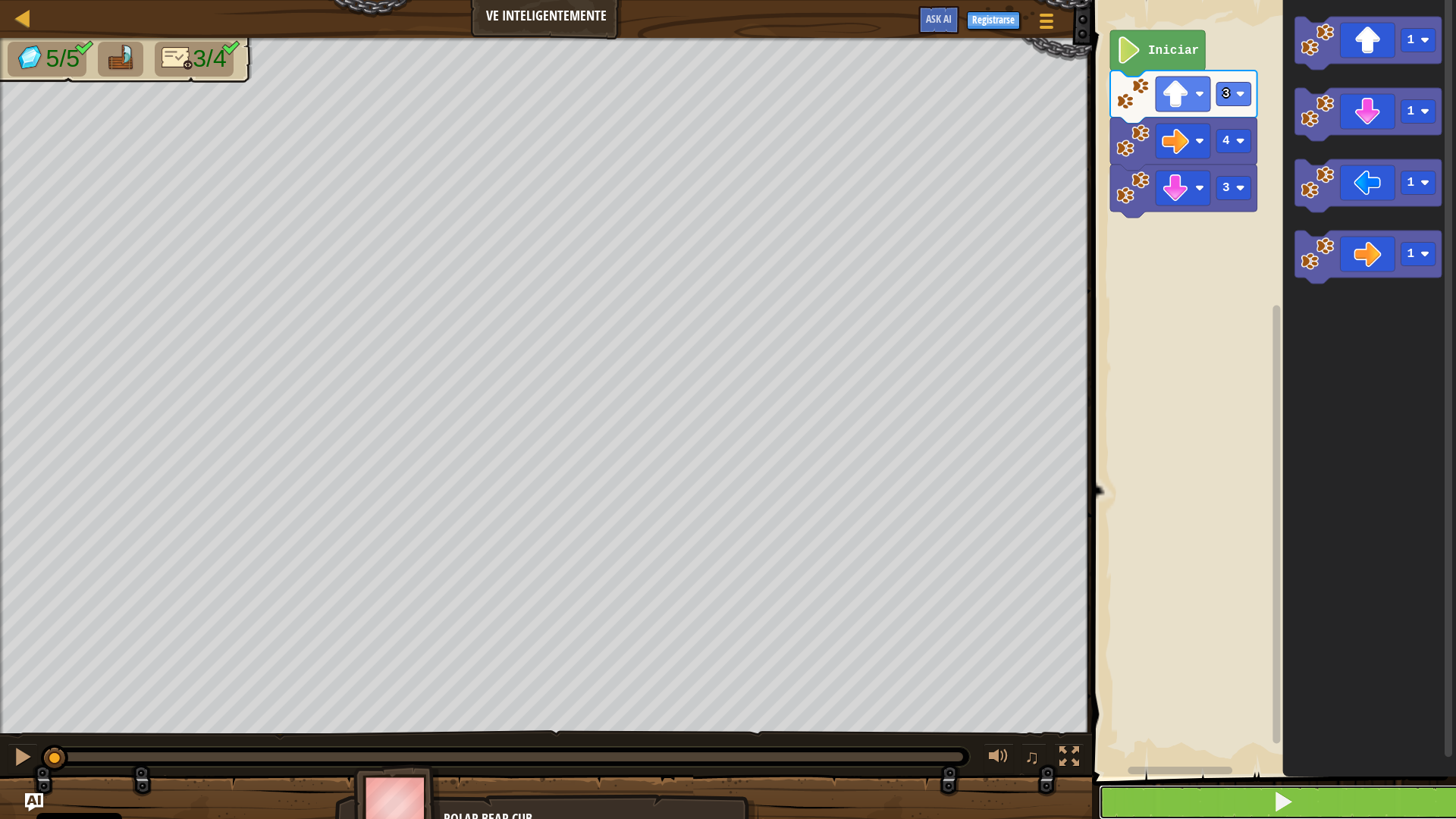
click at [1408, 702] on button at bounding box center [1284, 801] width 369 height 35
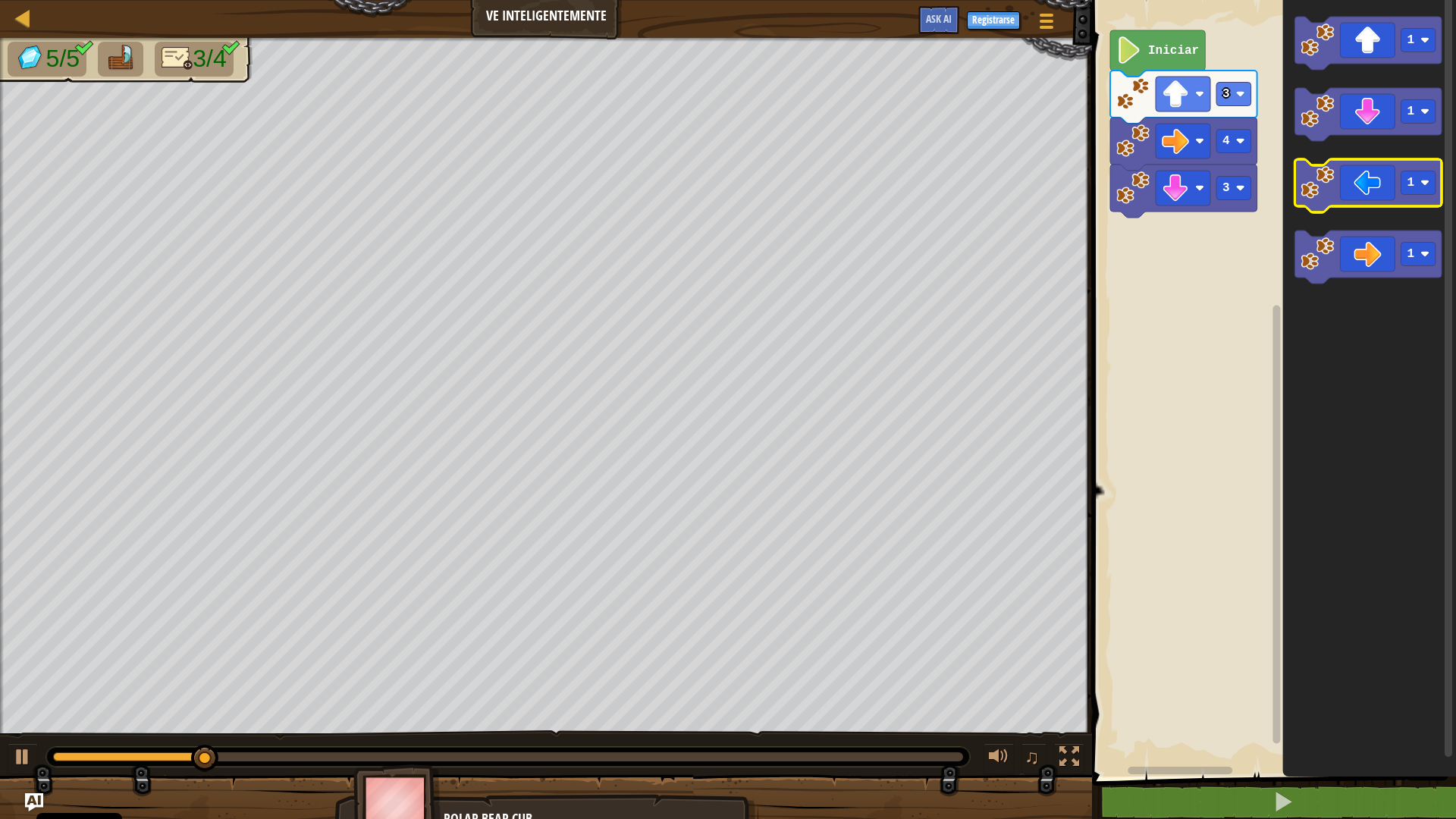
click at [1356, 197] on icon "Espacio de trabajo de Blockly" at bounding box center [1368, 185] width 147 height 53
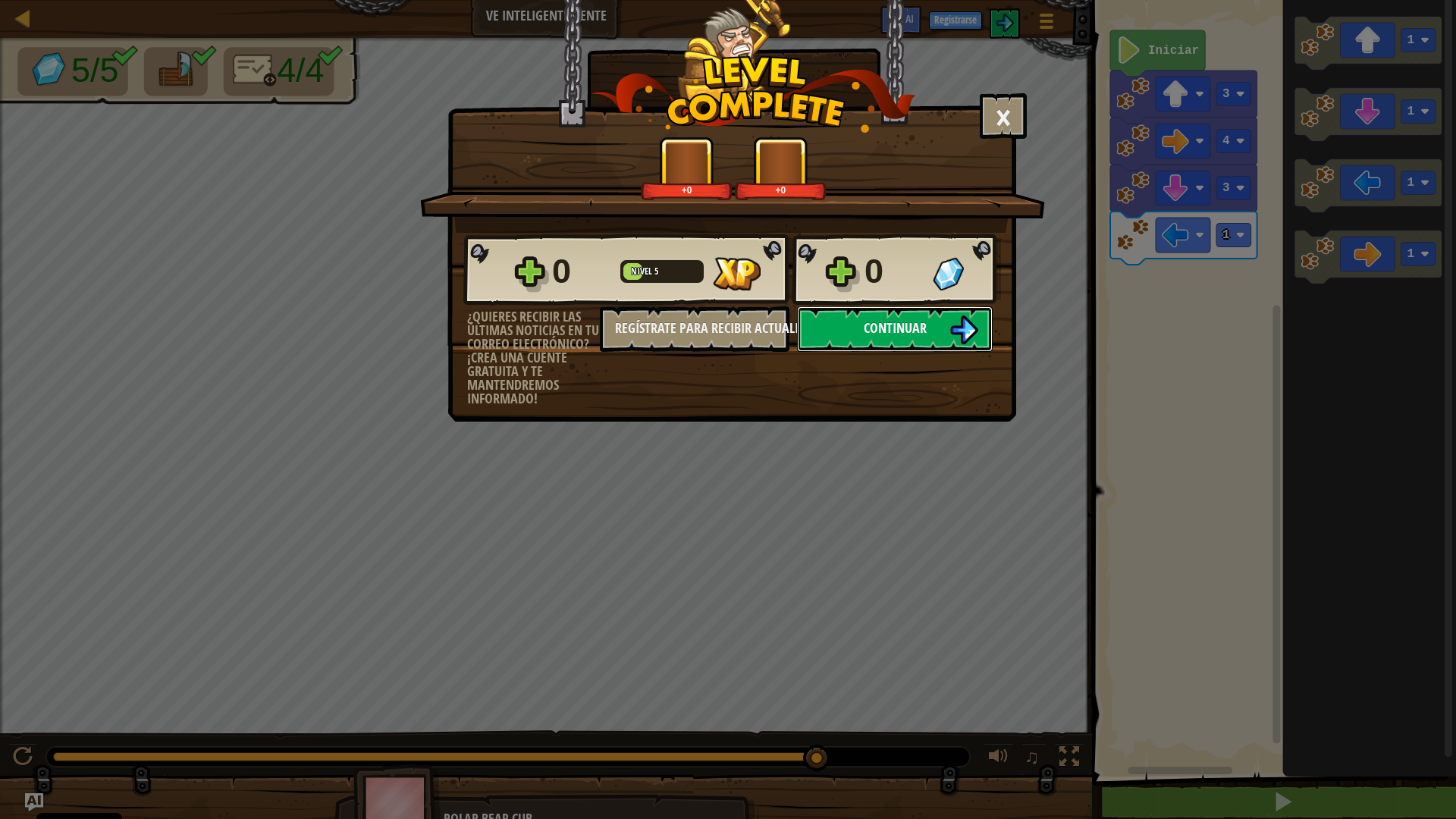
click at [899, 334] on span "Continuar" at bounding box center [896, 327] width 63 height 19
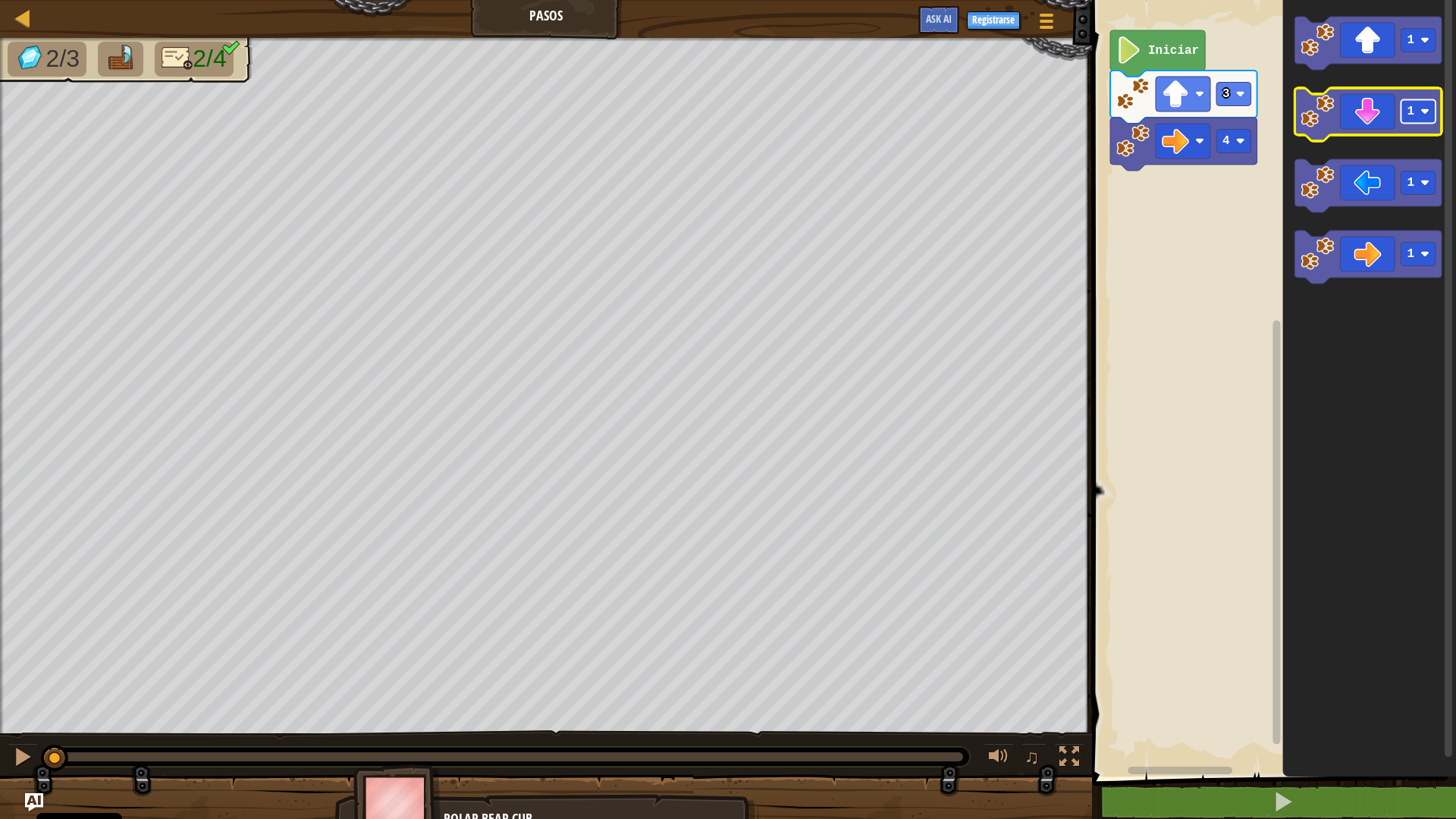
click at [1424, 117] on rect "Espacio de trabajo de Blockly" at bounding box center [1418, 111] width 35 height 24
click at [1383, 134] on icon "Espacio de trabajo de Blockly" at bounding box center [1368, 114] width 147 height 53
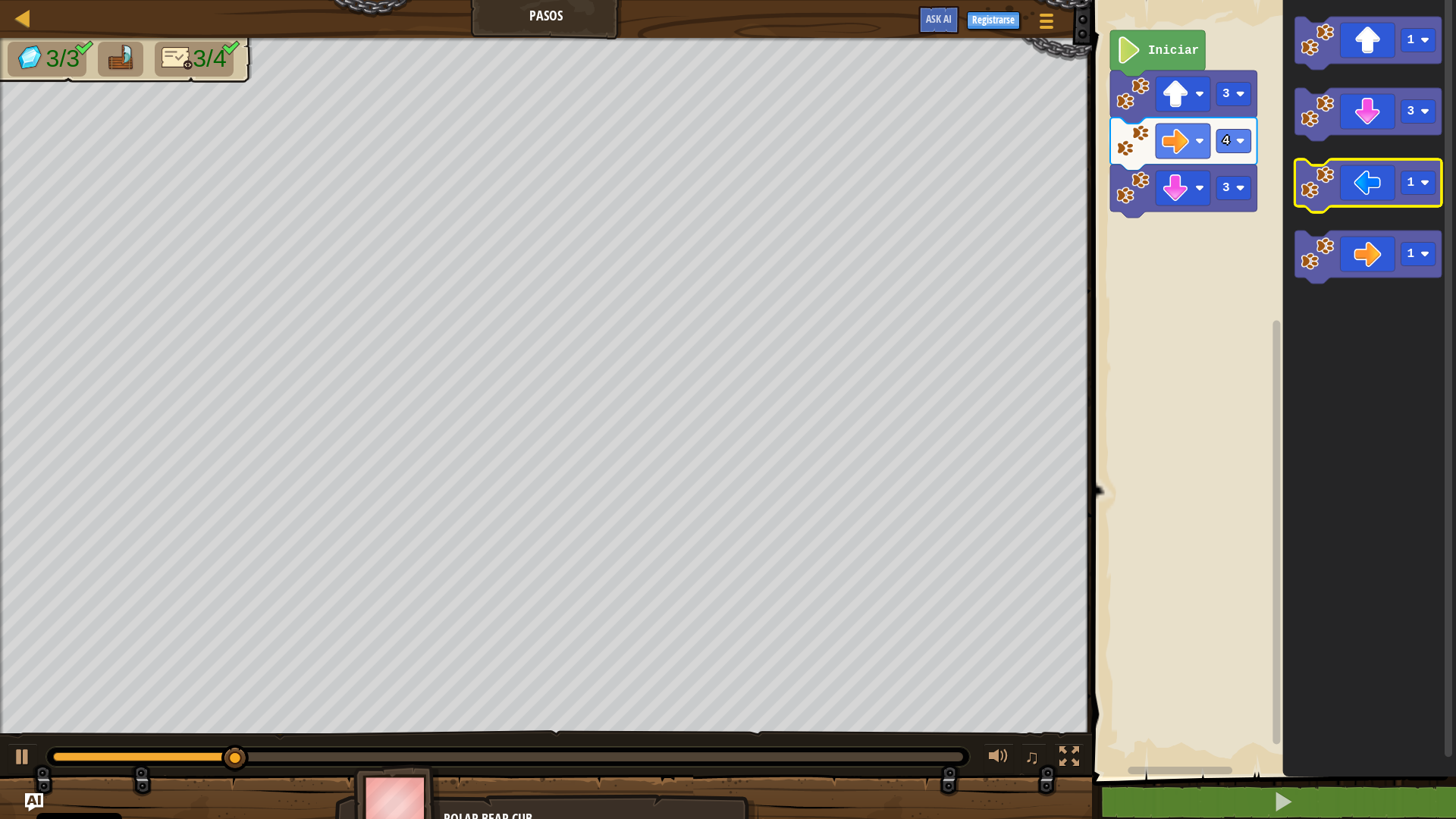
click at [1364, 191] on icon "Espacio de trabajo de Blockly" at bounding box center [1368, 185] width 147 height 53
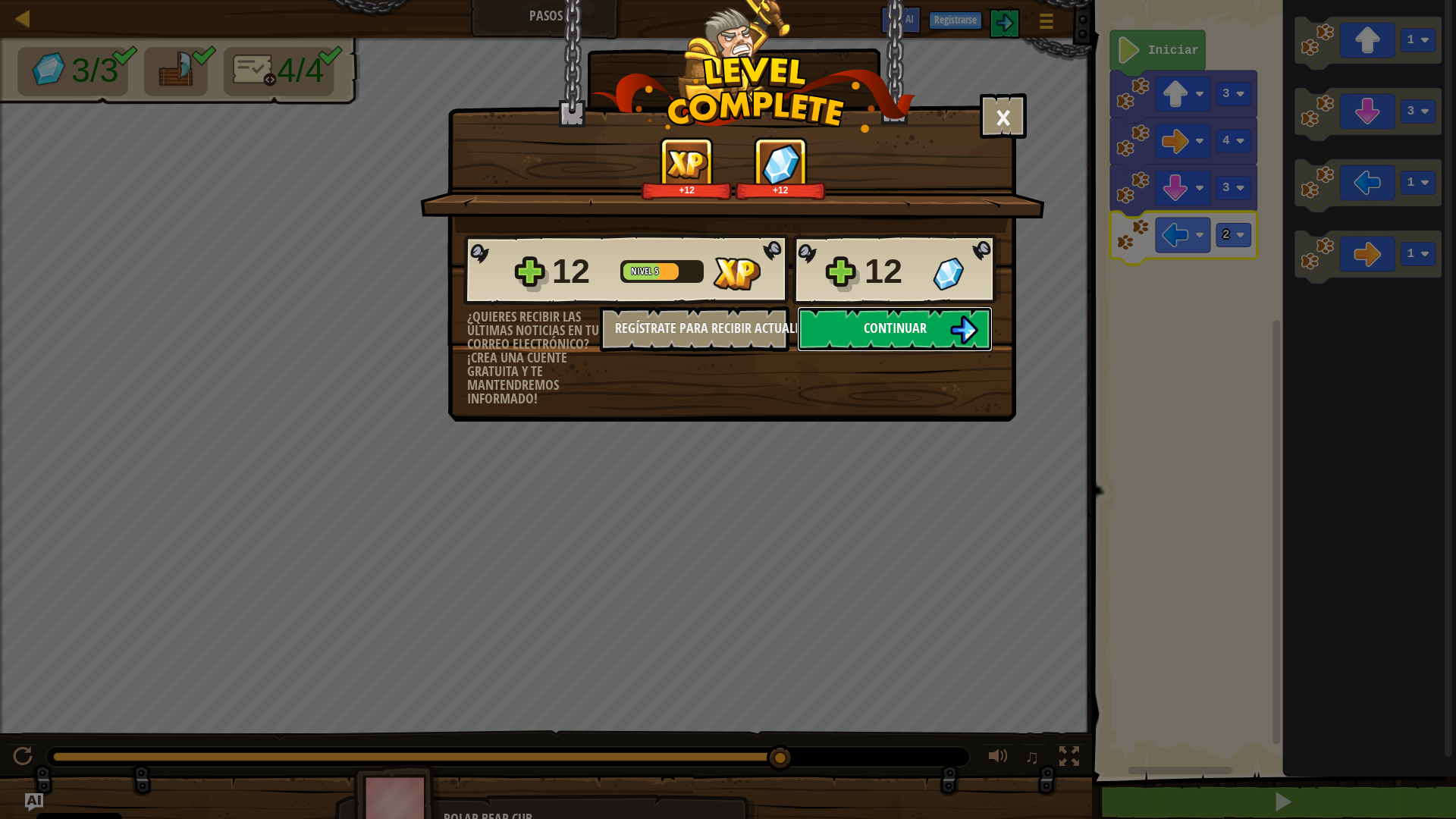
click at [965, 328] on img at bounding box center [963, 329] width 28 height 28
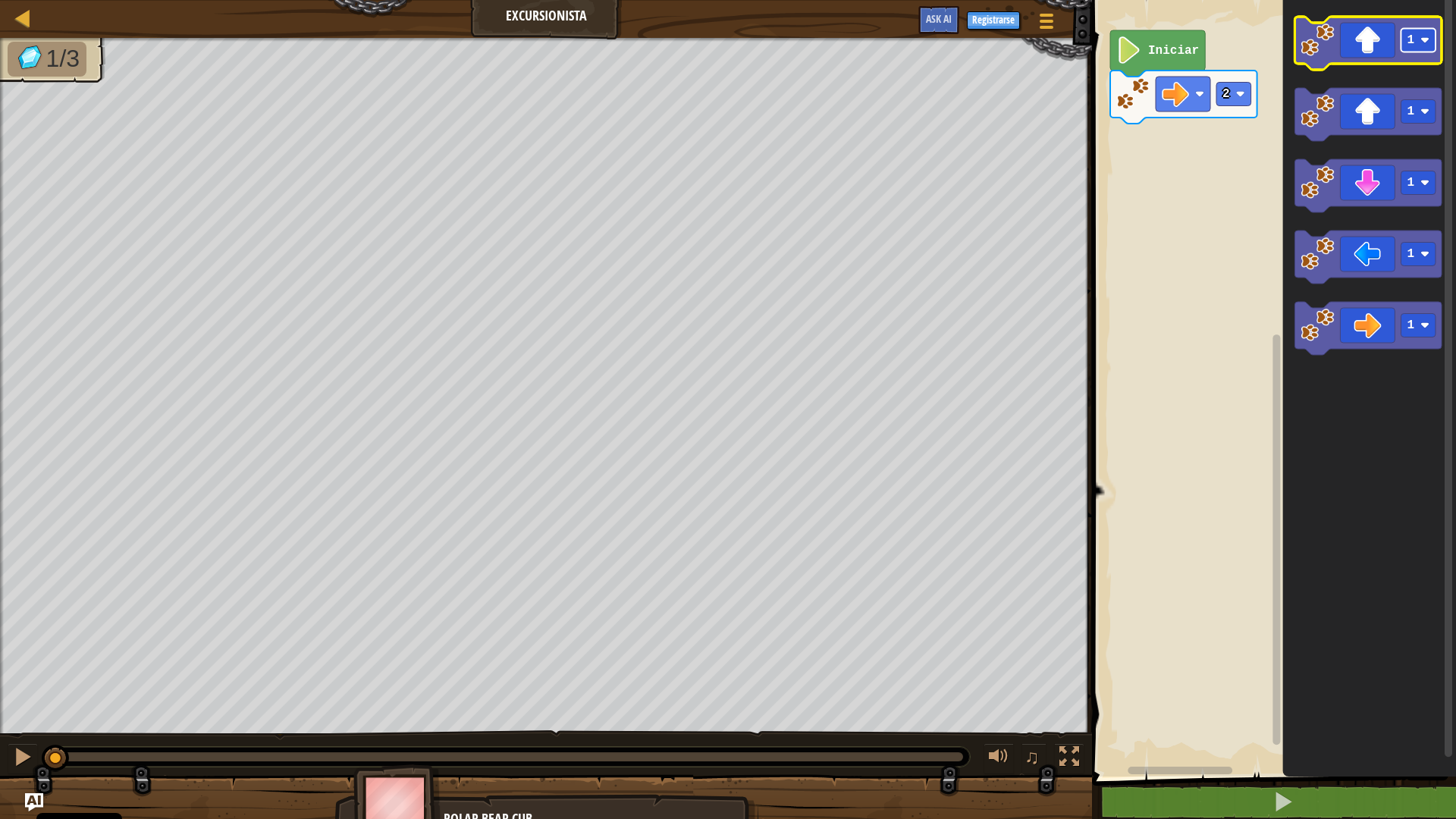
click at [1419, 38] on g "1" at bounding box center [1418, 40] width 35 height 24
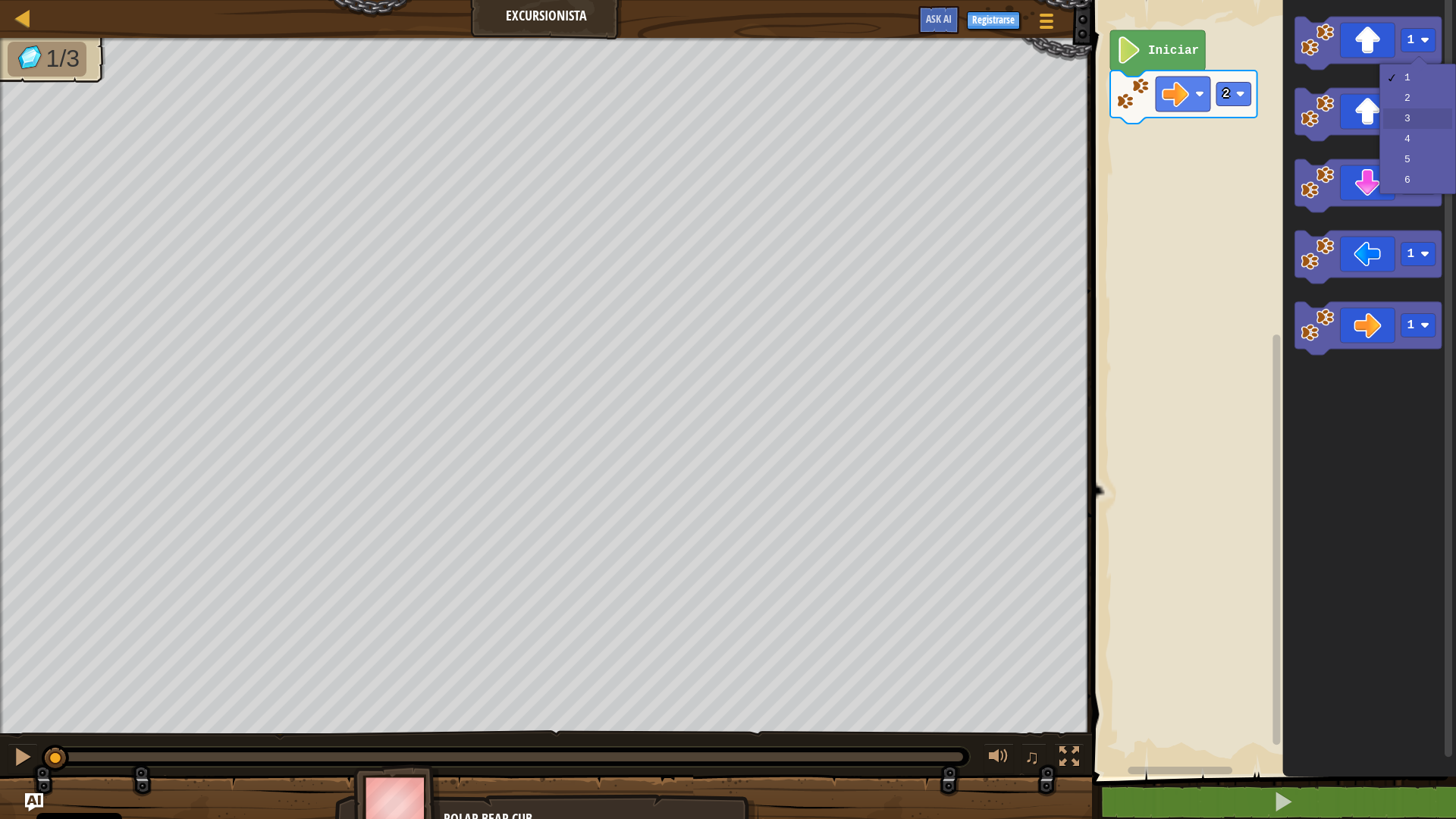
drag, startPoint x: 1415, startPoint y: 124, endPoint x: 1414, endPoint y: 116, distance: 8.1
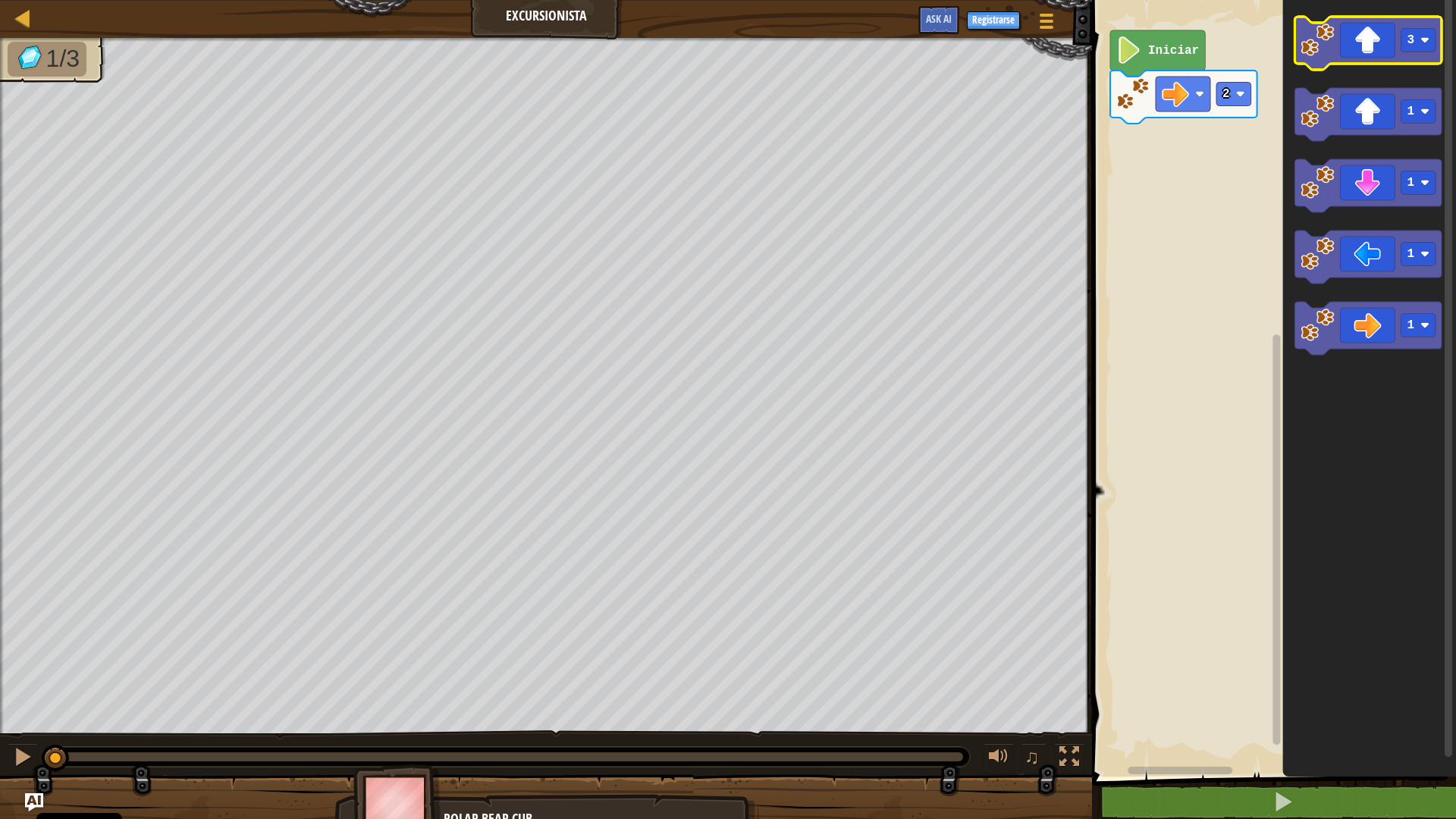
click at [1351, 48] on icon "Espacio de trabajo de Blockly" at bounding box center [1368, 43] width 147 height 53
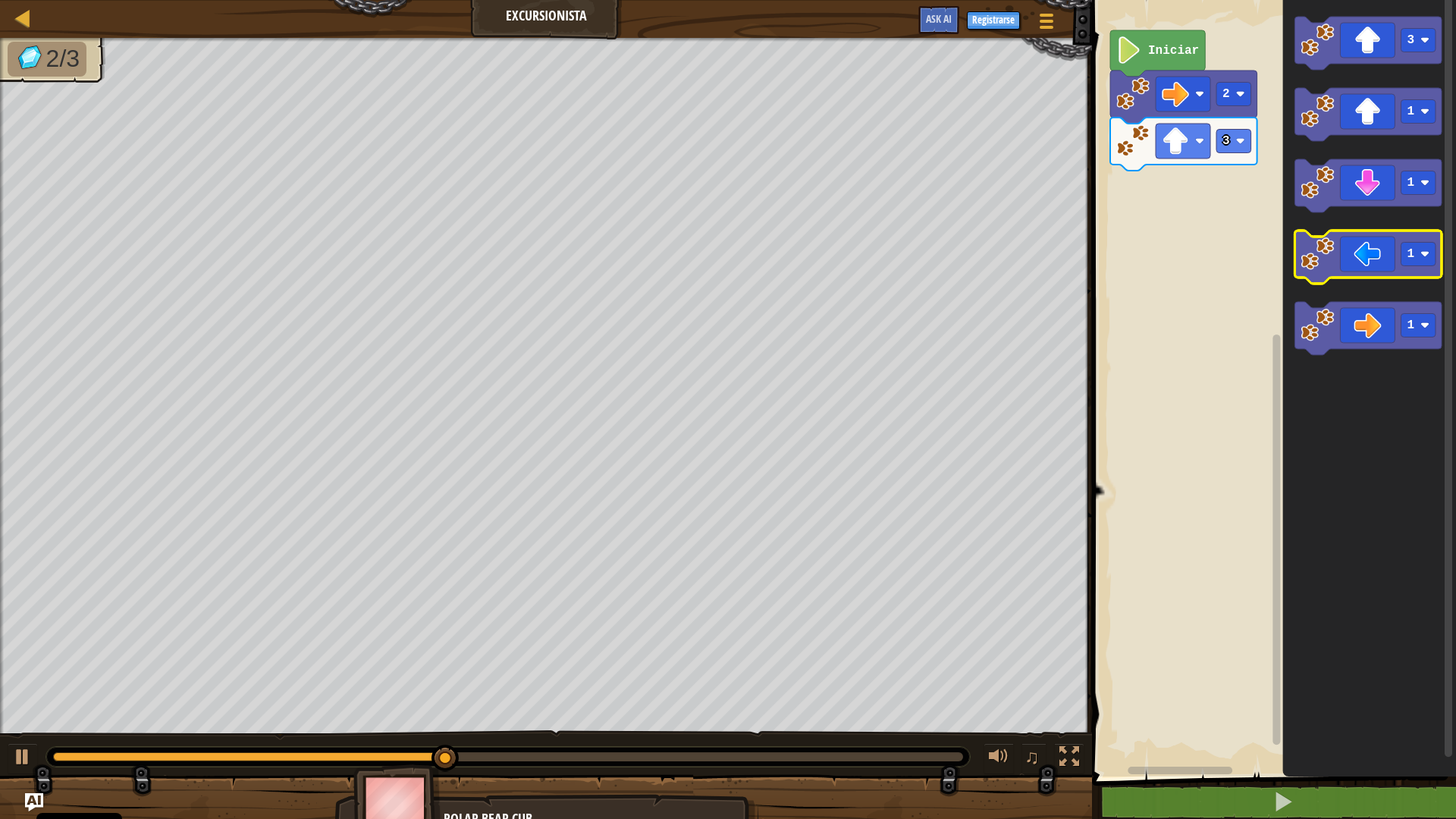
click at [1363, 252] on icon "Espacio de trabajo de Blockly" at bounding box center [1368, 257] width 147 height 53
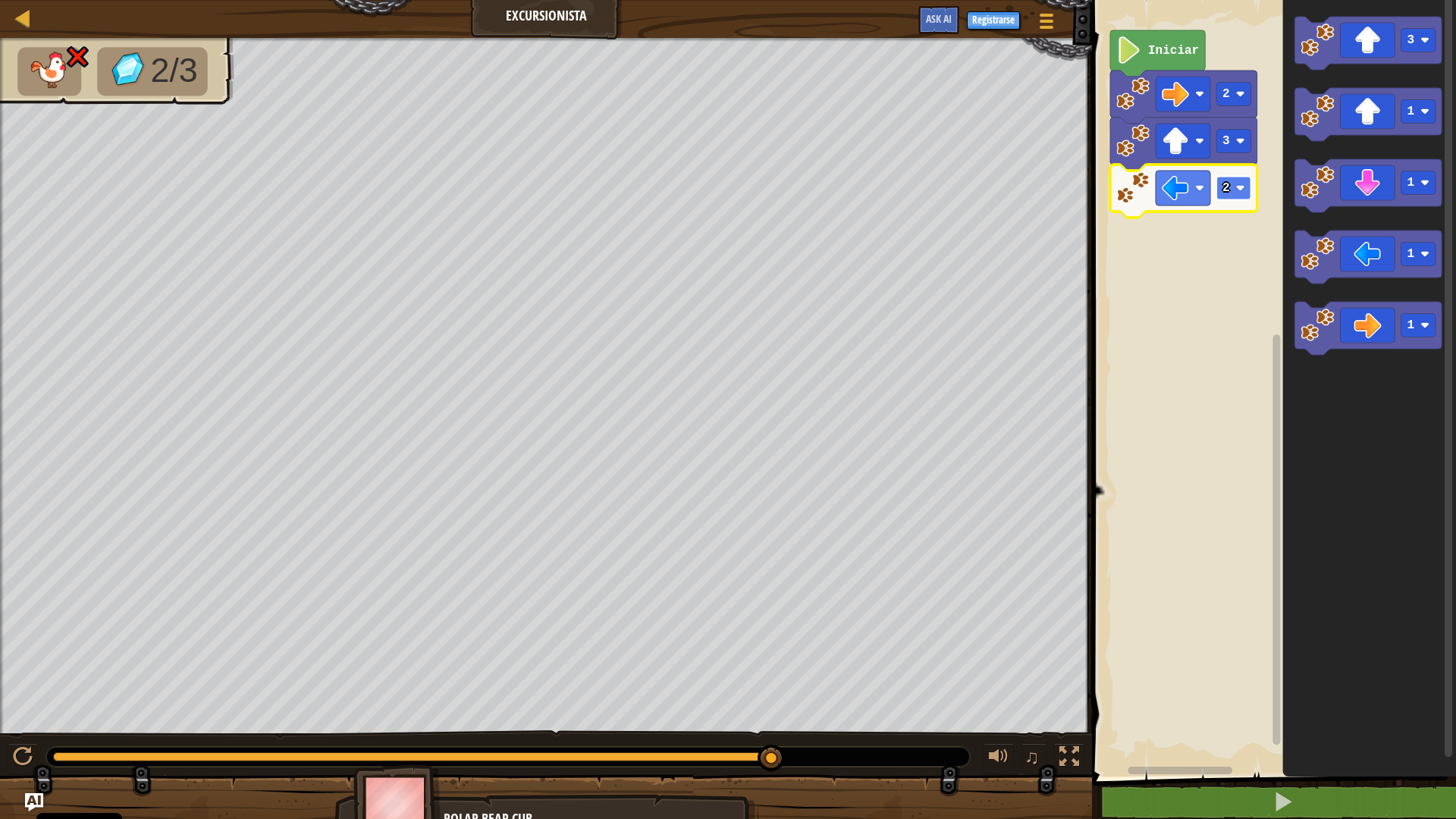
click at [1235, 197] on rect "Espacio de trabajo de Blockly" at bounding box center [1234, 188] width 35 height 24
click at [1140, 142] on image "Espacio de trabajo de Blockly" at bounding box center [1132, 141] width 33 height 33
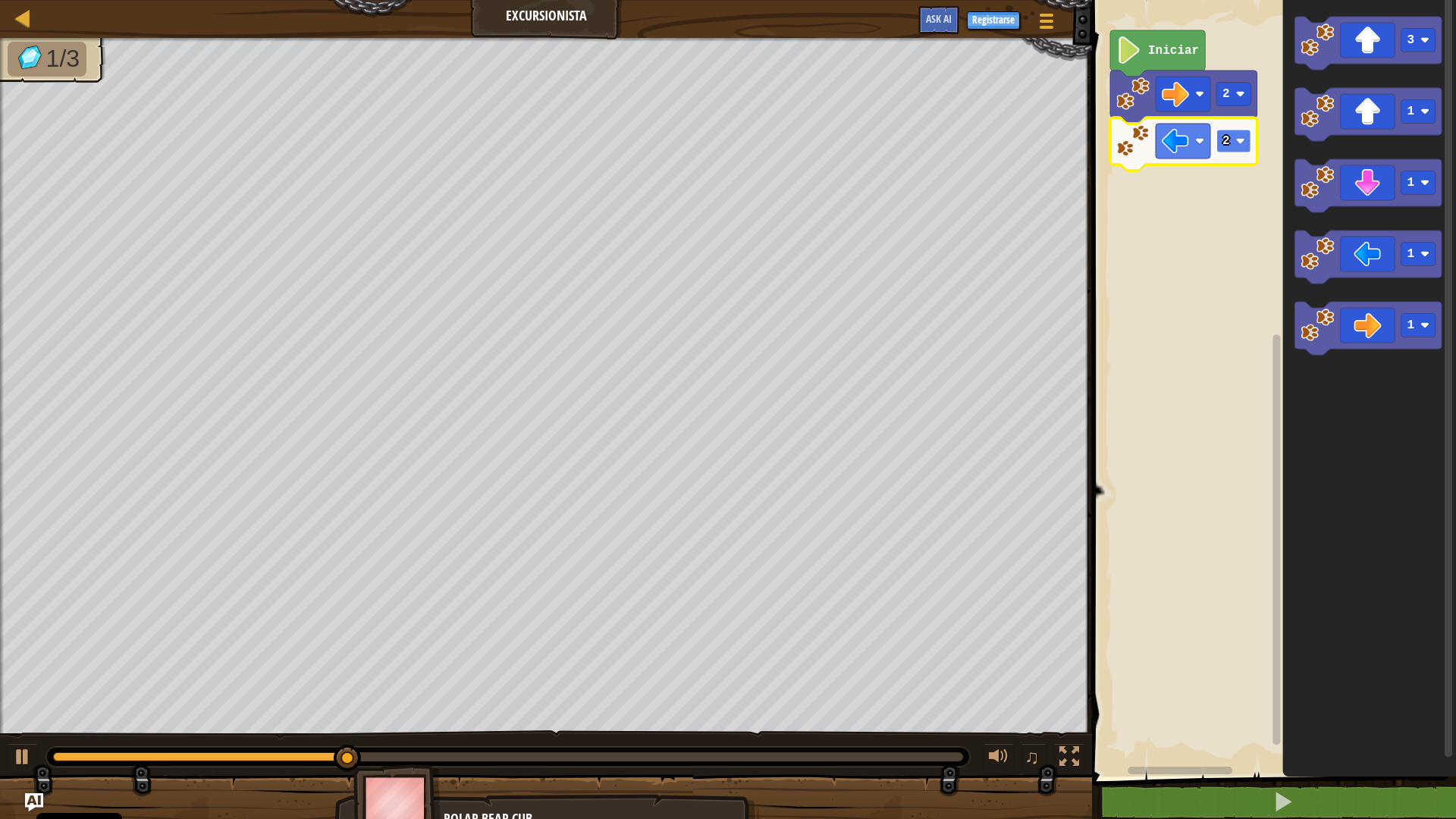
click at [1228, 149] on rect "Espacio de trabajo de Blockly" at bounding box center [1234, 141] width 35 height 24
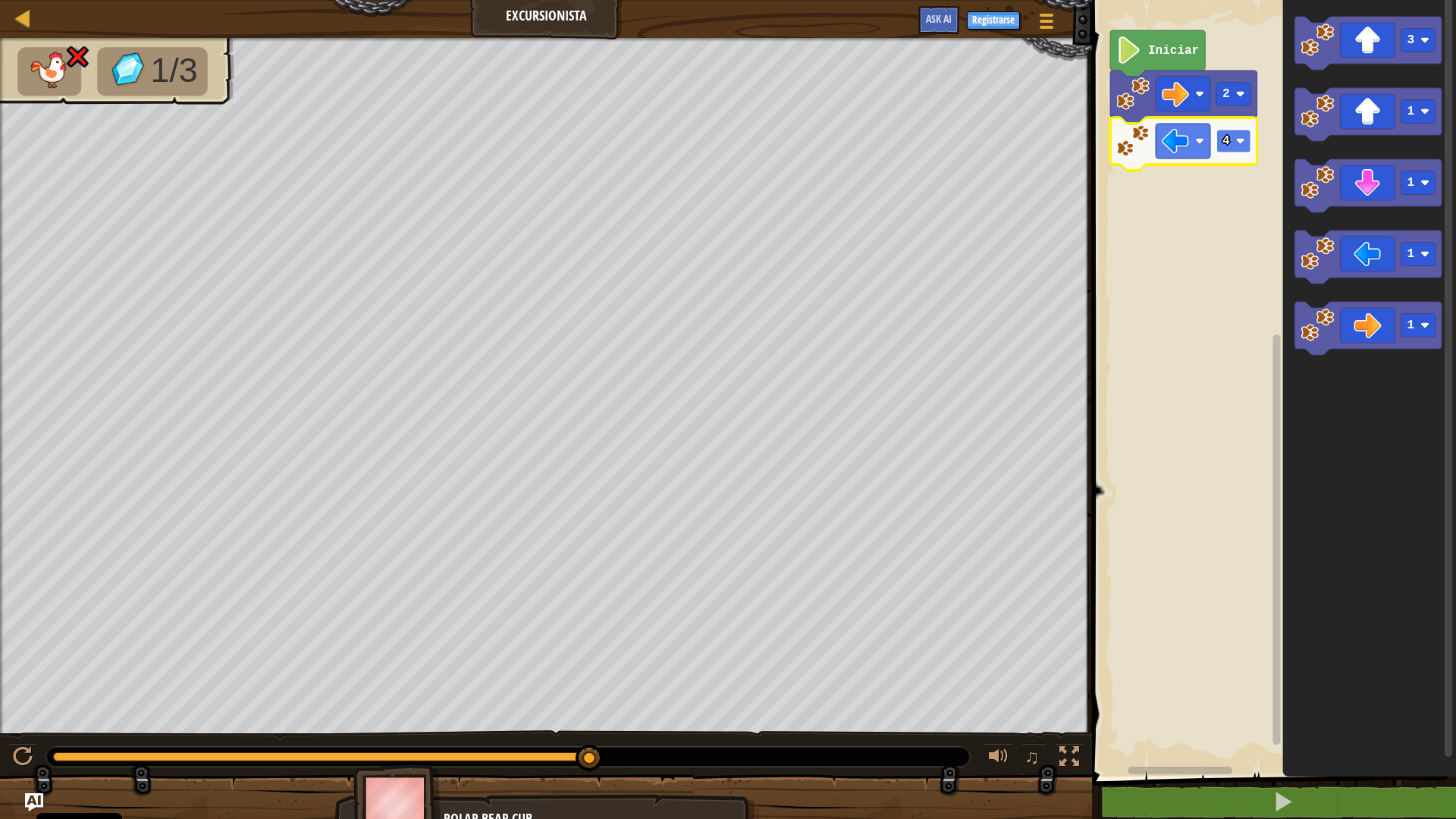
click at [1225, 141] on text "4" at bounding box center [1227, 141] width 8 height 14
click at [1242, 138] on image "Espacio de trabajo de Blockly" at bounding box center [1241, 141] width 9 height 9
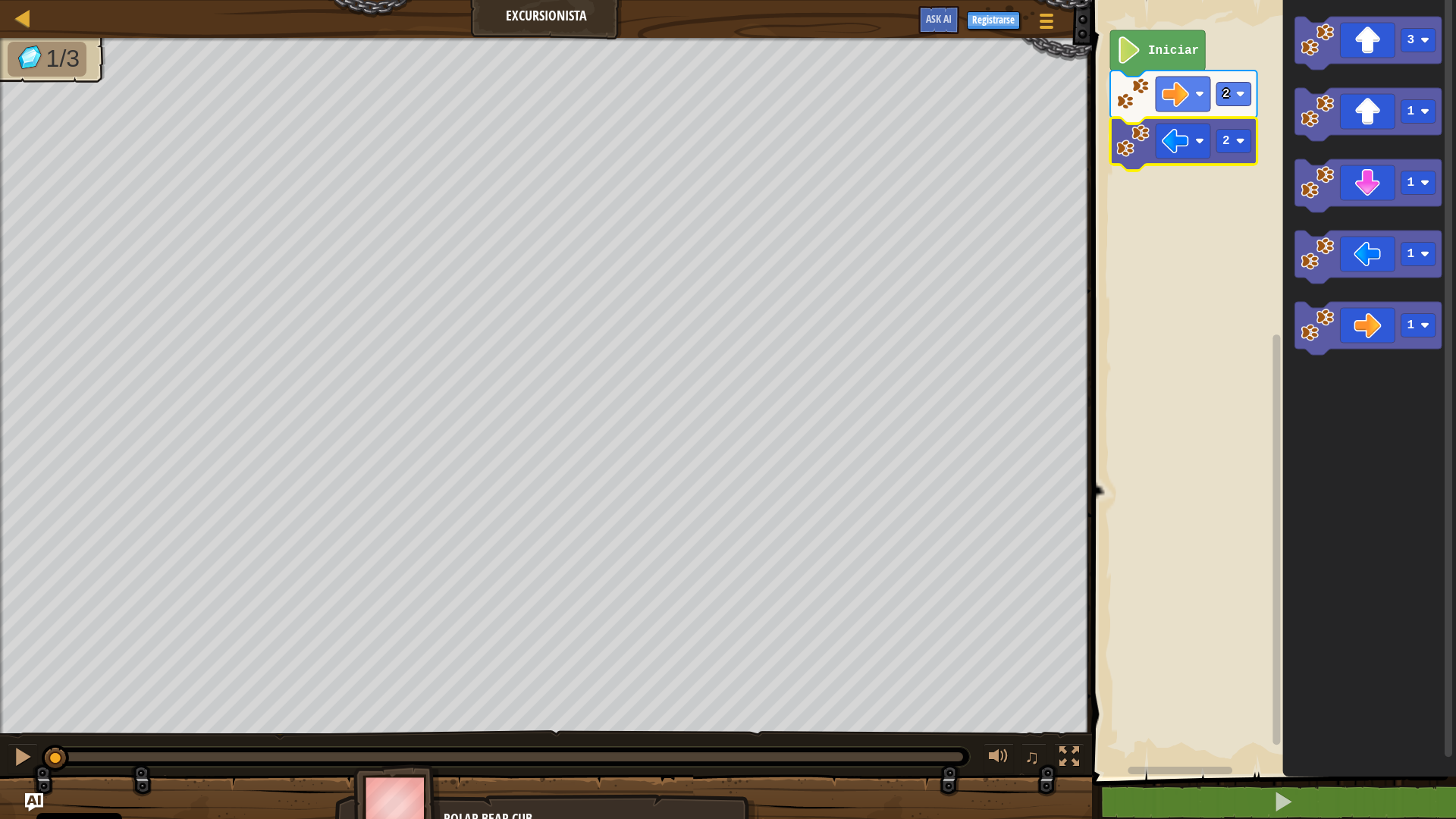
drag, startPoint x: 693, startPoint y: 758, endPoint x: 0, endPoint y: 779, distance: 693.3
click at [0, 702] on div "1/3 ♫ Polar Bear Cub" at bounding box center [728, 436] width 1456 height 798
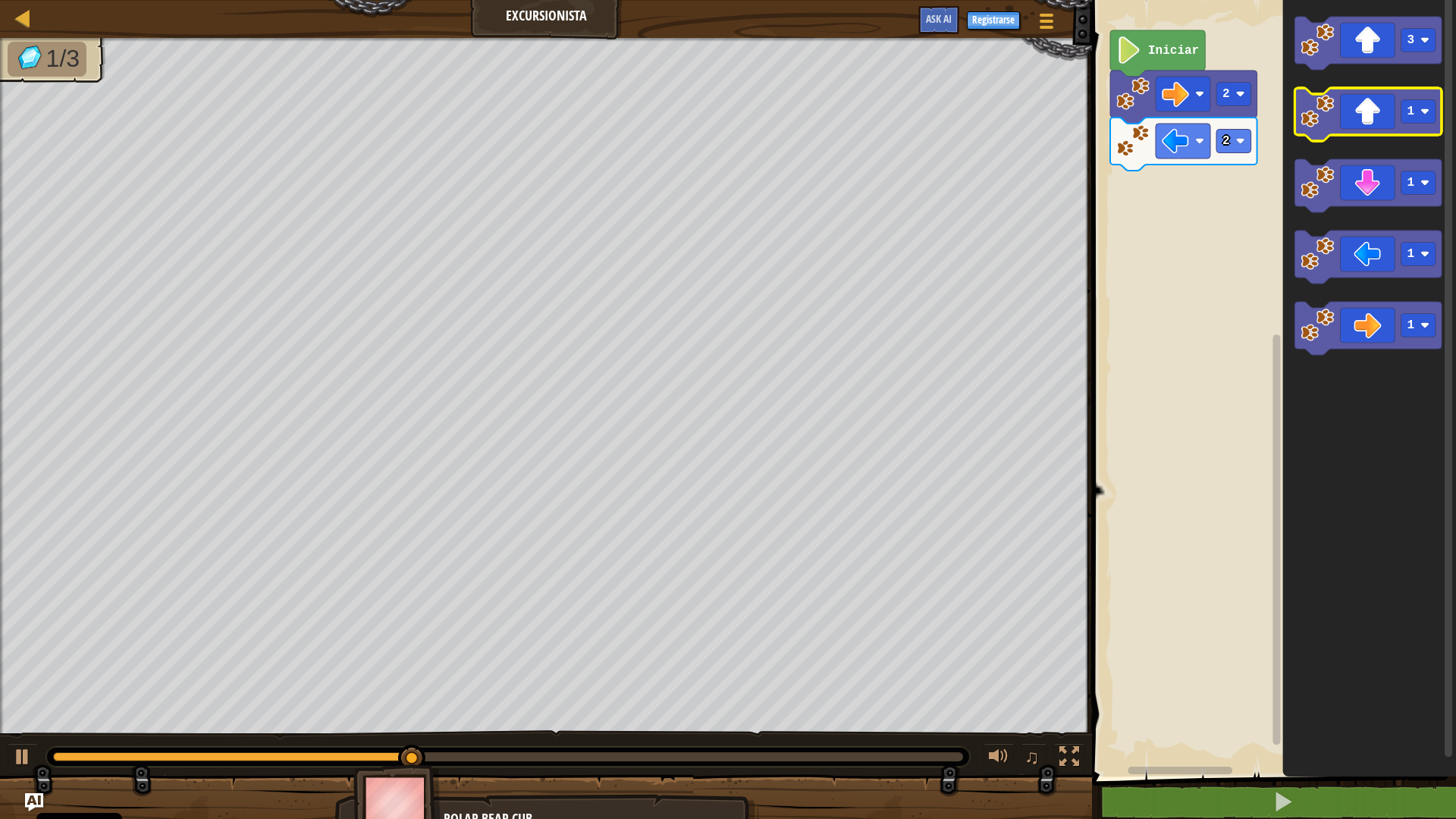
click at [1383, 124] on icon "Espacio de trabajo de Blockly" at bounding box center [1368, 114] width 147 height 53
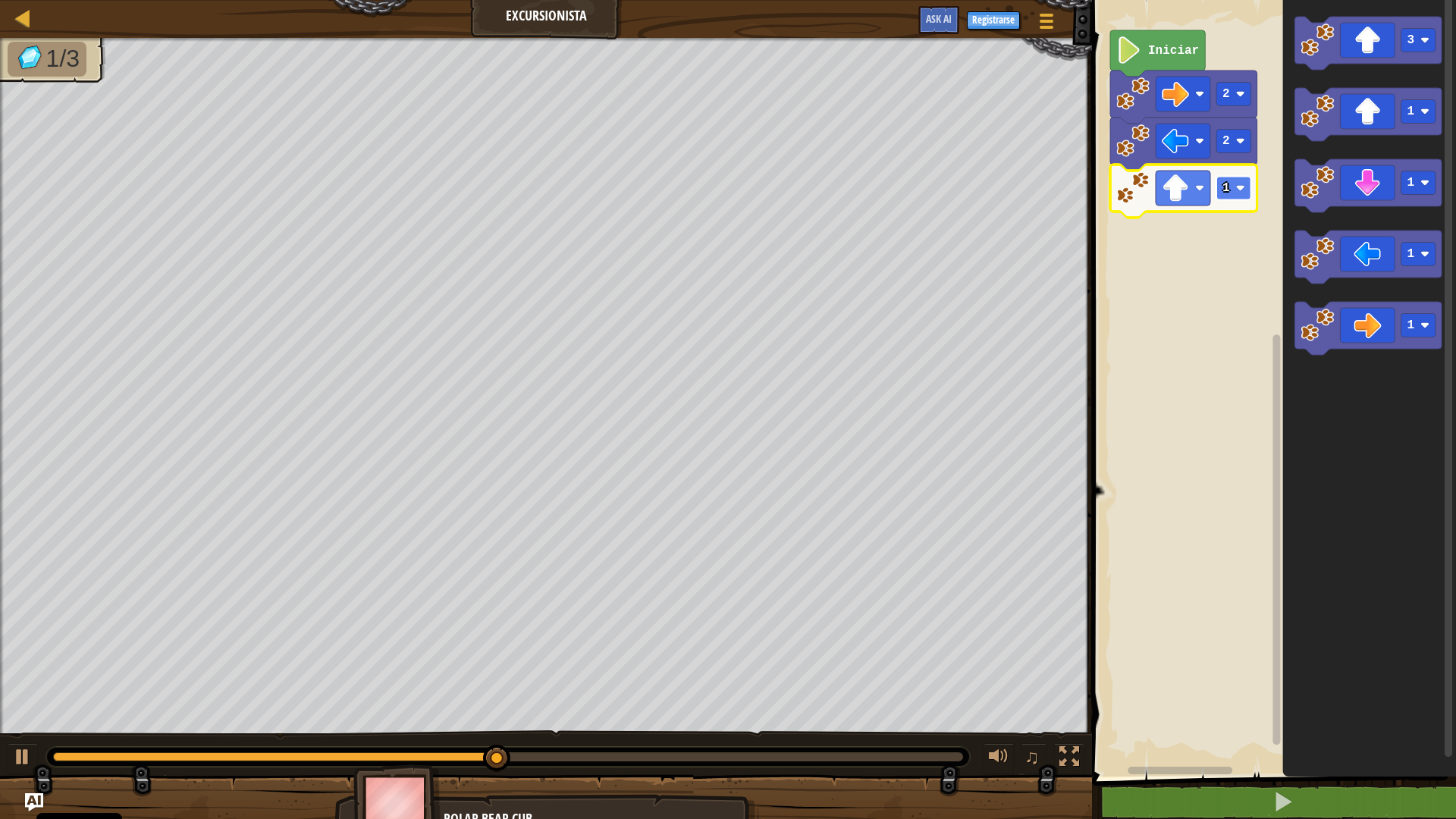
click at [1247, 190] on rect "Espacio de trabajo de Blockly" at bounding box center [1234, 188] width 35 height 24
click at [1375, 194] on icon "Espacio de trabajo de Blockly" at bounding box center [1368, 185] width 147 height 53
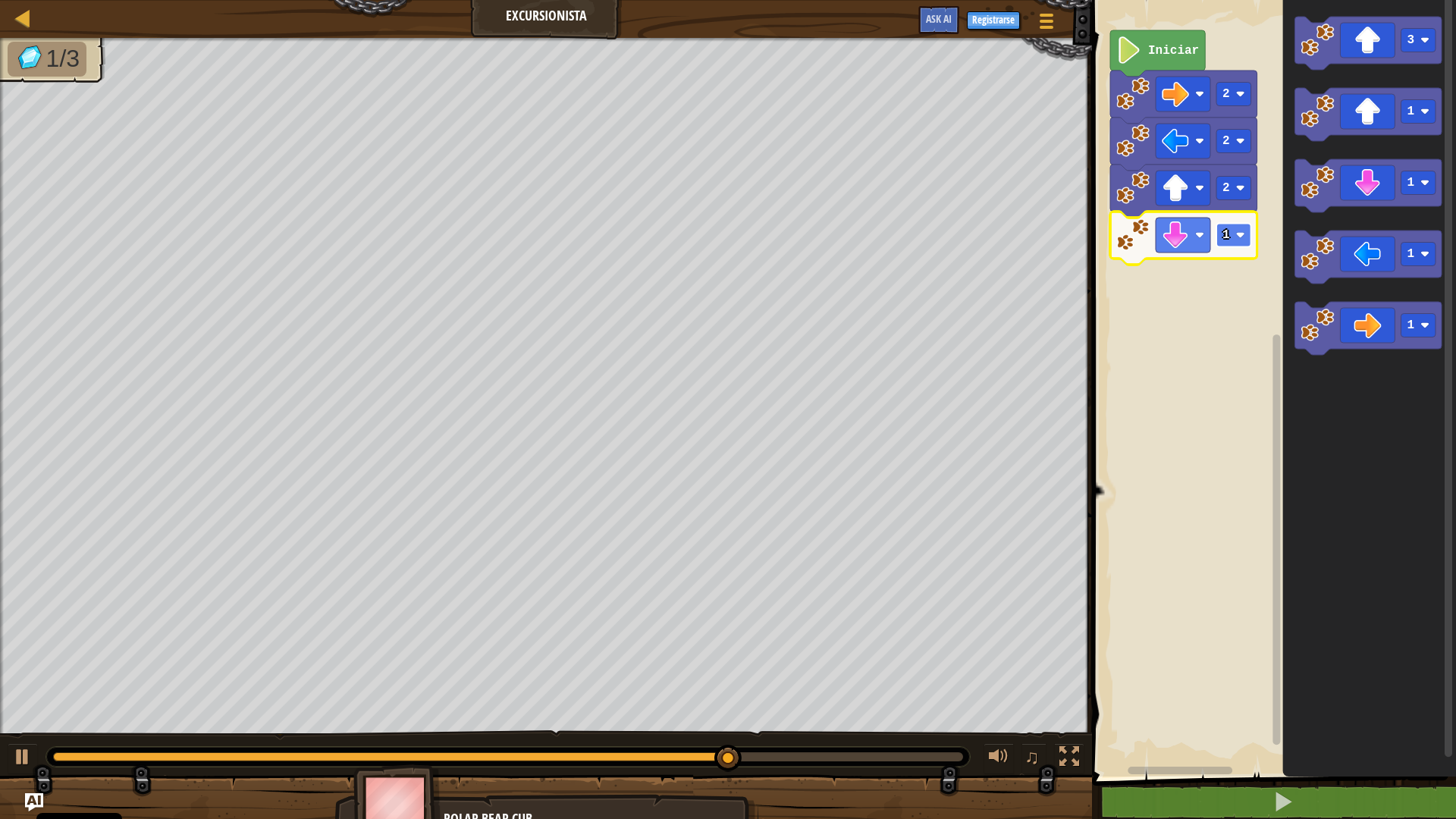
click at [1247, 231] on rect "Espacio de trabajo de Blockly" at bounding box center [1234, 235] width 35 height 24
click at [1232, 243] on rect "Espacio de trabajo de Blockly" at bounding box center [1234, 235] width 35 height 24
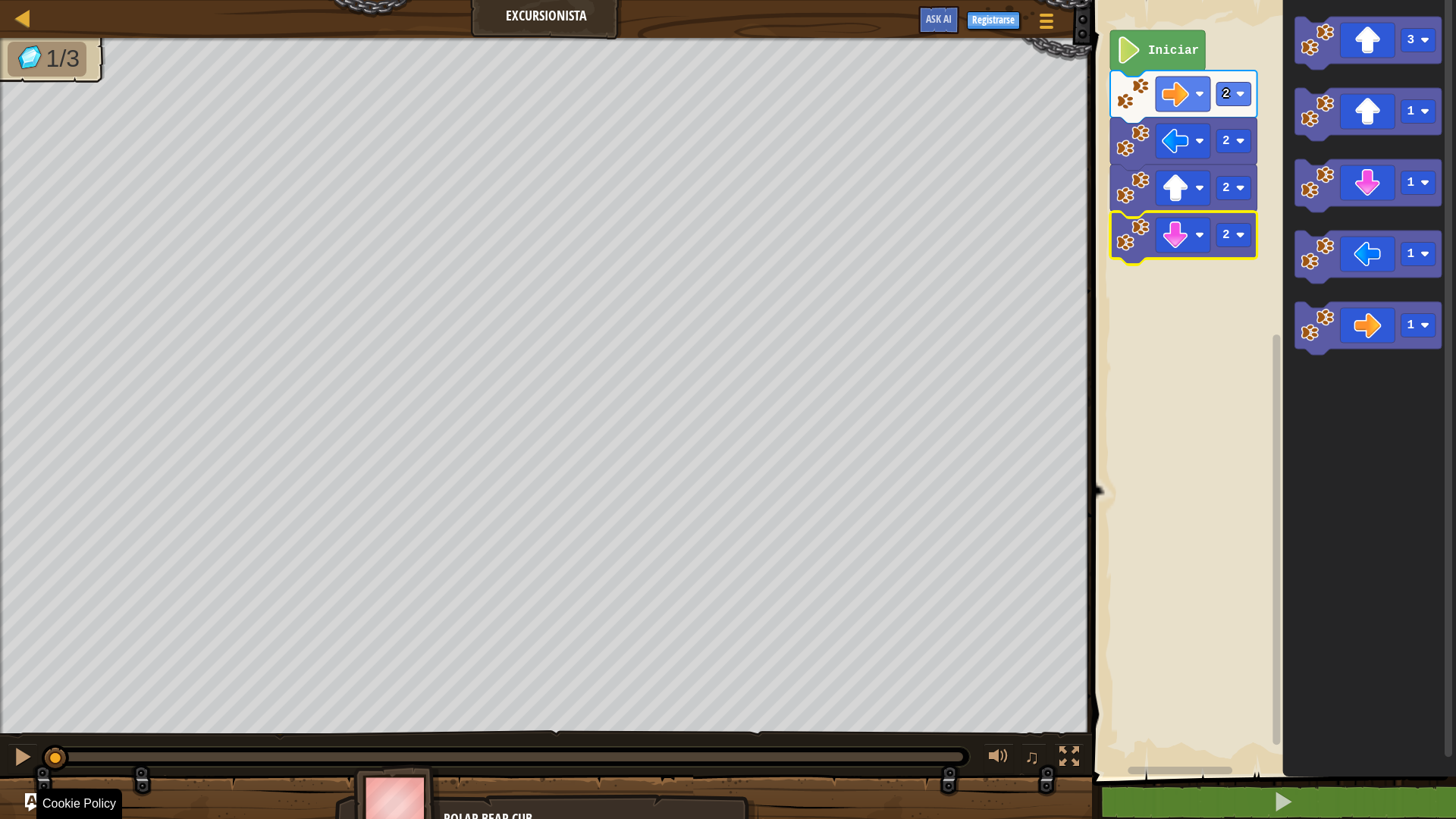
drag, startPoint x: 964, startPoint y: 763, endPoint x: 84, endPoint y: 817, distance: 881.7
click at [1, 702] on div "1/3 ♫ Polar Bear Cub" at bounding box center [728, 436] width 1456 height 798
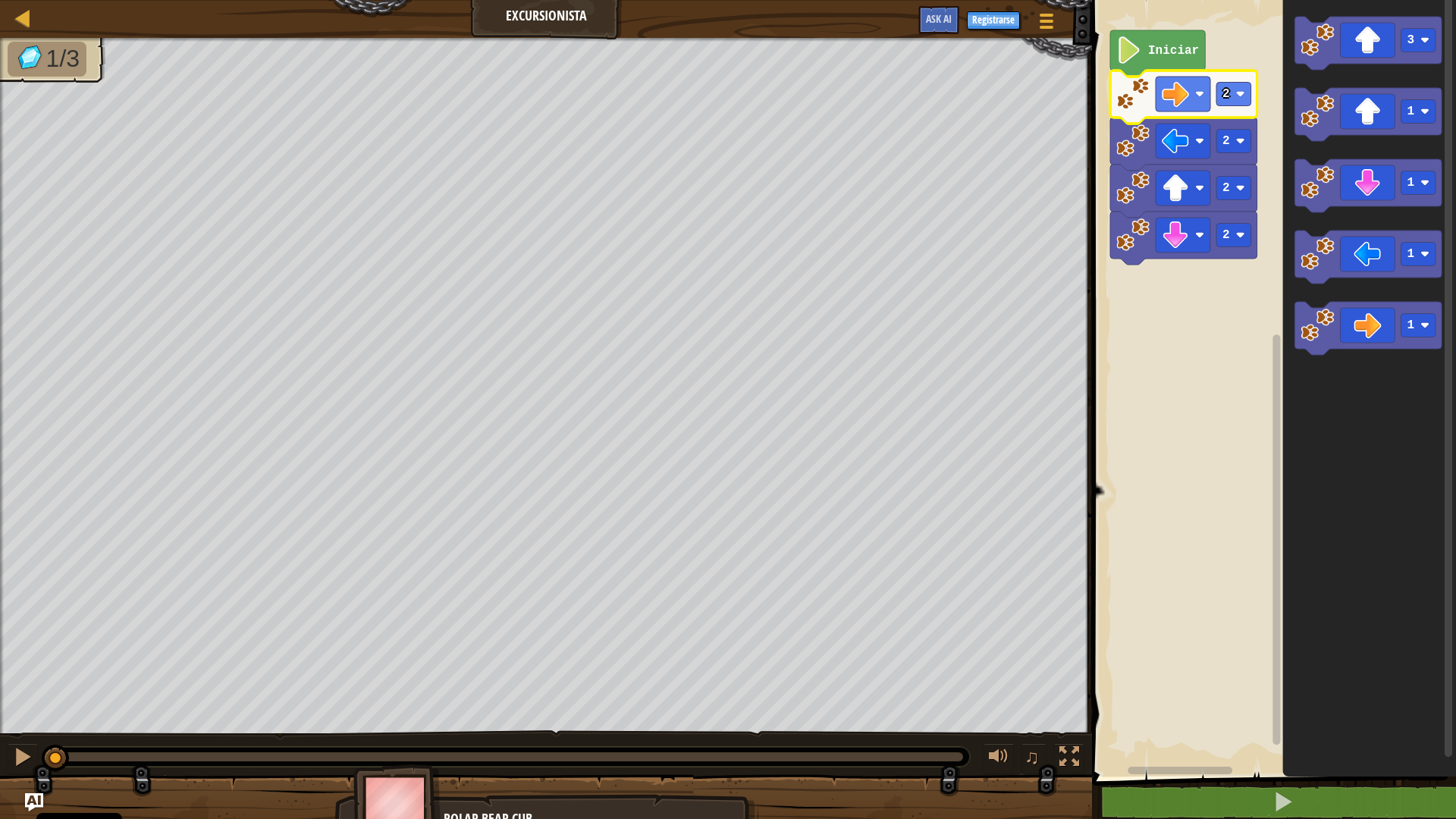
click at [1138, 101] on image "Espacio de trabajo de Blockly" at bounding box center [1132, 94] width 33 height 33
click at [1138, 104] on image "Espacio de trabajo de Blockly" at bounding box center [1132, 94] width 33 height 33
click at [1137, 109] on image "Espacio de trabajo de Blockly" at bounding box center [1132, 94] width 33 height 33
click at [22, 702] on div at bounding box center [23, 757] width 20 height 20
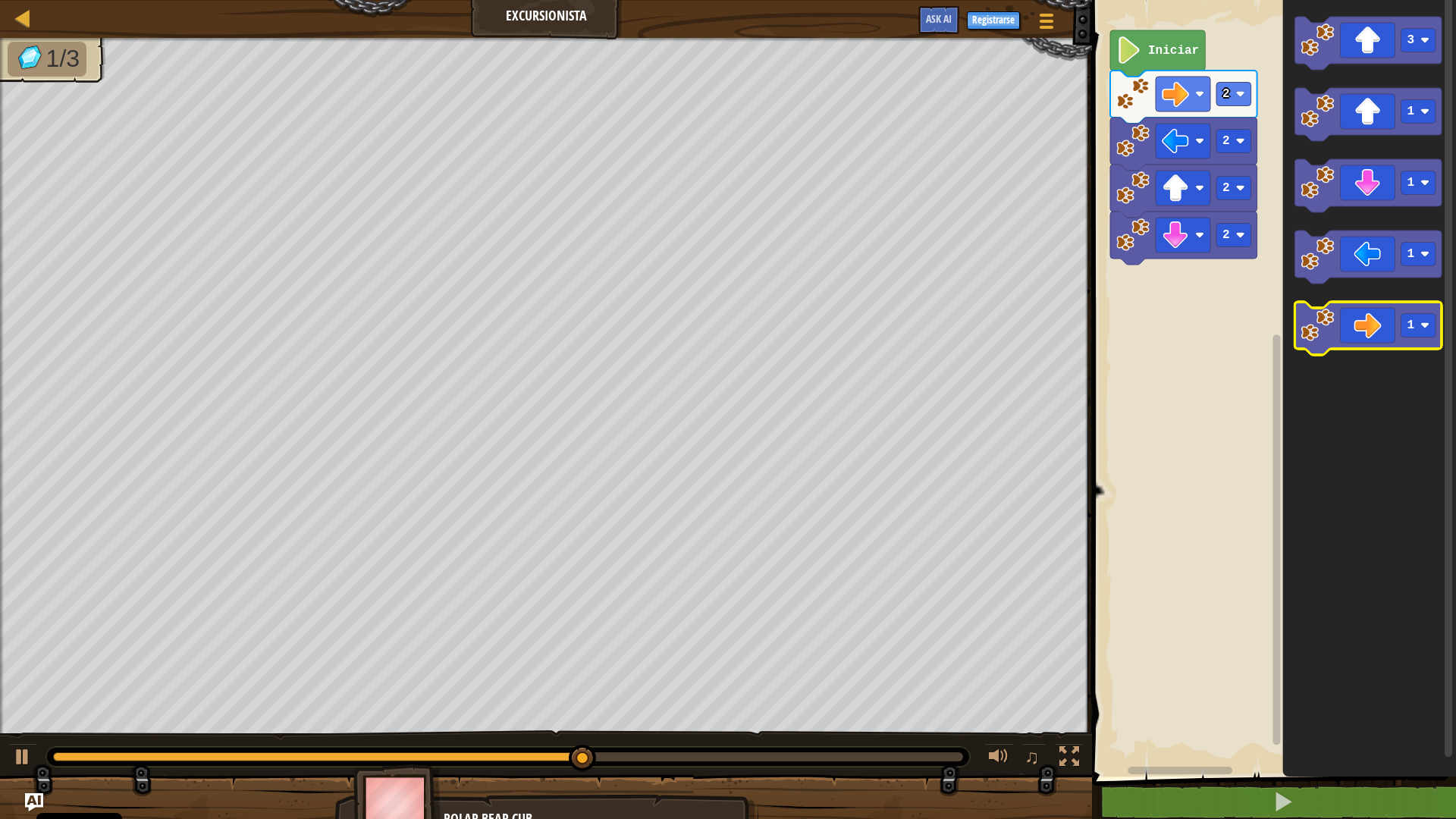
click at [1363, 329] on icon "Espacio de trabajo de Blockly" at bounding box center [1368, 328] width 147 height 53
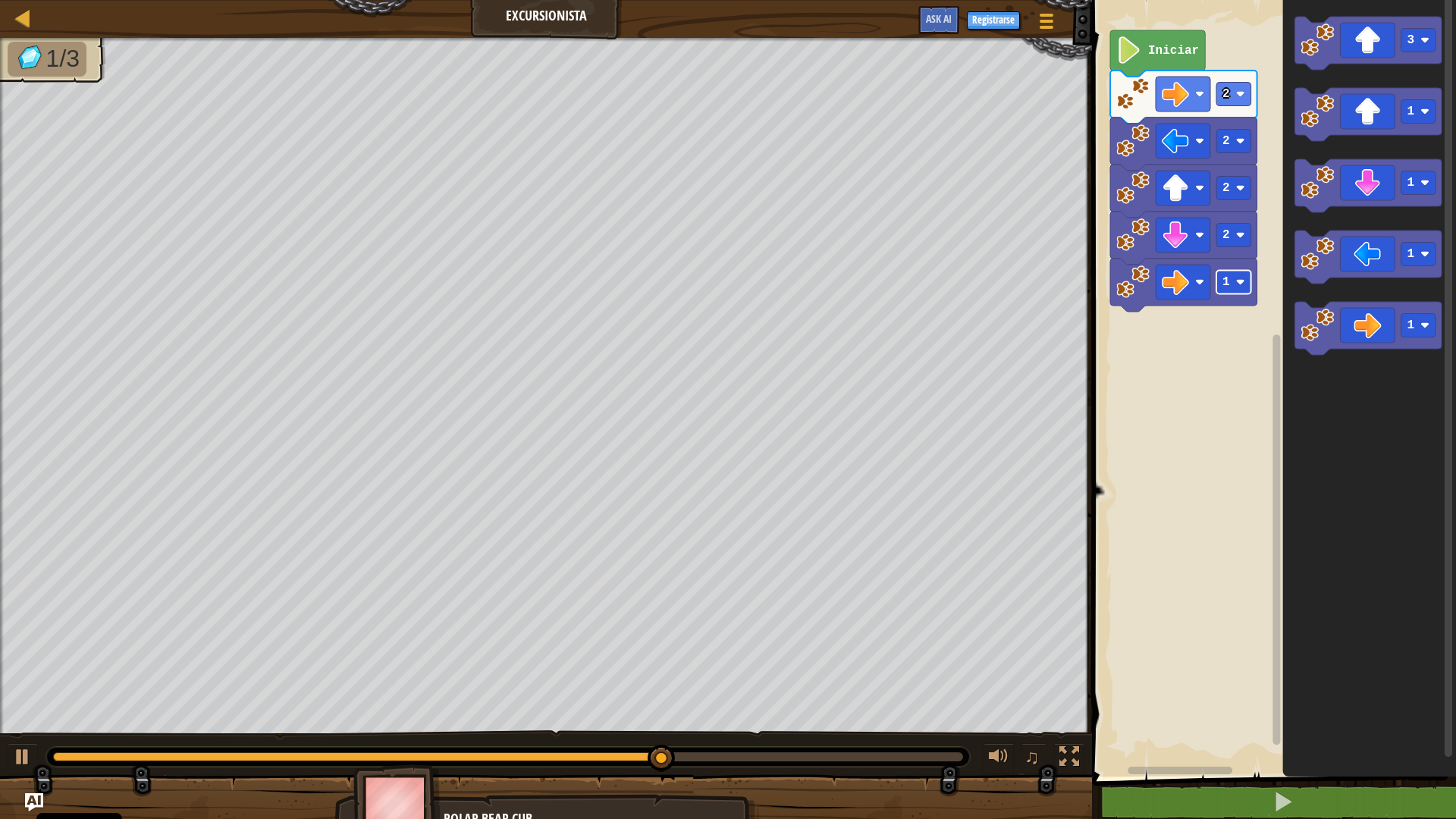
click at [1237, 280] on image "Espacio de trabajo de Blockly" at bounding box center [1241, 282] width 9 height 9
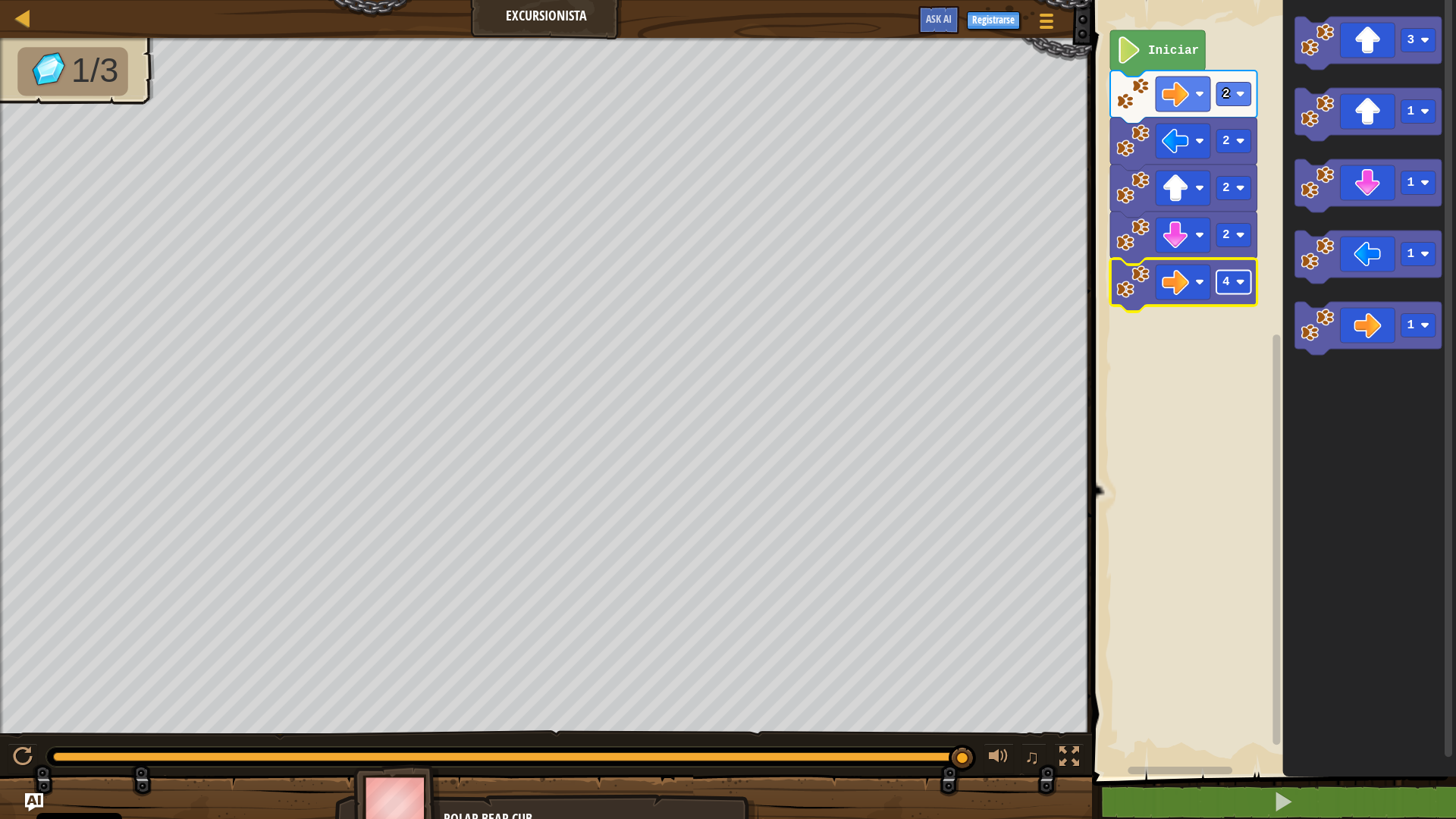
click at [1245, 290] on rect "Espacio de trabajo de Blockly" at bounding box center [1234, 282] width 35 height 24
click at [1239, 281] on image "Espacio de trabajo de Blockly" at bounding box center [1241, 282] width 9 height 9
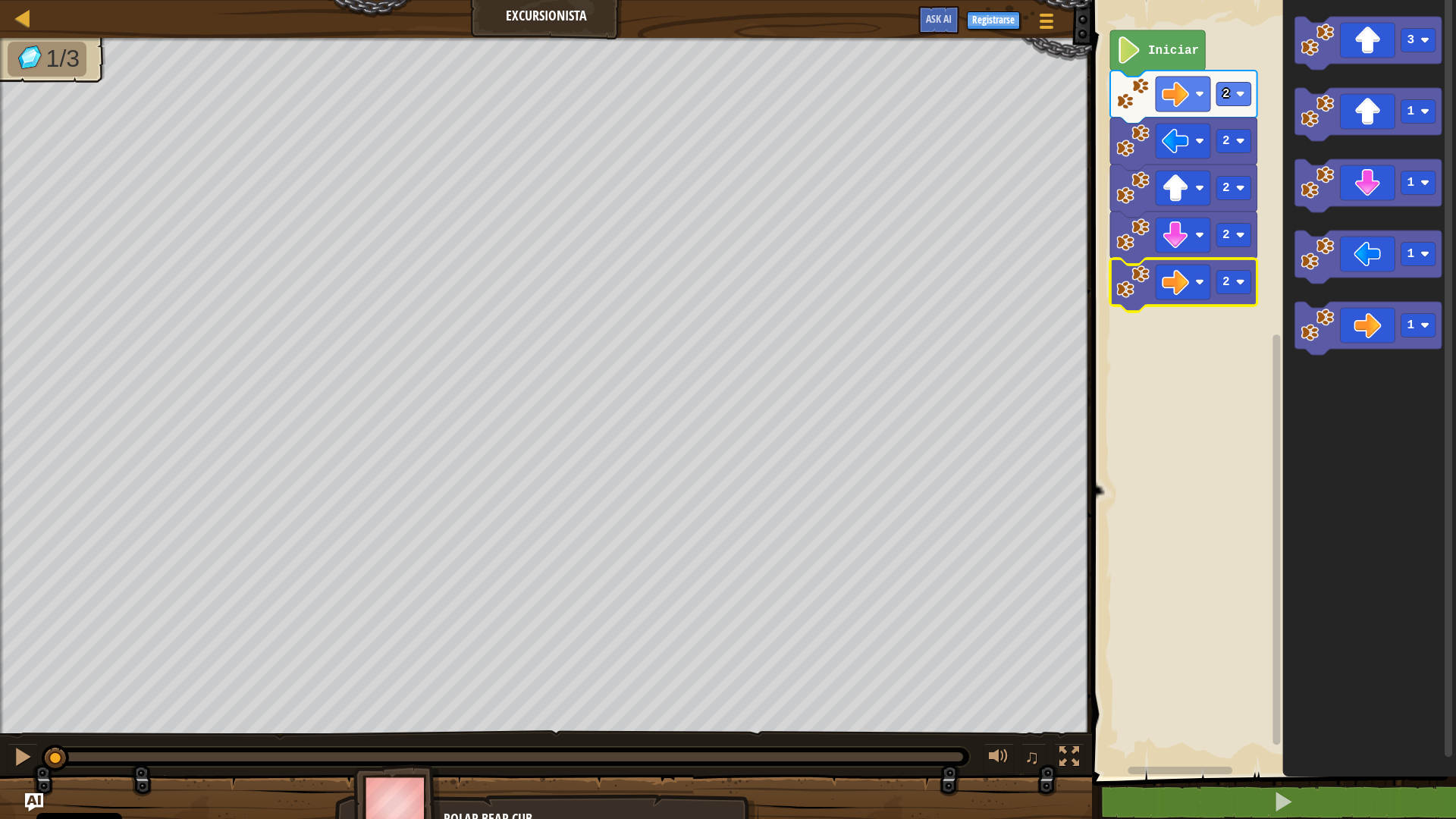
drag, startPoint x: 972, startPoint y: 754, endPoint x: 52, endPoint y: 731, distance: 920.3
click at [52, 702] on div "♫" at bounding box center [546, 752] width 1092 height 45
click at [16, 702] on div at bounding box center [23, 757] width 20 height 20
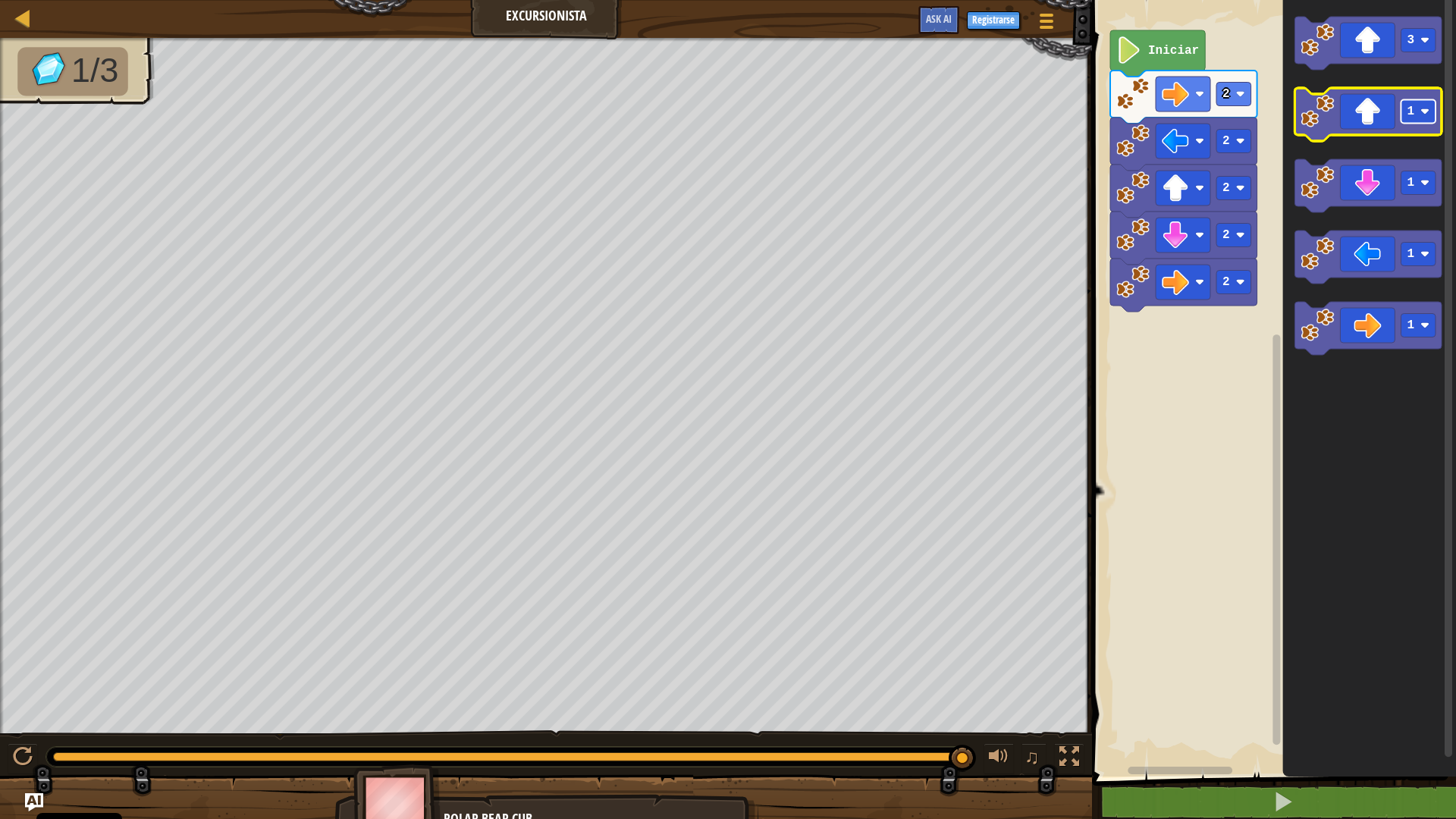
click at [1410, 120] on rect "Espacio de trabajo de Blockly" at bounding box center [1418, 111] width 35 height 24
click at [1362, 122] on icon "Espacio de trabajo de Blockly" at bounding box center [1368, 114] width 147 height 53
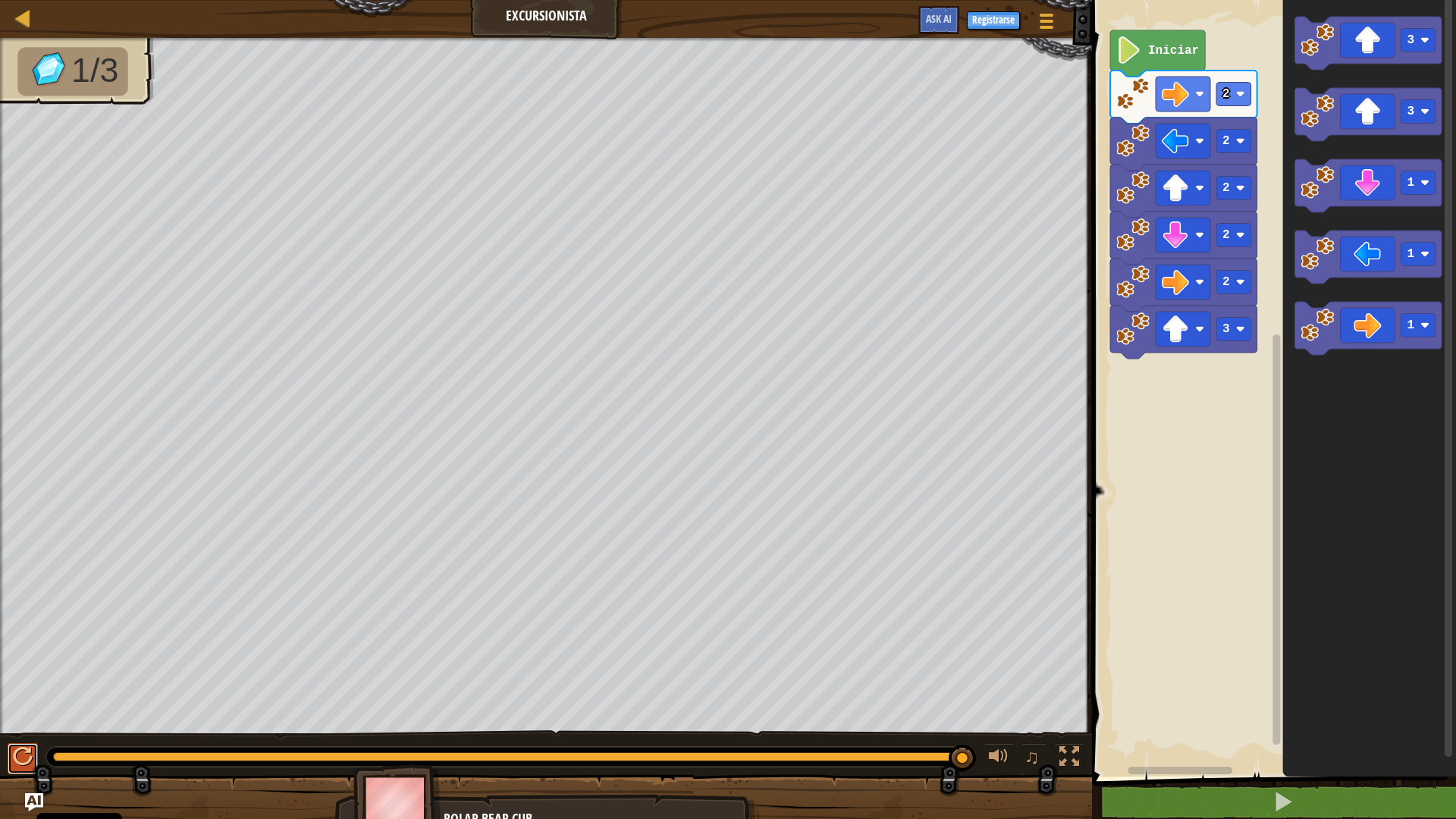
click at [25, 702] on div at bounding box center [23, 757] width 20 height 20
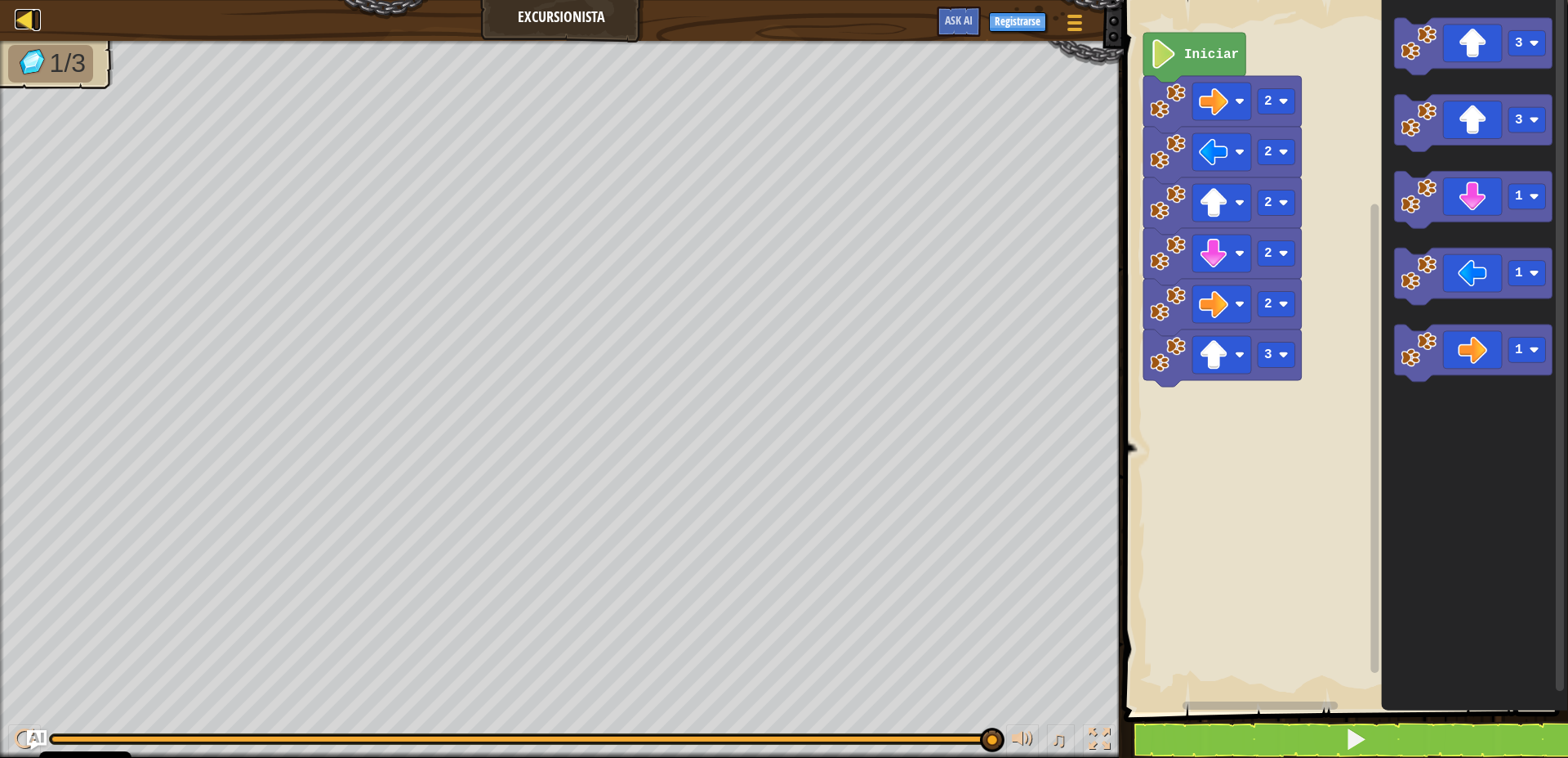
click at [20, 22] on div at bounding box center [25, 19] width 21 height 21
select select "es-ES"
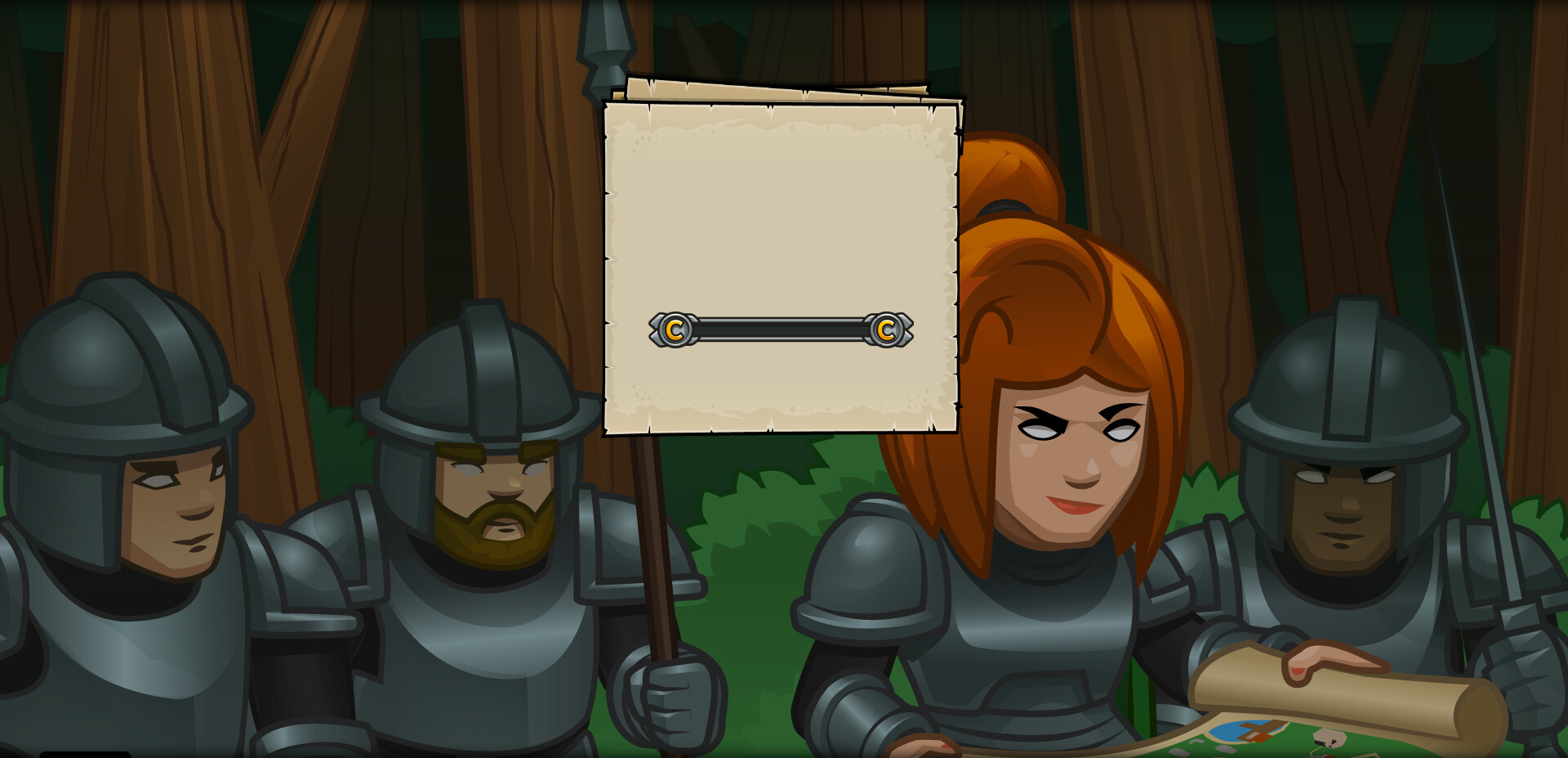
select select "es-ES"
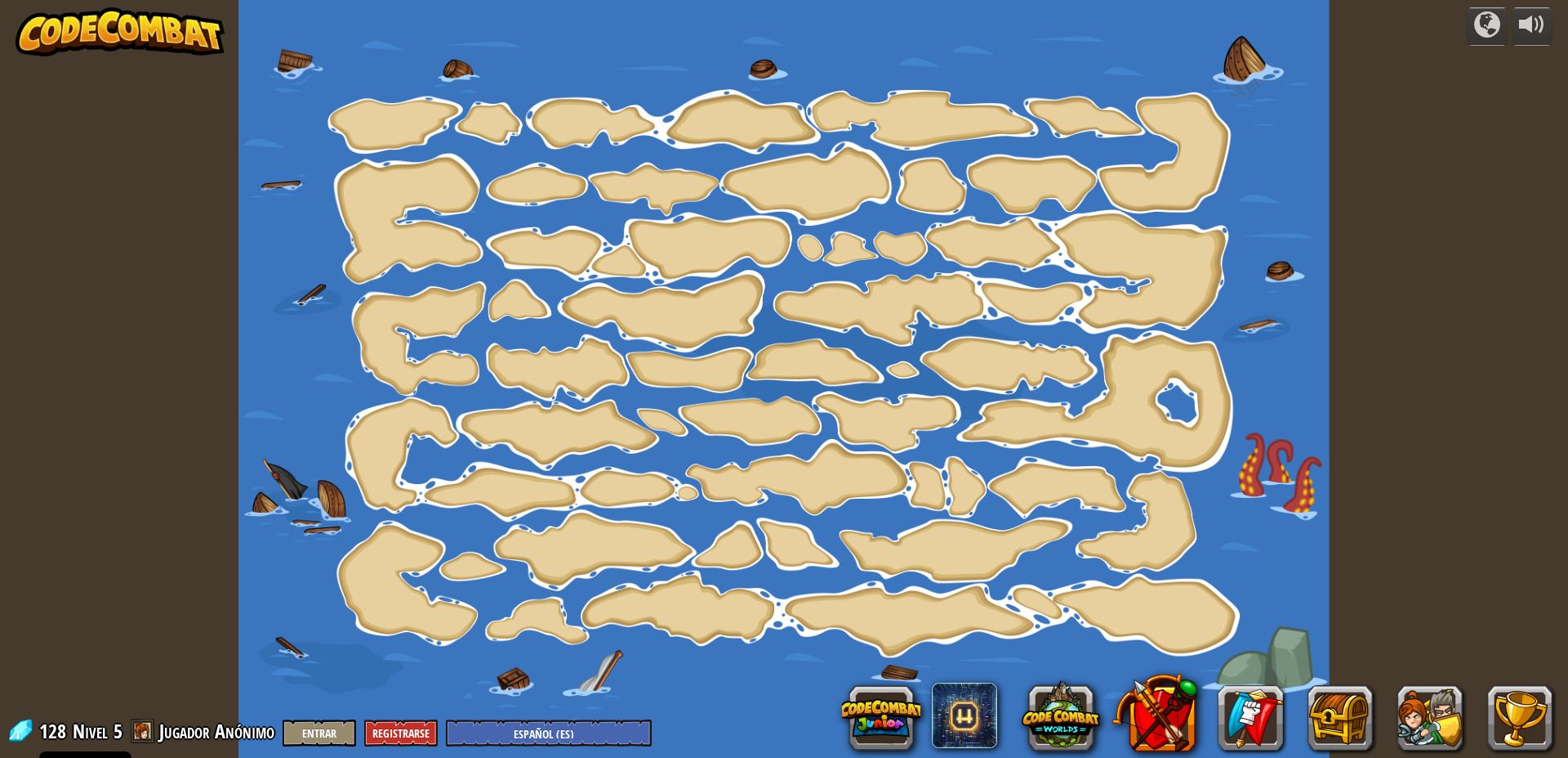
select select "es-ES"
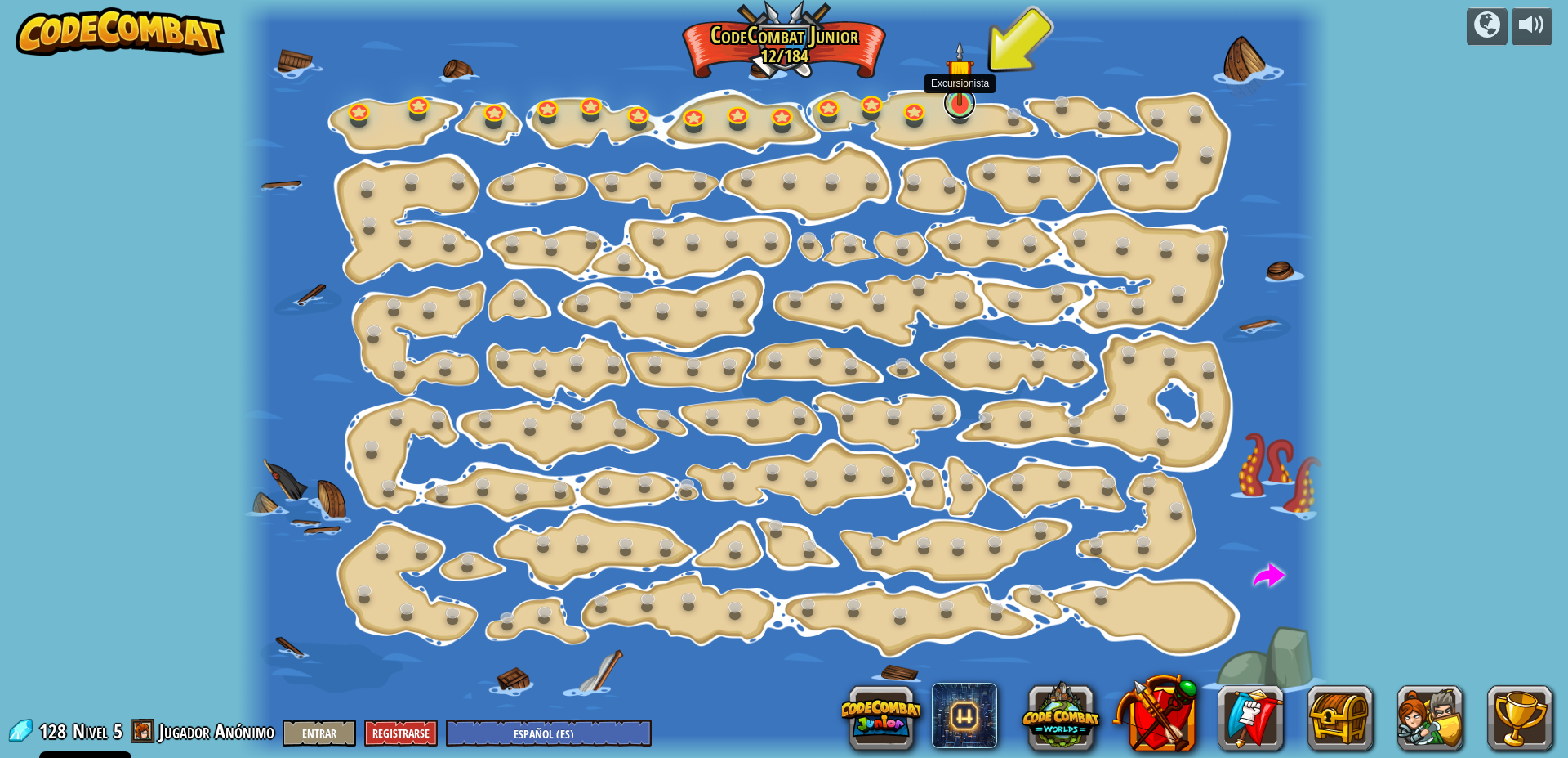
click at [969, 115] on link at bounding box center [960, 103] width 32 height 32
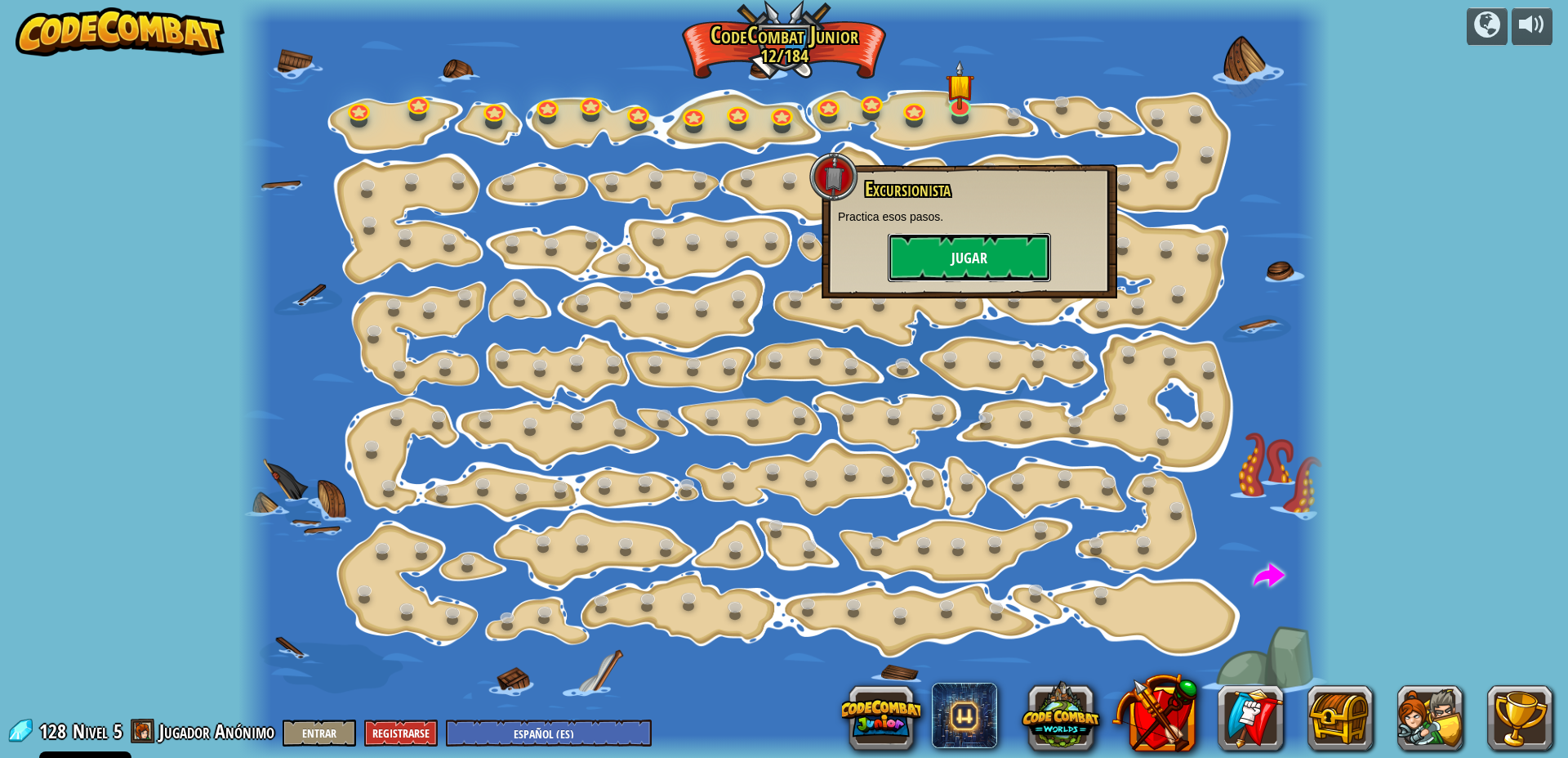
click at [939, 263] on button "Jugar" at bounding box center [969, 257] width 163 height 49
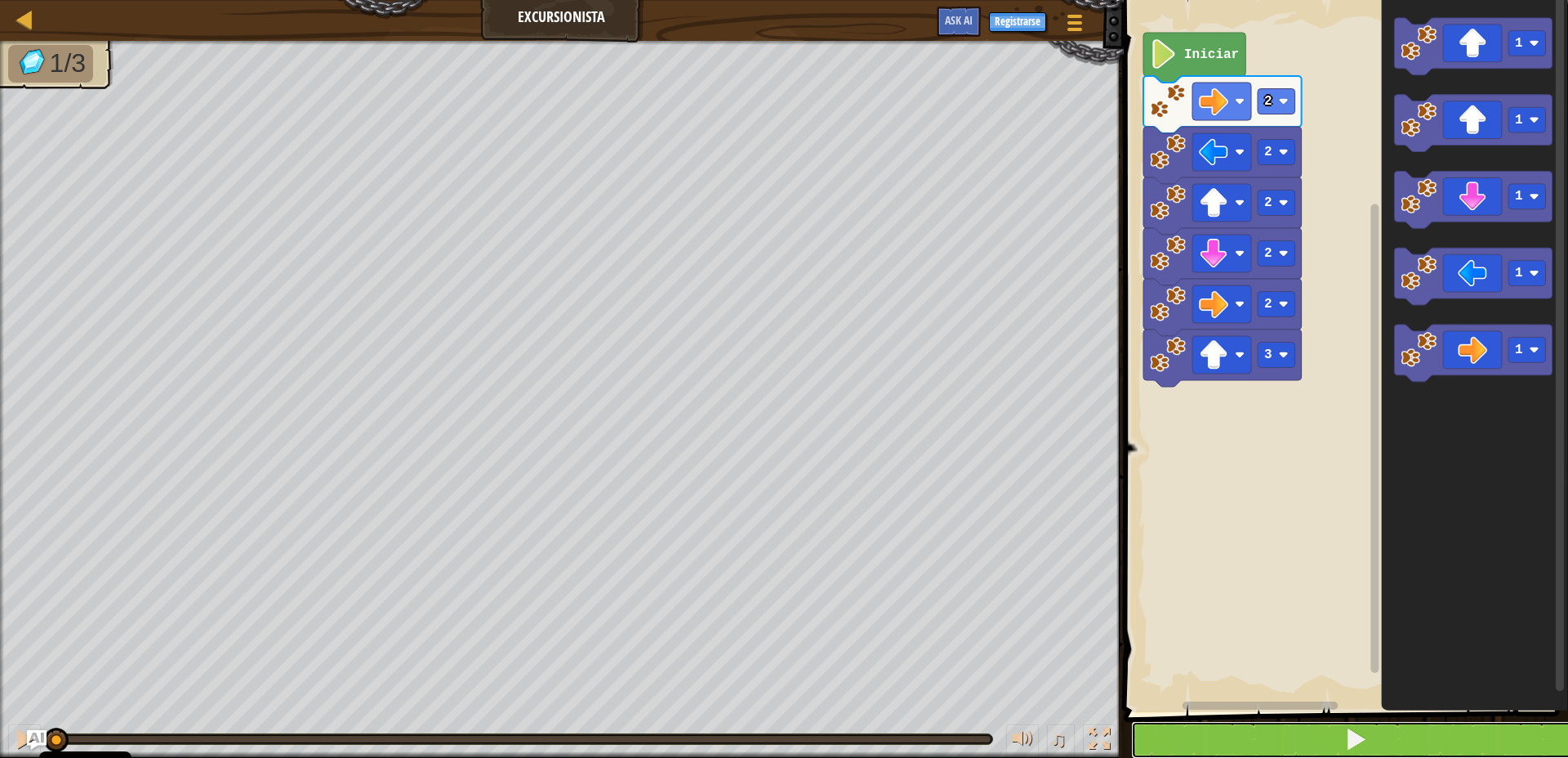
click at [1497, 733] on button at bounding box center [1356, 739] width 450 height 37
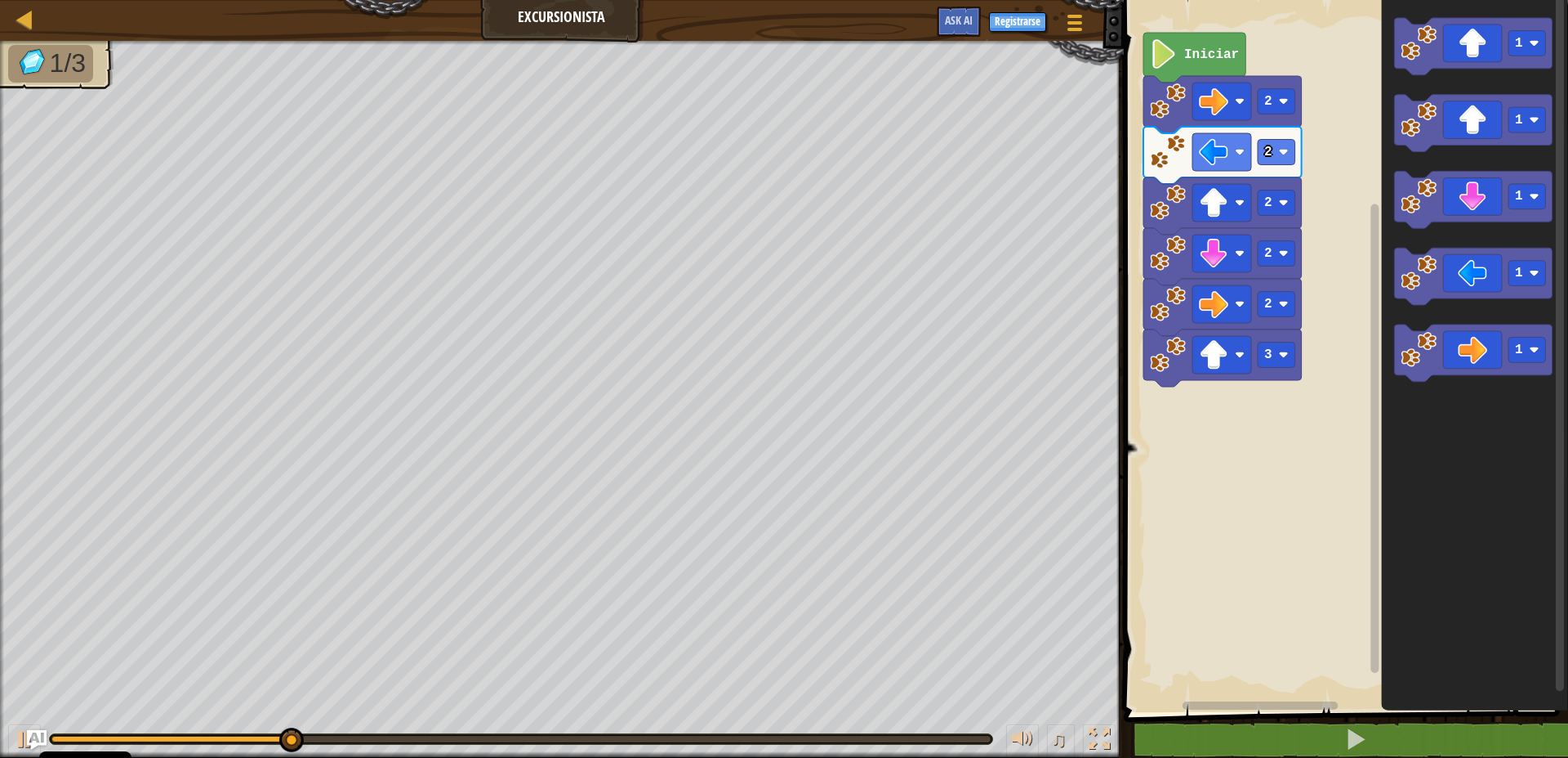
select select "es-ES"
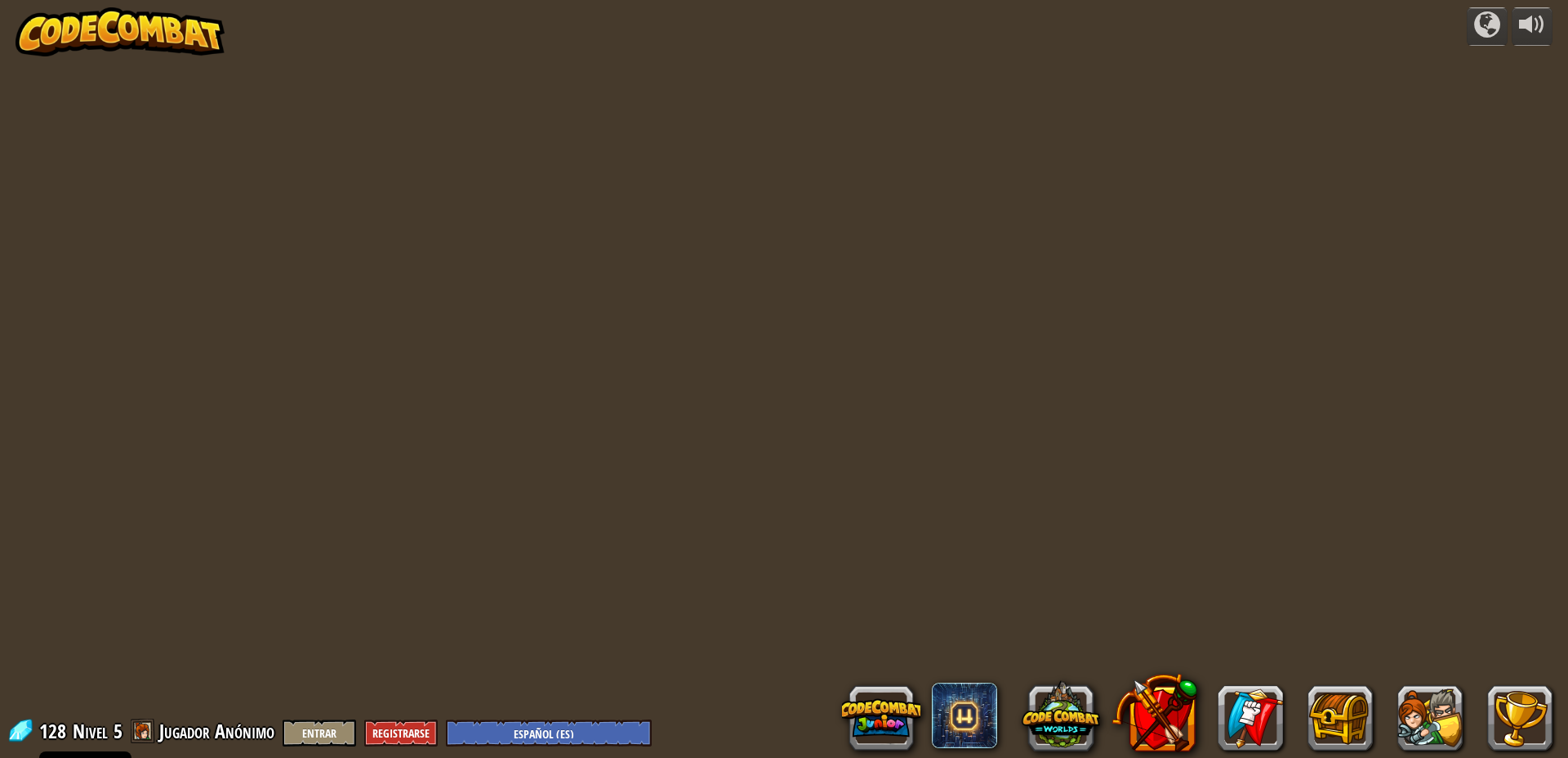
select select "es-ES"
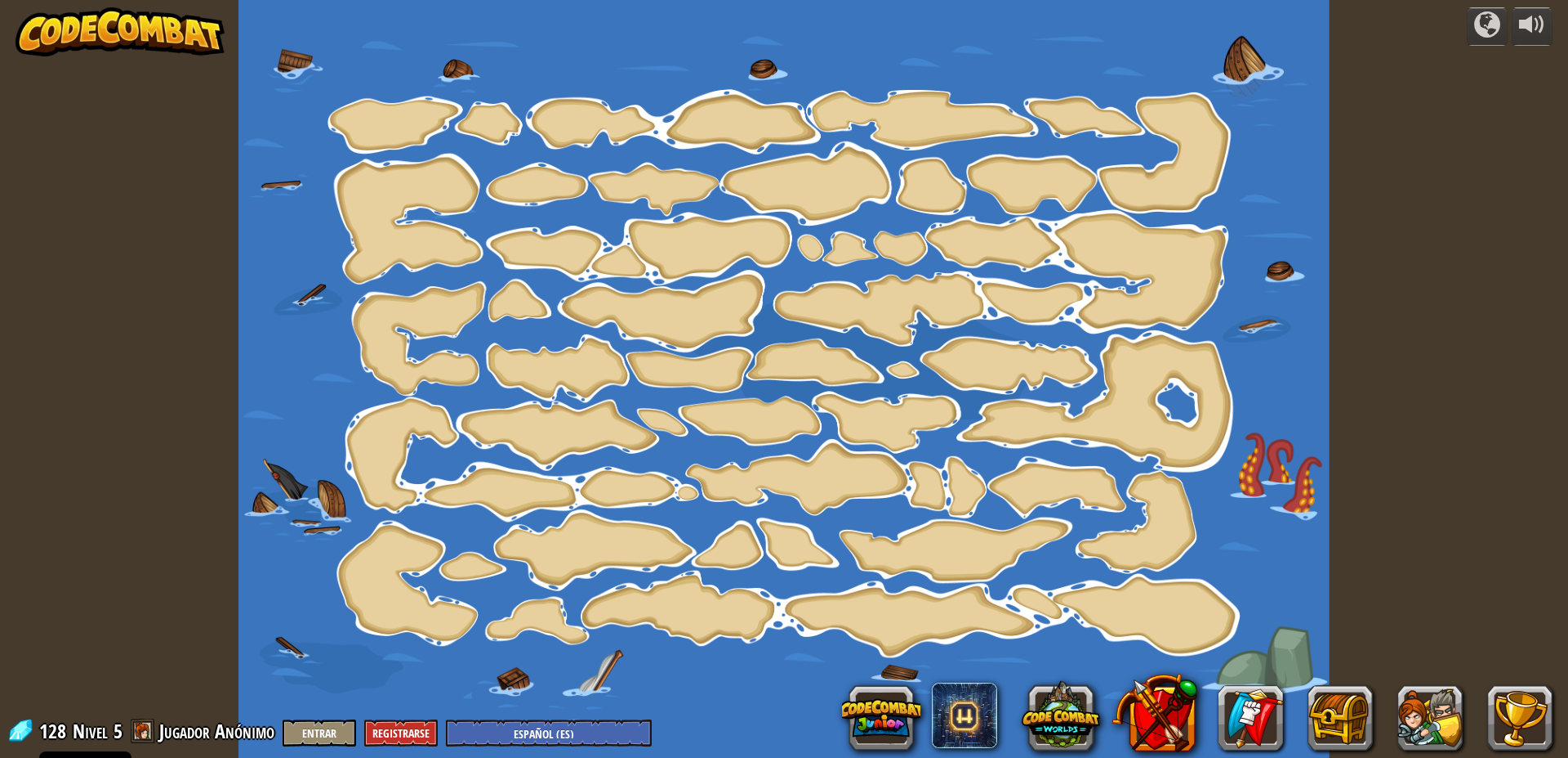
select select "es-ES"
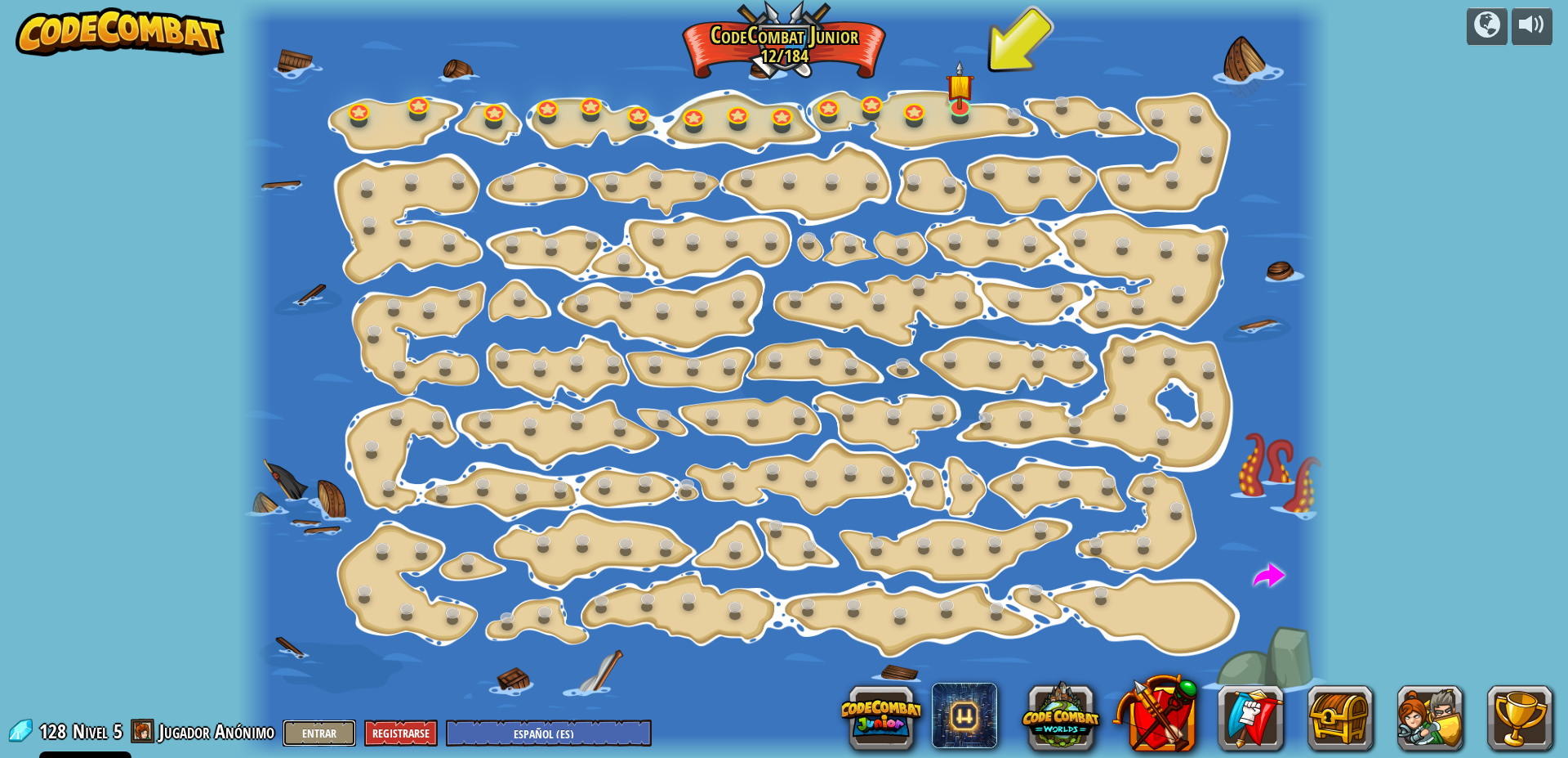
click at [320, 736] on button "Entrar" at bounding box center [319, 732] width 74 height 27
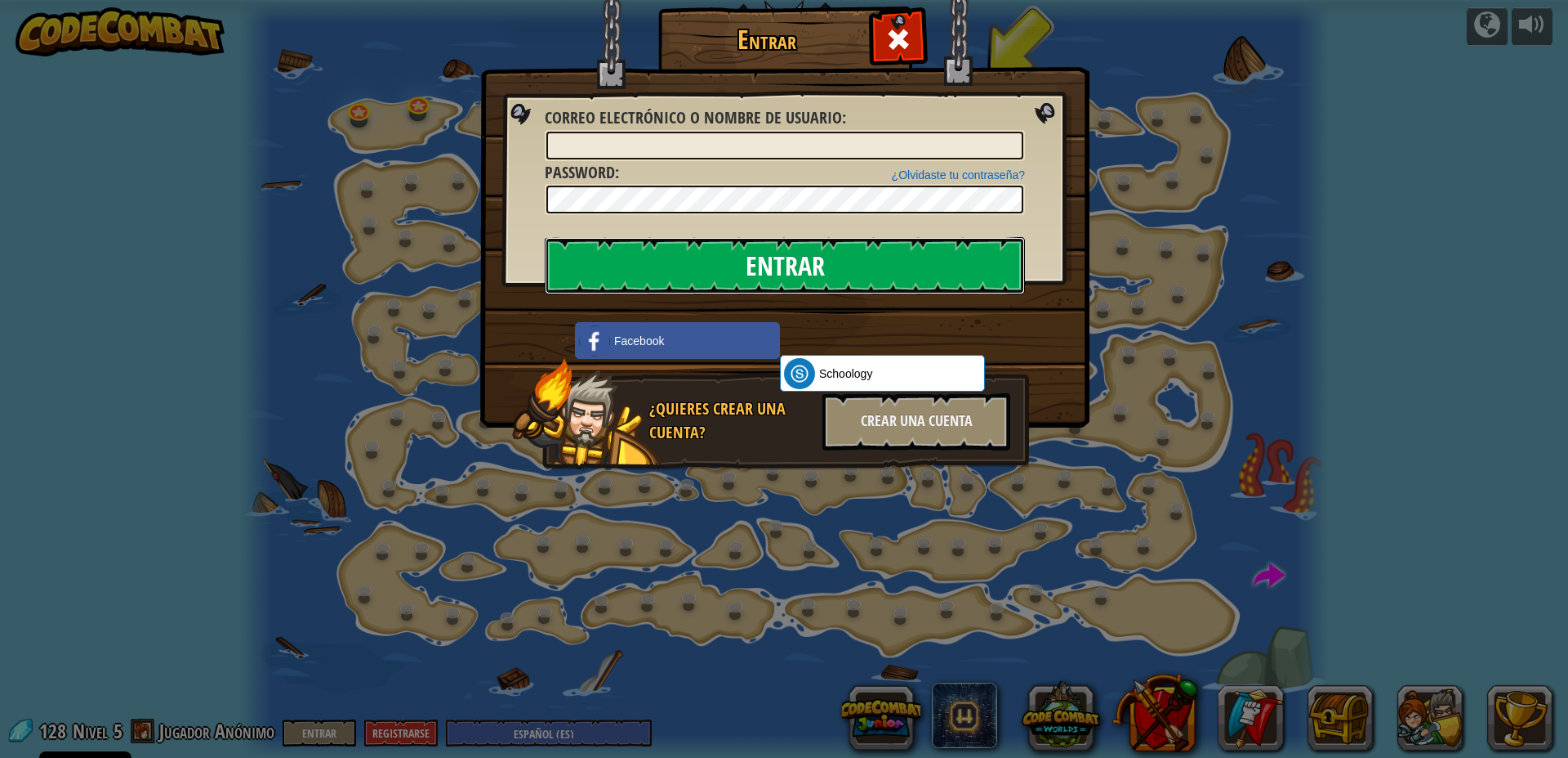
click at [834, 263] on input "Entrar" at bounding box center [785, 265] width 480 height 57
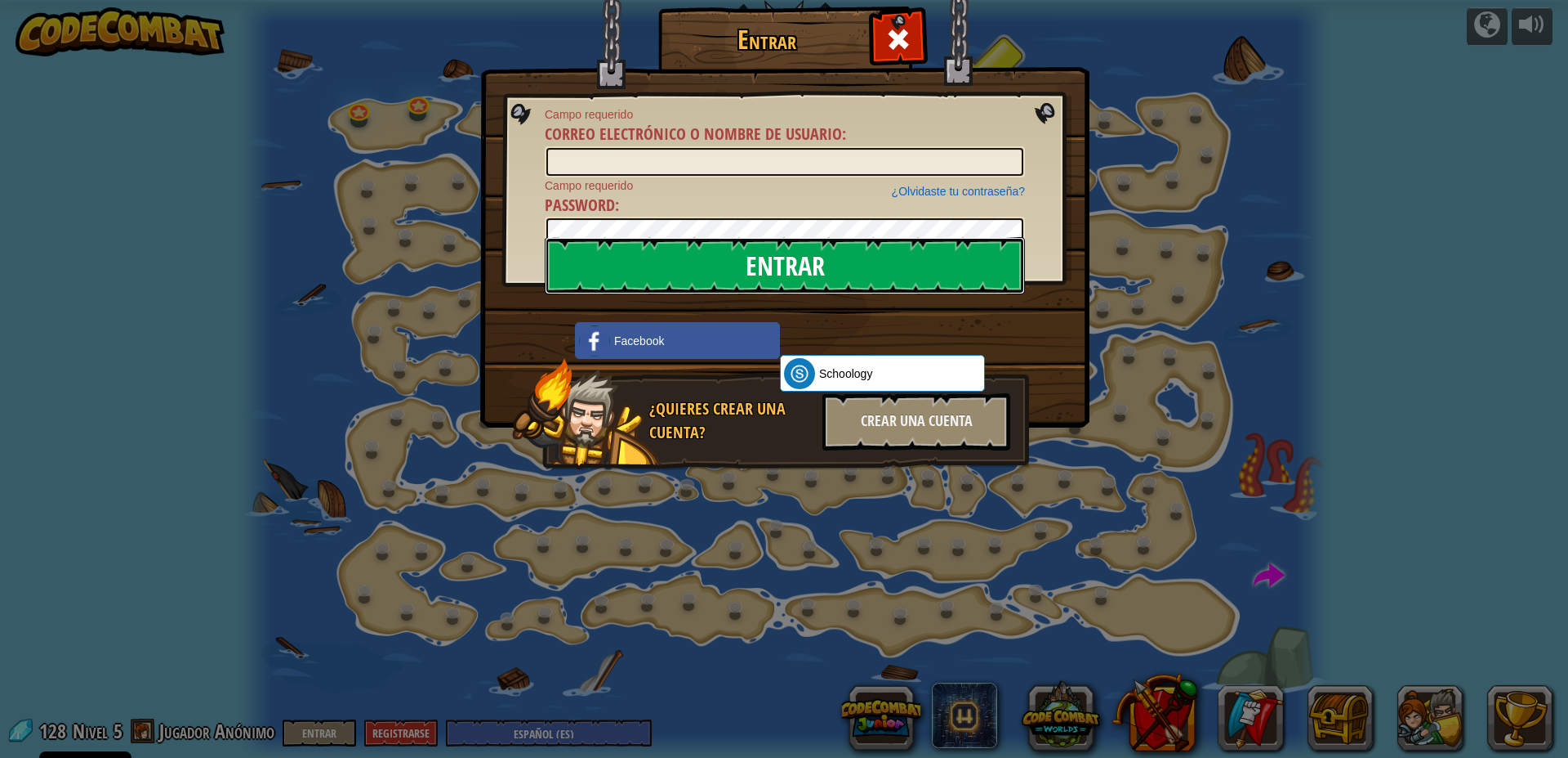
click at [835, 262] on input "Entrar" at bounding box center [785, 265] width 480 height 57
click at [936, 429] on div "Crear una cuenta" at bounding box center [916, 422] width 188 height 57
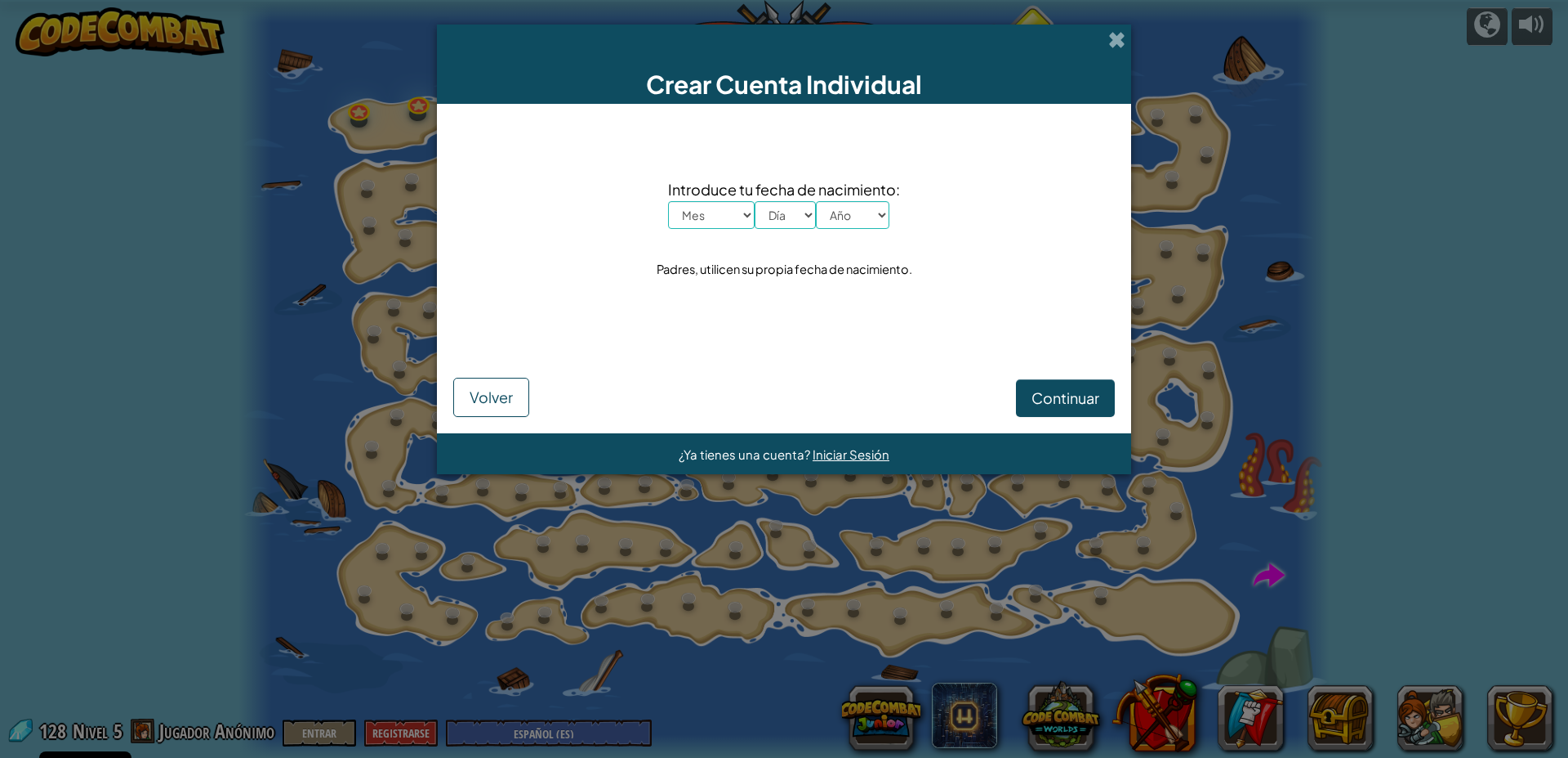
click at [1128, 31] on div "Crear Cuenta Individual" at bounding box center [784, 65] width 695 height 80
click at [1118, 40] on span at bounding box center [1117, 39] width 17 height 17
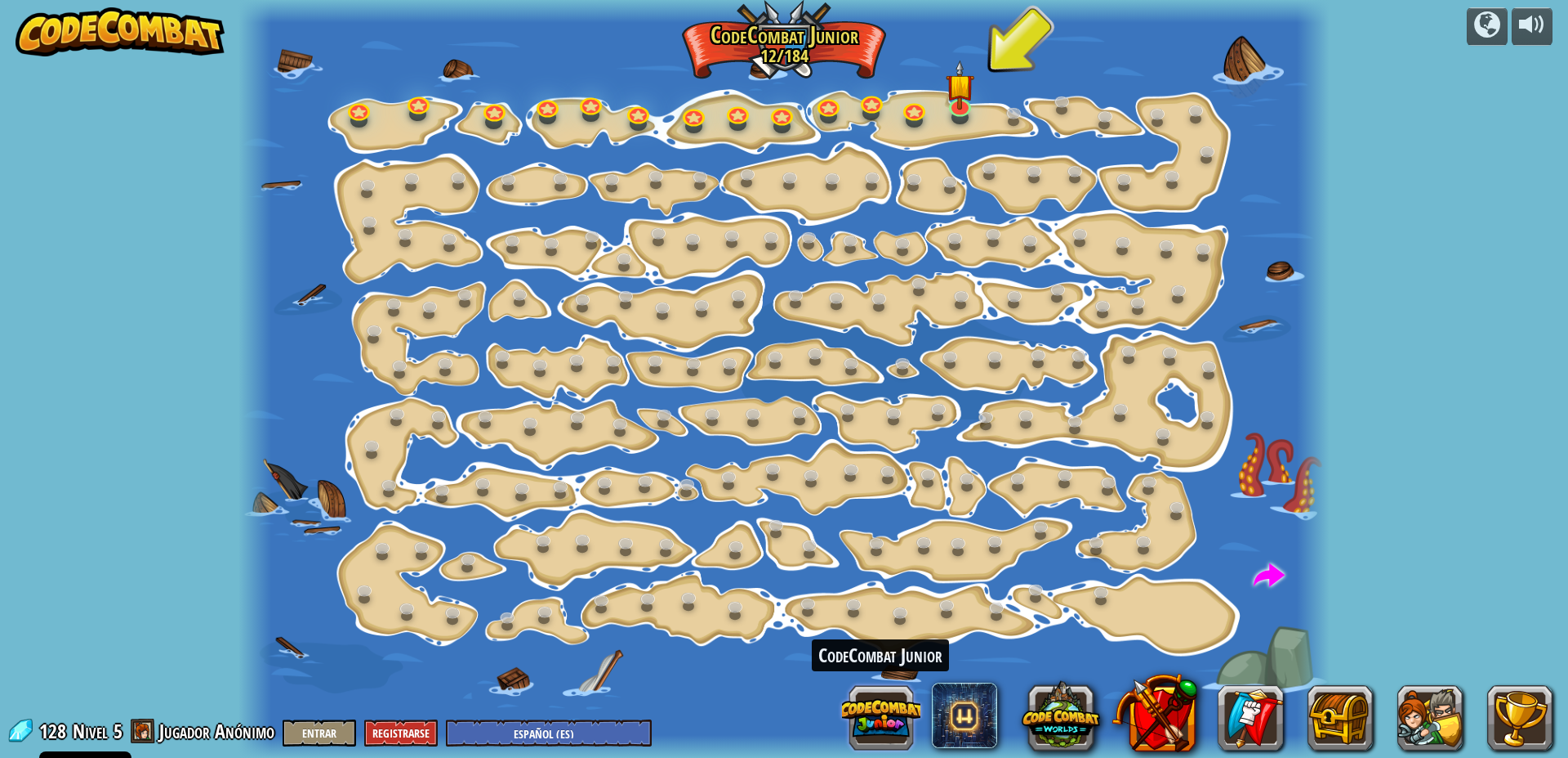
click at [894, 721] on button at bounding box center [881, 717] width 79 height 79
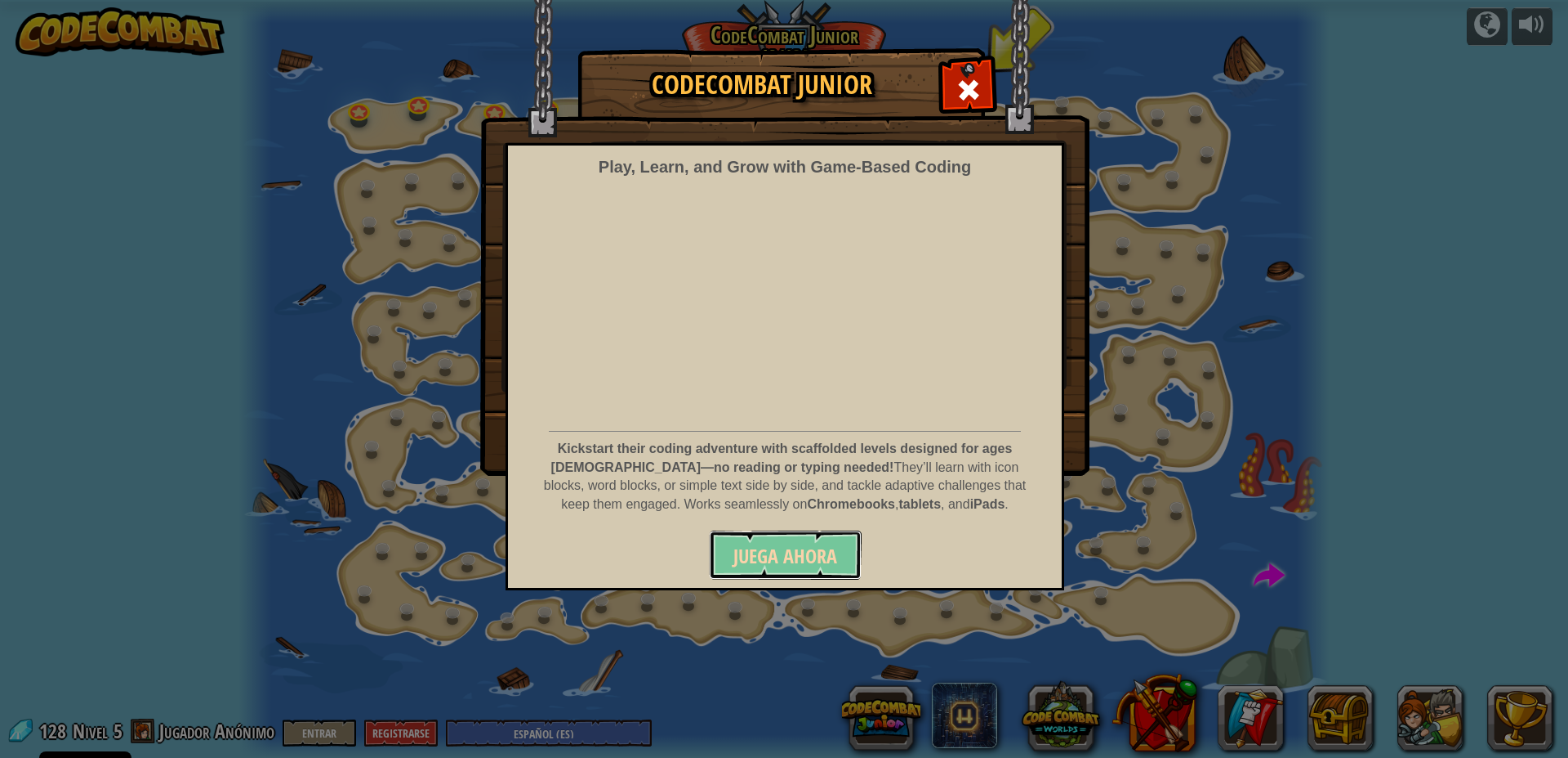
click at [825, 558] on span "Juega ahora" at bounding box center [785, 556] width 103 height 27
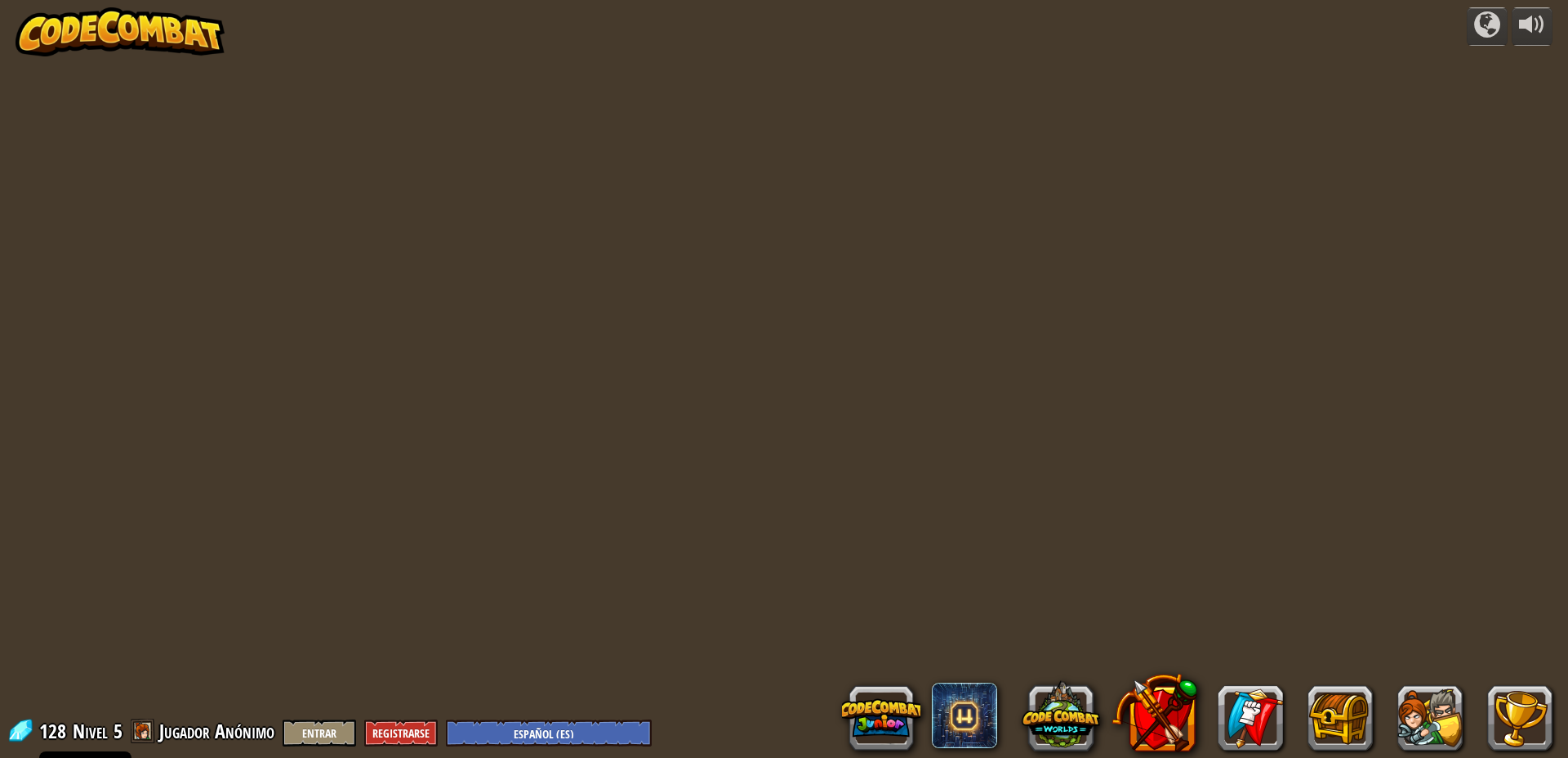
select select "es-ES"
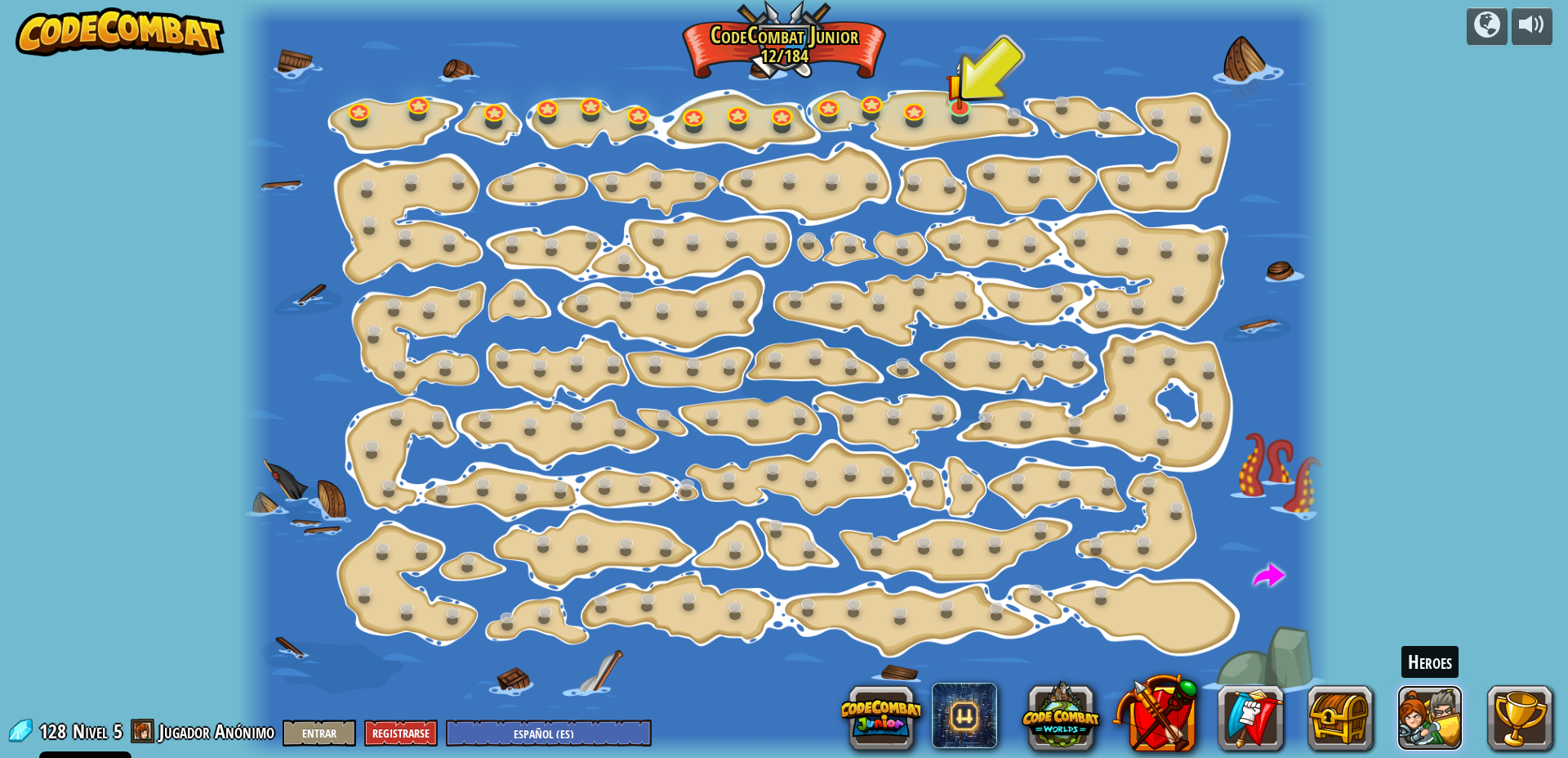
click at [1450, 724] on button at bounding box center [1430, 717] width 65 height 65
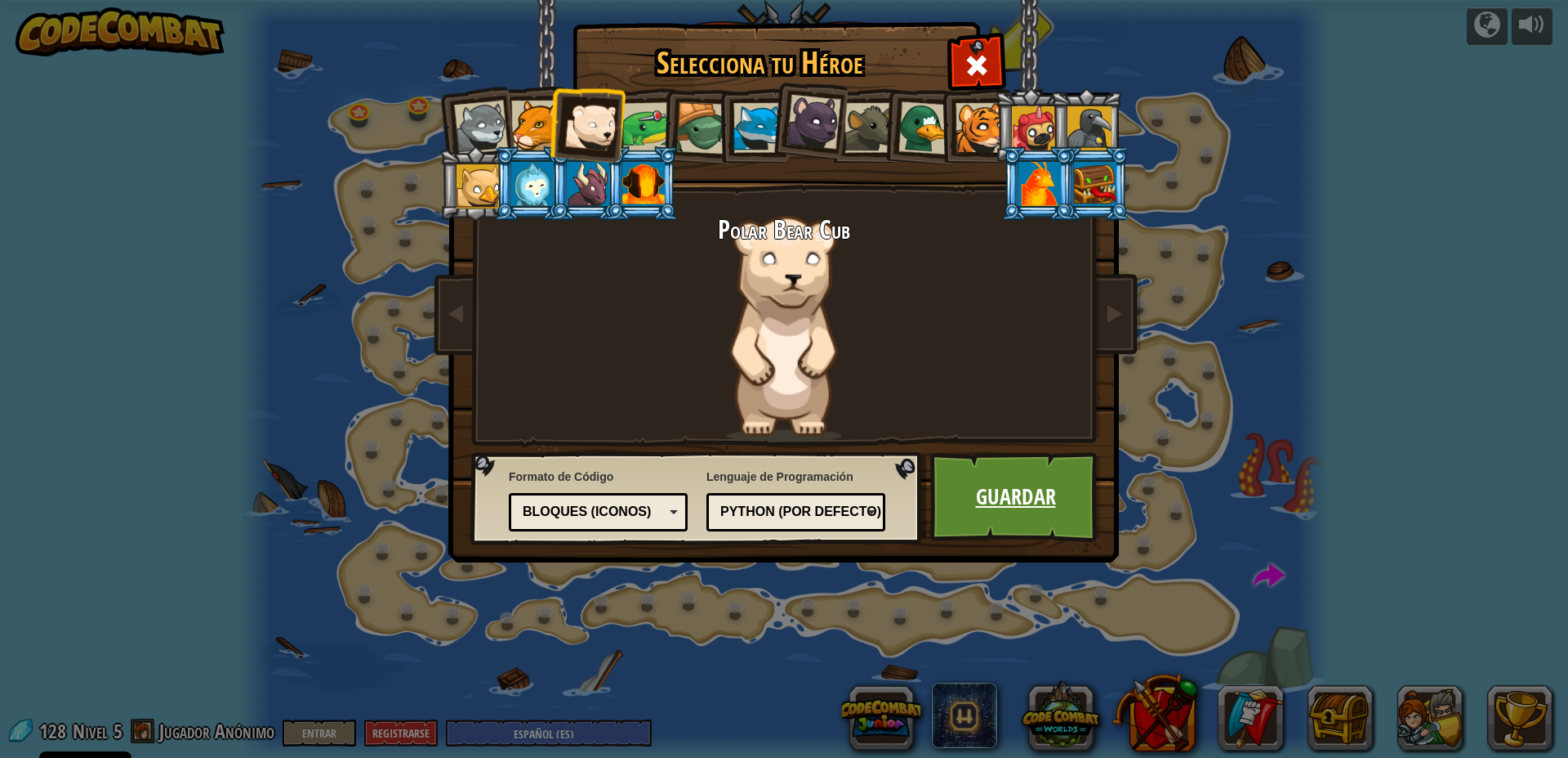
click at [998, 512] on link "Guardar" at bounding box center [1016, 497] width 171 height 90
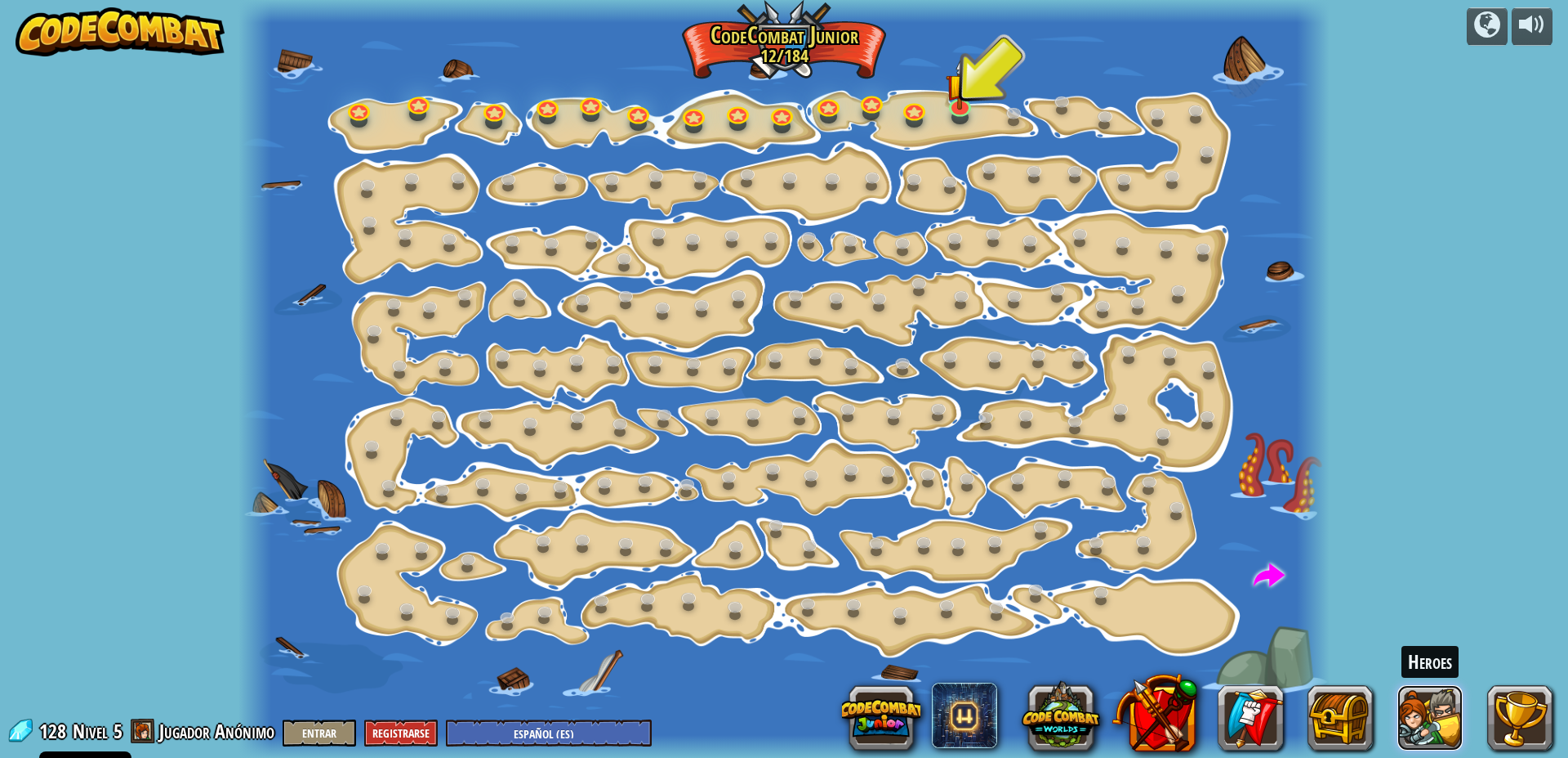
click at [1433, 727] on button at bounding box center [1430, 717] width 65 height 65
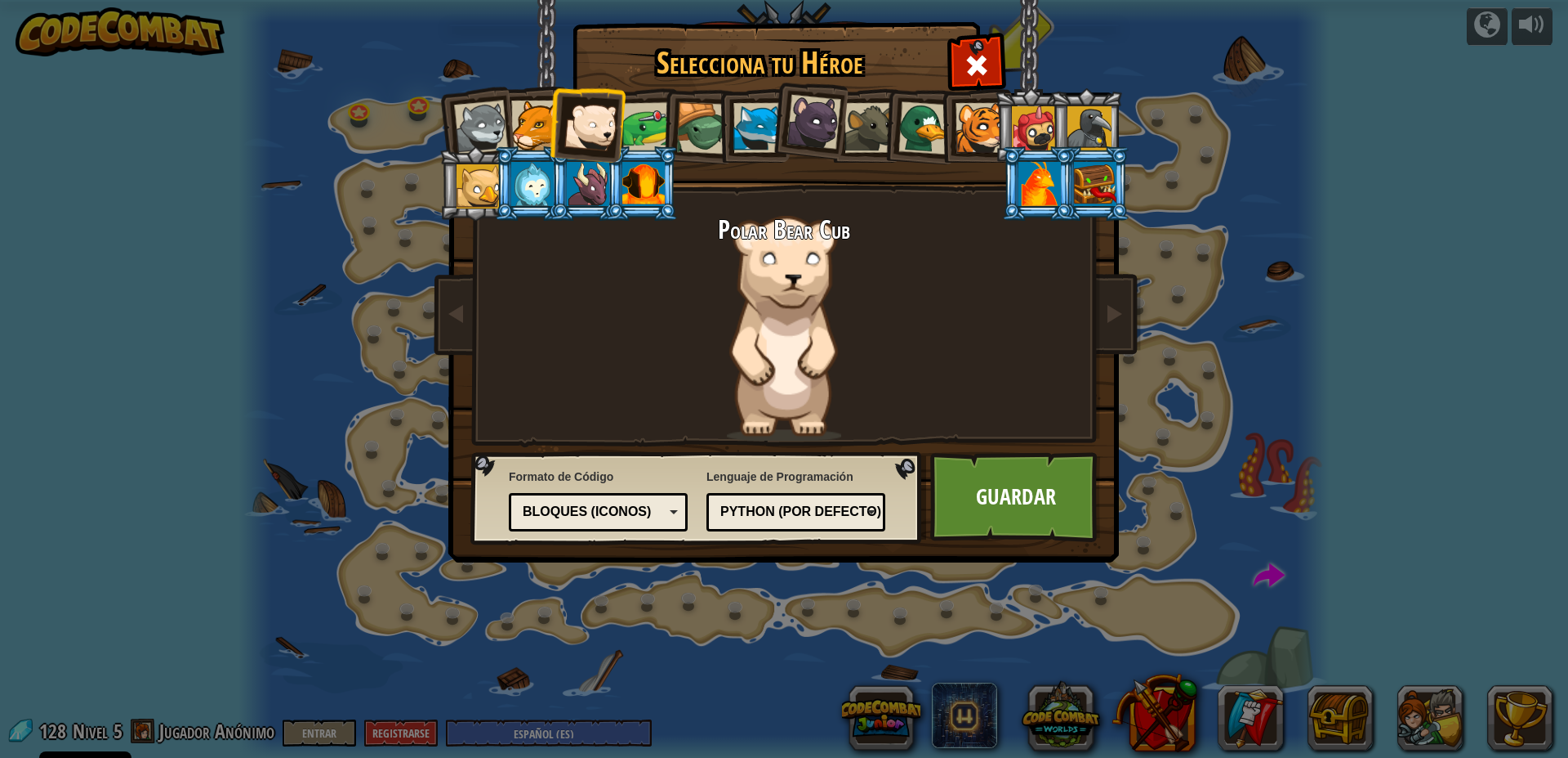
click at [1046, 123] on div at bounding box center [1034, 128] width 44 height 44
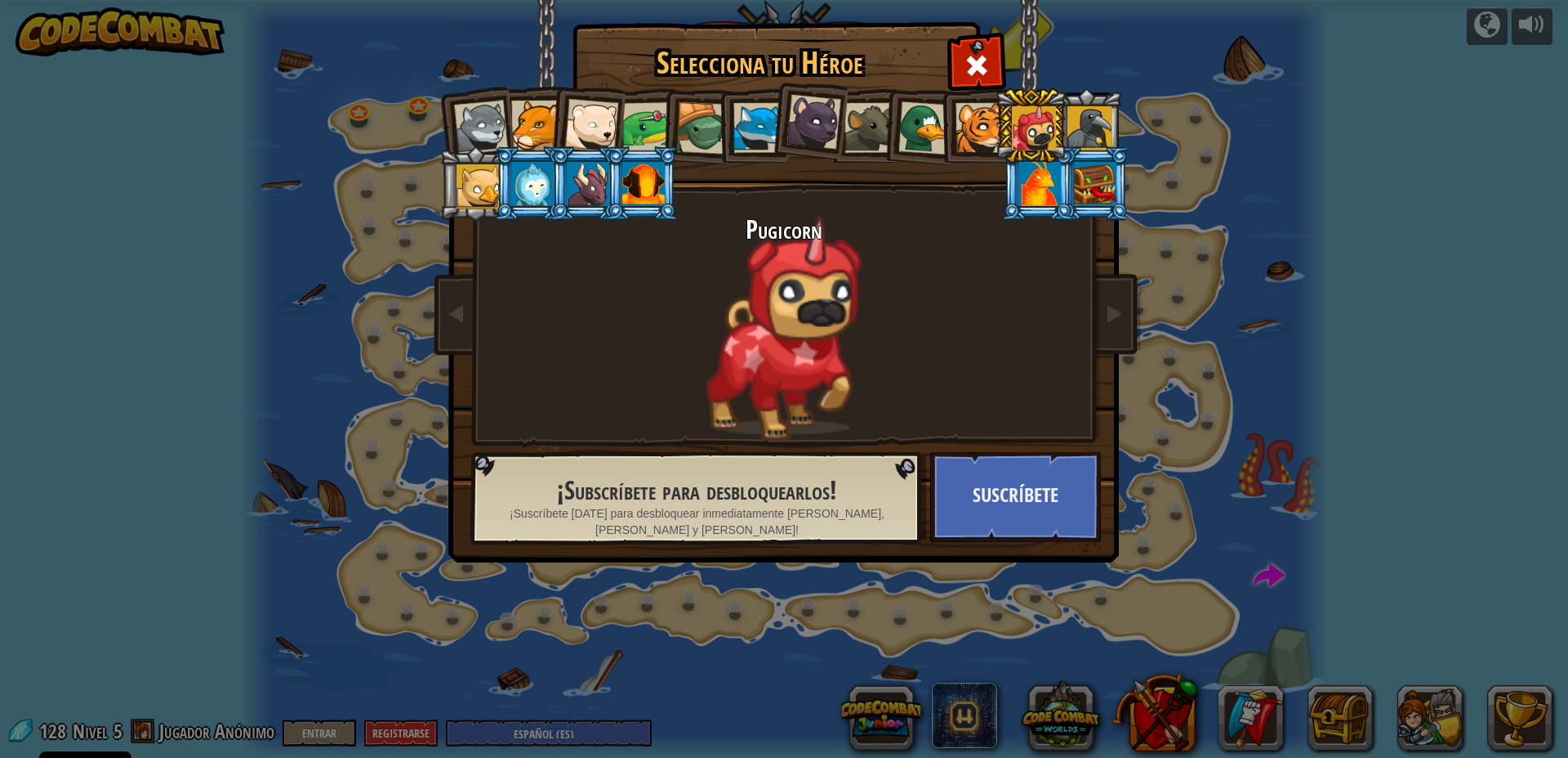
click at [1080, 123] on div at bounding box center [1089, 128] width 44 height 44
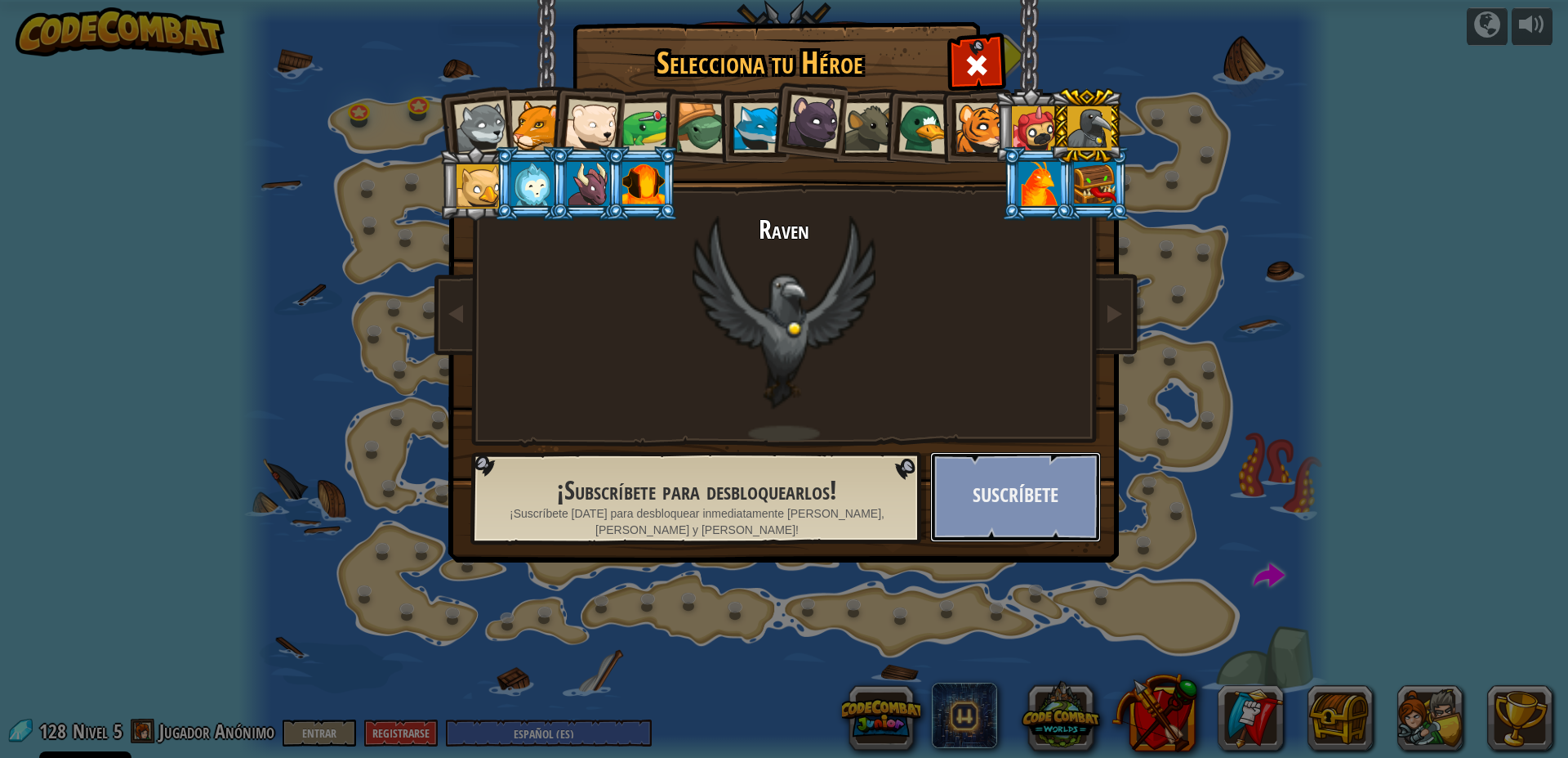
click at [988, 495] on button "Suscríbete" at bounding box center [1016, 497] width 171 height 90
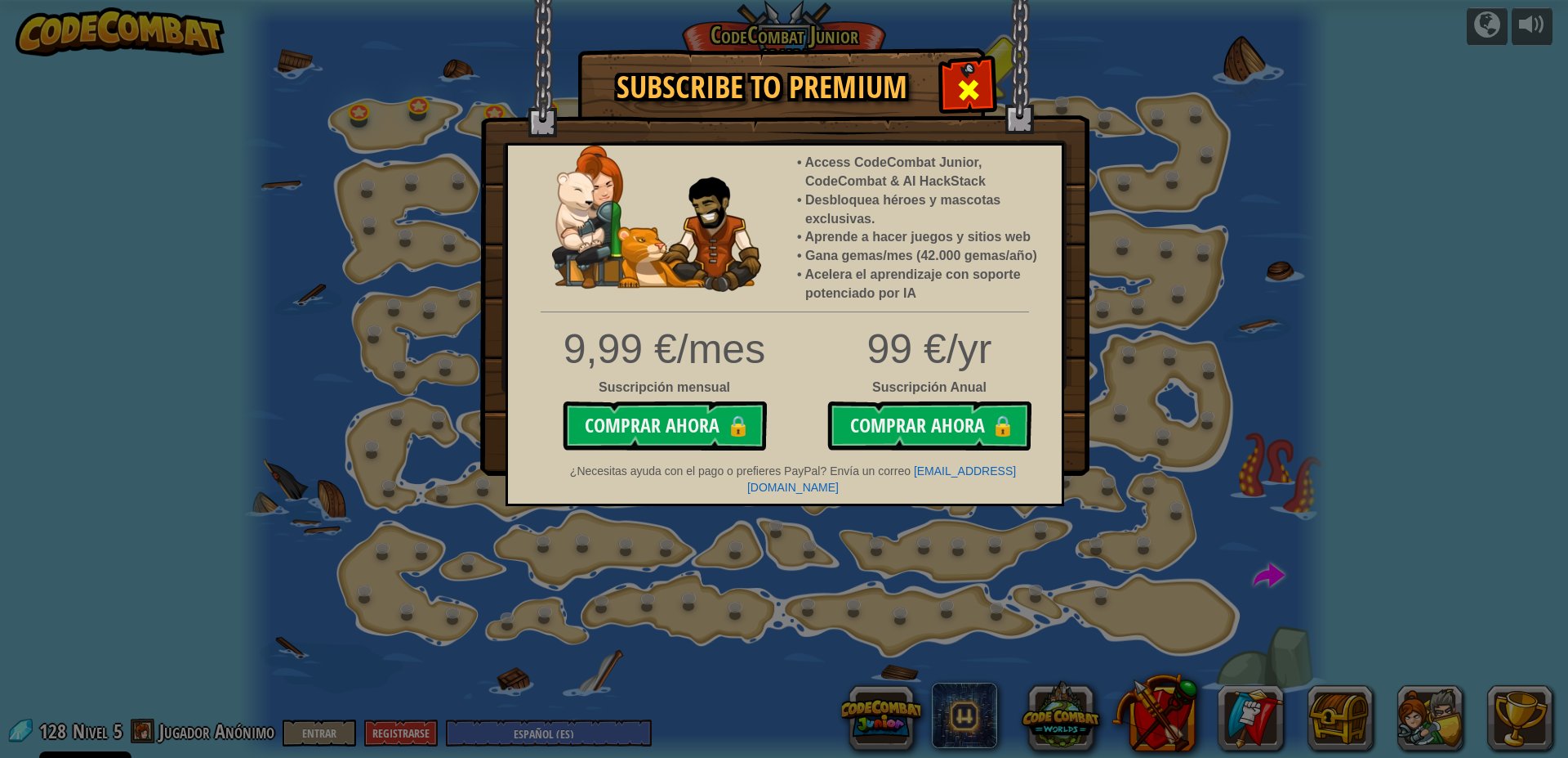
click at [977, 80] on span at bounding box center [969, 90] width 26 height 27
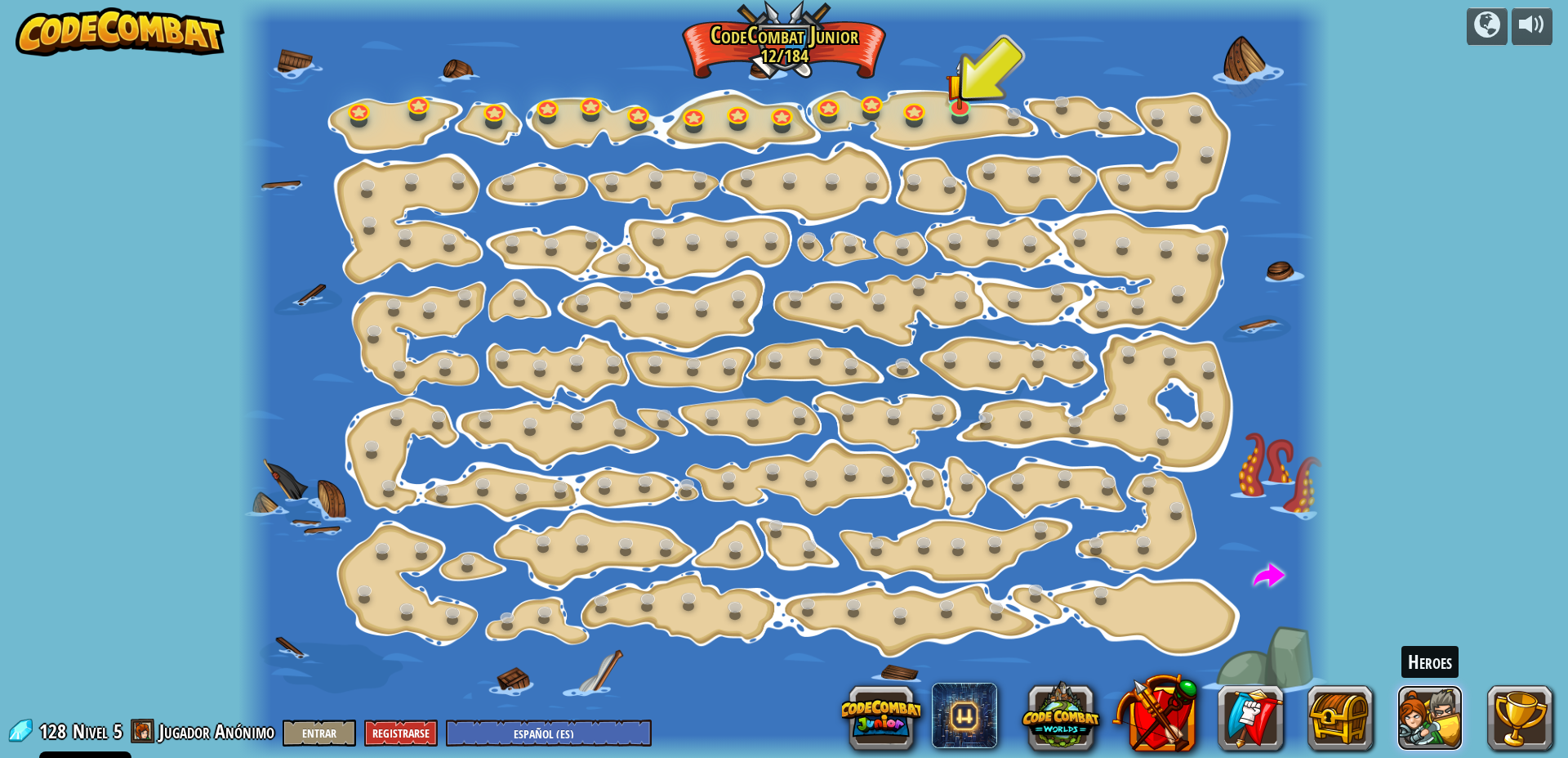
click at [1439, 720] on button at bounding box center [1430, 717] width 65 height 65
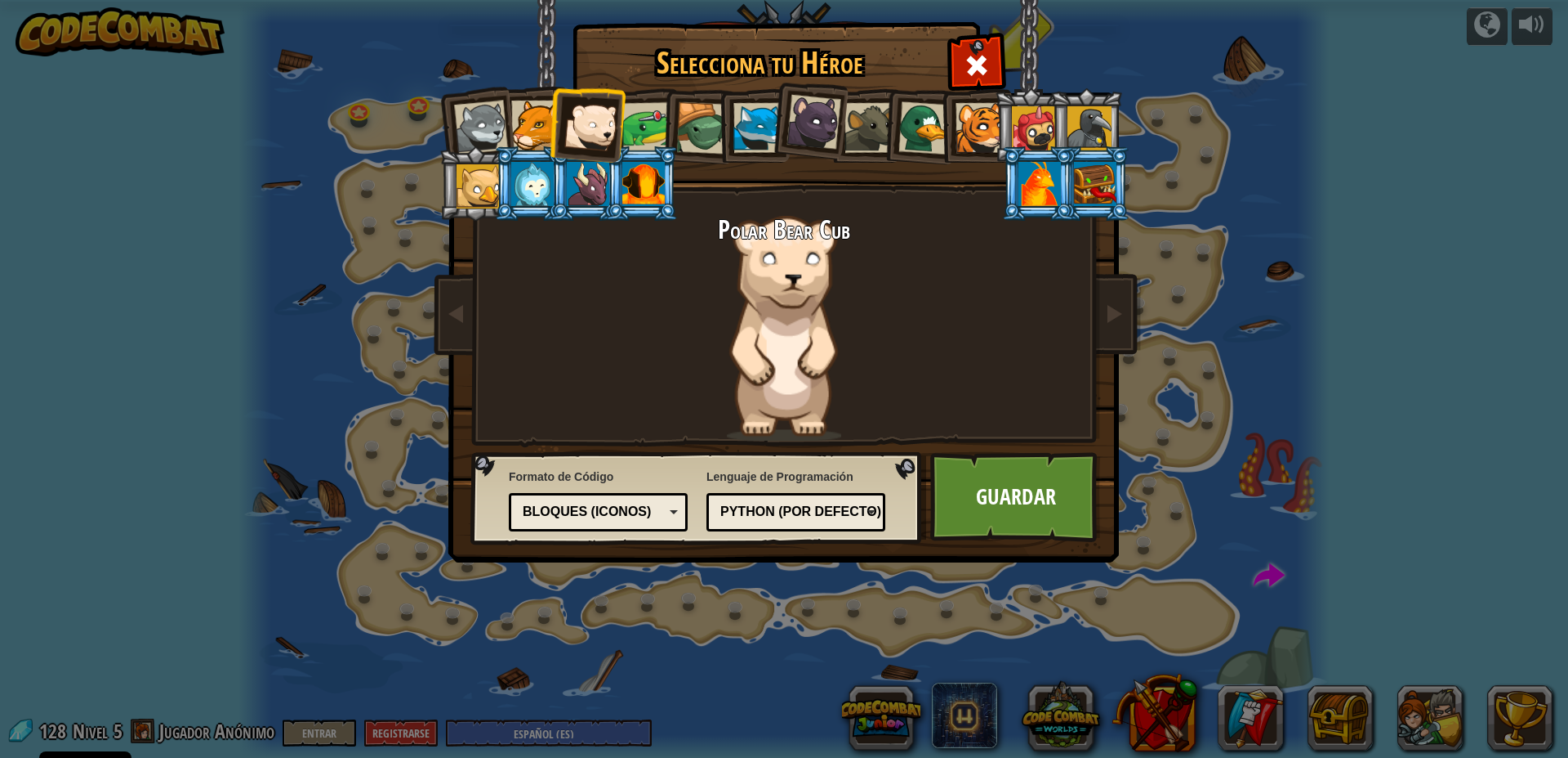
click at [489, 191] on div at bounding box center [479, 186] width 44 height 44
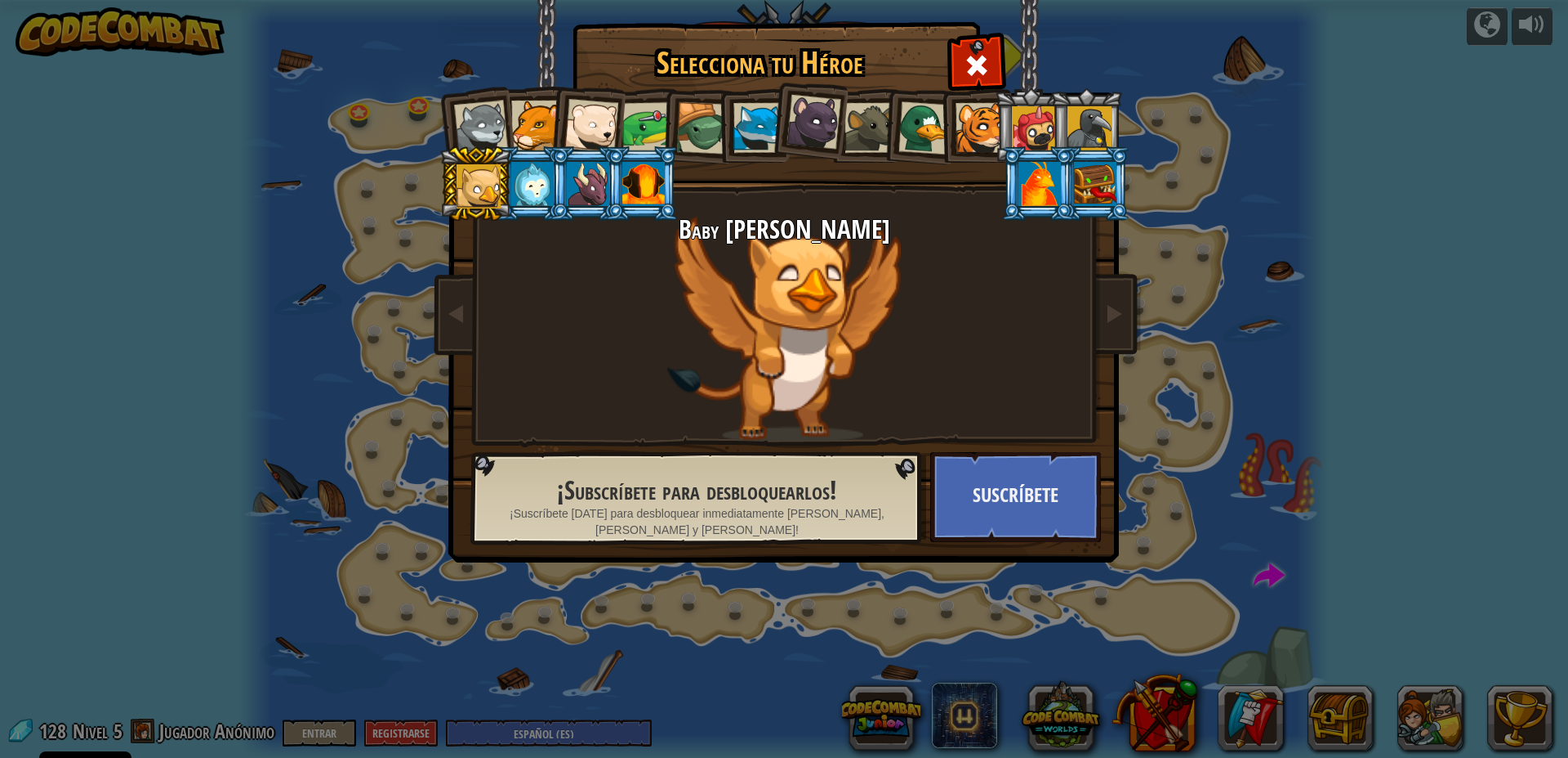
click at [488, 135] on div at bounding box center [481, 127] width 54 height 54
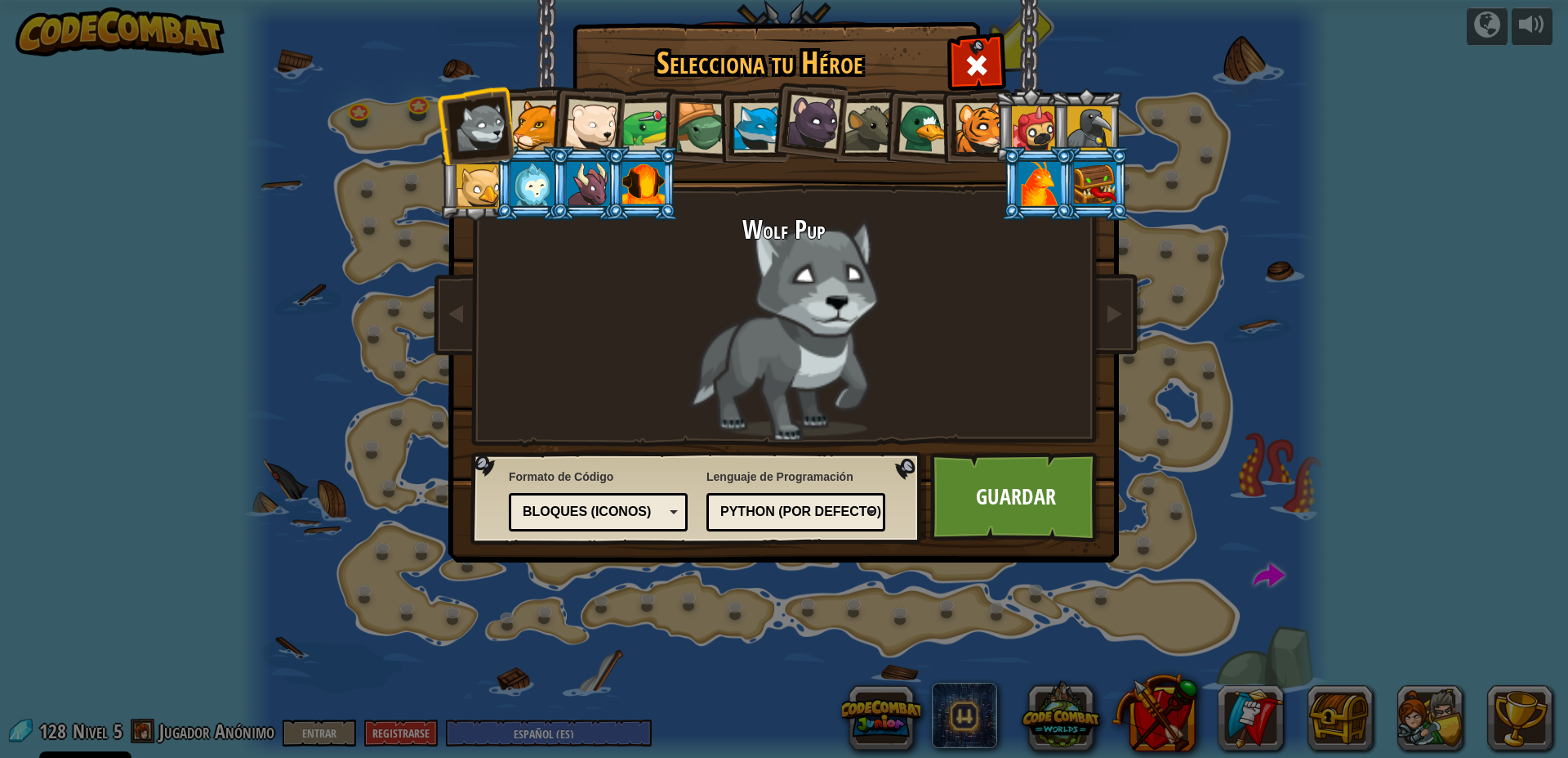
click at [968, 133] on div at bounding box center [980, 128] width 50 height 50
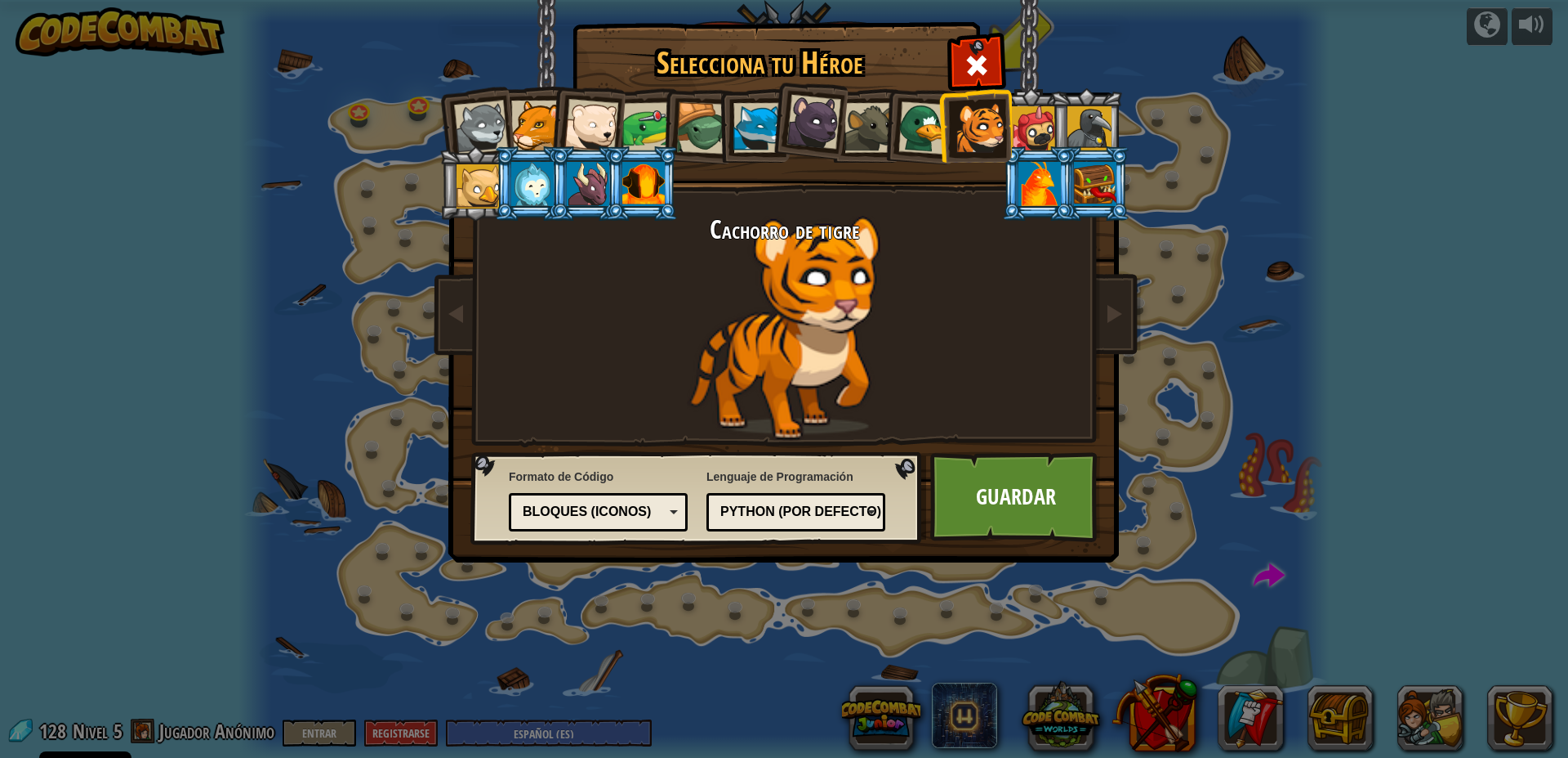
click at [841, 145] on li at bounding box center [809, 119] width 81 height 82
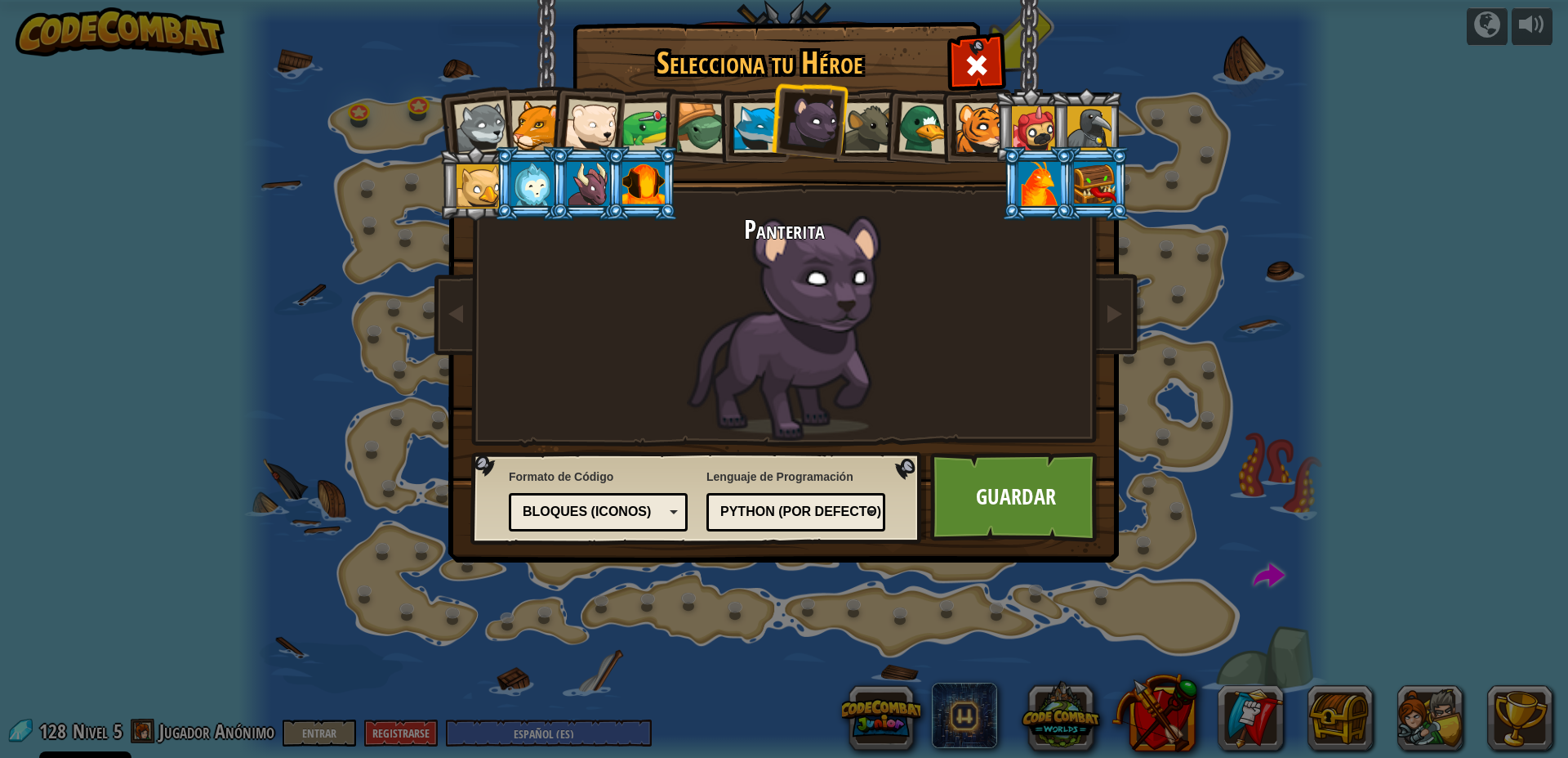
click at [859, 137] on div at bounding box center [869, 128] width 50 height 50
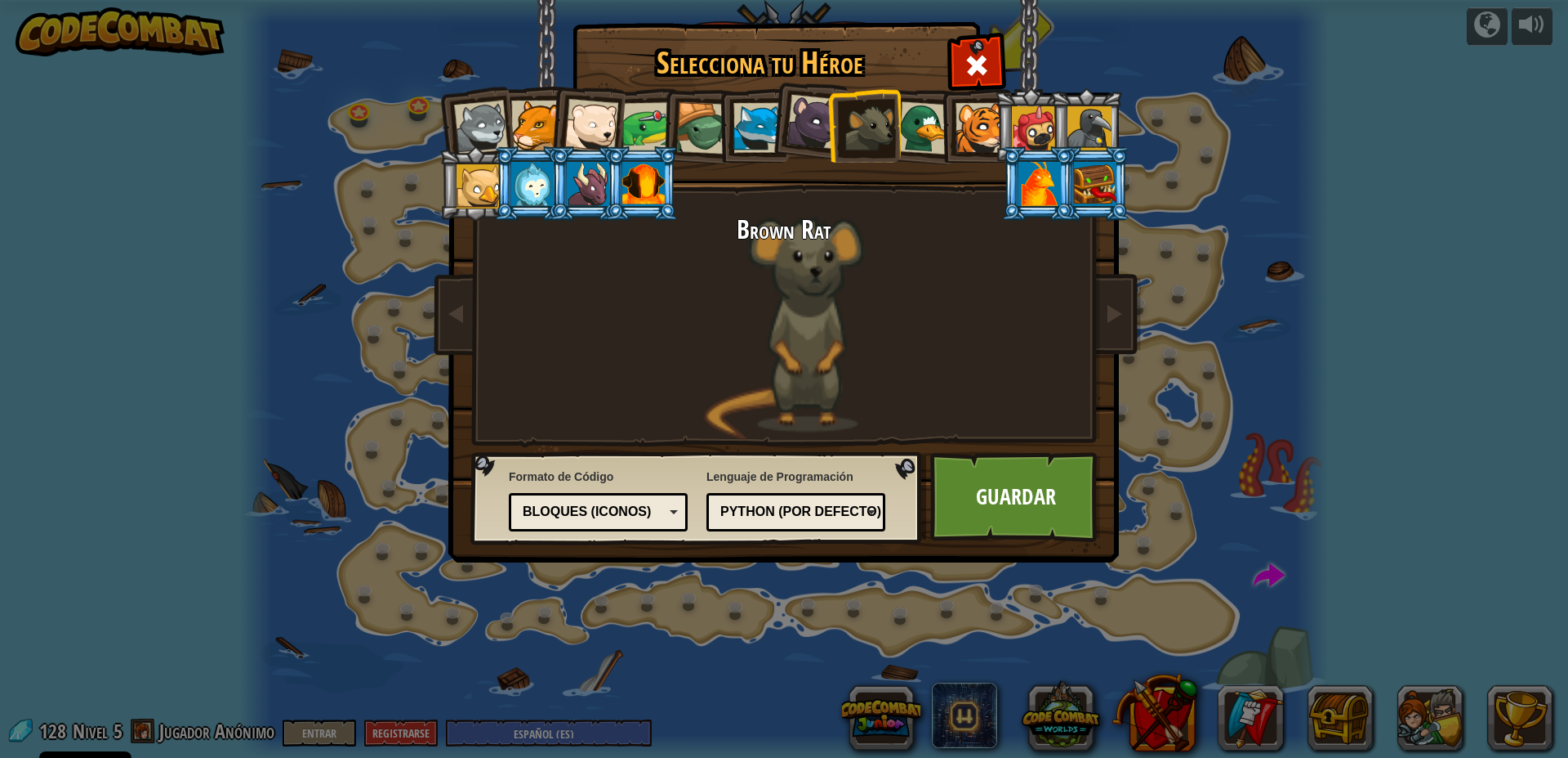
click at [883, 130] on div at bounding box center [869, 128] width 50 height 50
click at [819, 132] on div at bounding box center [814, 122] width 55 height 55
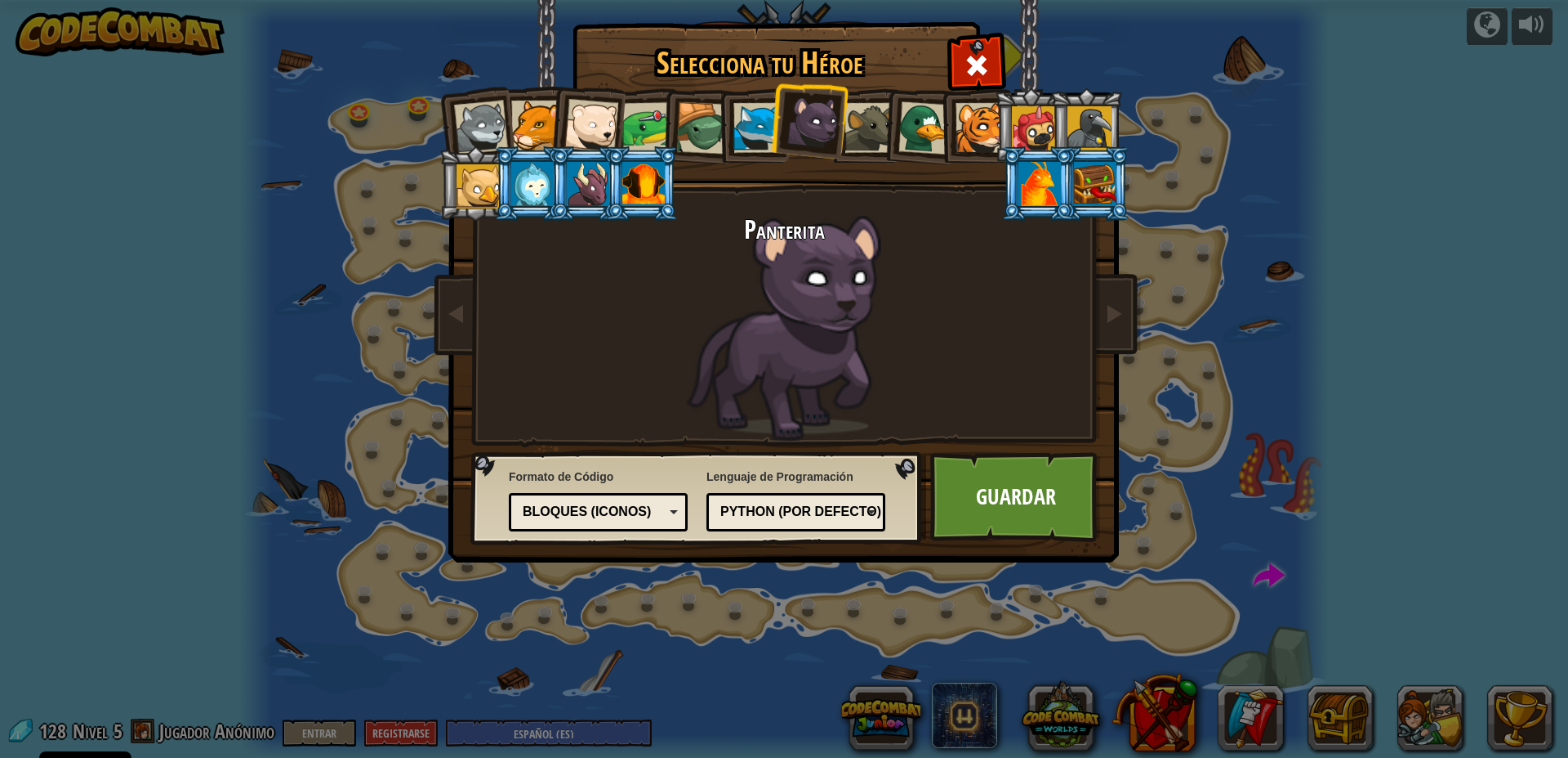
click at [747, 104] on div at bounding box center [758, 128] width 50 height 50
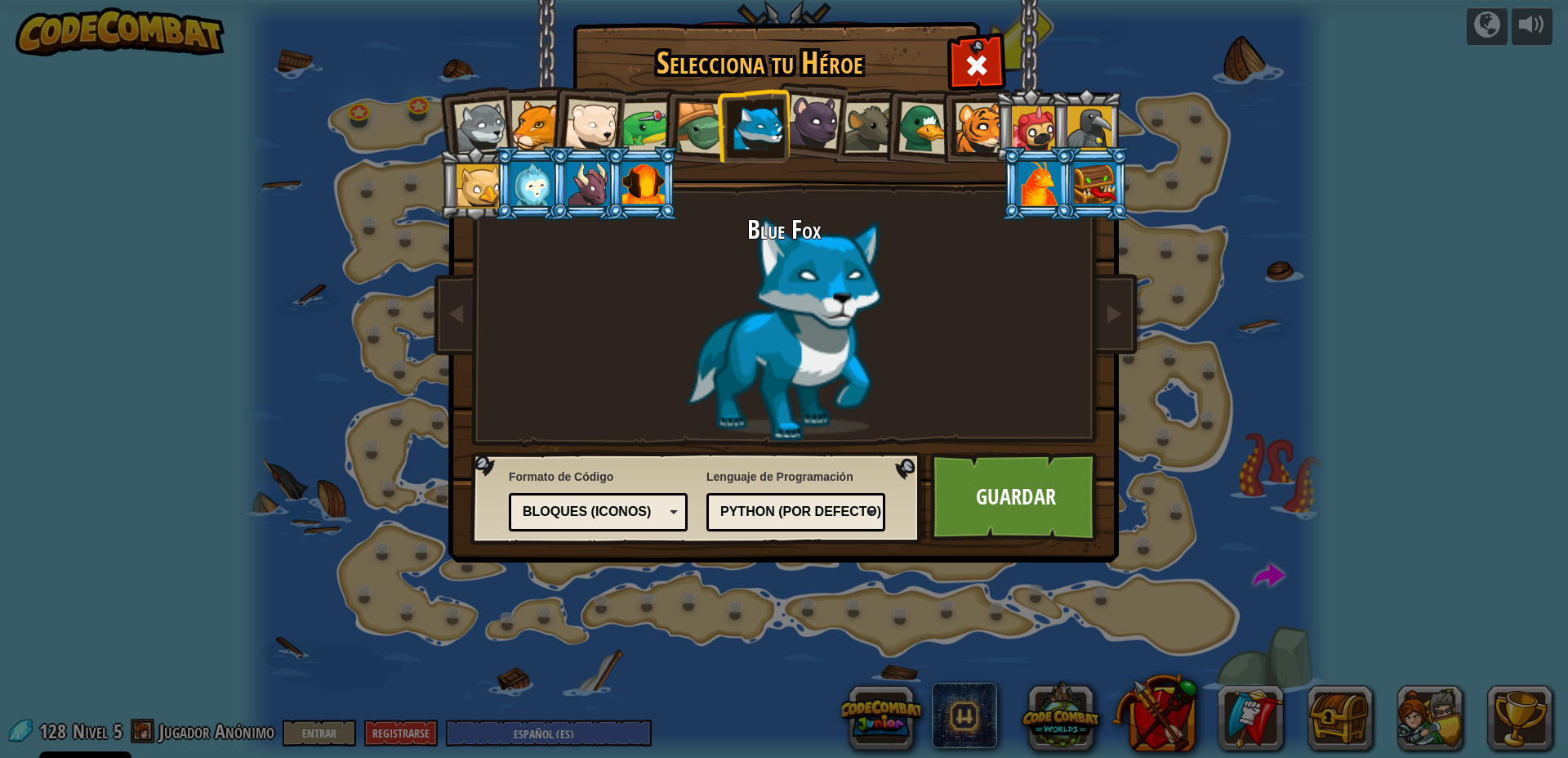
click at [817, 113] on div at bounding box center [814, 122] width 55 height 55
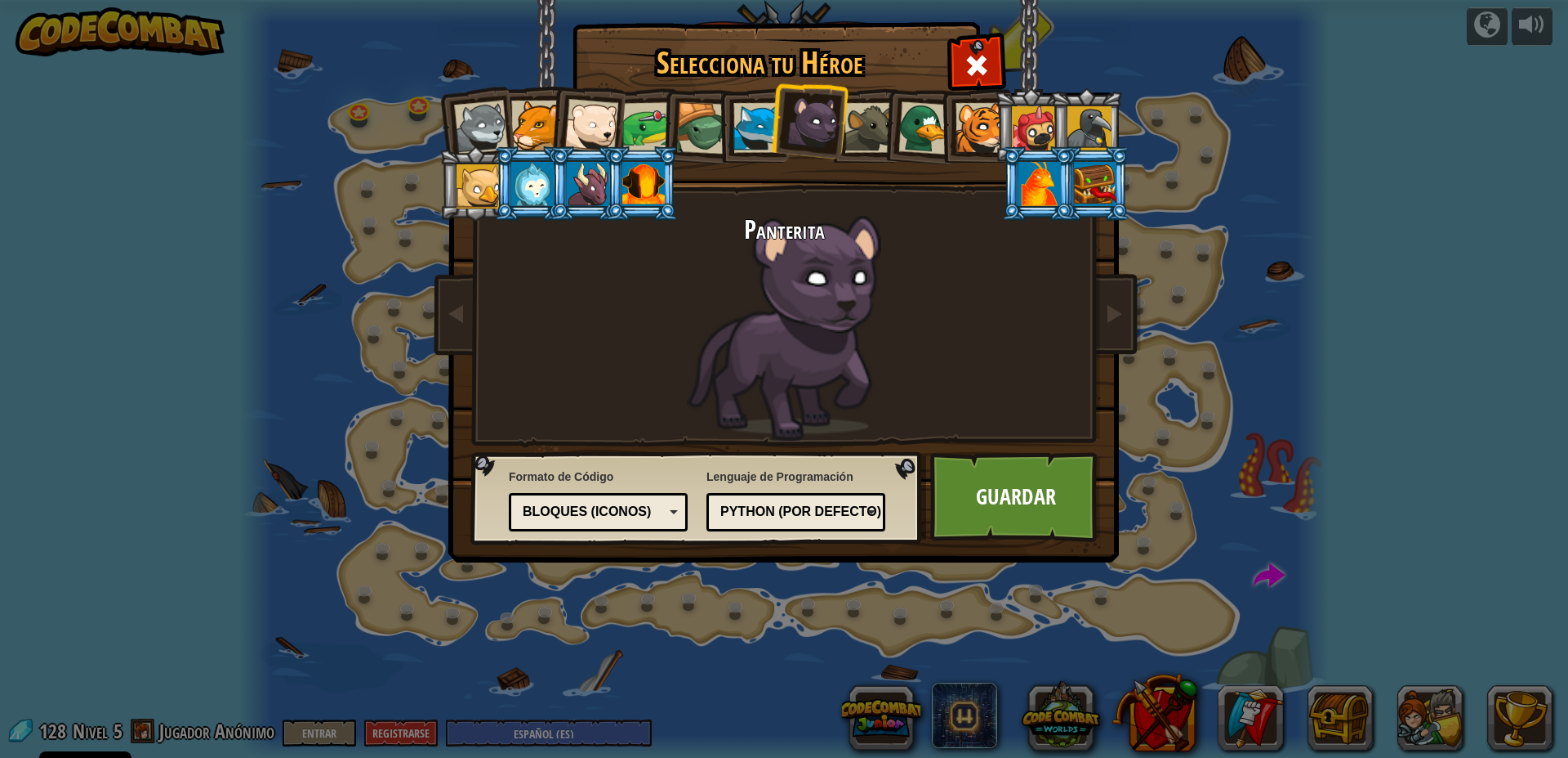
click at [711, 128] on div at bounding box center [702, 128] width 52 height 52
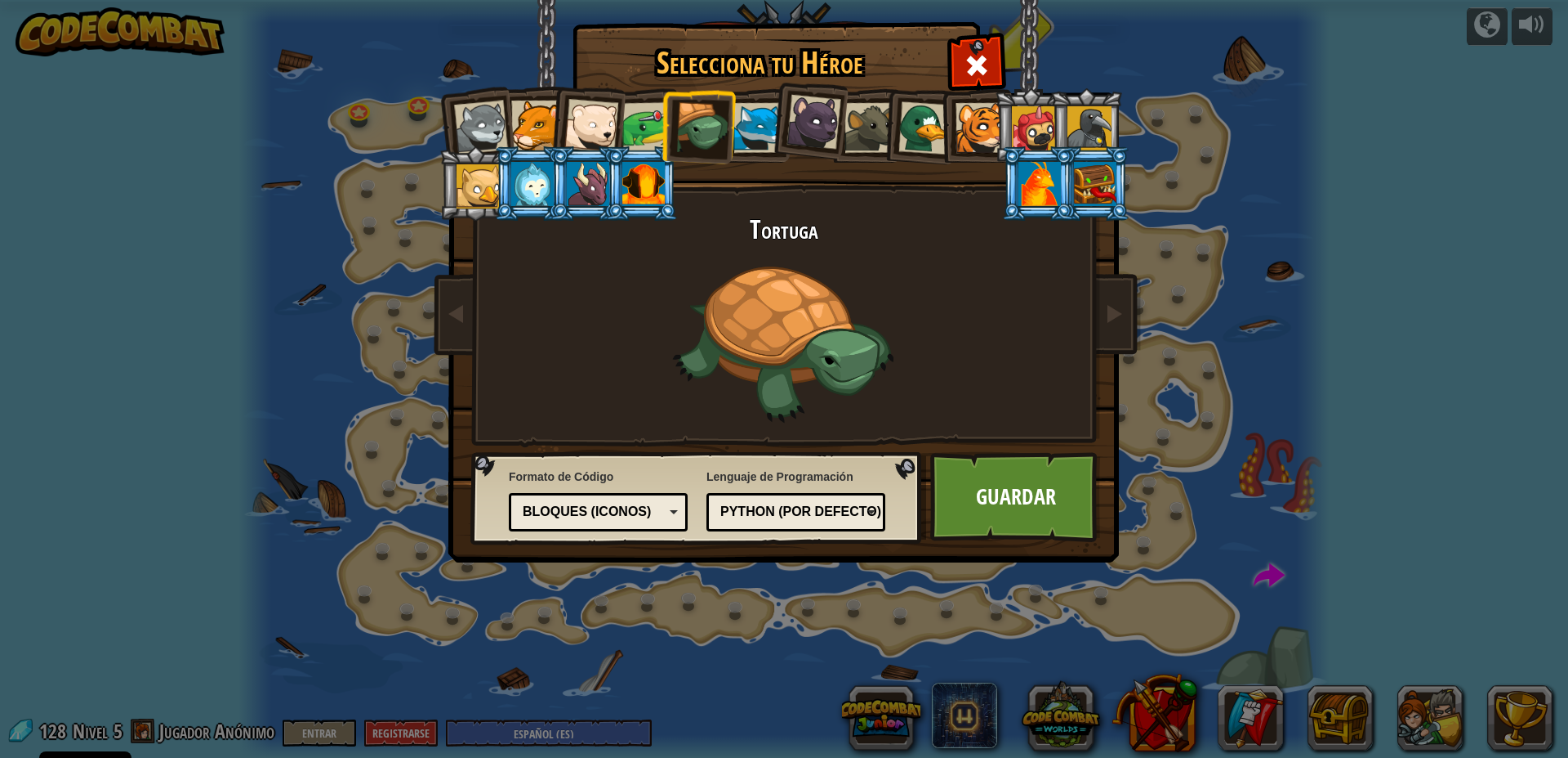
click at [483, 136] on div at bounding box center [481, 127] width 54 height 54
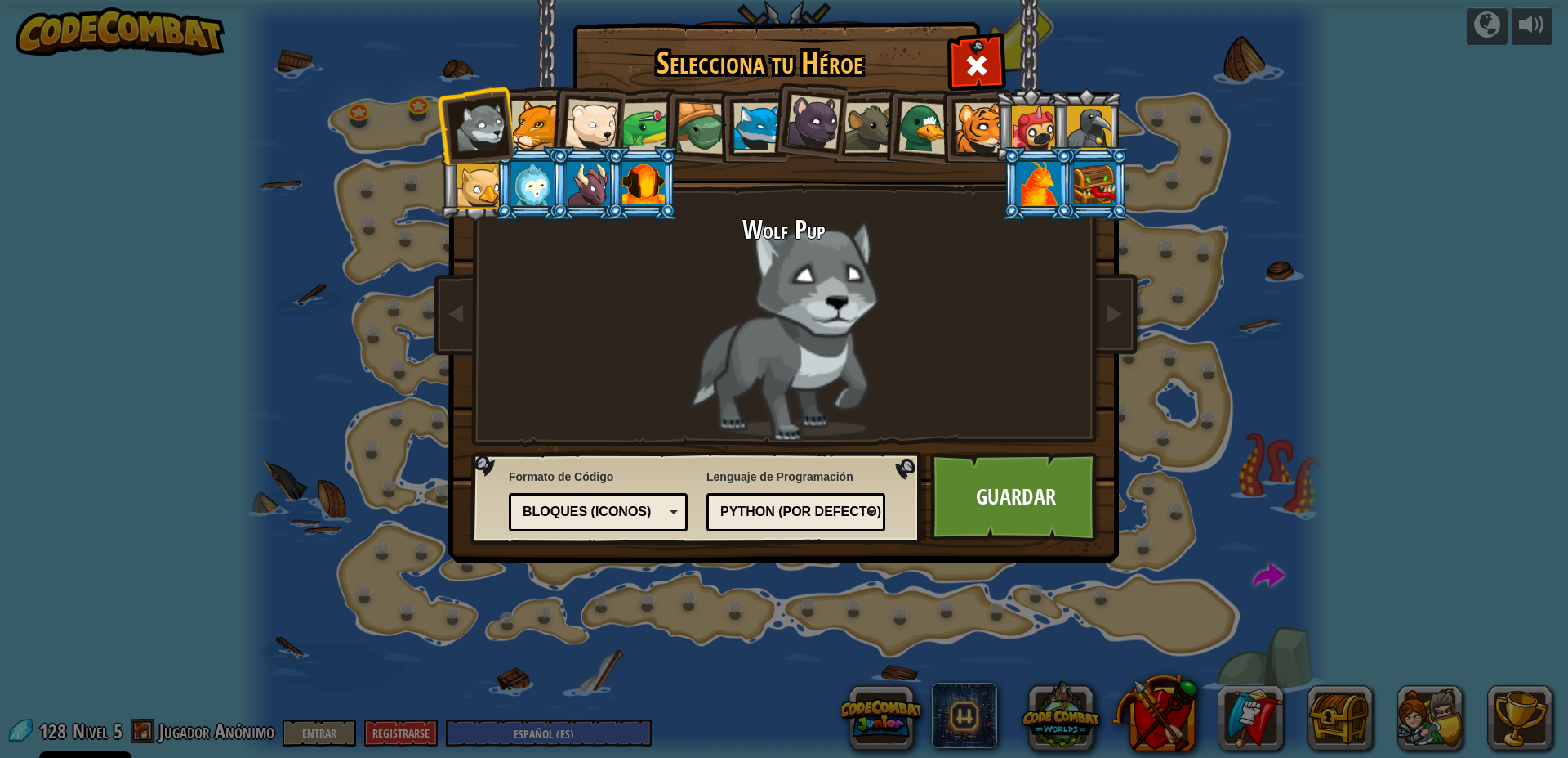
click at [391, 640] on div "Selecciona tu Héroe 128 Wolf Pup Cougar Polar Bear Cub Frog Tortuga Blue Fox Pa…" at bounding box center [784, 379] width 1568 height 758
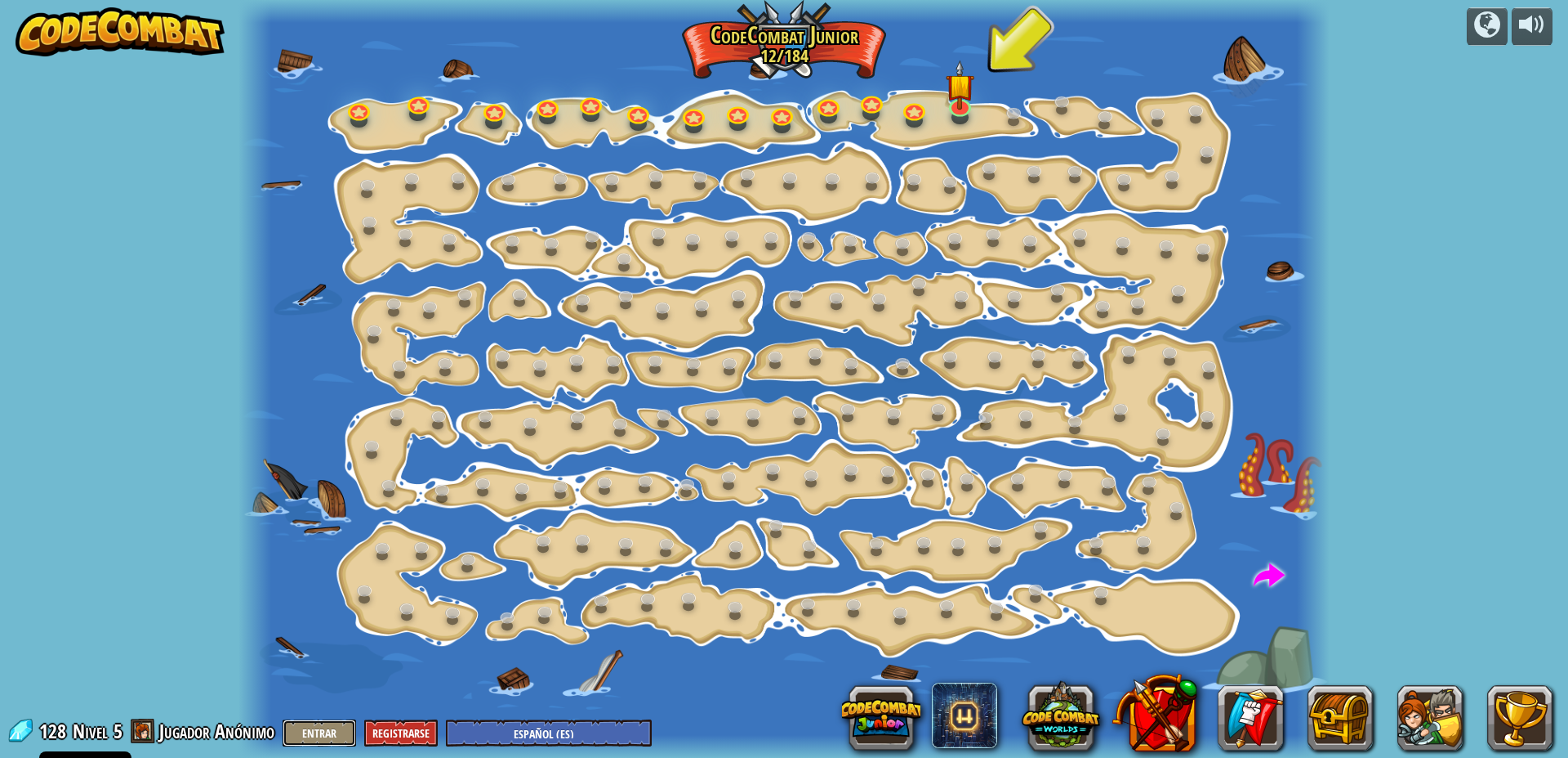
click at [329, 732] on button "Entrar" at bounding box center [319, 732] width 74 height 27
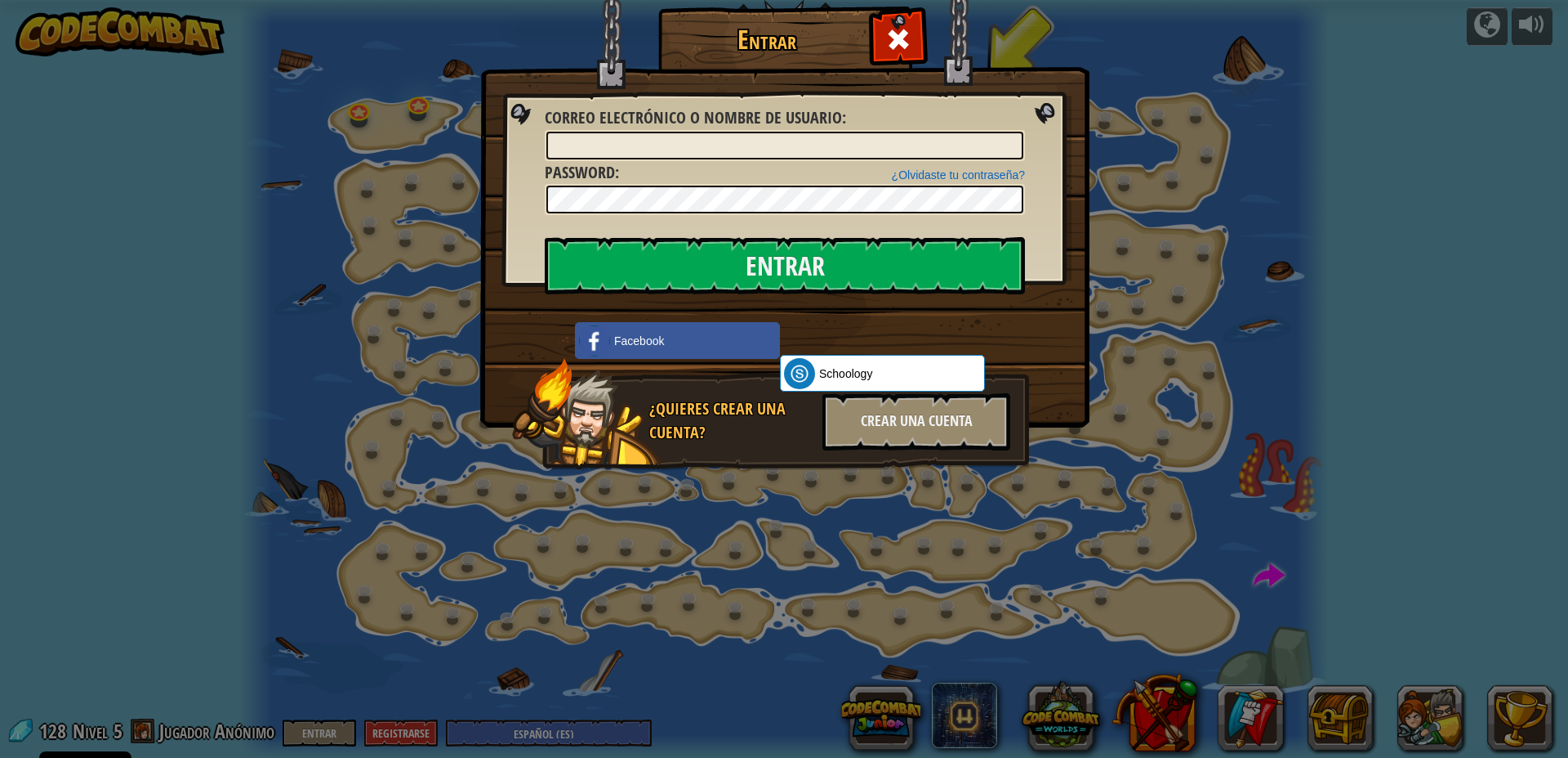
click at [1039, 104] on img at bounding box center [785, 190] width 609 height 476
click at [900, 46] on span at bounding box center [899, 40] width 26 height 27
